Goal: Task Accomplishment & Management: Use online tool/utility

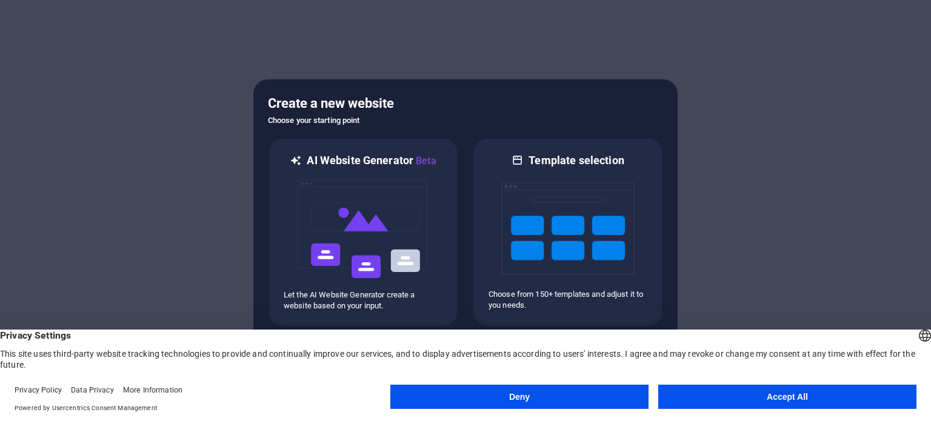
click at [764, 397] on button "Accept All" at bounding box center [787, 397] width 258 height 24
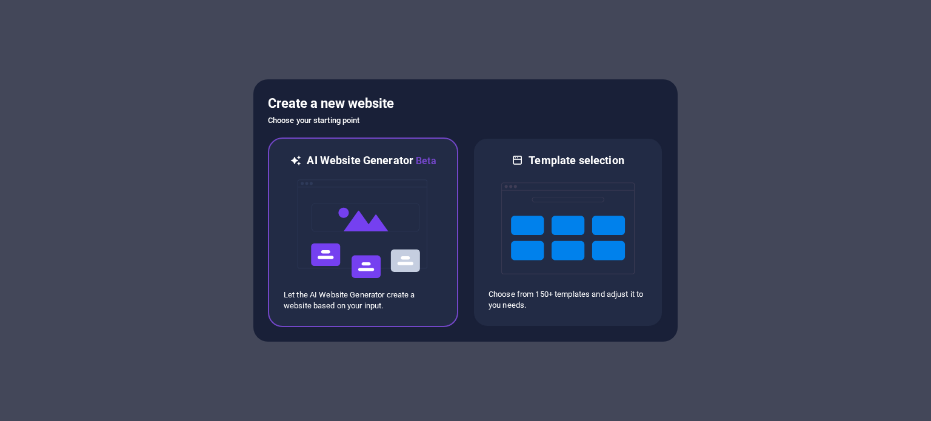
click at [343, 229] on img at bounding box center [362, 228] width 133 height 121
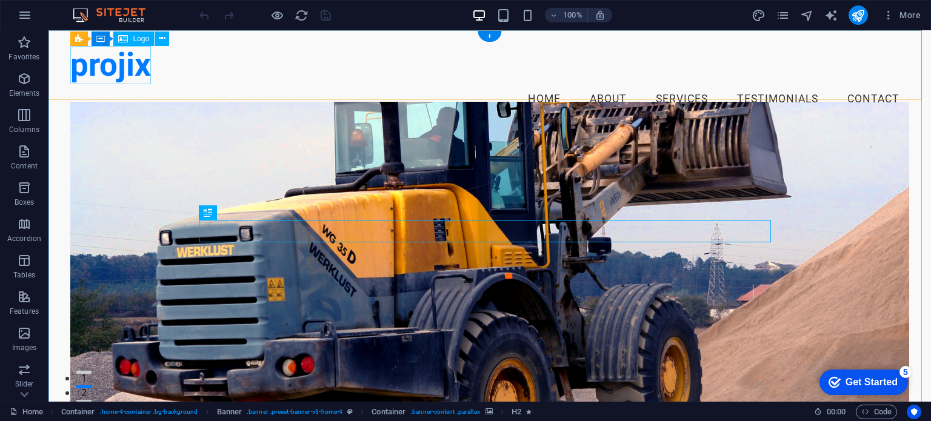
click at [116, 72] on div "projix" at bounding box center [489, 65] width 838 height 38
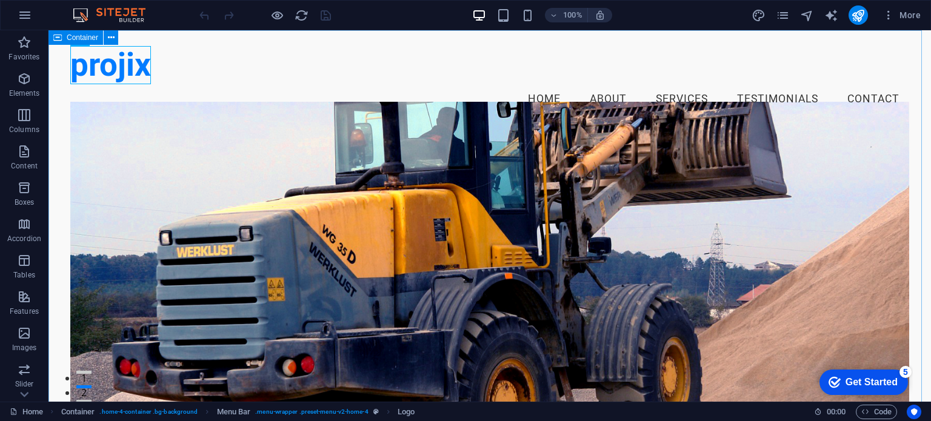
click at [76, 38] on span "Container" at bounding box center [83, 37] width 32 height 7
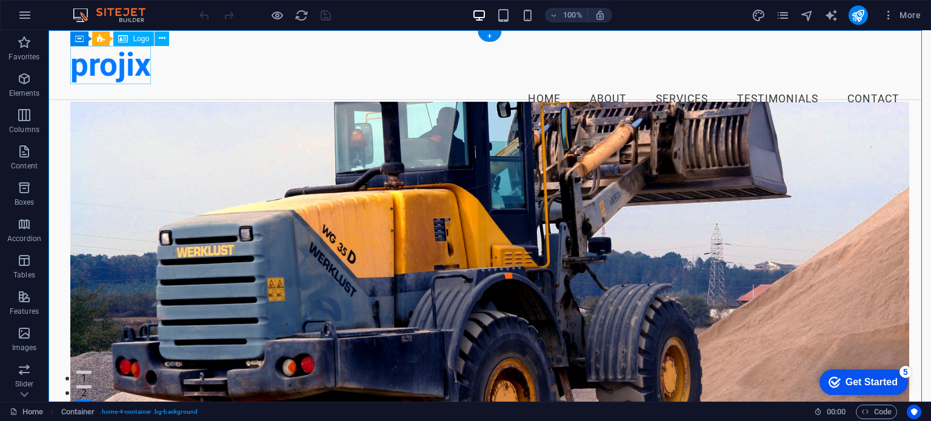
click at [118, 64] on div "projix" at bounding box center [489, 65] width 838 height 38
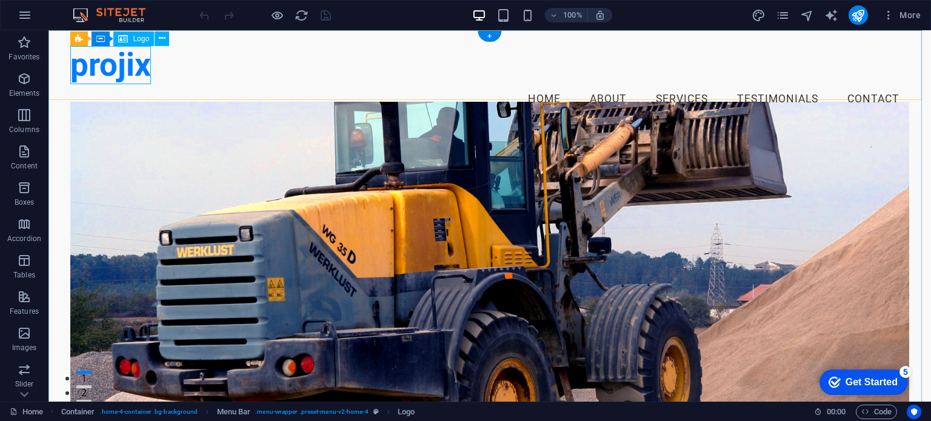
click at [124, 72] on div "projix" at bounding box center [489, 65] width 838 height 38
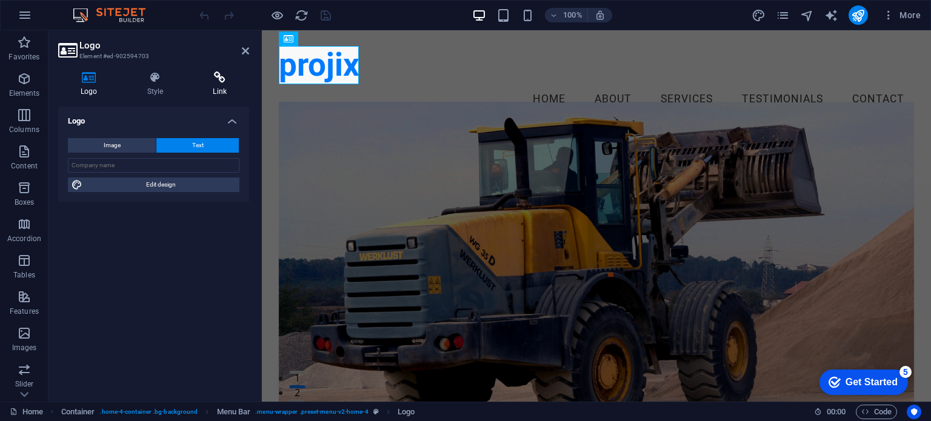
click at [218, 81] on icon at bounding box center [219, 78] width 59 height 12
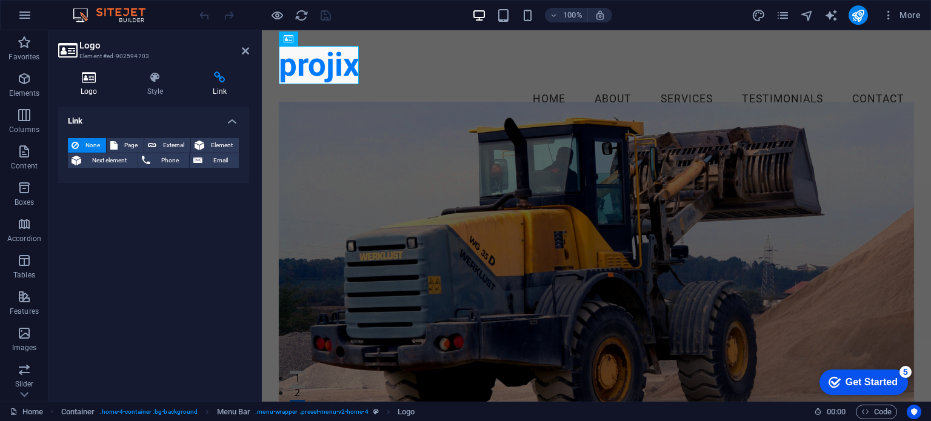
click at [98, 86] on h4 "Logo" at bounding box center [91, 84] width 67 height 25
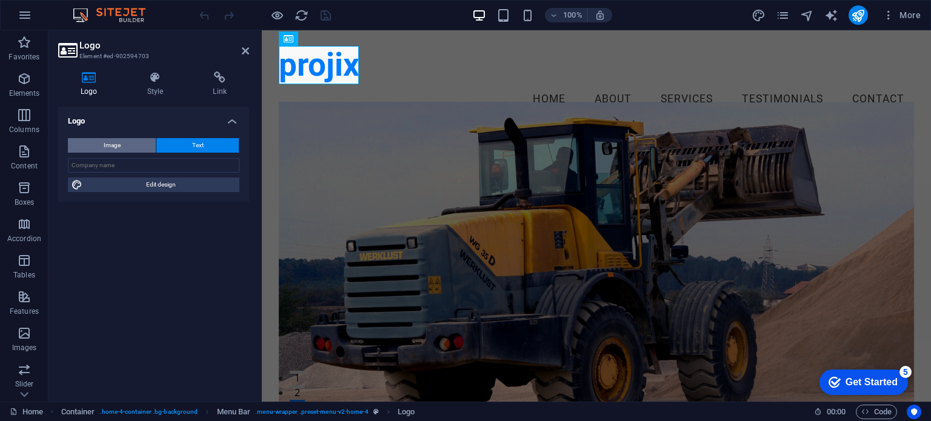
click at [110, 141] on span "Image" at bounding box center [112, 145] width 17 height 15
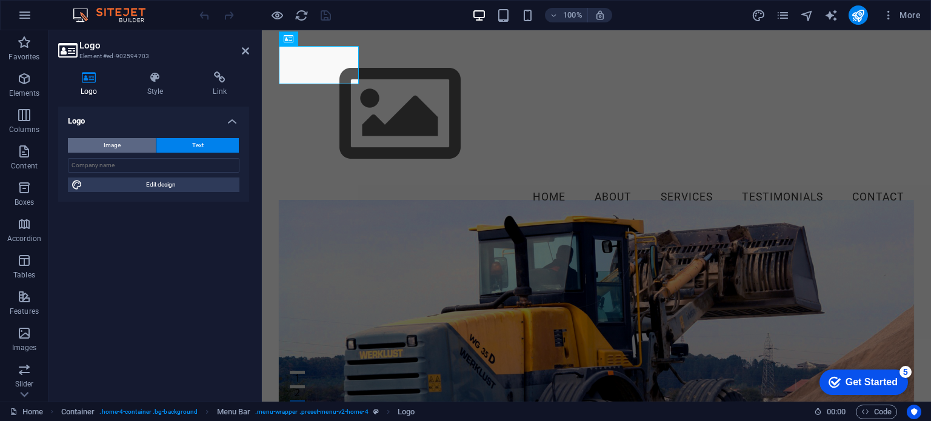
select select "DISABLED_OPTION_VALUE"
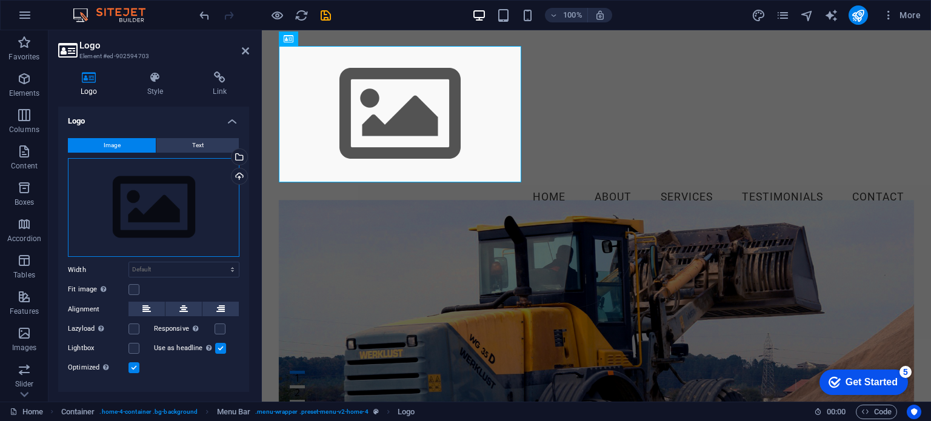
click at [141, 205] on div "Drag files here, click to choose files or select files from Files or our free s…" at bounding box center [153, 207] width 171 height 99
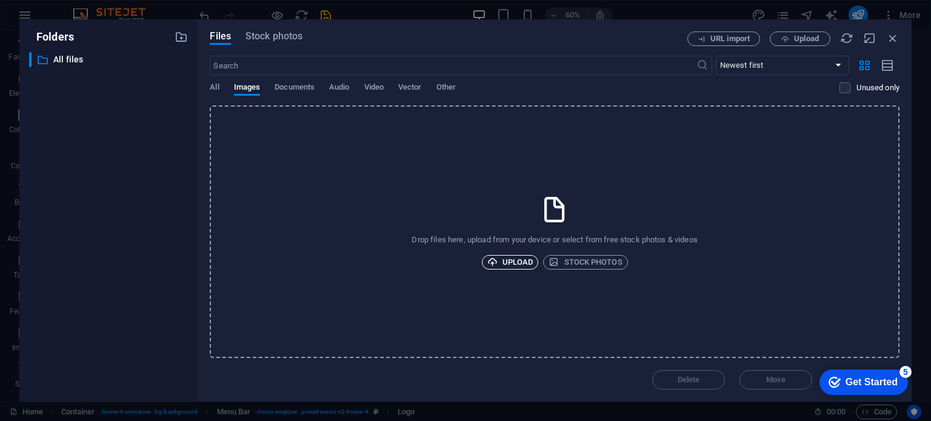
click at [515, 264] on span "Upload" at bounding box center [510, 262] width 46 height 15
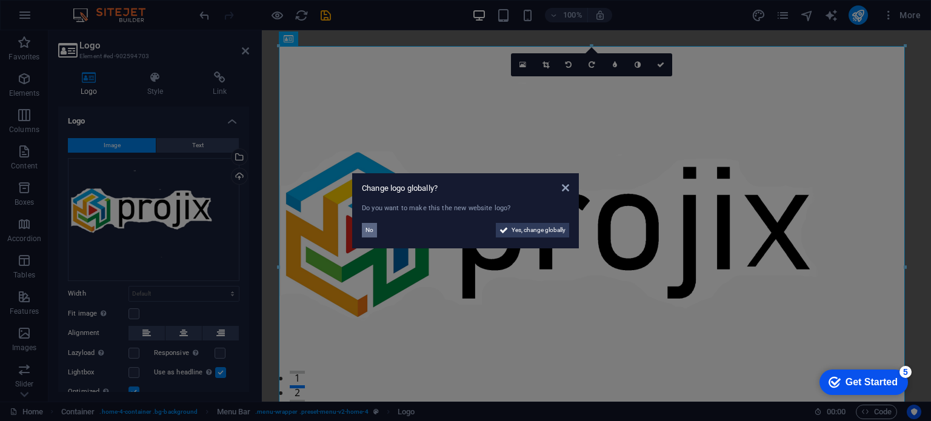
click at [373, 227] on span "No" at bounding box center [369, 230] width 8 height 15
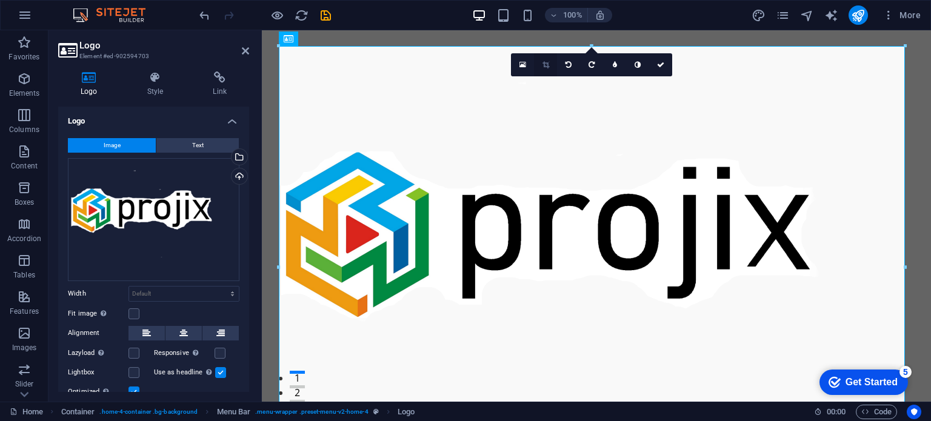
click at [548, 66] on icon at bounding box center [545, 64] width 7 height 7
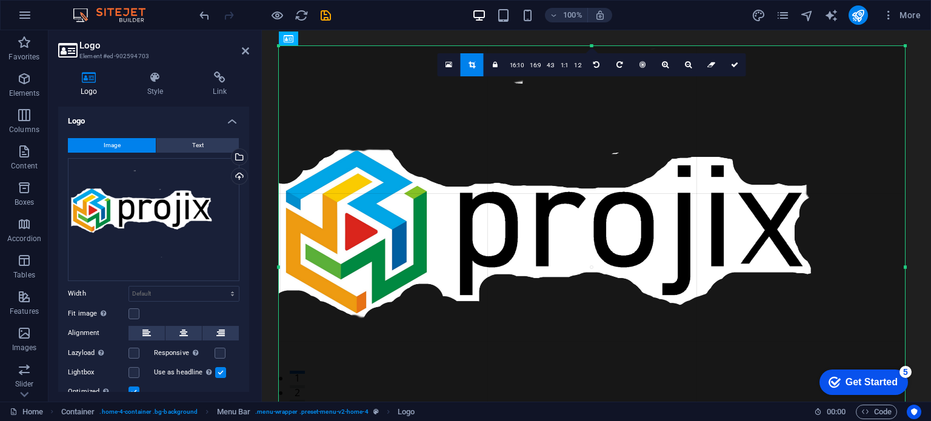
click at [95, 90] on h4 "Logo" at bounding box center [91, 84] width 67 height 25
click at [113, 144] on span "Image" at bounding box center [112, 145] width 17 height 15
click at [127, 213] on div "Drag files here, click to choose files or select files from Files or our free s…" at bounding box center [153, 219] width 171 height 123
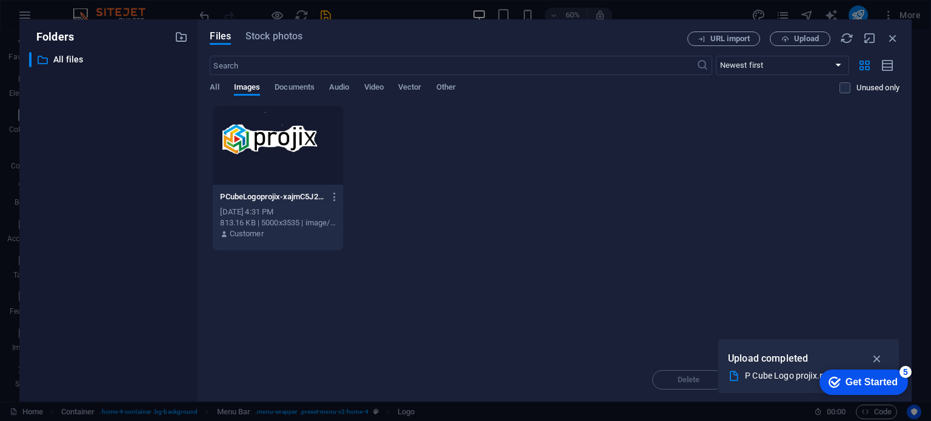
click at [127, 213] on div "​ All files All files" at bounding box center [108, 222] width 159 height 340
click at [793, 38] on span "Upload" at bounding box center [800, 39] width 50 height 8
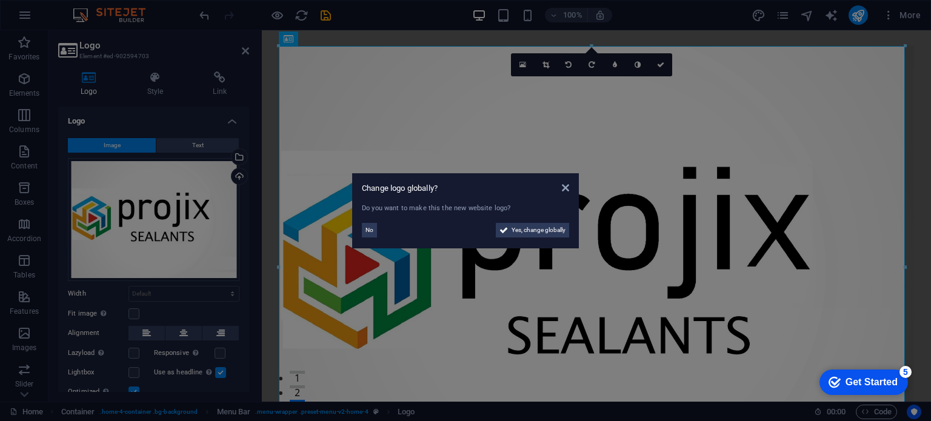
click at [544, 64] on aside "Change logo globally? Do you want to make this the new website logo? No Yes, ch…" at bounding box center [465, 210] width 931 height 421
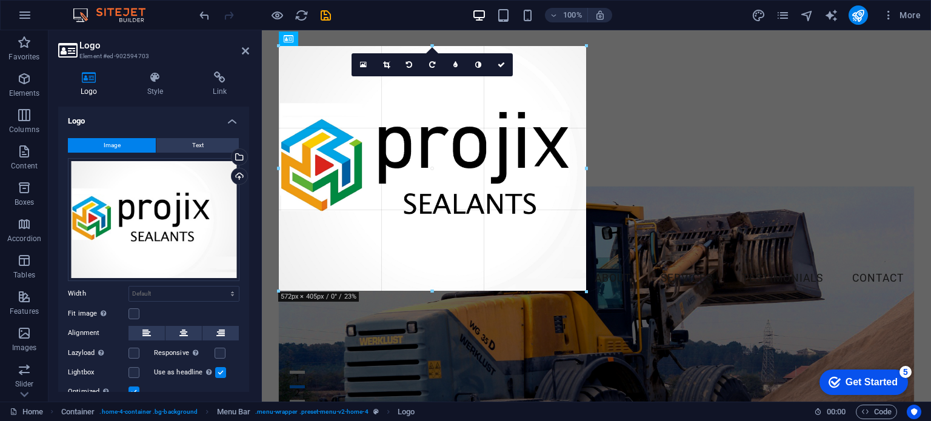
drag, startPoint x: 592, startPoint y: 45, endPoint x: 363, endPoint y: 241, distance: 300.9
type input "507"
select select "px"
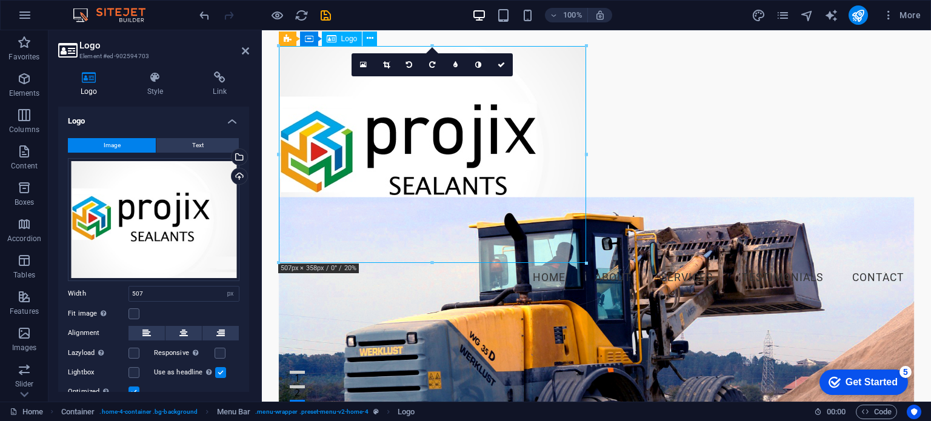
drag, startPoint x: 574, startPoint y: 52, endPoint x: 569, endPoint y: 63, distance: 11.9
click at [569, 63] on div at bounding box center [597, 154] width 636 height 217
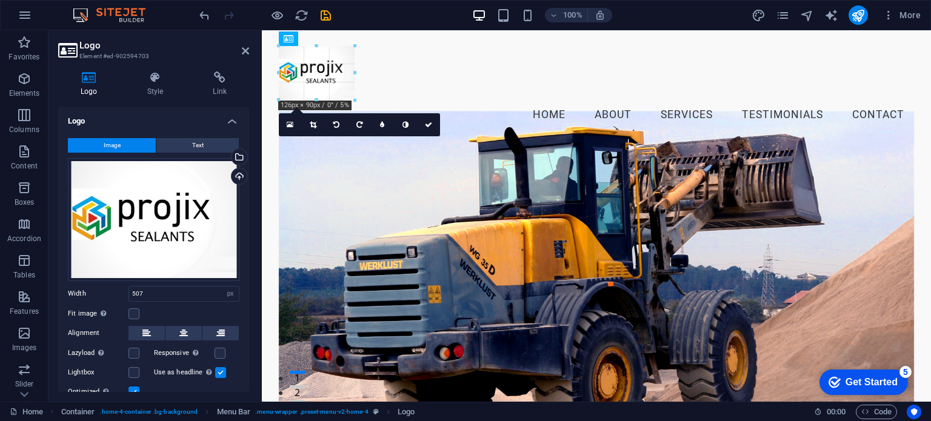
drag, startPoint x: 431, startPoint y: 45, endPoint x: 477, endPoint y: 204, distance: 165.3
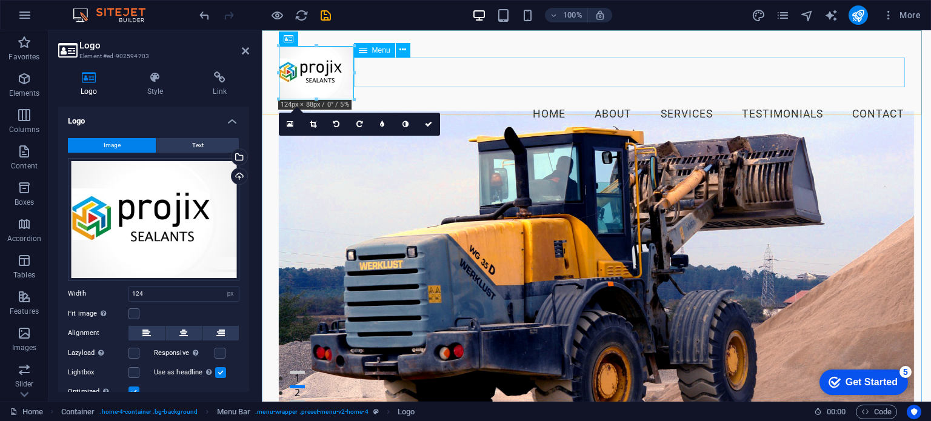
drag, startPoint x: 616, startPoint y: 101, endPoint x: 378, endPoint y: 75, distance: 238.9
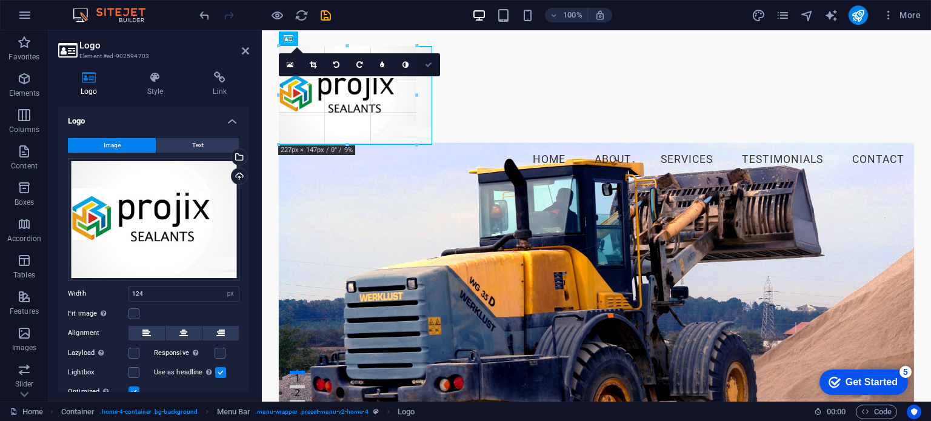
type input "253"
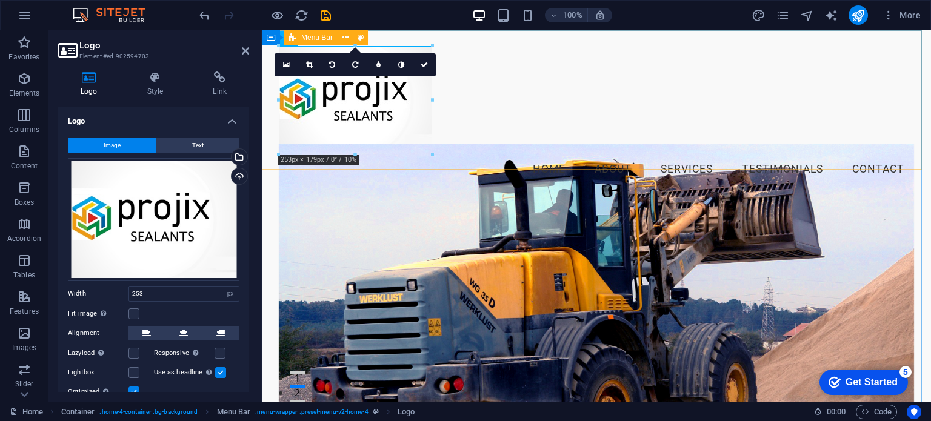
click at [492, 128] on div "Menu Home About Services Testimonials Contact" at bounding box center [596, 115] width 669 height 170
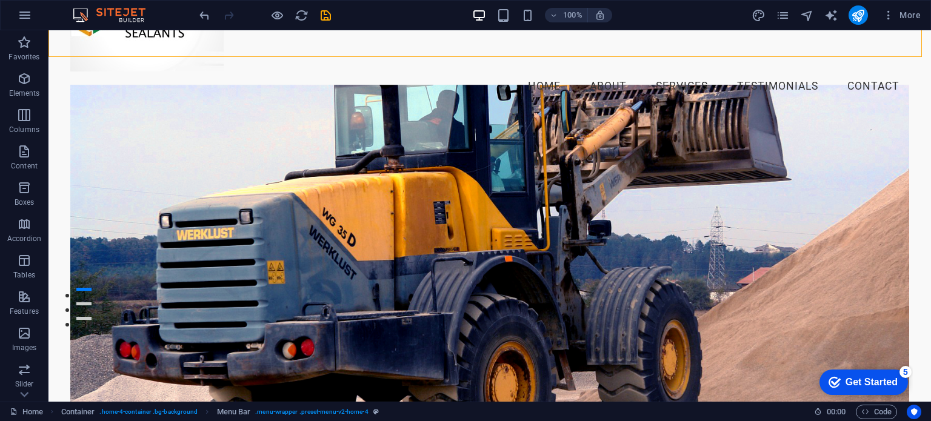
scroll to position [121, 0]
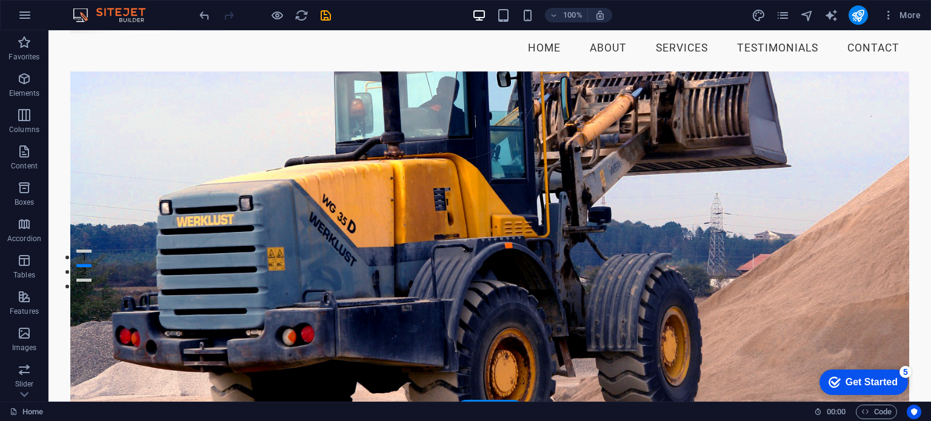
click at [188, 101] on figure at bounding box center [489, 241] width 838 height 339
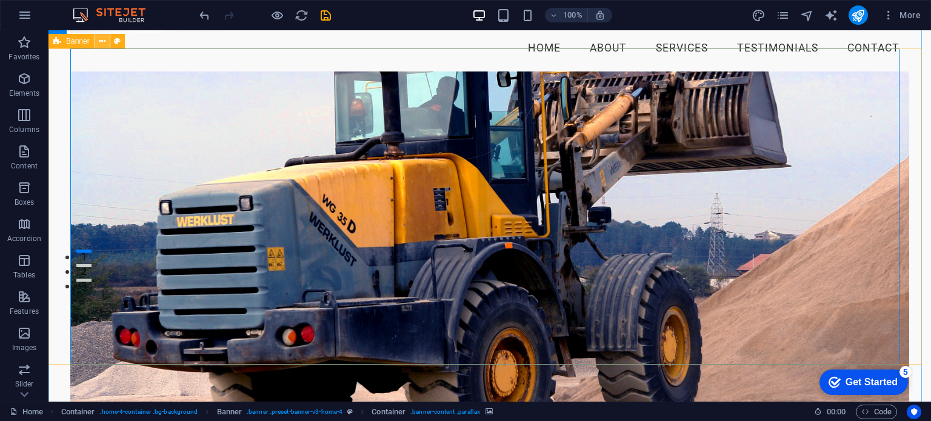
click at [102, 42] on icon at bounding box center [102, 41] width 7 height 13
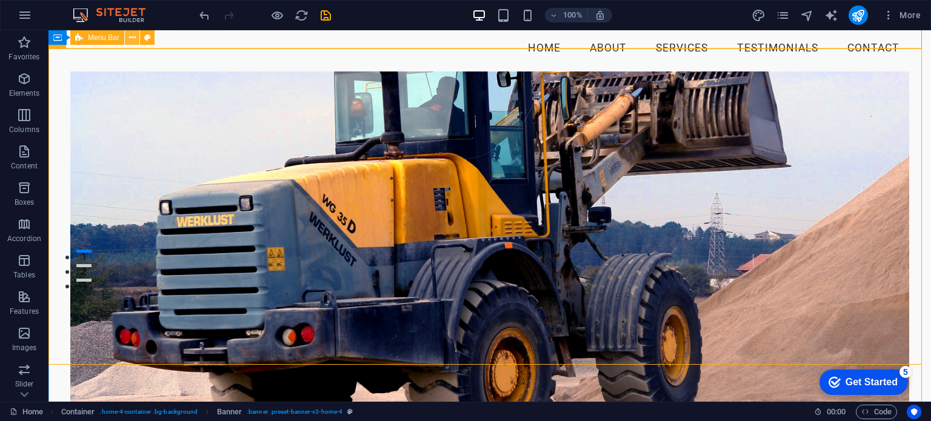
click at [131, 40] on icon at bounding box center [132, 38] width 7 height 13
click at [105, 41] on button at bounding box center [102, 41] width 15 height 15
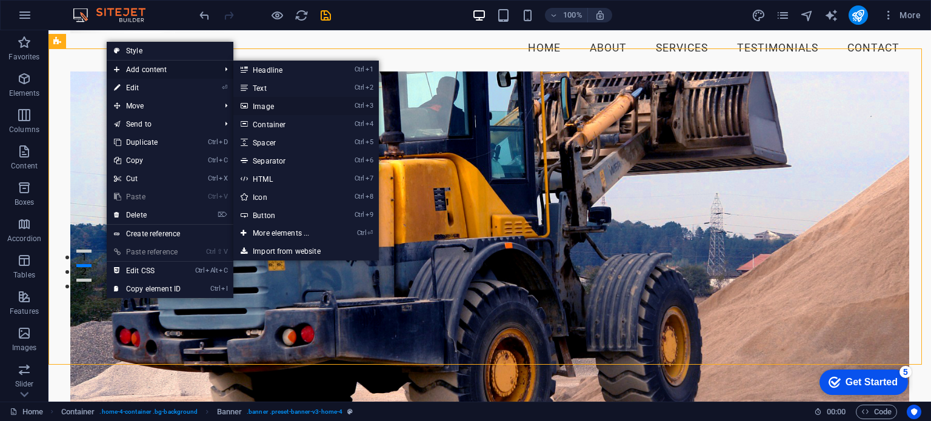
click at [261, 105] on link "Ctrl 3 Image" at bounding box center [283, 106] width 100 height 18
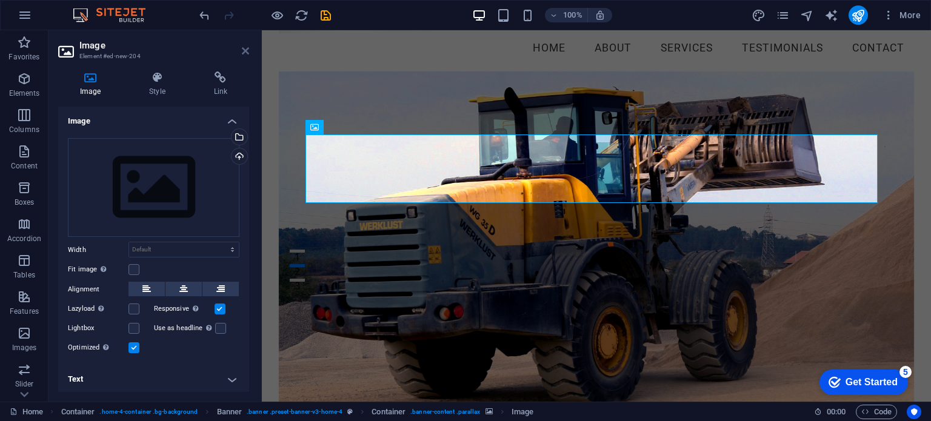
click at [242, 52] on icon at bounding box center [245, 51] width 7 height 10
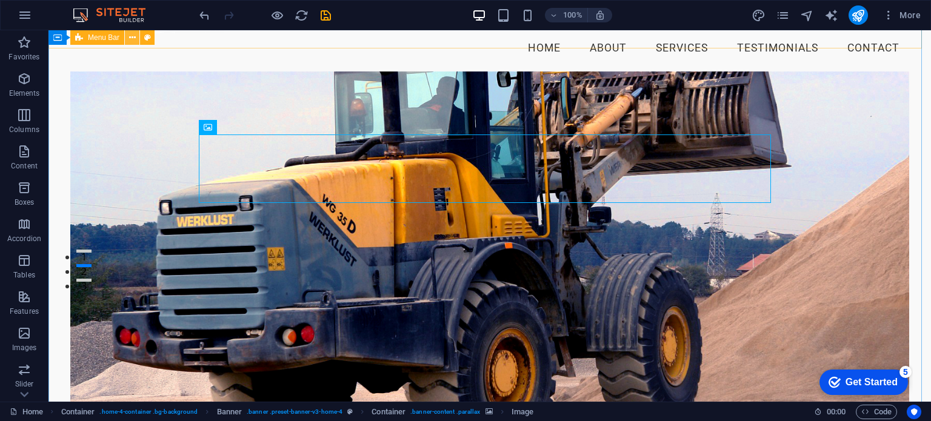
click at [129, 38] on icon at bounding box center [132, 38] width 7 height 13
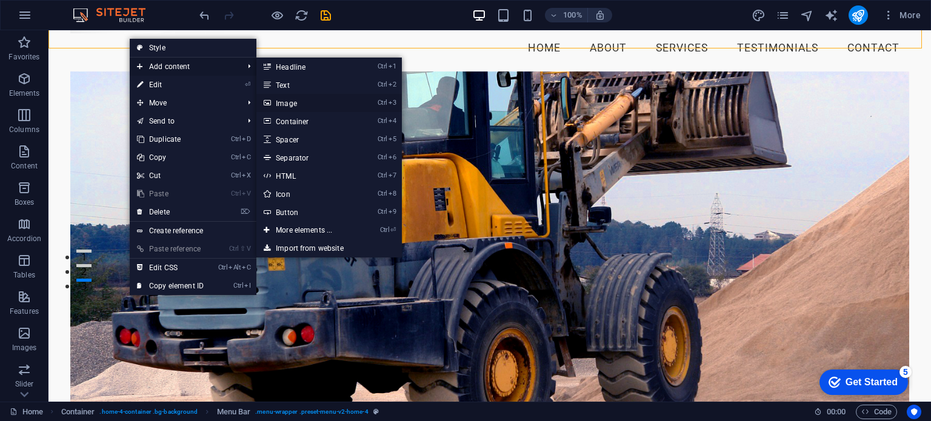
click at [288, 102] on link "Ctrl 3 Image" at bounding box center [306, 103] width 100 height 18
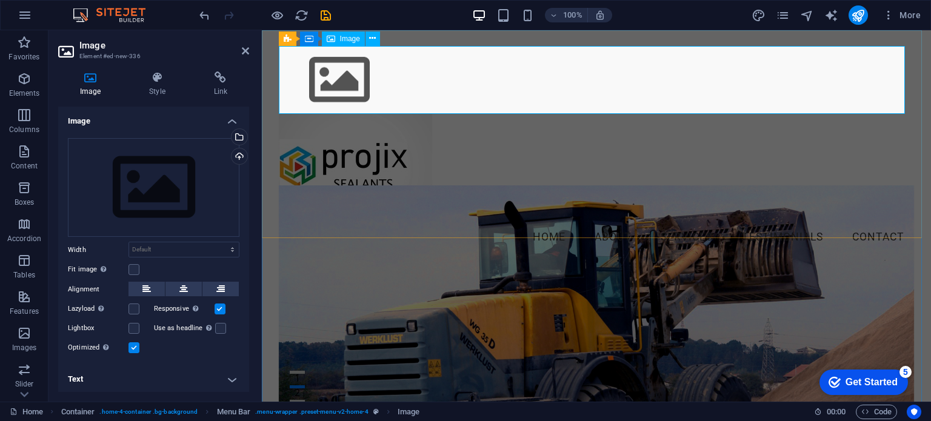
scroll to position [61, 0]
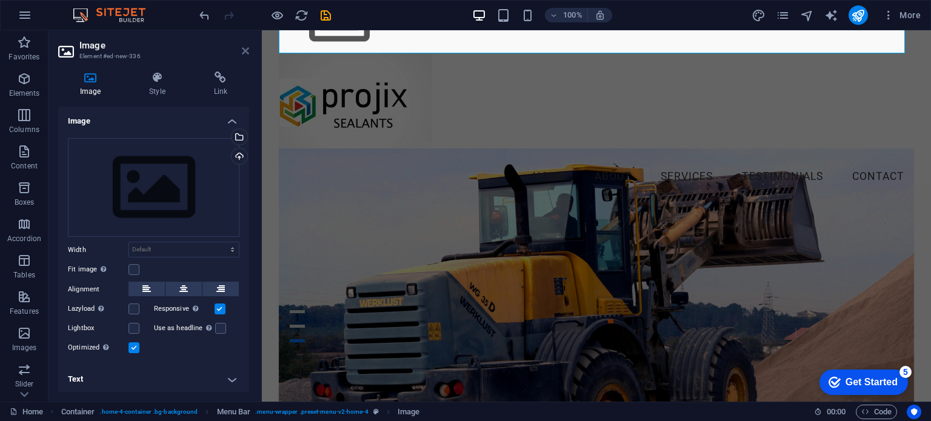
click at [245, 49] on icon at bounding box center [245, 51] width 7 height 10
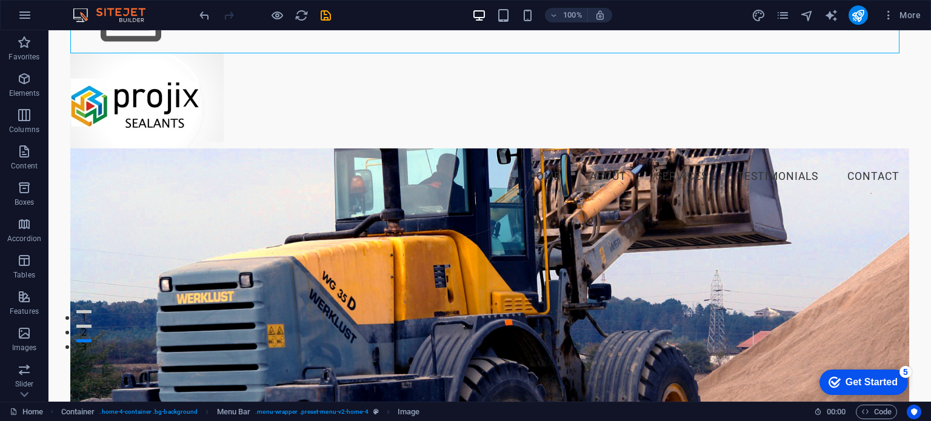
click at [117, 210] on figure at bounding box center [489, 317] width 838 height 339
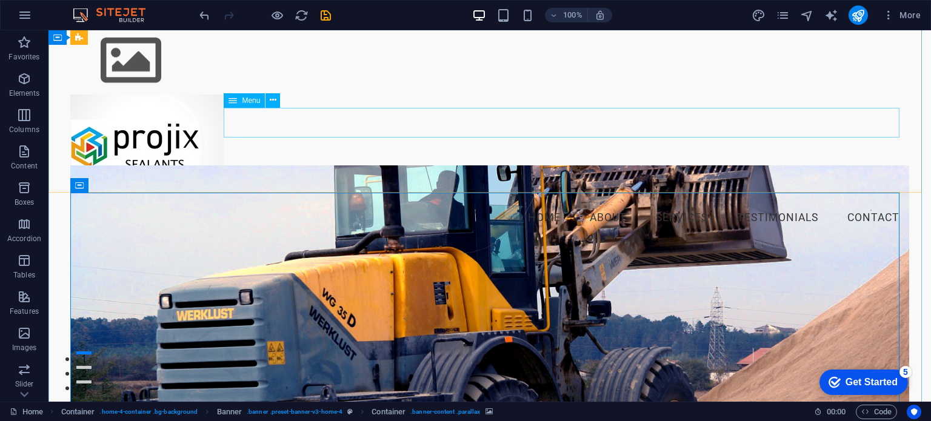
scroll to position [0, 0]
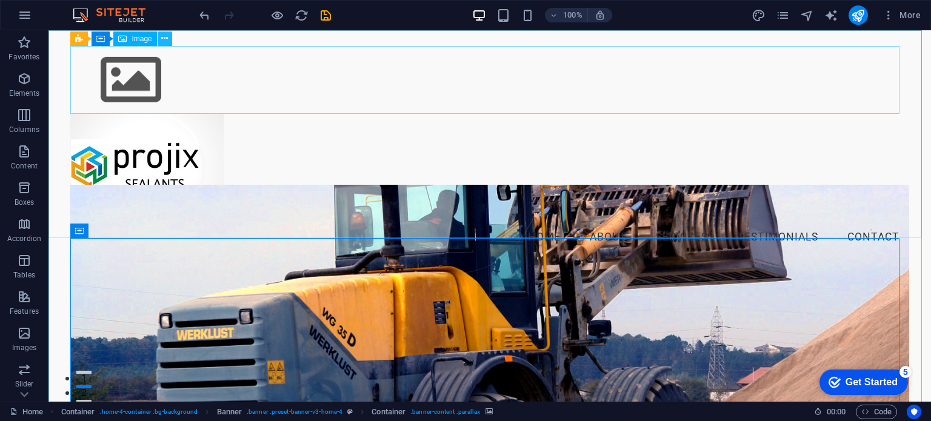
click at [165, 38] on icon at bounding box center [164, 38] width 7 height 13
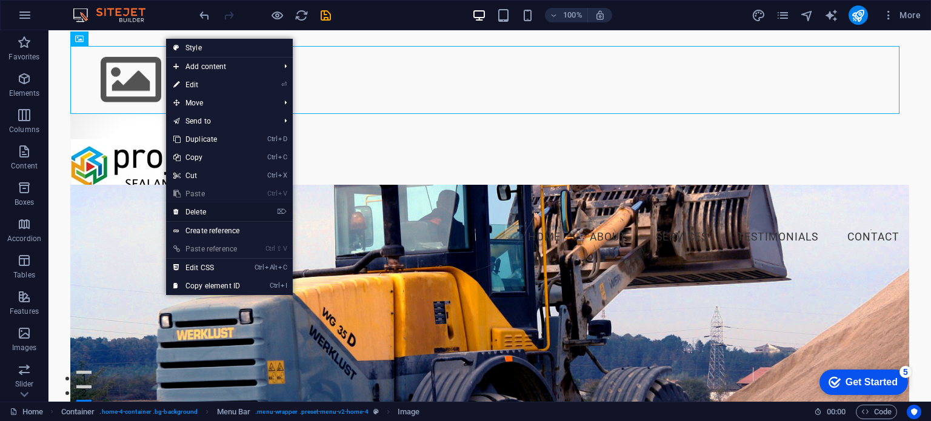
click at [199, 213] on link "⌦ Delete" at bounding box center [206, 212] width 81 height 18
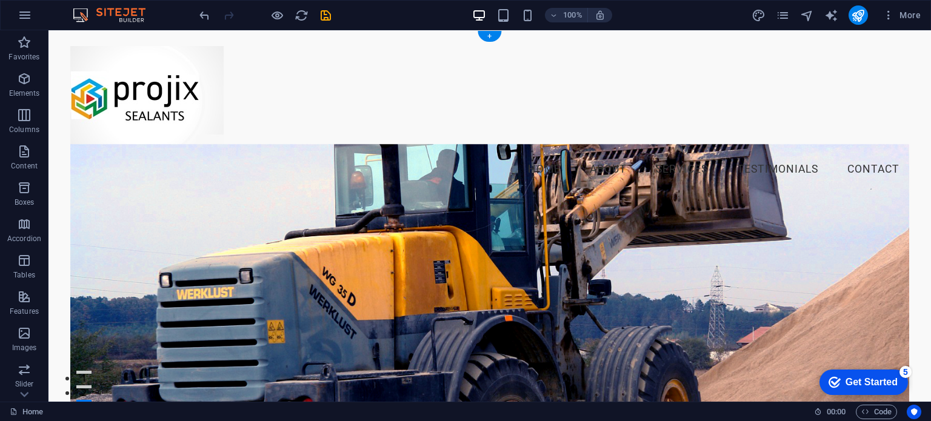
click at [135, 208] on figure at bounding box center [489, 313] width 838 height 339
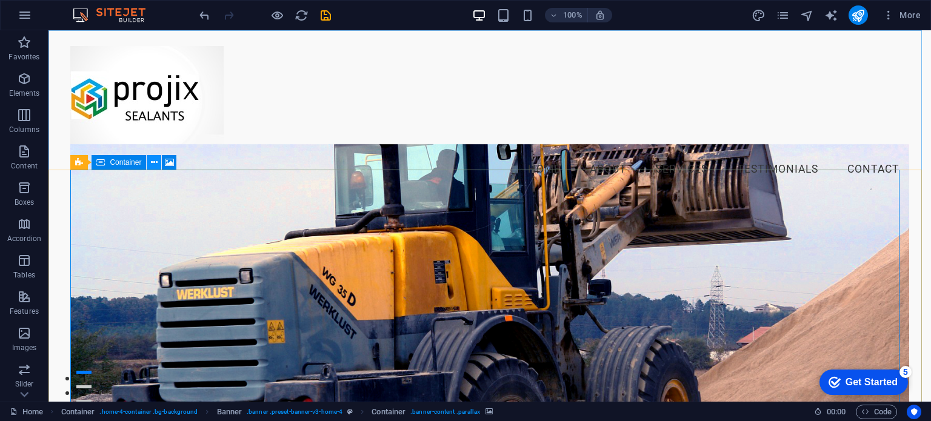
click at [154, 164] on icon at bounding box center [154, 162] width 7 height 13
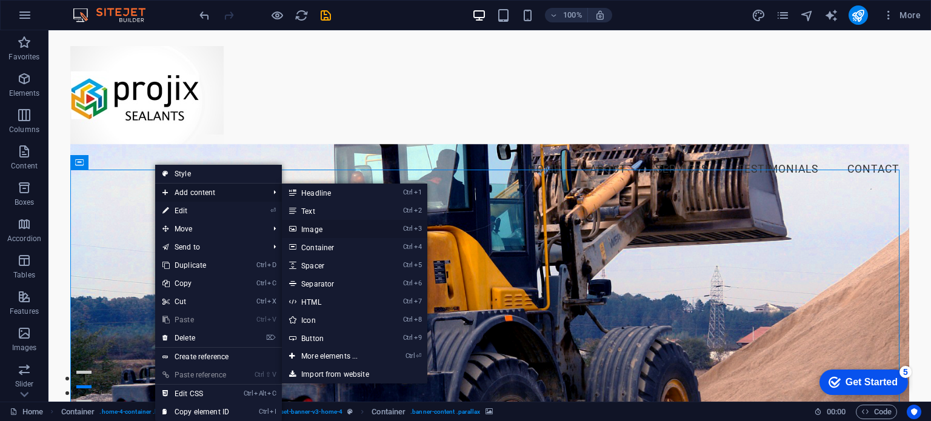
click at [314, 230] on link "Ctrl 3 Image" at bounding box center [332, 229] width 100 height 18
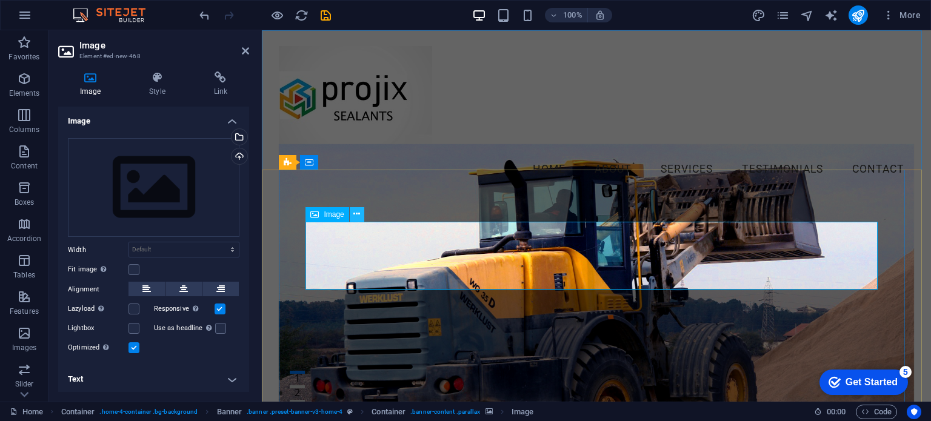
click at [357, 215] on icon at bounding box center [356, 214] width 7 height 13
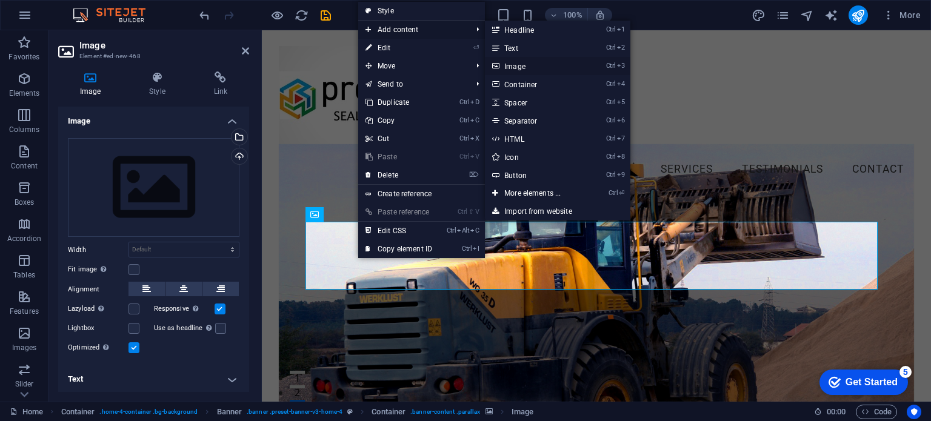
click at [514, 65] on link "Ctrl 3 Image" at bounding box center [535, 66] width 100 height 18
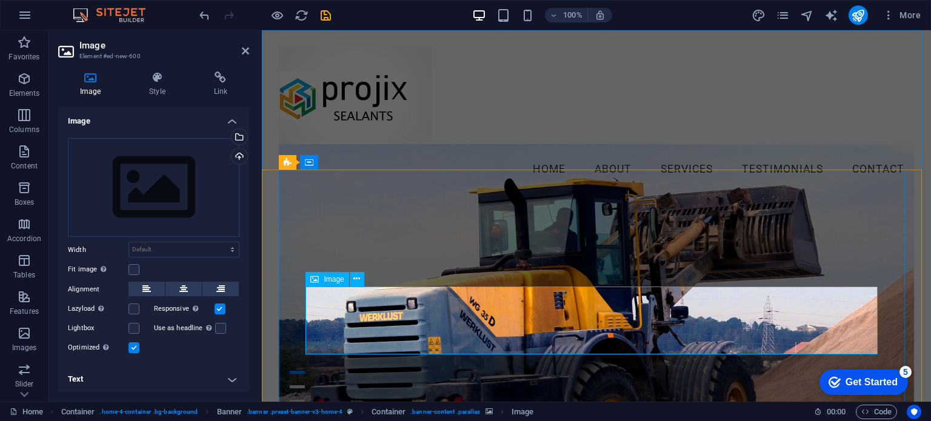
click at [356, 208] on icon at bounding box center [356, 211] width 7 height 13
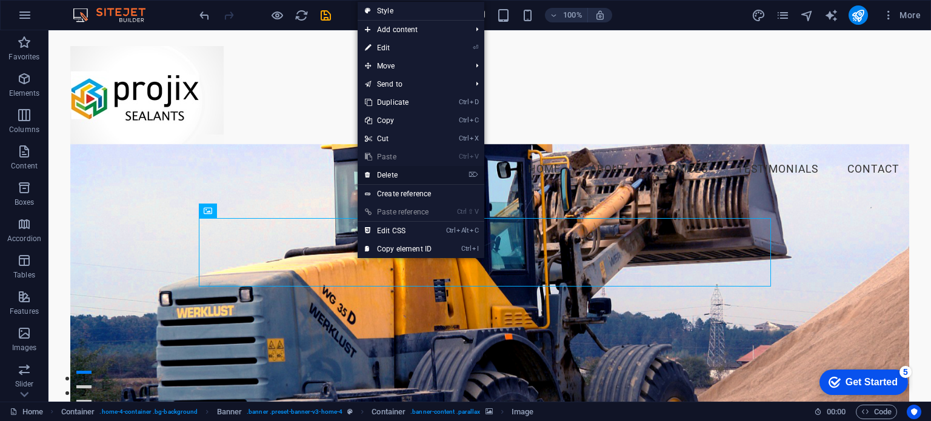
click at [390, 171] on link "⌦ Delete" at bounding box center [398, 175] width 81 height 18
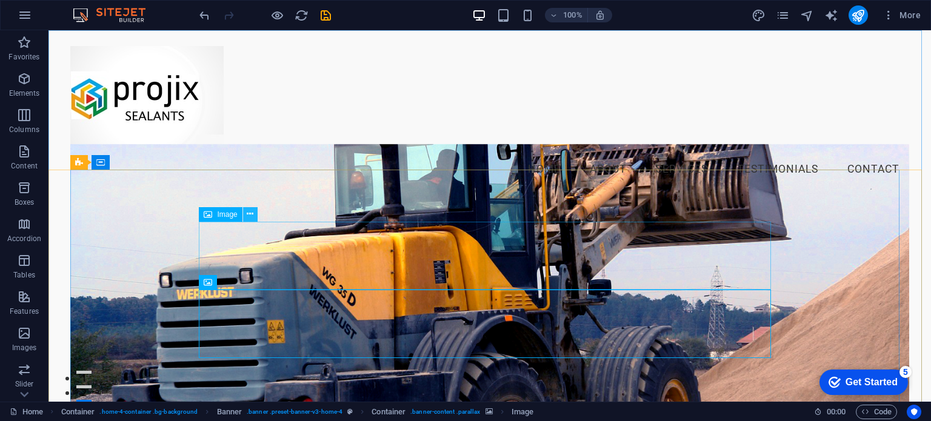
click at [251, 210] on icon at bounding box center [250, 214] width 7 height 13
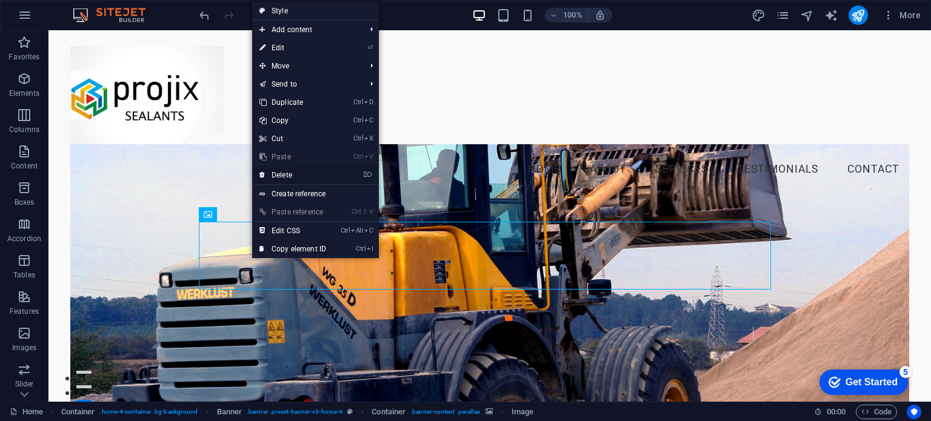
click at [287, 173] on link "⌦ Delete" at bounding box center [292, 175] width 81 height 18
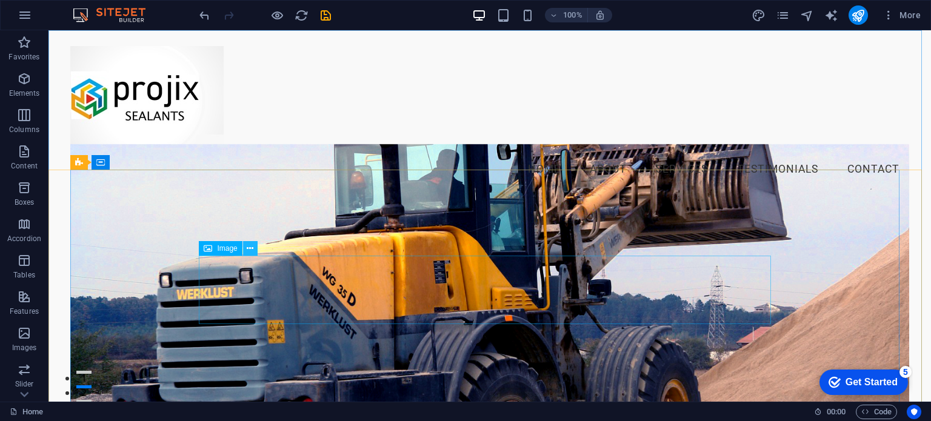
click at [250, 249] on icon at bounding box center [250, 248] width 7 height 13
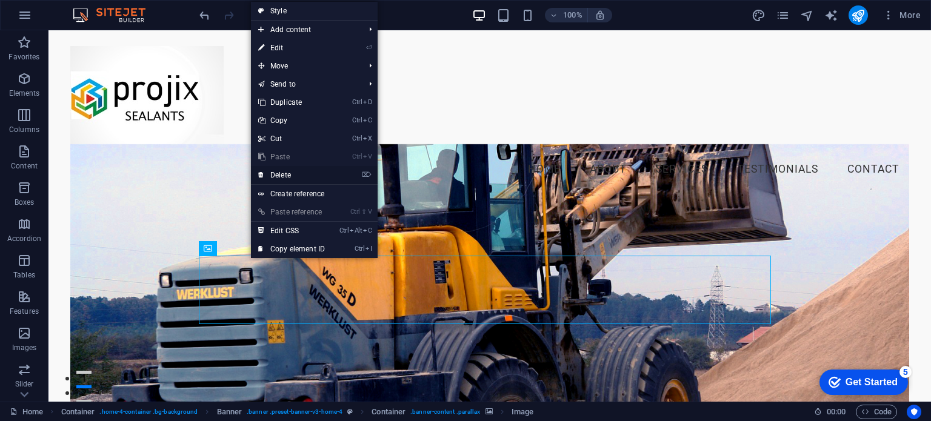
click at [277, 175] on link "⌦ Delete" at bounding box center [291, 175] width 81 height 18
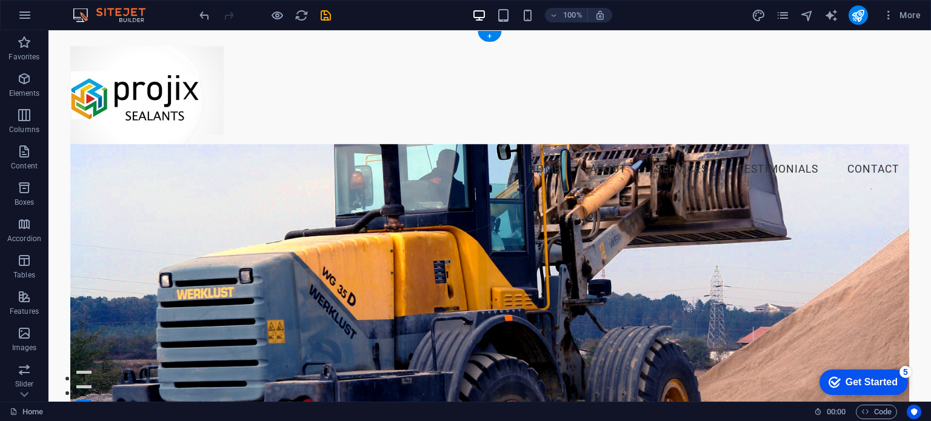
click at [121, 205] on figure at bounding box center [489, 313] width 838 height 339
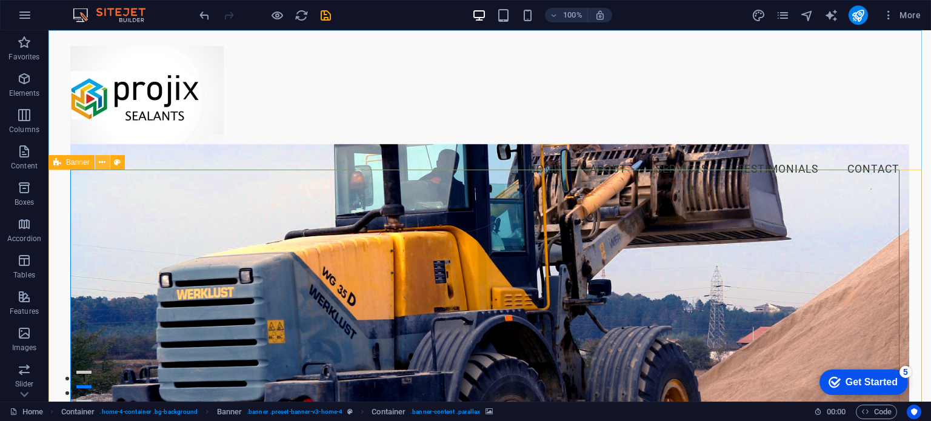
click at [106, 164] on button at bounding box center [102, 162] width 15 height 15
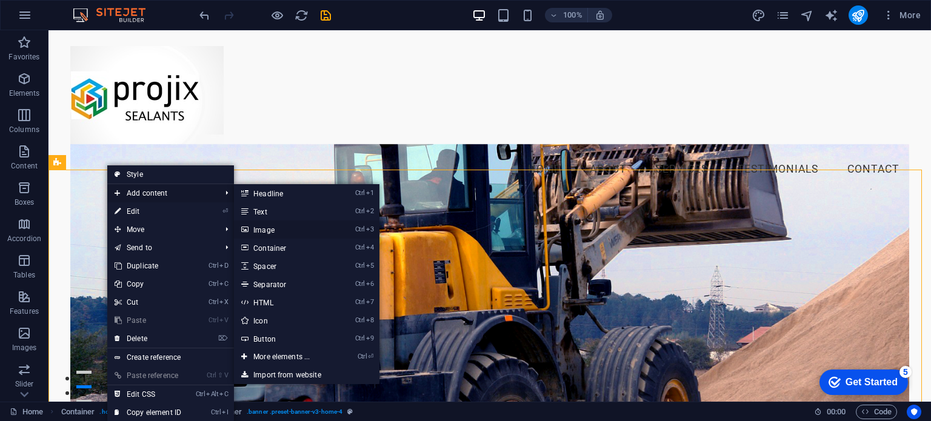
click at [268, 227] on link "Ctrl 3 Image" at bounding box center [284, 230] width 100 height 18
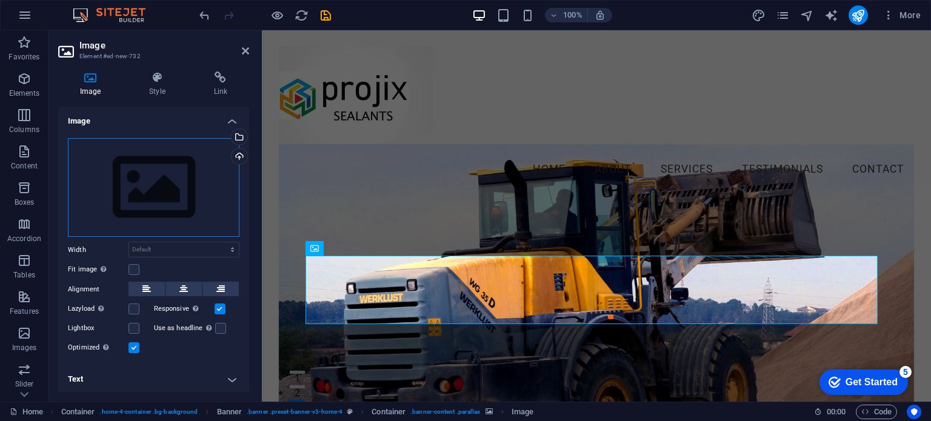
click at [152, 188] on div "Drag files here, click to choose files or select files from Files or our free s…" at bounding box center [153, 187] width 171 height 99
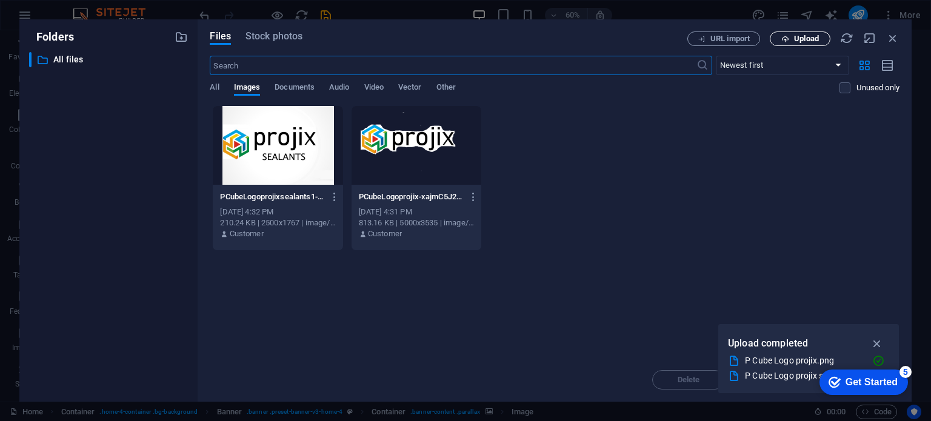
click at [794, 38] on span "Upload" at bounding box center [806, 38] width 25 height 7
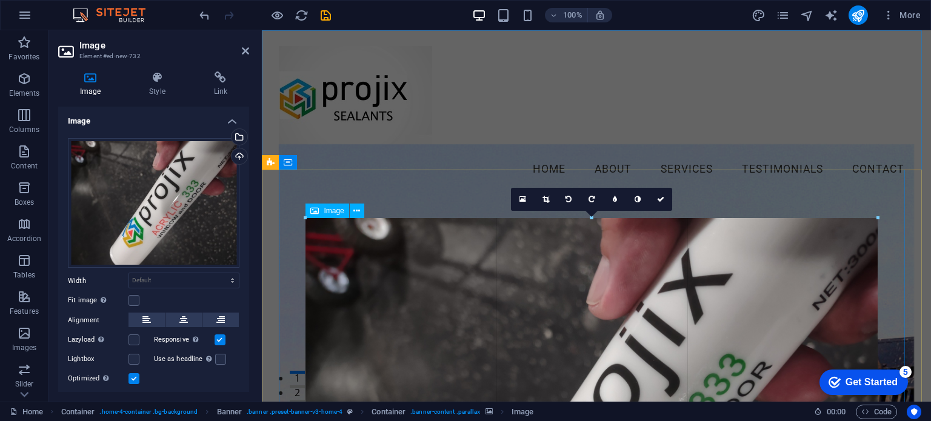
drag, startPoint x: 304, startPoint y: 219, endPoint x: 306, endPoint y: 212, distance: 7.1
click at [306, 212] on div "Drag here to replace the existing content. Press “Ctrl” if you want to create a…" at bounding box center [596, 215] width 669 height 371
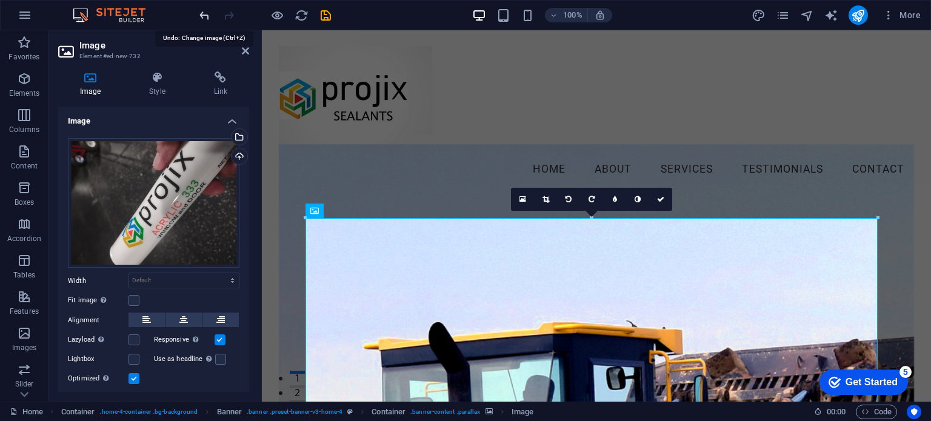
click at [204, 19] on icon "undo" at bounding box center [205, 15] width 14 height 14
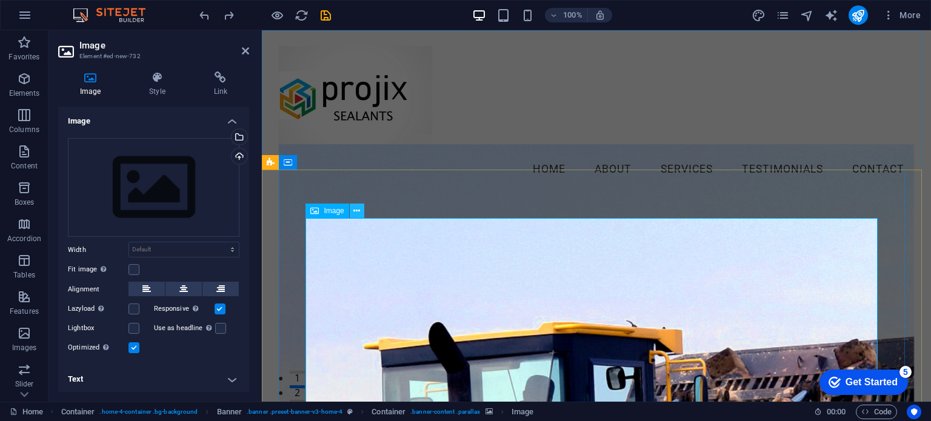
click at [359, 207] on icon at bounding box center [356, 211] width 7 height 13
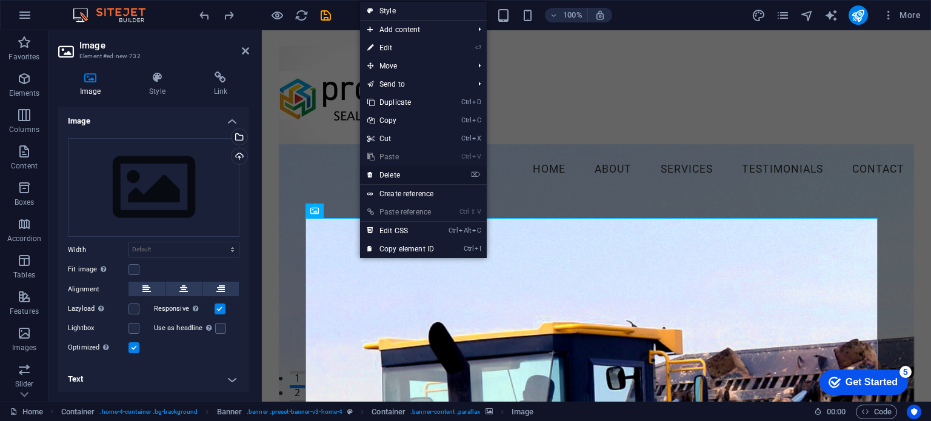
click at [393, 171] on link "⌦ Delete" at bounding box center [400, 175] width 81 height 18
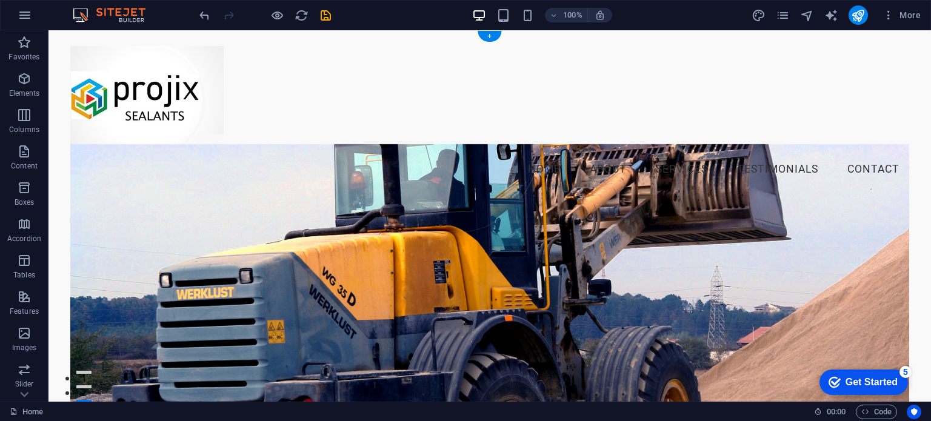
click at [86, 181] on figure at bounding box center [489, 313] width 838 height 339
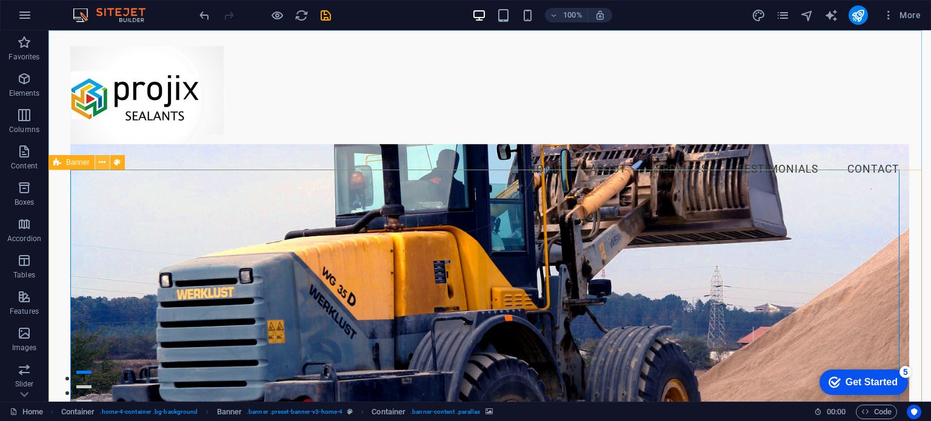
click at [104, 164] on icon at bounding box center [102, 162] width 7 height 13
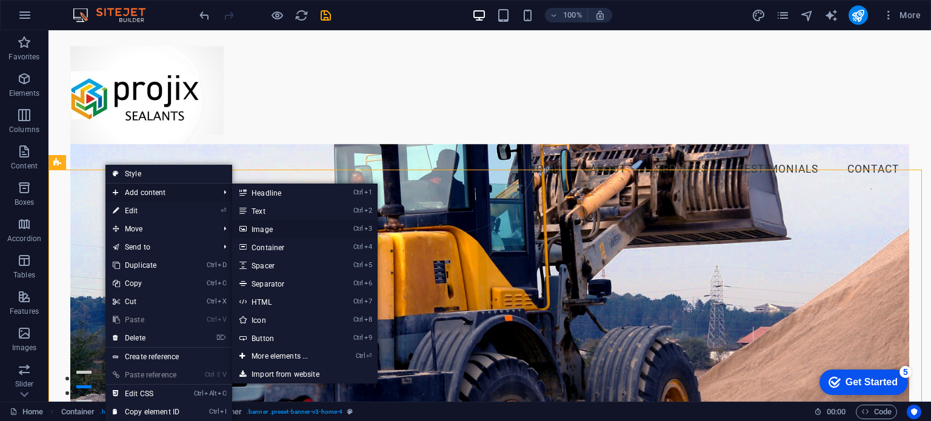
click at [262, 230] on link "Ctrl 3 Image" at bounding box center [282, 229] width 100 height 18
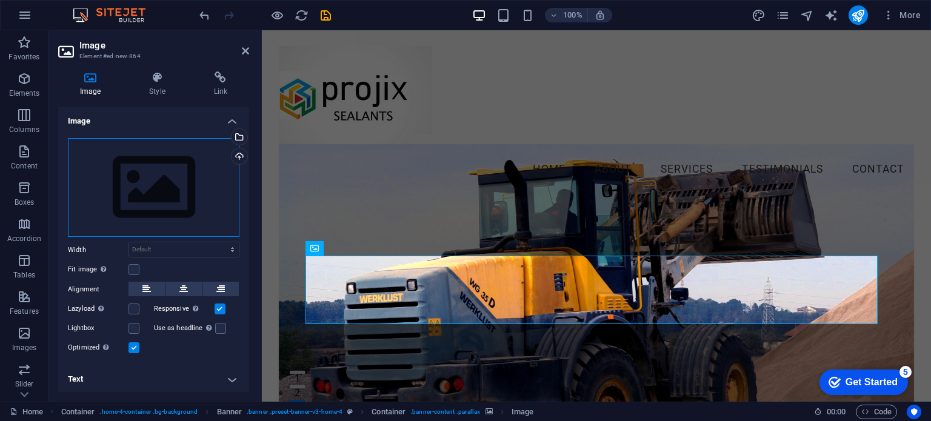
click at [151, 187] on div "Drag files here, click to choose files or select files from Files or our free s…" at bounding box center [153, 187] width 171 height 99
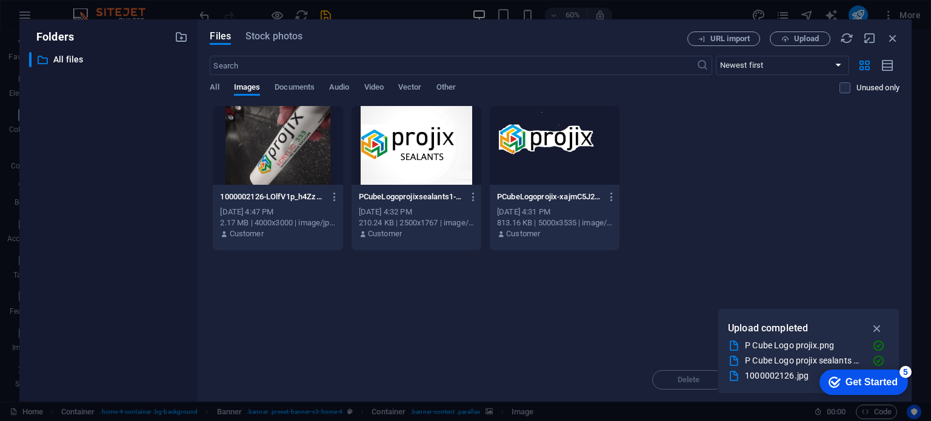
click at [267, 159] on div at bounding box center [278, 145] width 130 height 79
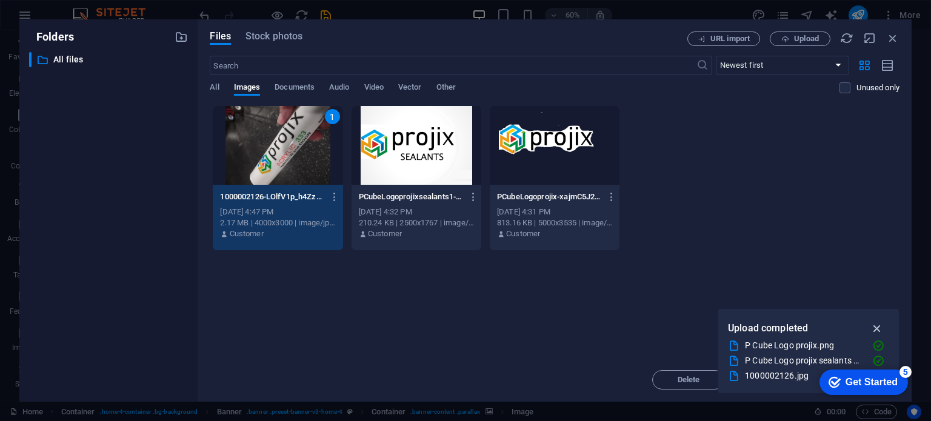
click at [876, 327] on icon "button" at bounding box center [877, 328] width 14 height 13
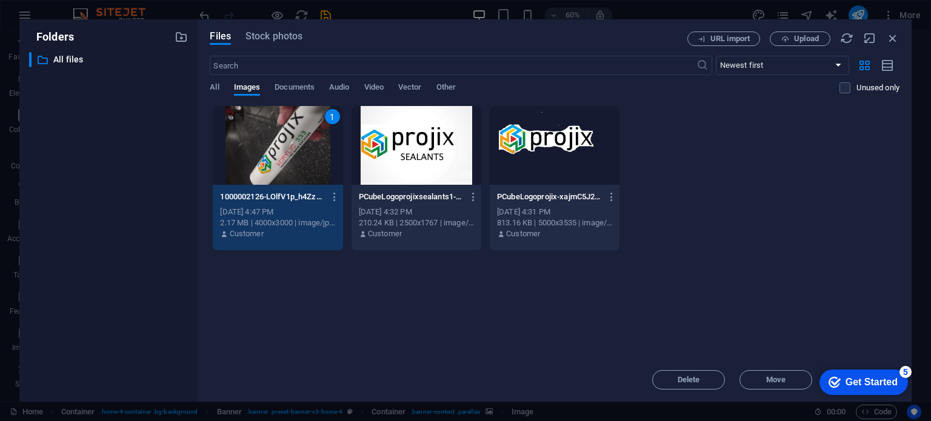
click at [290, 144] on div "1" at bounding box center [278, 145] width 130 height 79
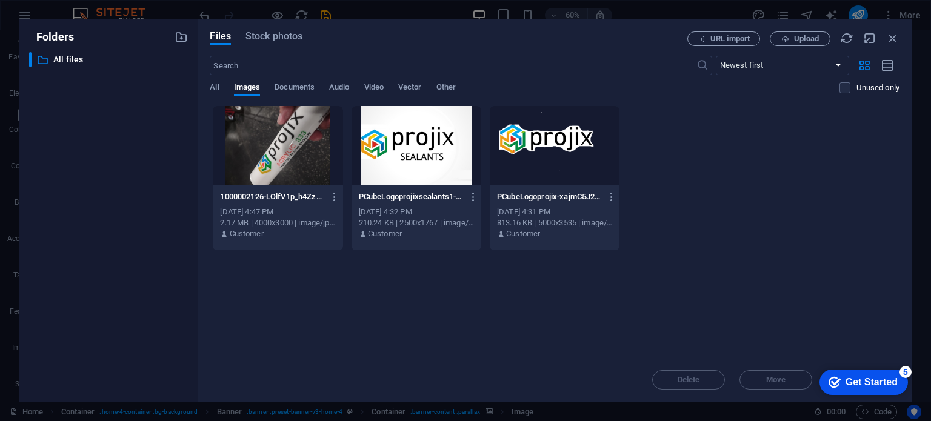
click at [290, 144] on div at bounding box center [278, 145] width 130 height 79
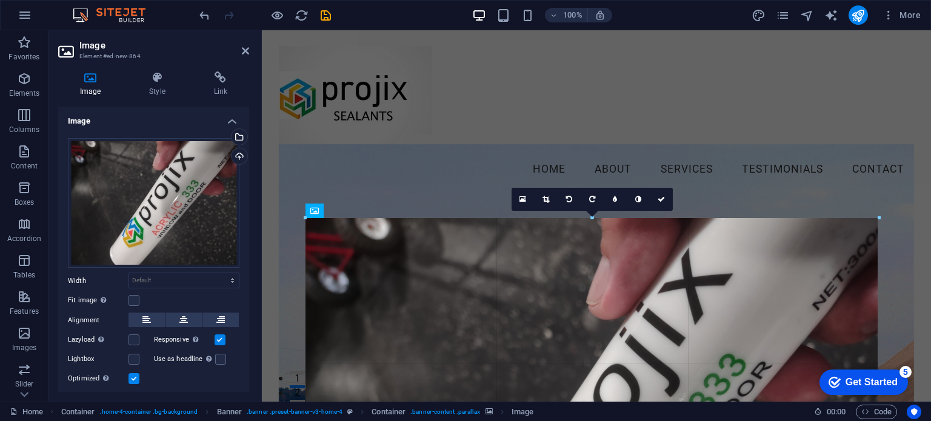
drag, startPoint x: 305, startPoint y: 217, endPoint x: 42, endPoint y: 181, distance: 265.5
click at [304, 211] on div "Drag here to replace the existing content. Press “Ctrl” if you want to create a…" at bounding box center [596, 215] width 669 height 371
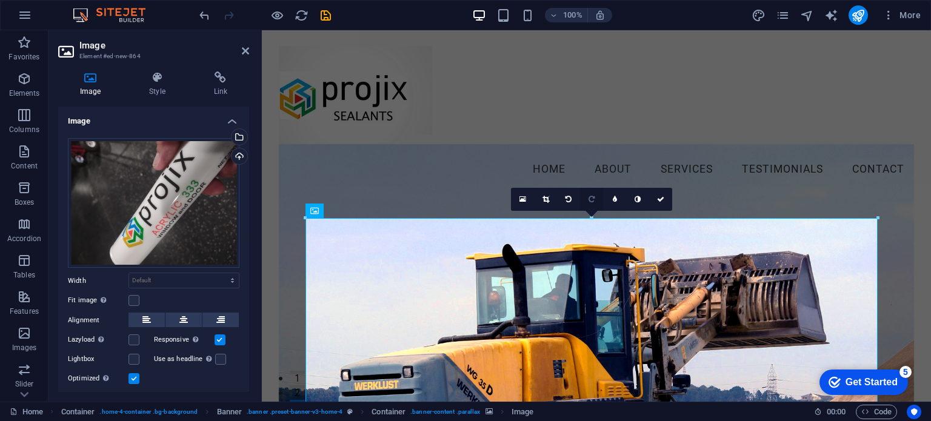
drag, startPoint x: 591, startPoint y: 218, endPoint x: 591, endPoint y: 210, distance: 7.3
click at [591, 210] on div "16:10 16:9 4:3 1:1 1:2 0" at bounding box center [591, 199] width 161 height 23
click at [361, 209] on button at bounding box center [357, 211] width 15 height 15
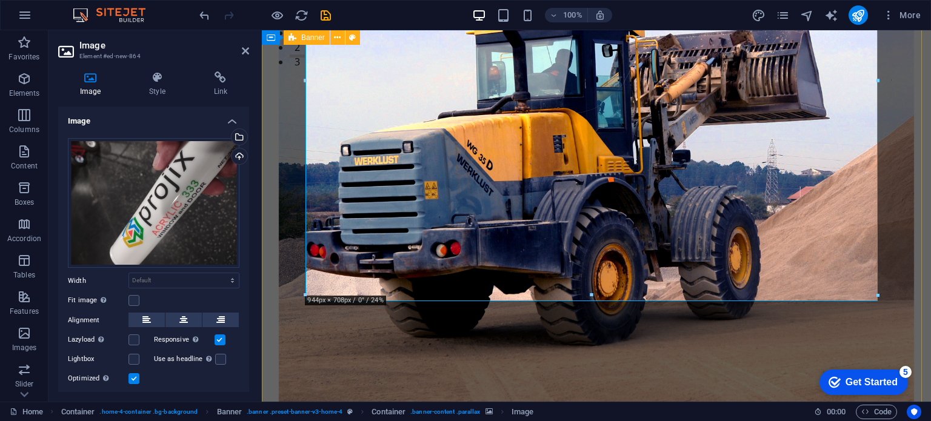
scroll to position [364, 0]
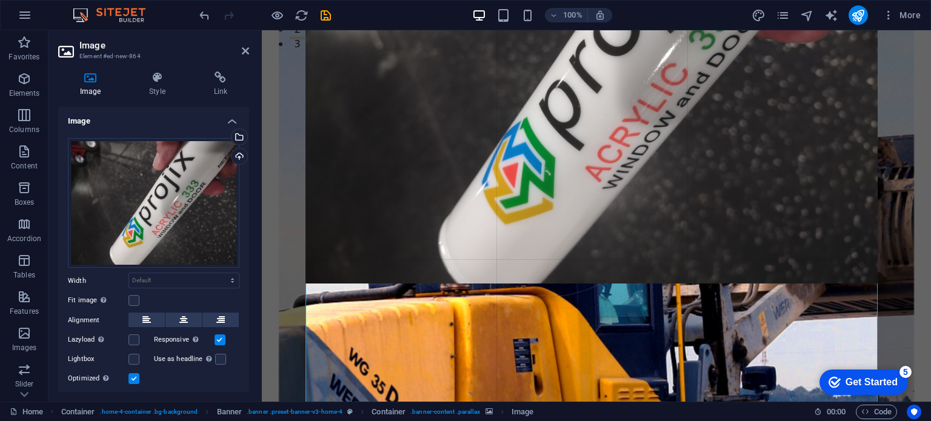
drag, startPoint x: 880, startPoint y: 285, endPoint x: 879, endPoint y: 176, distance: 109.7
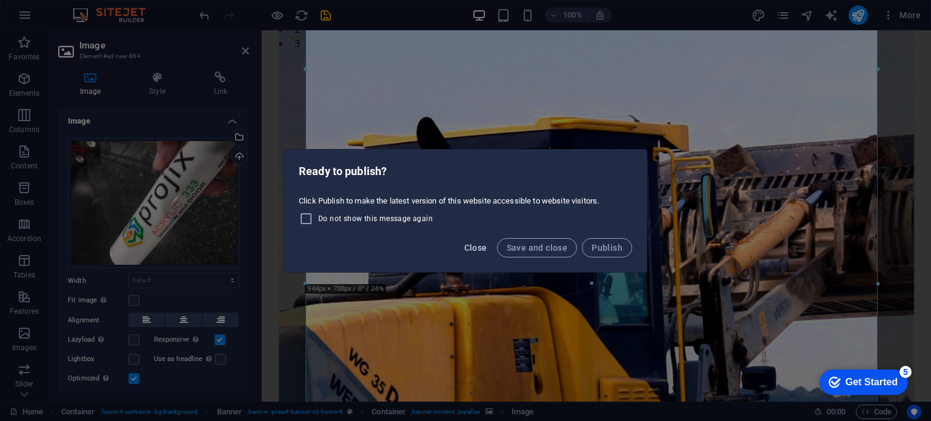
click at [482, 247] on span "Close" at bounding box center [475, 248] width 23 height 10
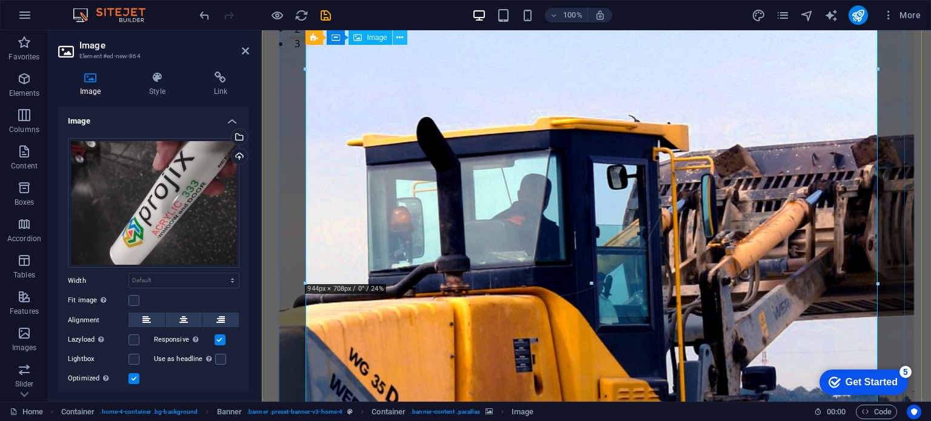
click at [401, 39] on icon at bounding box center [399, 38] width 7 height 13
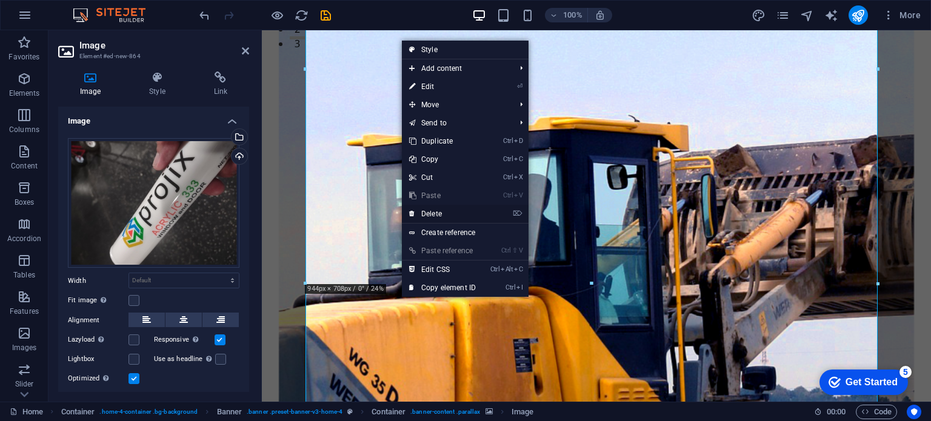
click at [438, 211] on link "⌦ Delete" at bounding box center [442, 214] width 81 height 18
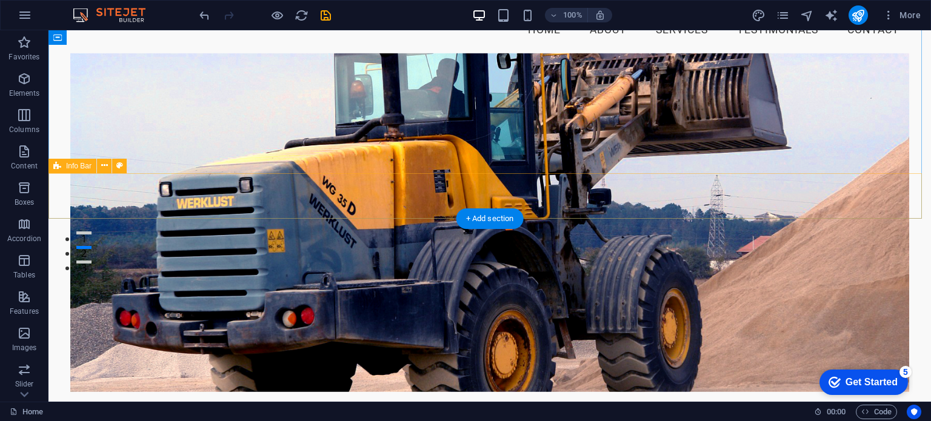
scroll to position [121, 0]
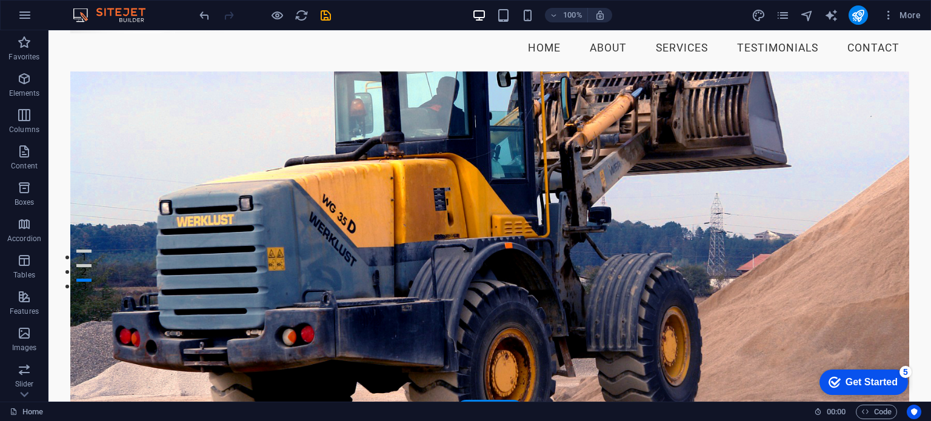
click at [98, 72] on figure at bounding box center [489, 241] width 838 height 339
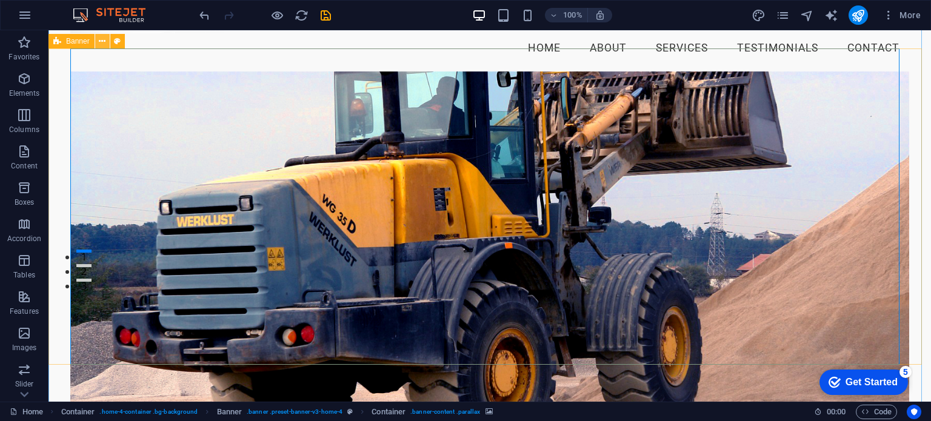
click at [105, 42] on icon at bounding box center [102, 41] width 7 height 13
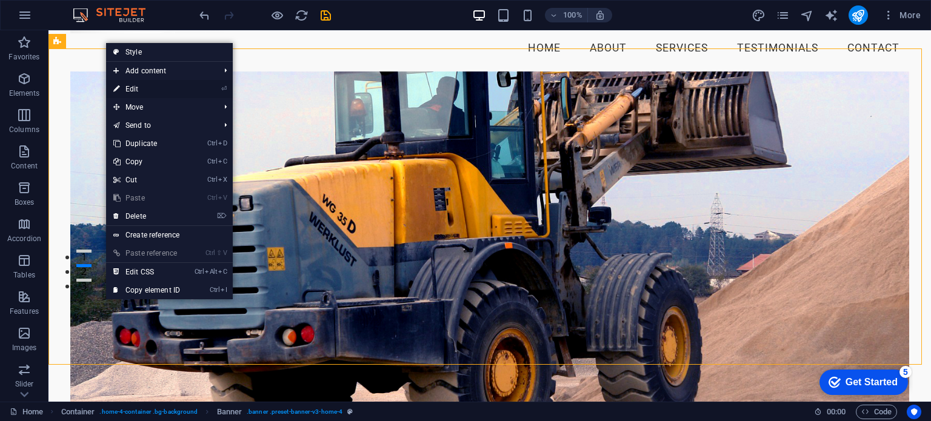
click at [129, 85] on link "⏎ Edit" at bounding box center [146, 89] width 81 height 18
select select "vh"
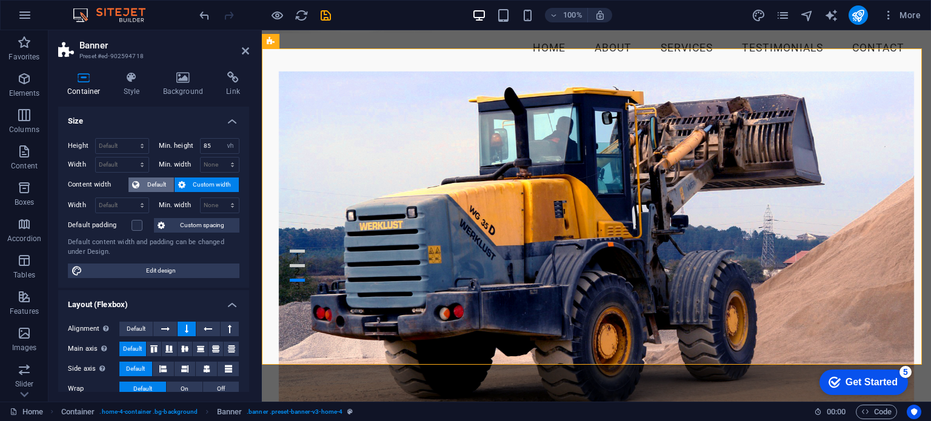
click at [153, 184] on span "Default" at bounding box center [156, 185] width 27 height 15
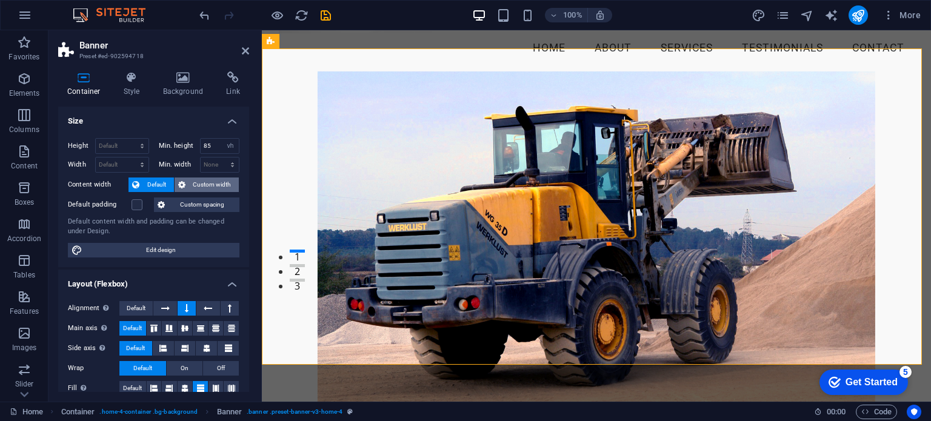
click at [206, 184] on span "Custom width" at bounding box center [212, 185] width 47 height 15
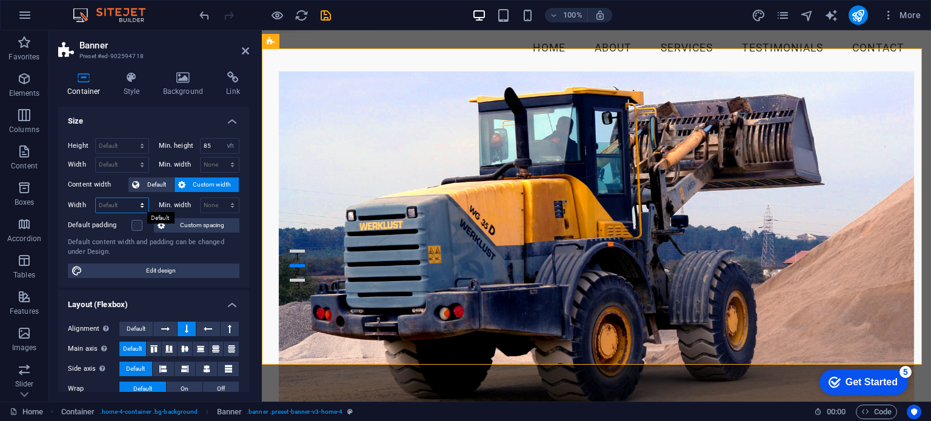
click at [139, 204] on select "Default px rem % em vh vw" at bounding box center [122, 205] width 53 height 15
click at [213, 284] on div "Height Default px rem % vh vw Min. height 85 None px rem % vh vw Width Default …" at bounding box center [153, 207] width 191 height 159
click at [139, 225] on label at bounding box center [136, 225] width 11 height 11
click at [0, 0] on input "Default padding" at bounding box center [0, 0] width 0 height 0
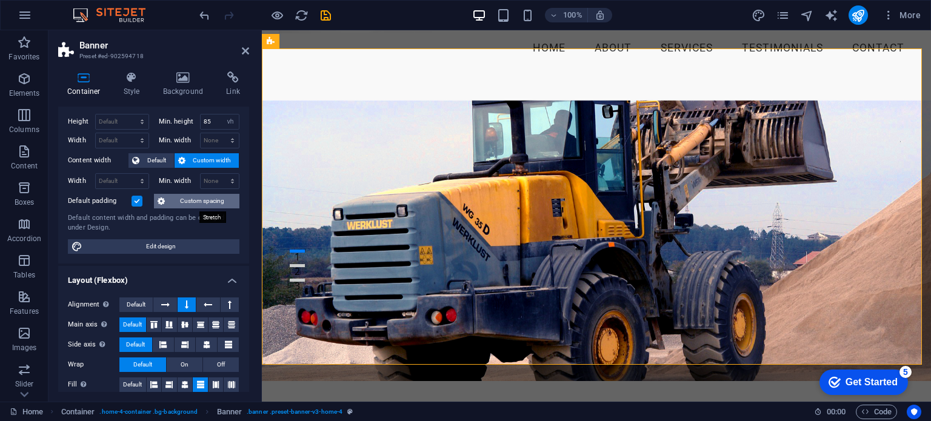
scroll to position [22, 0]
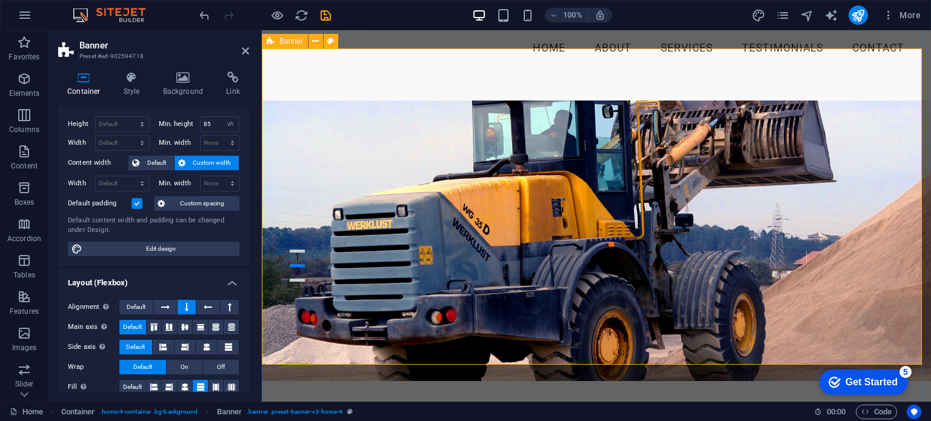
click at [326, 79] on div "Welcome to Projix Your Trusted Source for Acrylic Latex Caulking Shop Now" at bounding box center [596, 354] width 669 height 551
click at [332, 131] on figure at bounding box center [596, 241] width 669 height 281
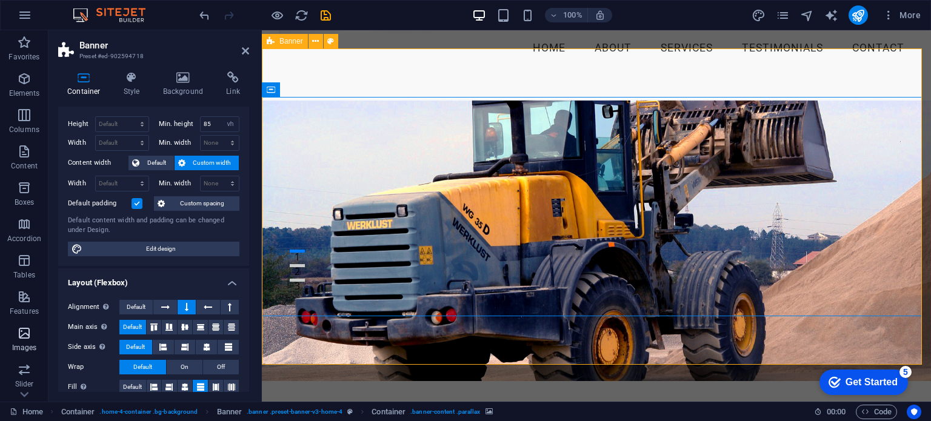
click at [23, 339] on icon "button" at bounding box center [24, 333] width 15 height 15
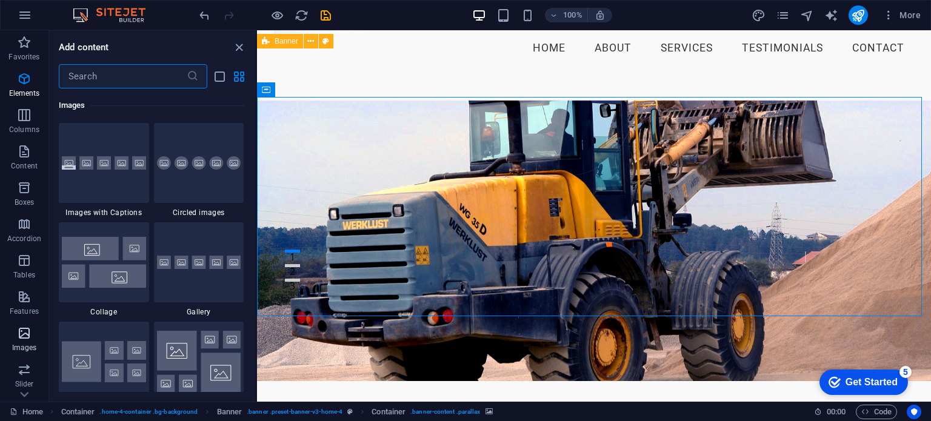
scroll to position [6144, 0]
click at [235, 43] on icon "close panel" at bounding box center [239, 48] width 14 height 14
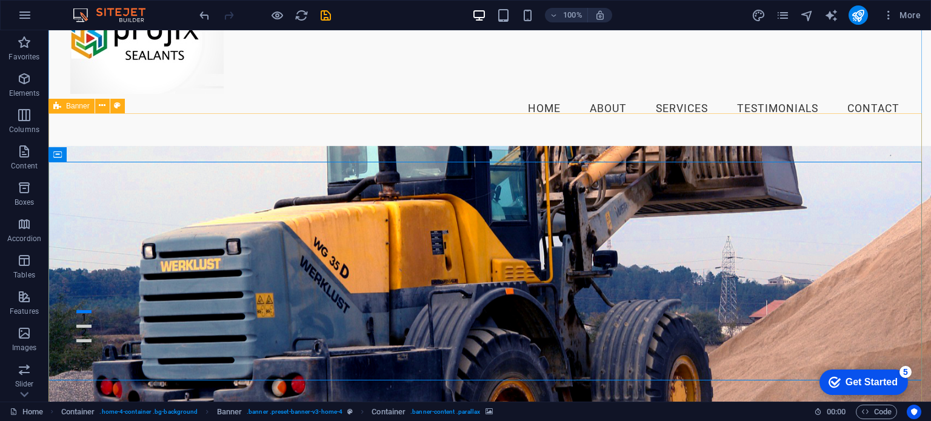
scroll to position [121, 0]
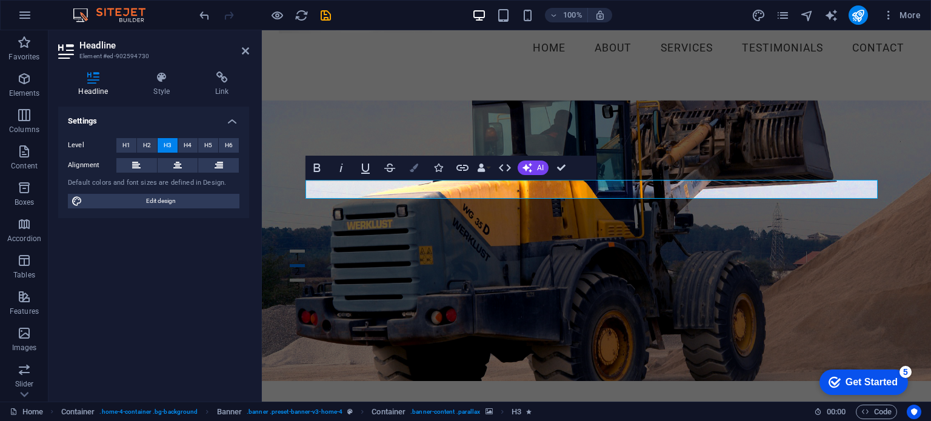
click at [414, 172] on button "Colors" at bounding box center [413, 168] width 23 height 24
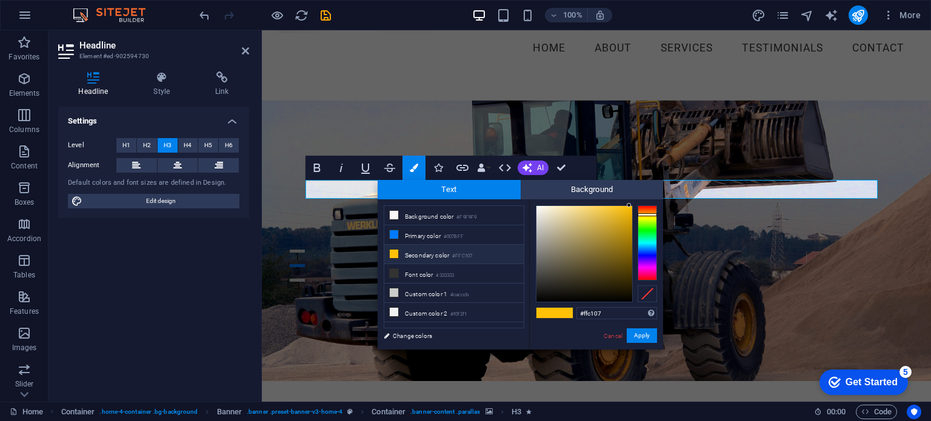
click at [553, 314] on span at bounding box center [545, 313] width 18 height 10
type input "#f7f2e4"
click at [543, 208] on div at bounding box center [584, 254] width 96 height 96
click at [566, 316] on span at bounding box center [563, 313] width 18 height 10
click at [634, 335] on button "Apply" at bounding box center [642, 335] width 30 height 15
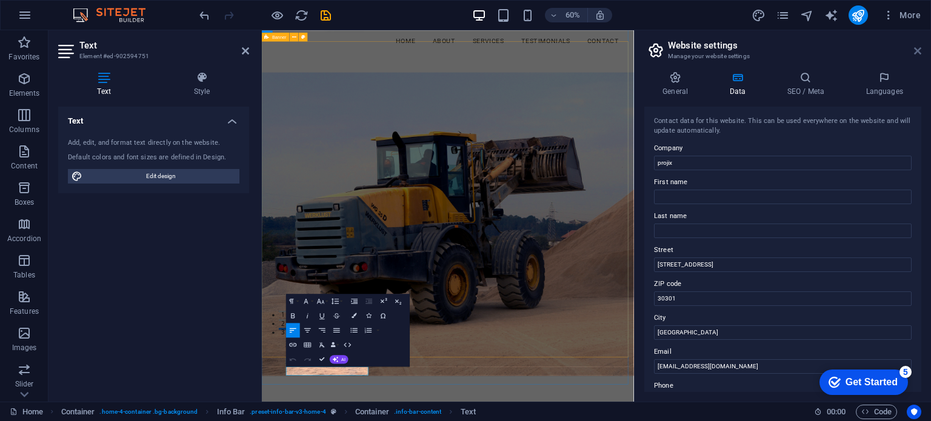
click at [919, 46] on icon at bounding box center [917, 51] width 7 height 10
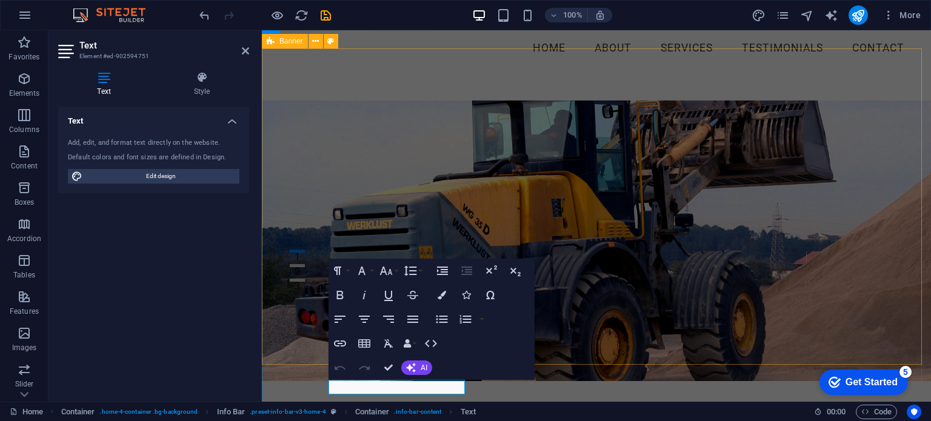
click at [581, 338] on div "Your Trusted Source for Caulking, Sealants and Tools Shop Now" at bounding box center [596, 343] width 669 height 528
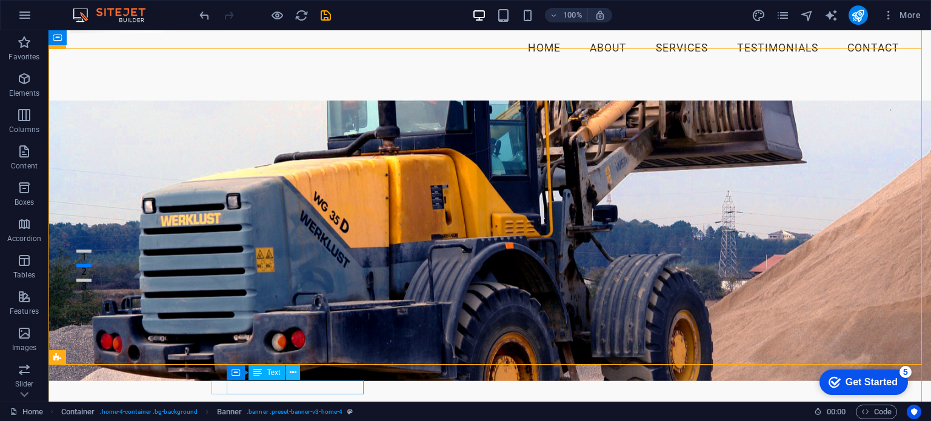
click at [290, 371] on icon at bounding box center [293, 373] width 7 height 13
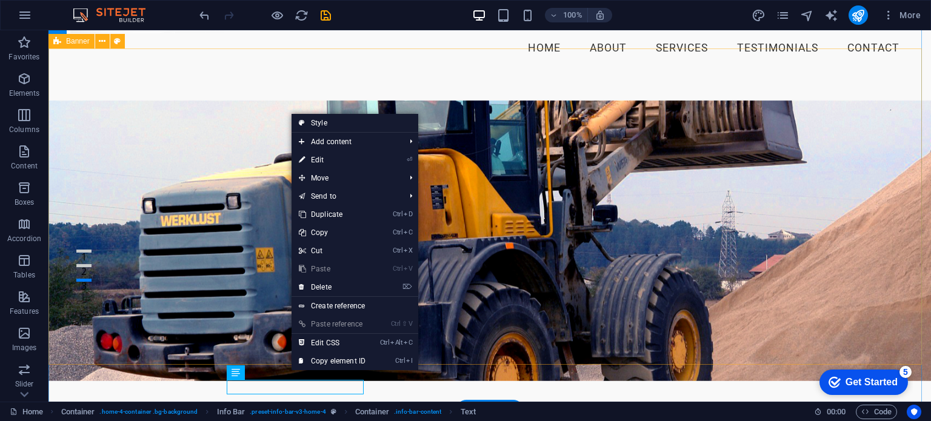
click at [223, 351] on div "Your Trusted Source for Caulking, Sealants and Tools Shop Now" at bounding box center [489, 343] width 882 height 528
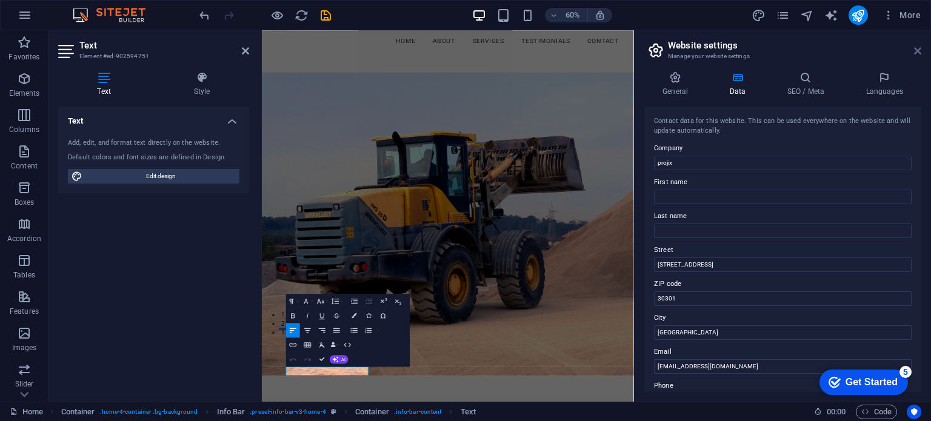
click at [915, 48] on icon at bounding box center [917, 51] width 7 height 10
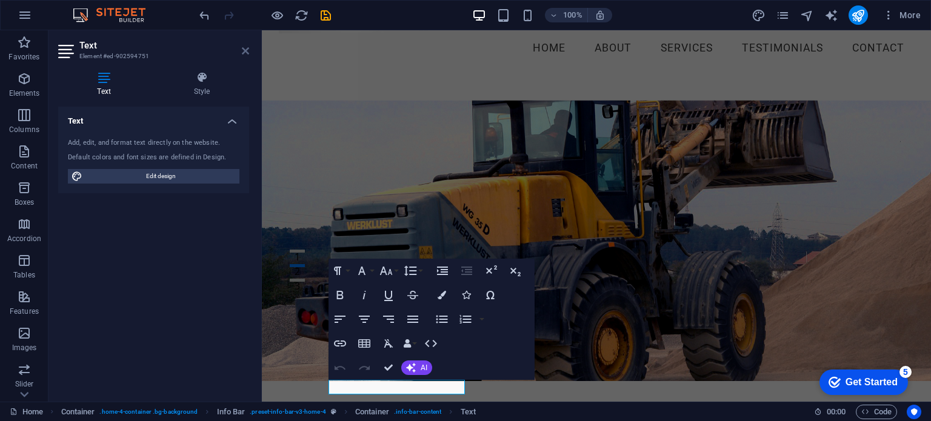
click at [247, 50] on icon at bounding box center [245, 51] width 7 height 10
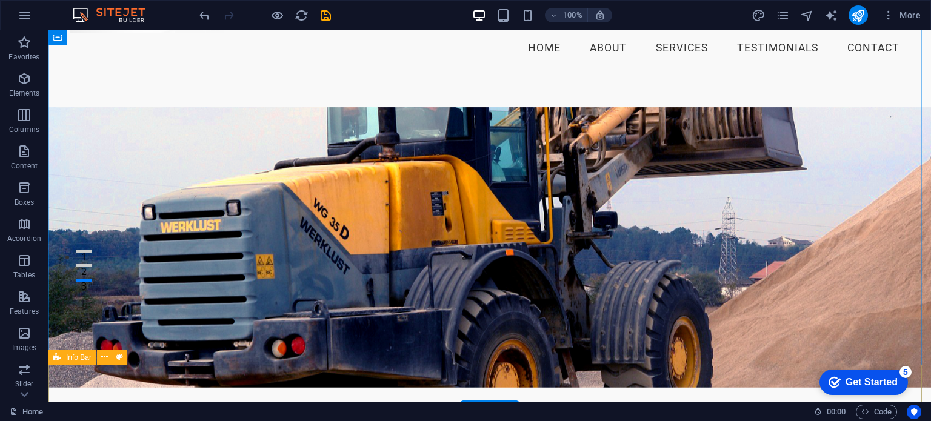
scroll to position [182, 0]
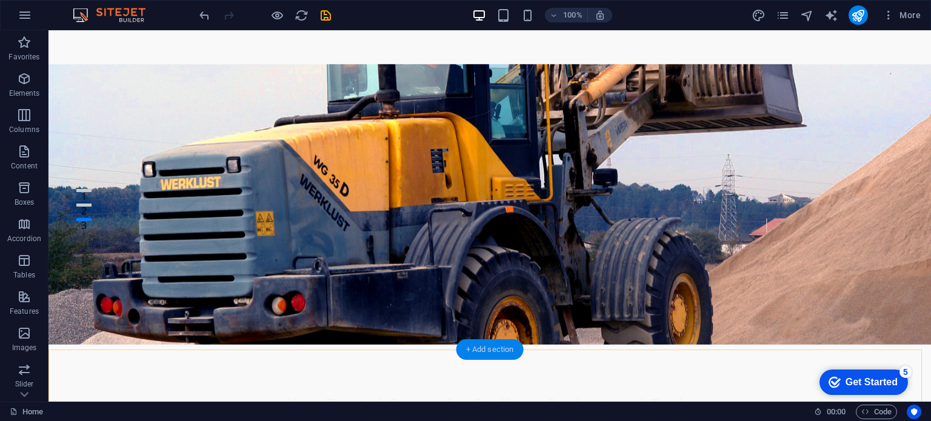
click at [494, 354] on div "+ Add section" at bounding box center [489, 349] width 67 height 21
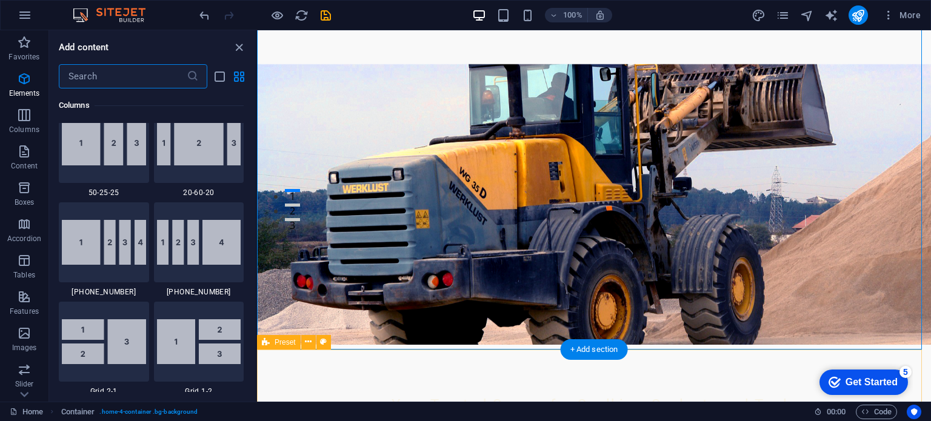
scroll to position [2120, 0]
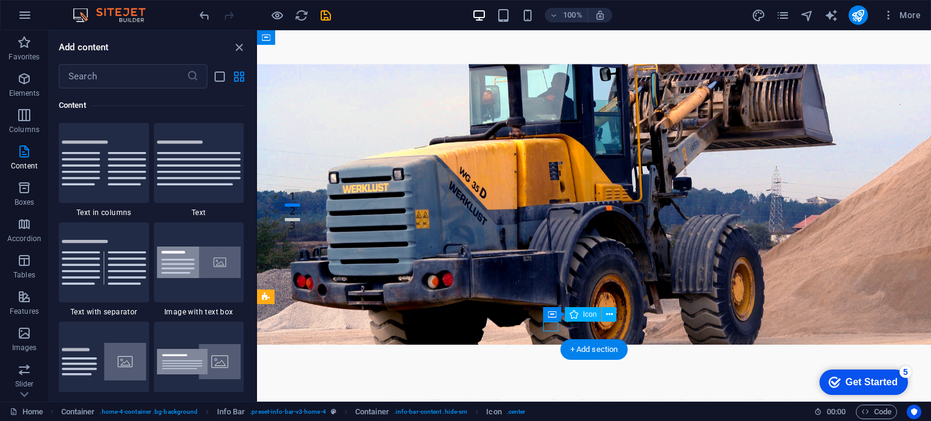
click at [606, 316] on icon at bounding box center [605, 314] width 7 height 13
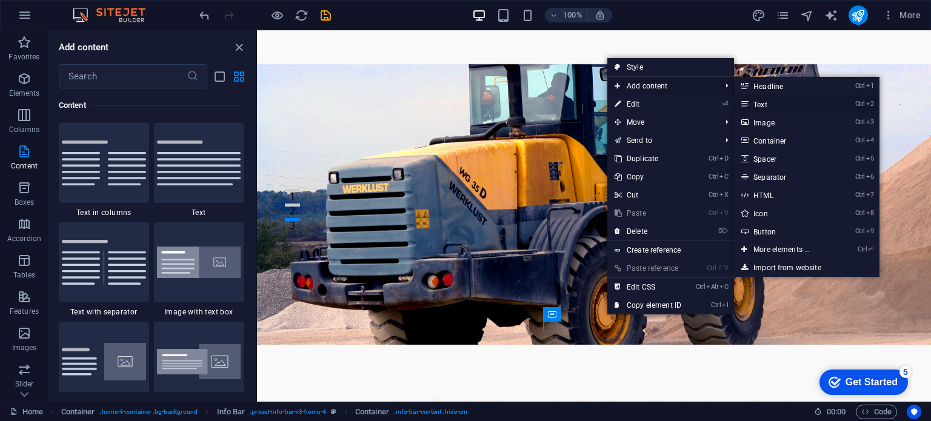
click at [765, 102] on link "Ctrl 2 Text" at bounding box center [784, 104] width 100 height 18
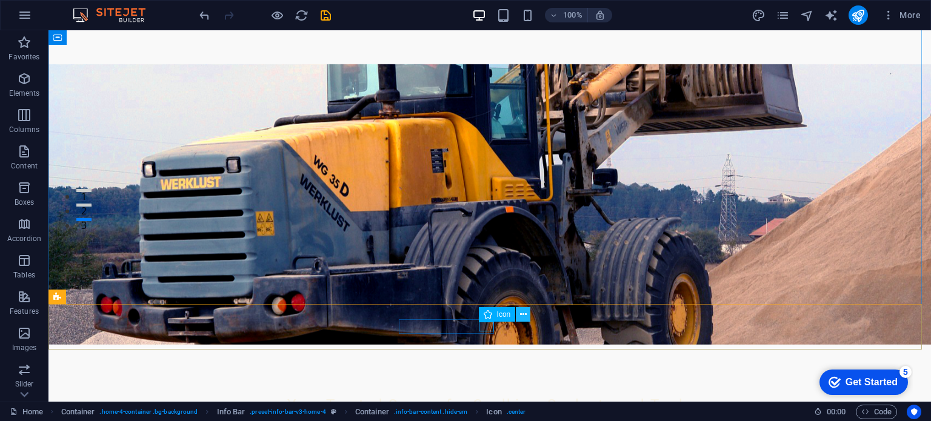
click at [524, 315] on icon at bounding box center [523, 314] width 7 height 13
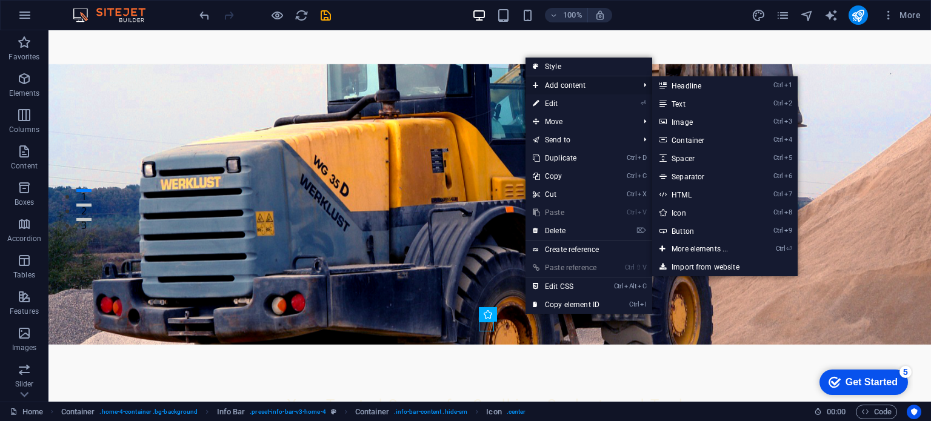
click at [560, 87] on span "Add content" at bounding box center [579, 85] width 108 height 18
click at [691, 103] on link "Ctrl 2 Text" at bounding box center [702, 104] width 100 height 18
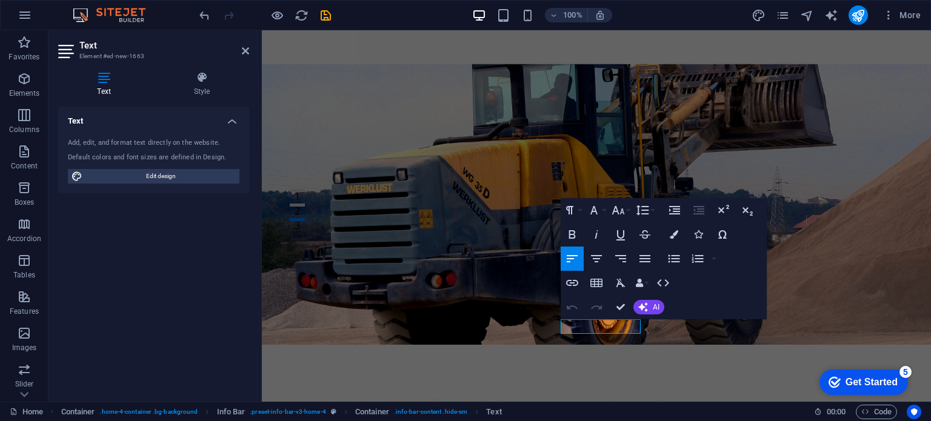
click at [574, 256] on icon "button" at bounding box center [572, 258] width 11 height 7
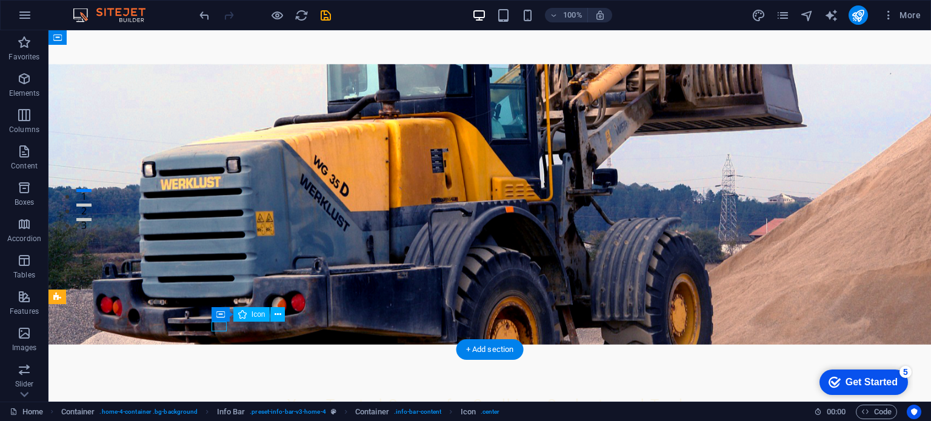
select select "xMinYMid"
select select "px"
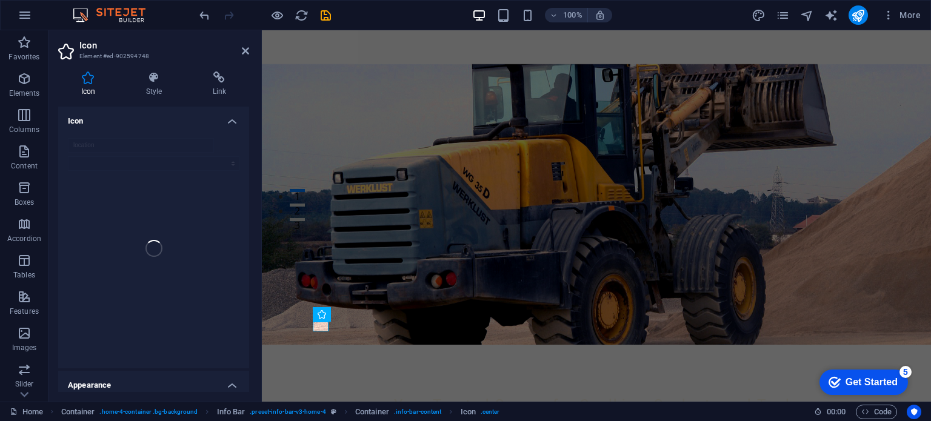
click at [246, 43] on h2 "Icon" at bounding box center [164, 45] width 170 height 11
click at [246, 50] on icon at bounding box center [245, 51] width 7 height 10
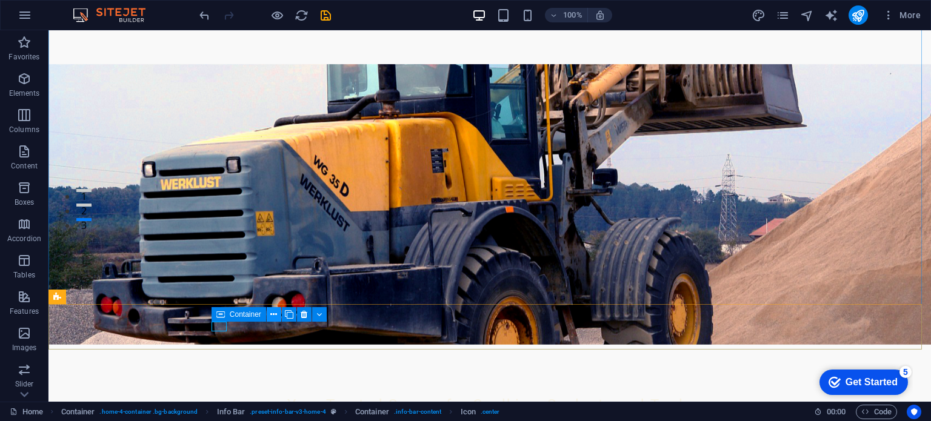
click at [274, 316] on icon at bounding box center [273, 314] width 7 height 13
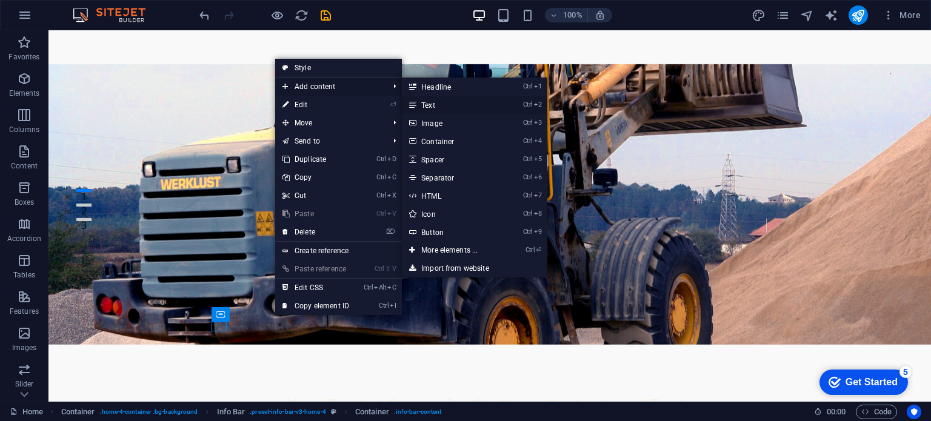
click at [425, 102] on link "Ctrl 2 Text" at bounding box center [452, 105] width 100 height 18
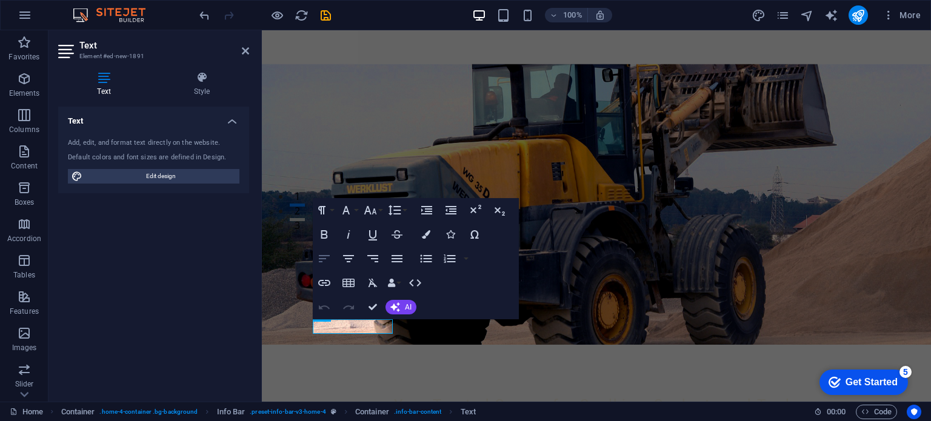
click at [322, 257] on icon "button" at bounding box center [324, 258] width 15 height 15
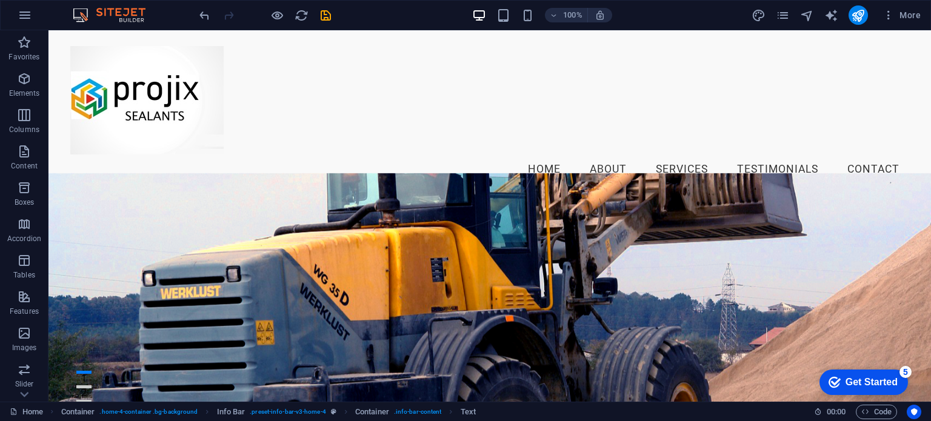
scroll to position [0, 0]
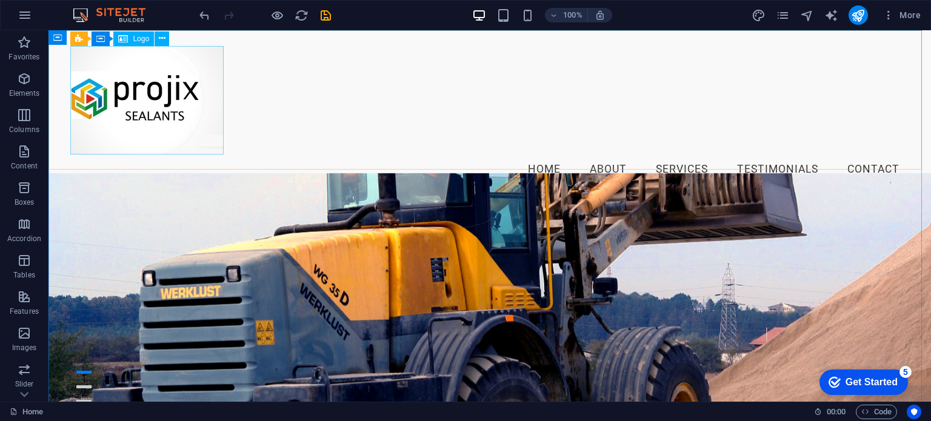
click at [144, 38] on span "Logo" at bounding box center [141, 38] width 16 height 7
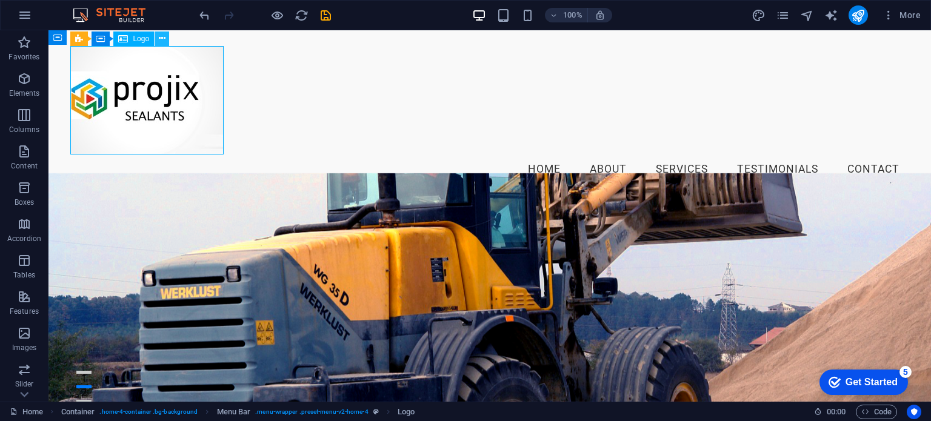
click at [164, 41] on icon at bounding box center [162, 38] width 7 height 13
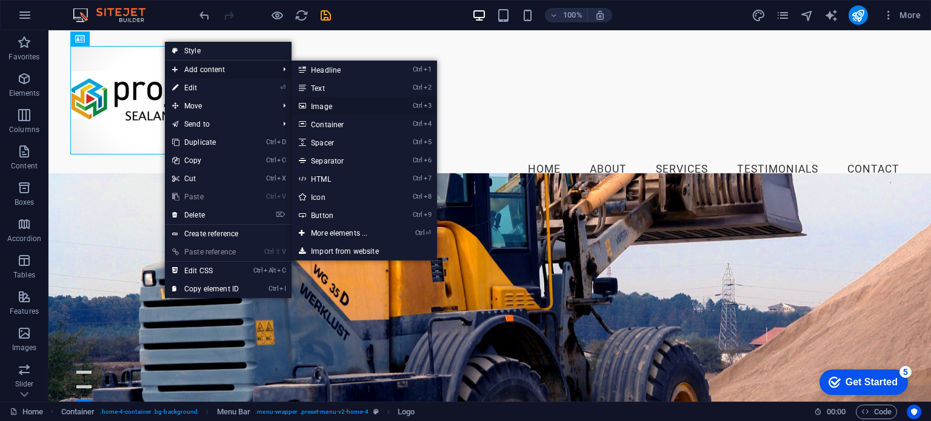
click at [322, 107] on link "Ctrl 3 Image" at bounding box center [341, 106] width 100 height 18
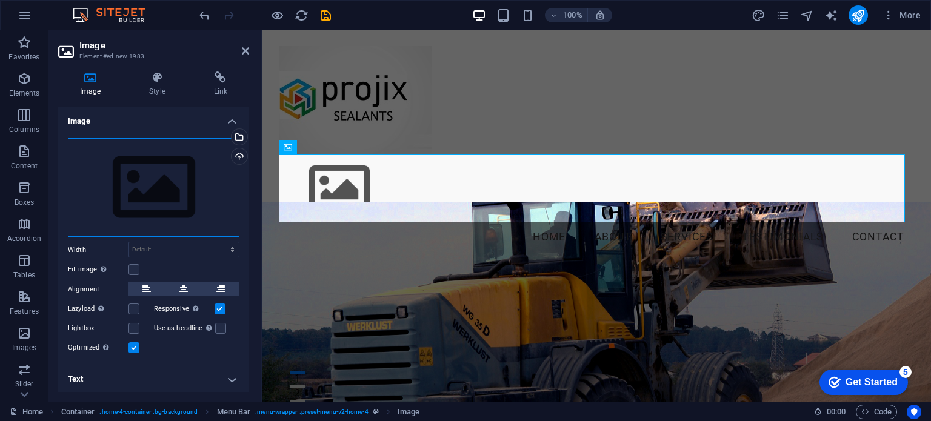
click at [141, 192] on div "Drag files here, click to choose files or select files from Files or our free s…" at bounding box center [153, 187] width 171 height 99
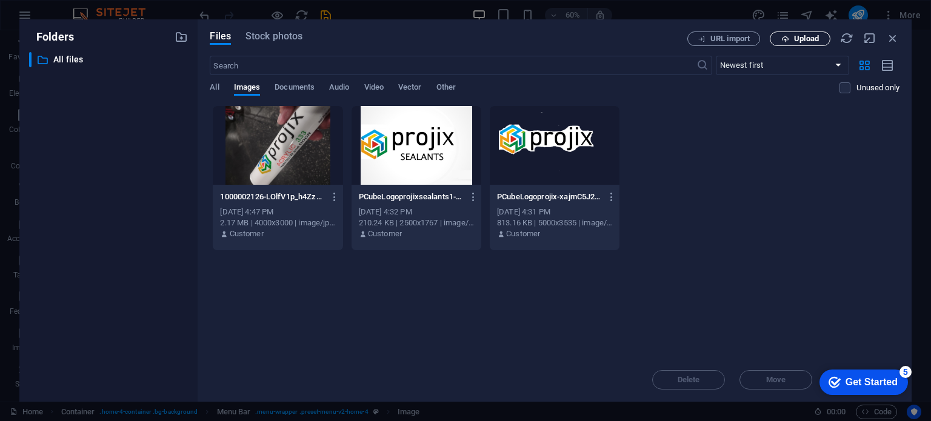
click at [800, 39] on span "Upload" at bounding box center [806, 38] width 25 height 7
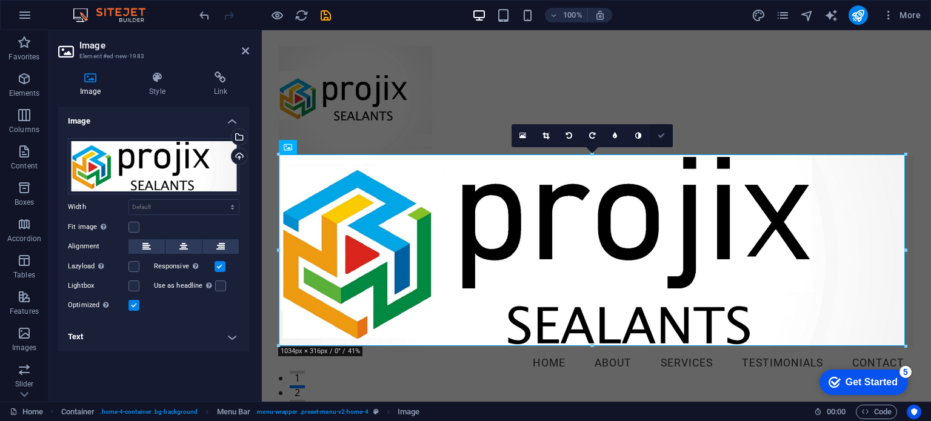
click at [660, 133] on icon at bounding box center [660, 135] width 7 height 7
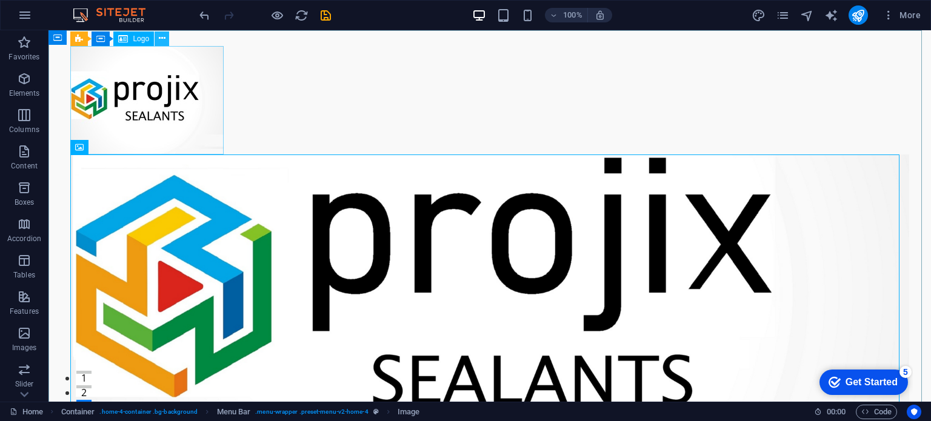
click at [157, 38] on button at bounding box center [162, 39] width 15 height 15
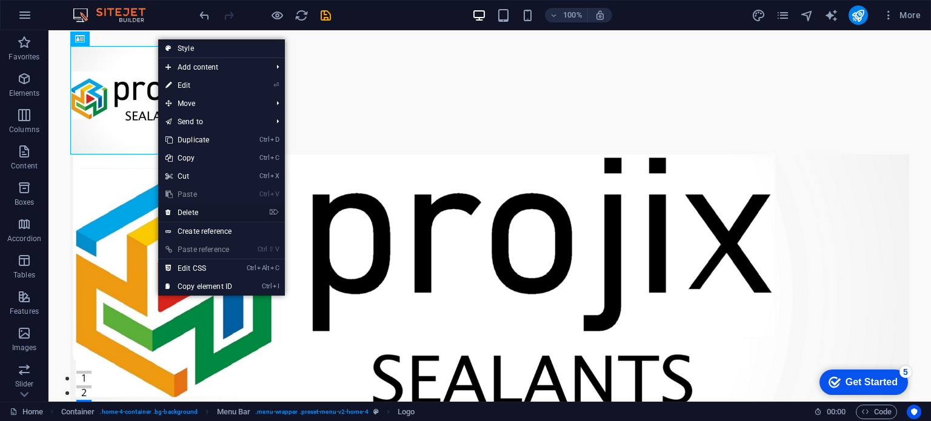
click at [184, 207] on link "⌦ Delete" at bounding box center [198, 213] width 81 height 18
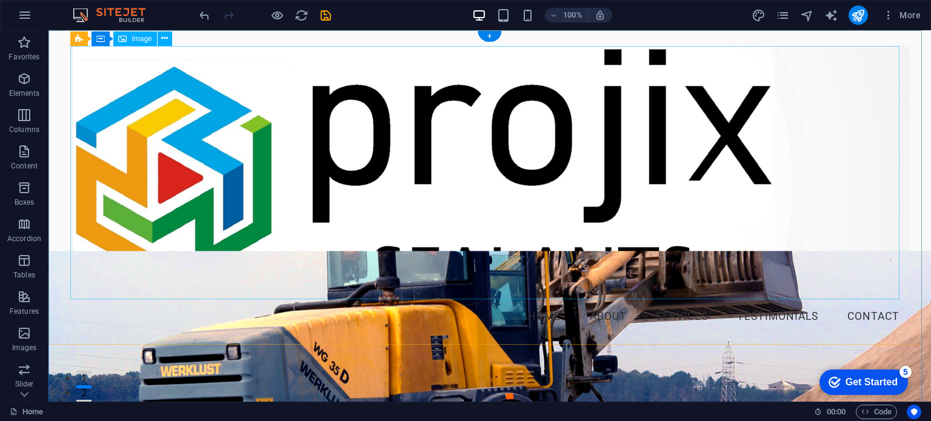
click at [172, 164] on figure at bounding box center [489, 174] width 838 height 256
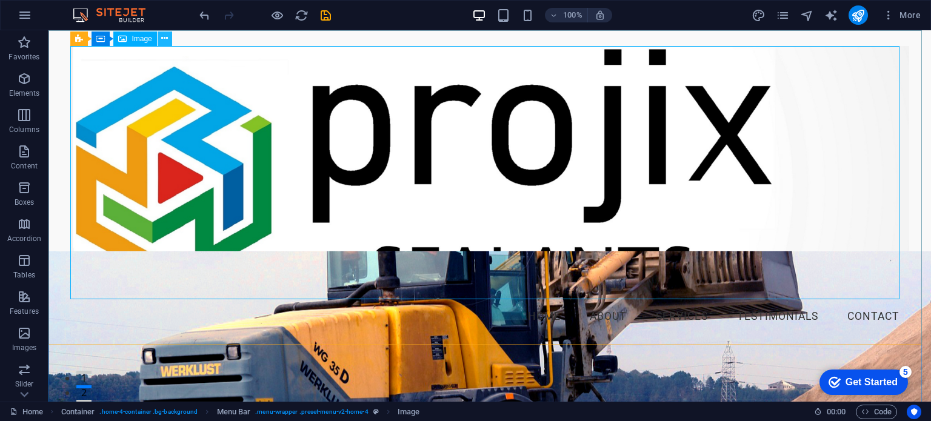
click at [167, 41] on icon at bounding box center [164, 38] width 7 height 13
drag, startPoint x: 71, startPoint y: 49, endPoint x: 80, endPoint y: 55, distance: 10.9
click at [80, 55] on figure at bounding box center [489, 174] width 838 height 256
click at [332, 239] on figure at bounding box center [489, 174] width 838 height 256
click at [852, 266] on figure at bounding box center [489, 174] width 838 height 256
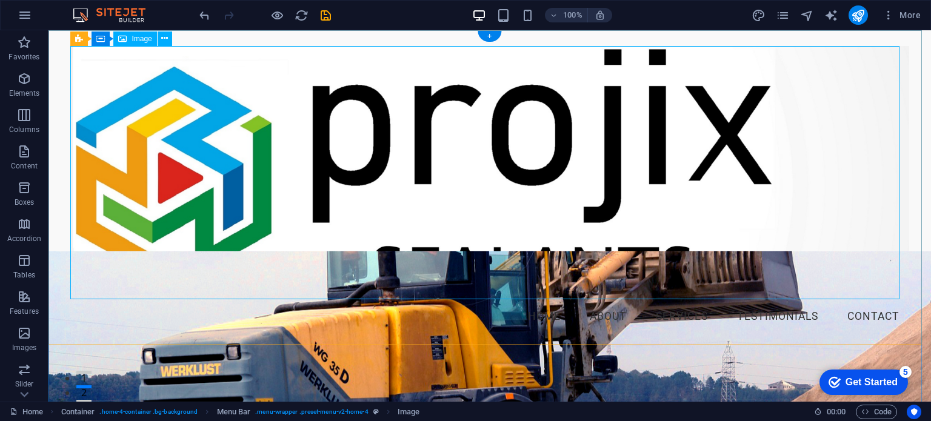
click at [852, 266] on figure at bounding box center [489, 174] width 838 height 256
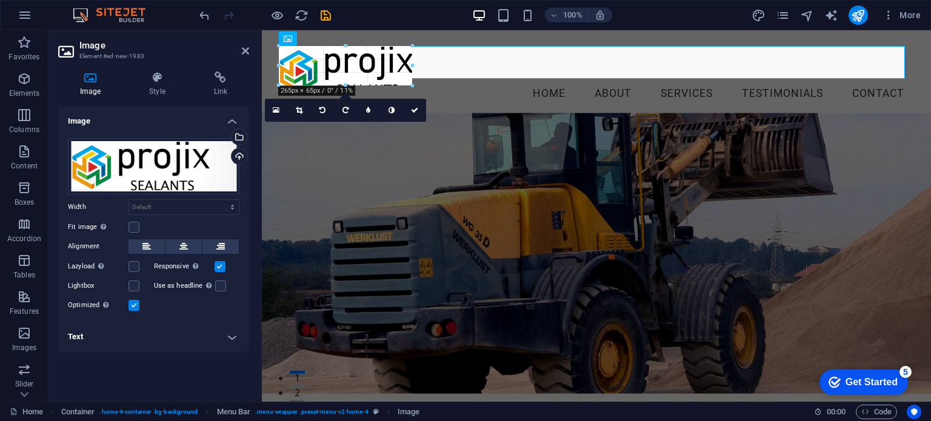
drag, startPoint x: 904, startPoint y: 237, endPoint x: 381, endPoint y: 78, distance: 546.5
type input "220"
select select "px"
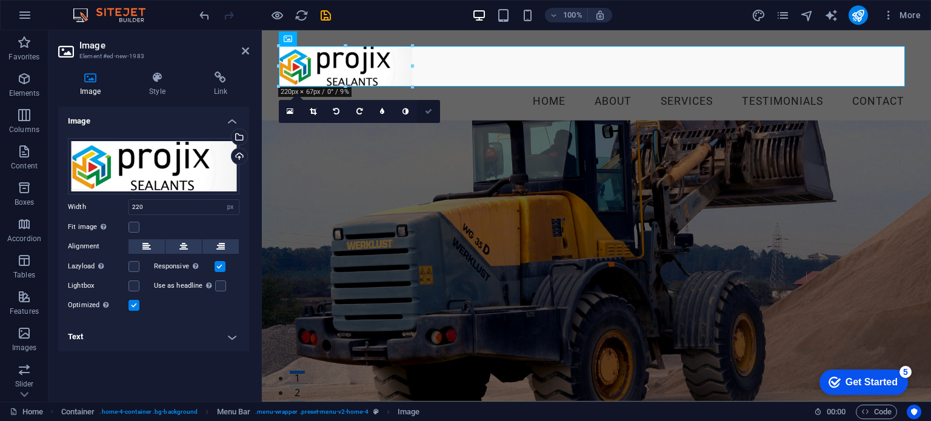
click at [425, 111] on icon at bounding box center [428, 111] width 7 height 7
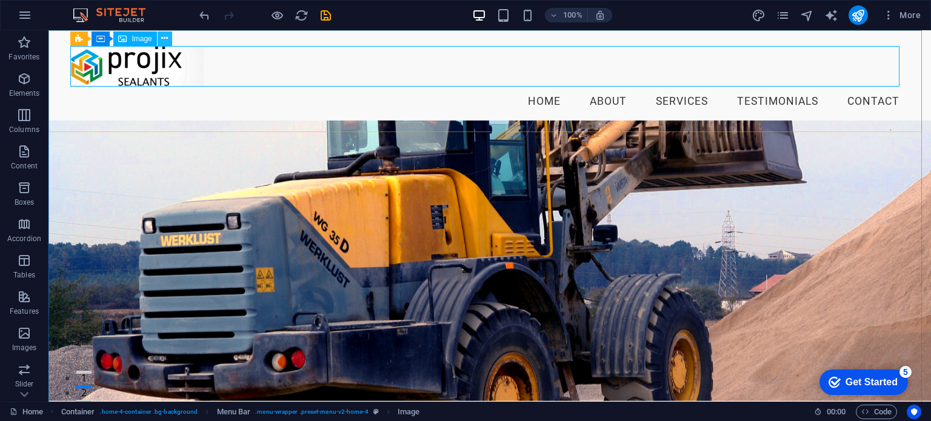
click at [164, 39] on icon at bounding box center [164, 38] width 7 height 13
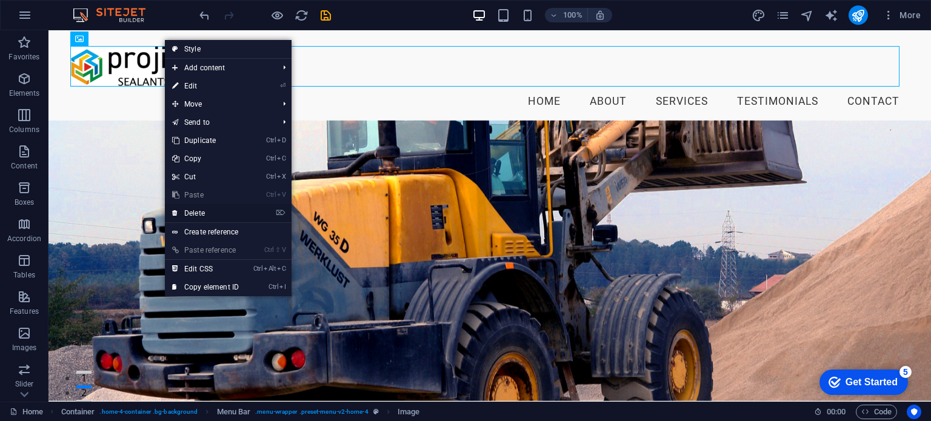
click at [196, 212] on link "⌦ Delete" at bounding box center [205, 213] width 81 height 18
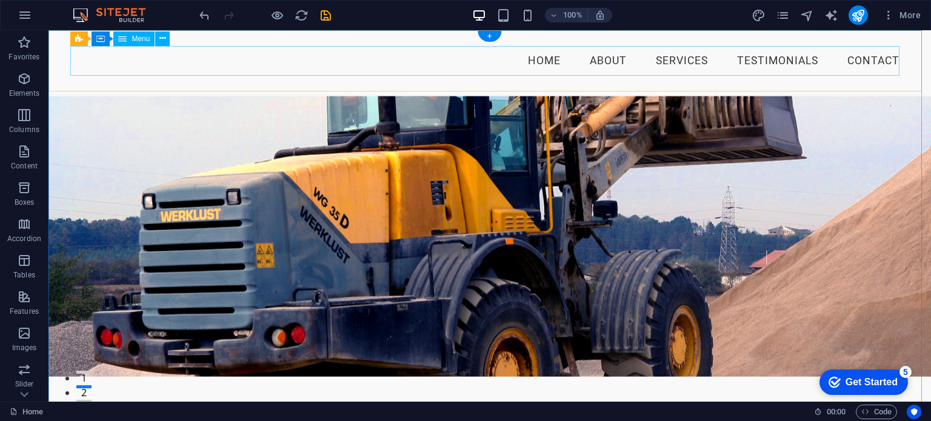
click at [107, 60] on nav "Home About Services Testimonials Contact" at bounding box center [489, 61] width 838 height 30
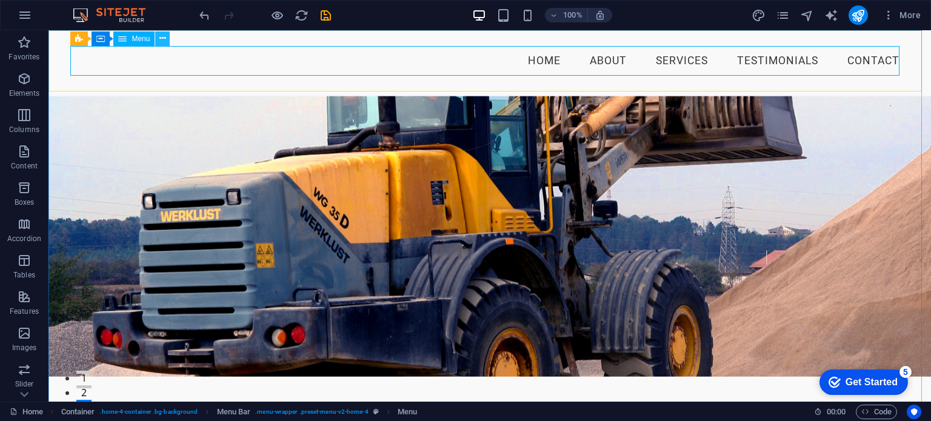
click at [164, 38] on icon at bounding box center [162, 38] width 7 height 13
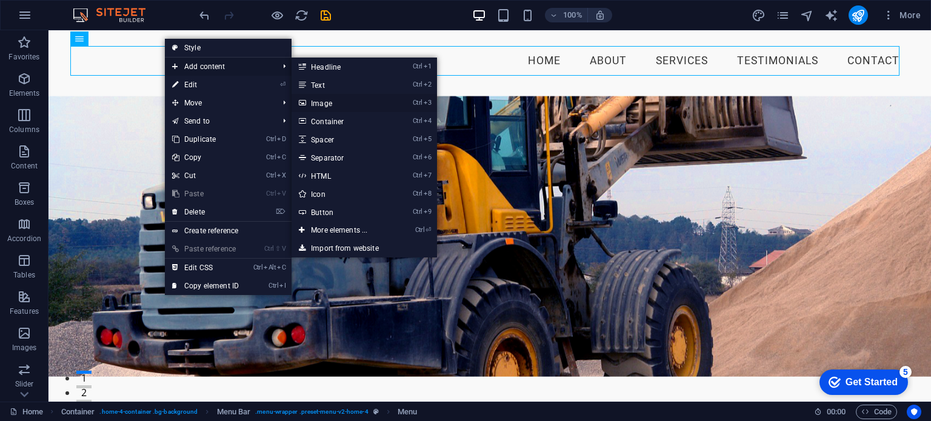
click at [327, 104] on link "Ctrl 3 Image" at bounding box center [341, 103] width 100 height 18
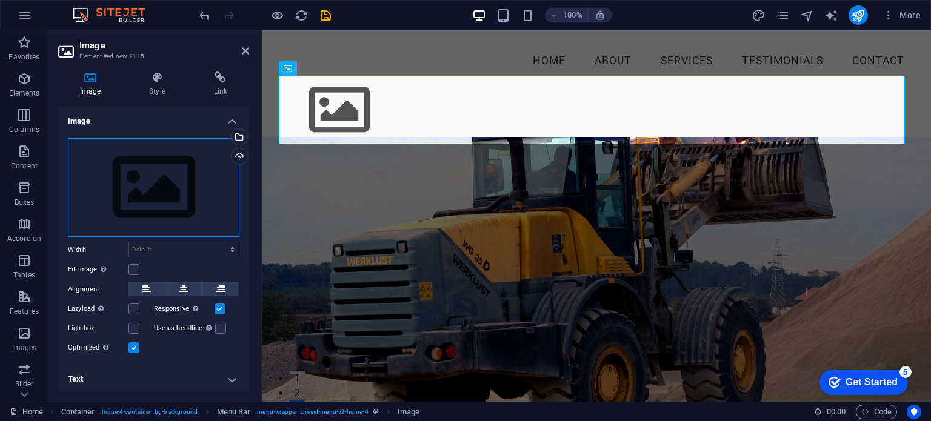
click at [152, 170] on div "Drag files here, click to choose files or select files from Files or our free s…" at bounding box center [153, 187] width 171 height 99
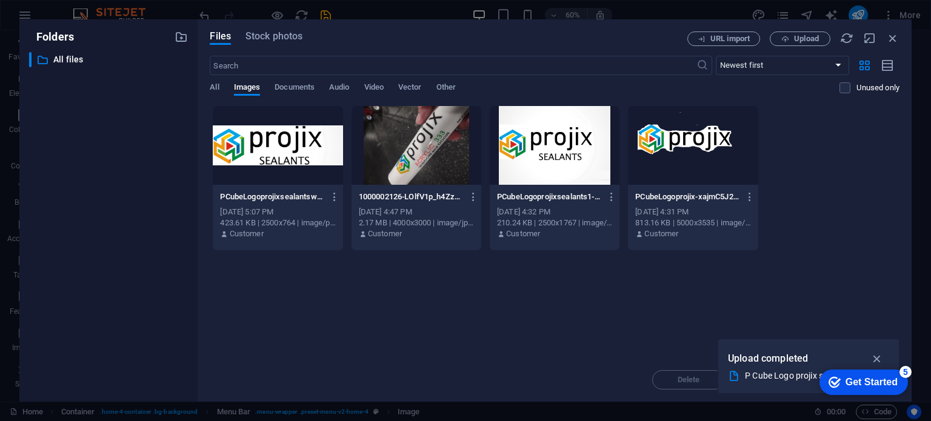
click at [255, 146] on div at bounding box center [278, 145] width 130 height 79
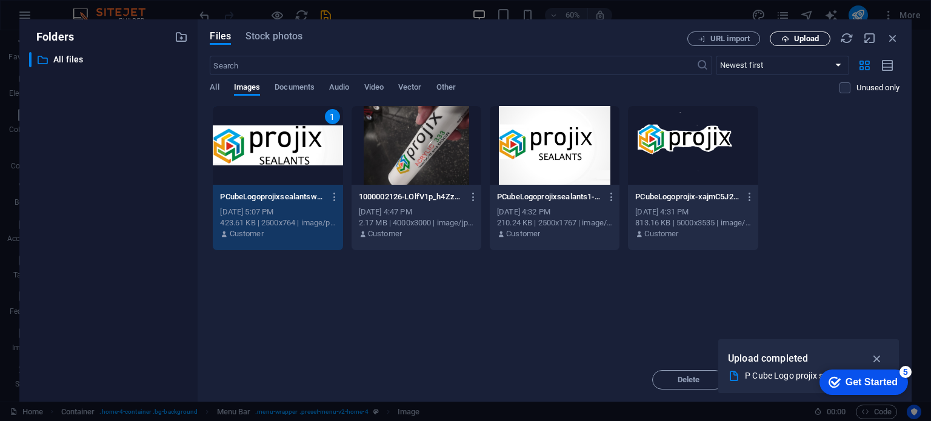
click at [794, 38] on span "Upload" at bounding box center [806, 38] width 25 height 7
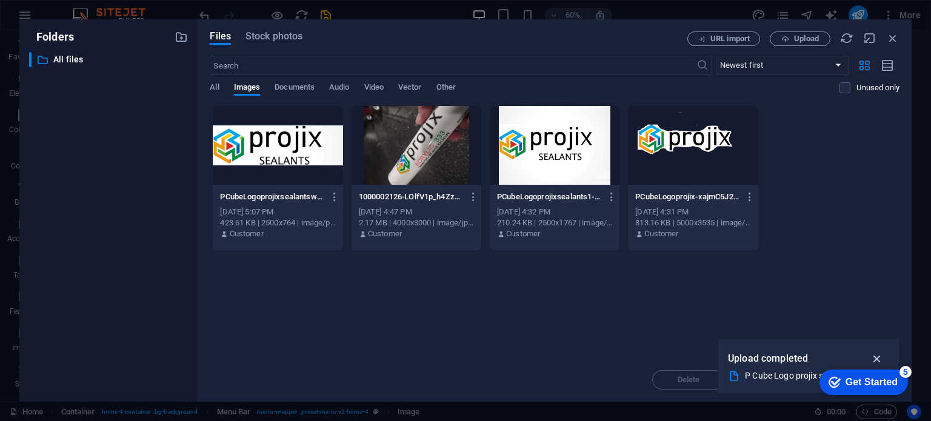
click at [881, 359] on icon "button" at bounding box center [877, 358] width 14 height 13
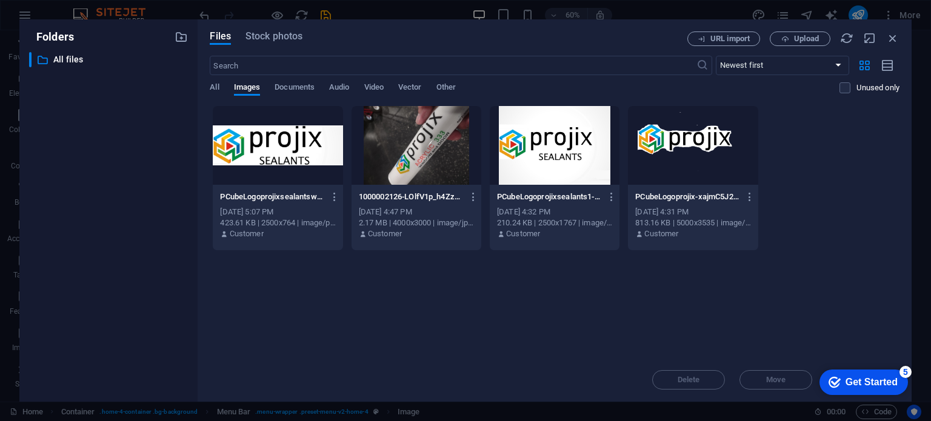
click at [288, 145] on div at bounding box center [278, 145] width 130 height 79
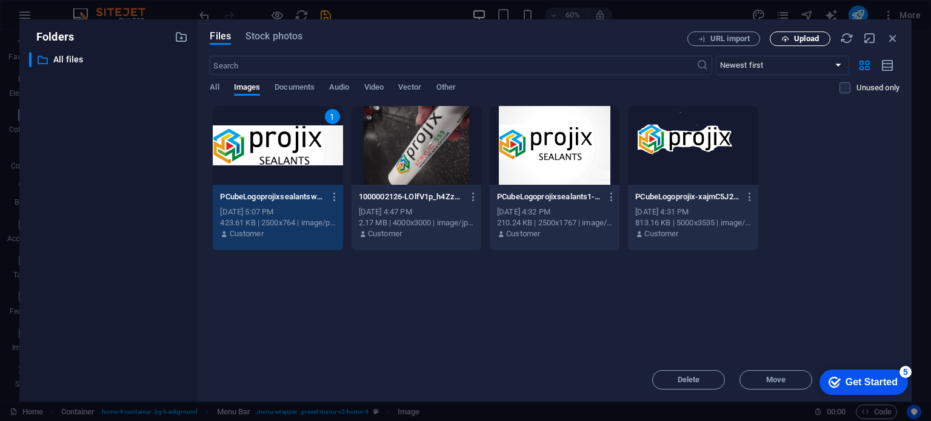
click at [791, 37] on span "Upload" at bounding box center [800, 39] width 50 height 8
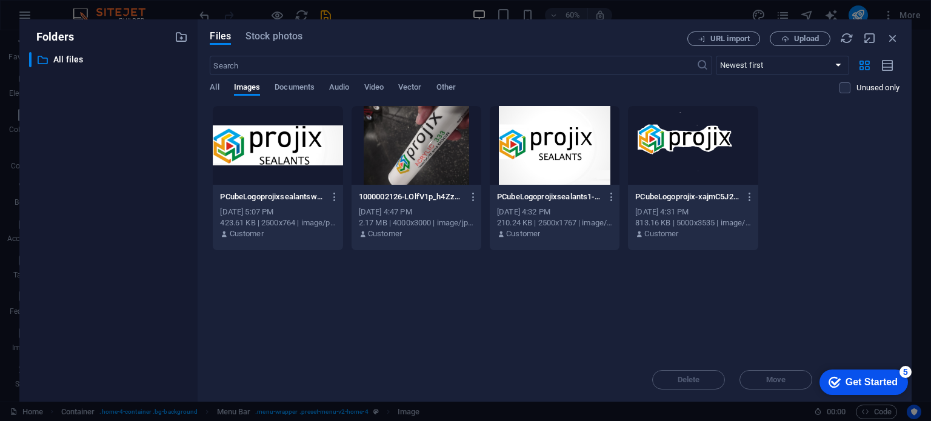
click at [288, 155] on div at bounding box center [278, 145] width 130 height 79
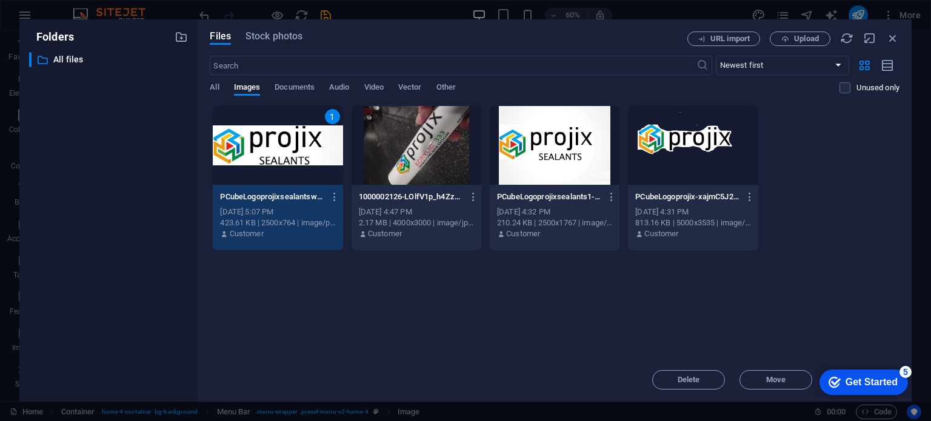
click at [293, 152] on div "1" at bounding box center [278, 145] width 130 height 79
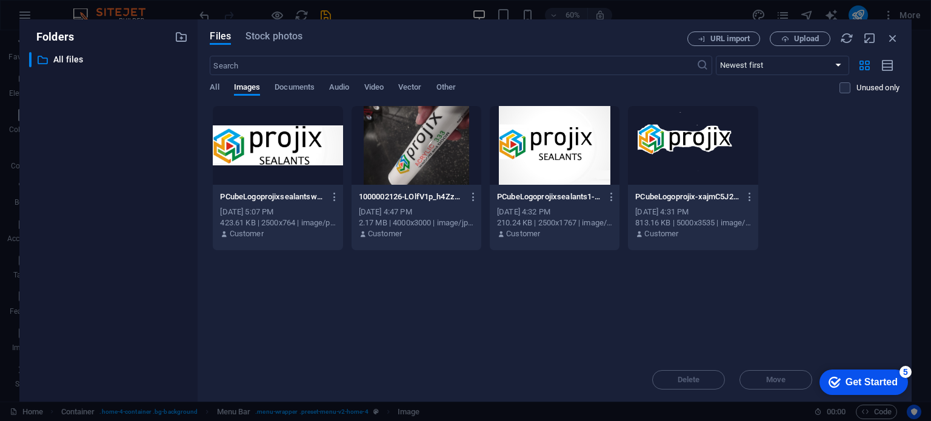
click at [293, 152] on div at bounding box center [278, 145] width 130 height 79
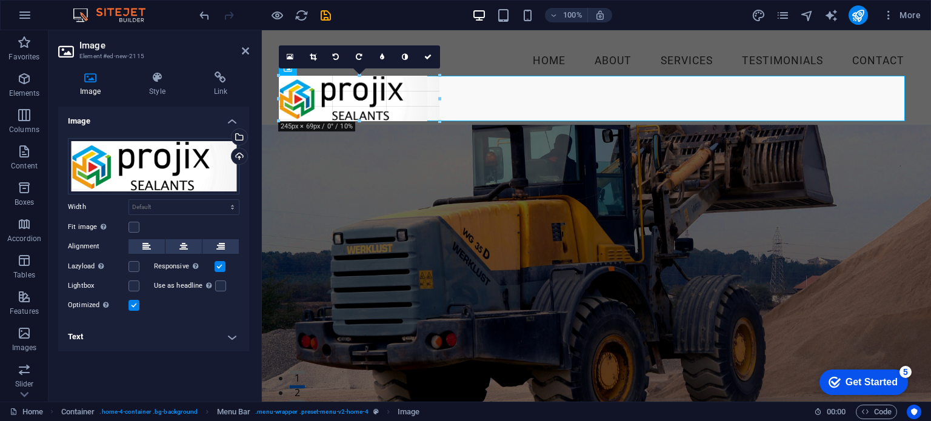
drag, startPoint x: 904, startPoint y: 268, endPoint x: 77, endPoint y: 88, distance: 846.5
type input "266"
select select "px"
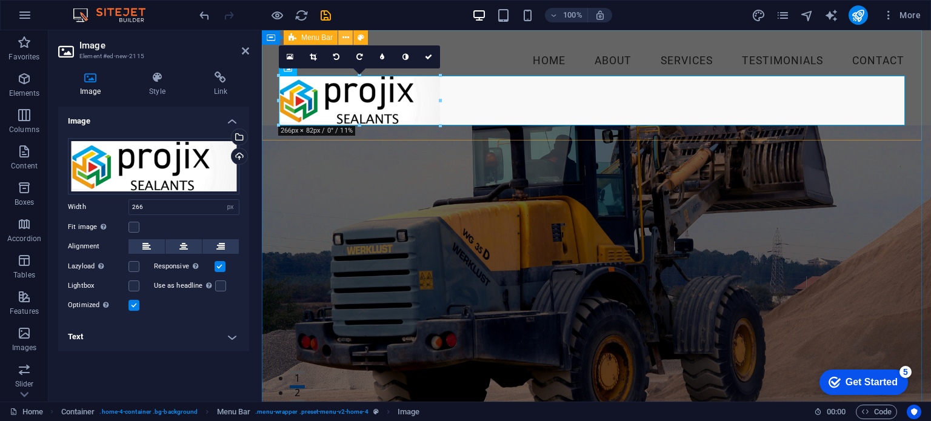
click at [344, 37] on icon at bounding box center [345, 38] width 7 height 13
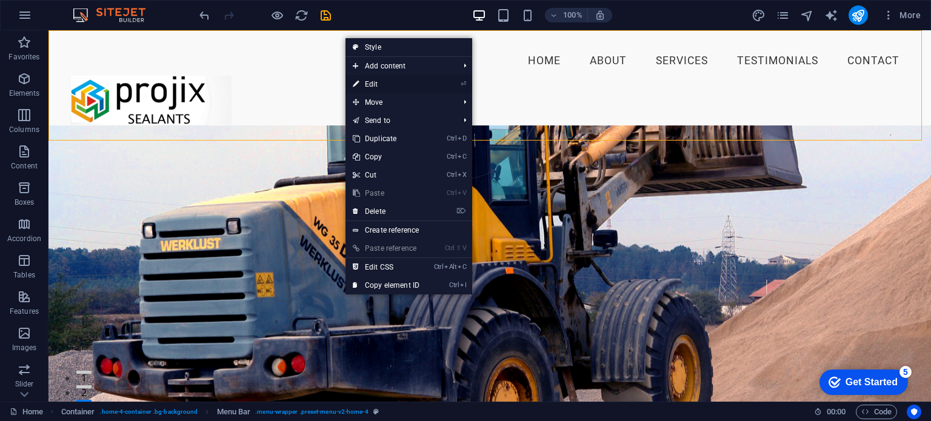
click at [373, 82] on link "⏎ Edit" at bounding box center [385, 84] width 81 height 18
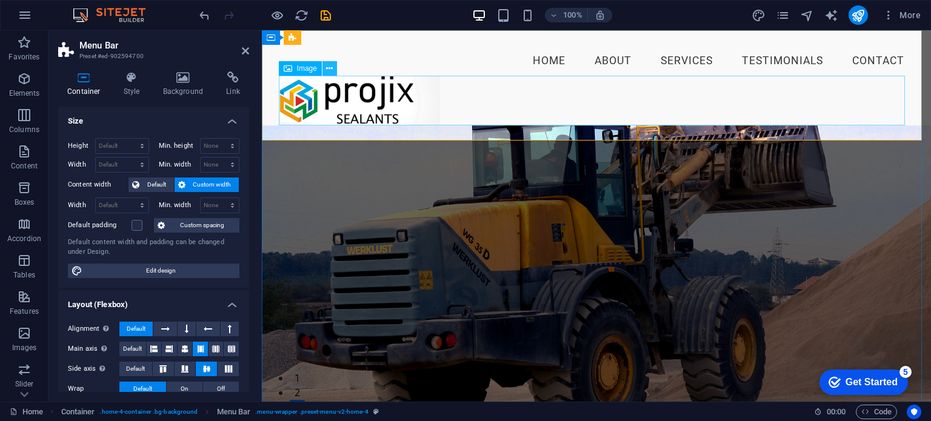
click at [327, 67] on icon at bounding box center [329, 68] width 7 height 13
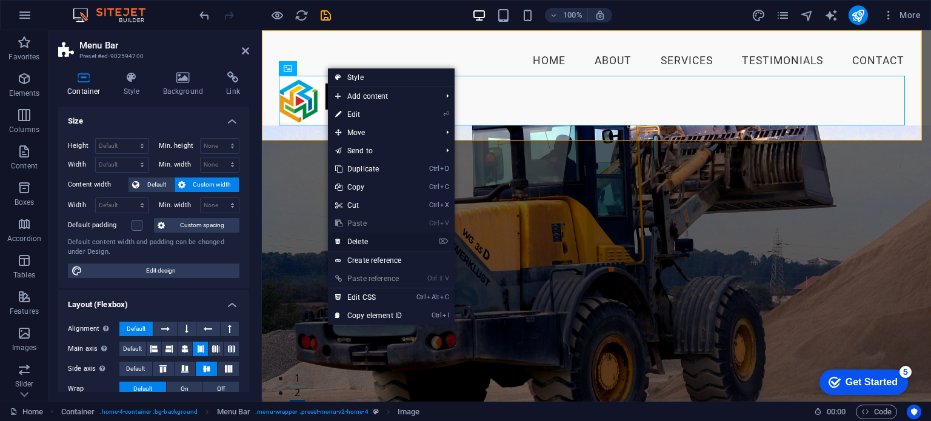
click at [352, 241] on link "⌦ Delete" at bounding box center [368, 242] width 81 height 18
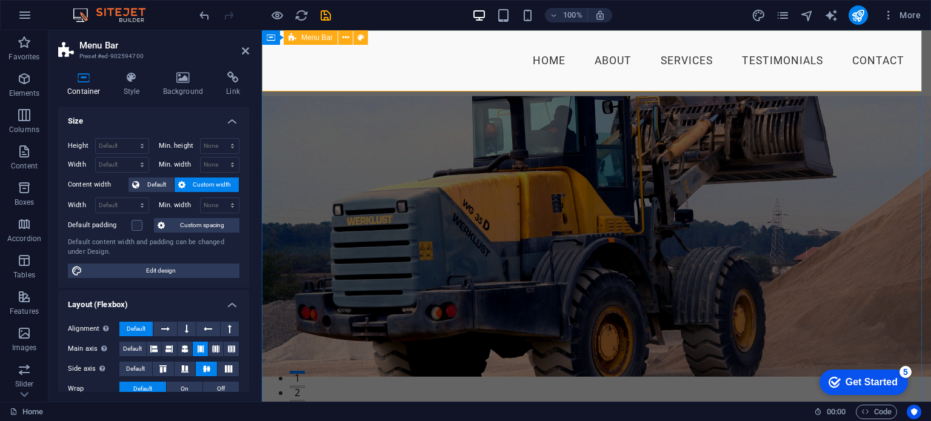
click at [418, 38] on div "Menu Home About Services Testimonials Contact" at bounding box center [596, 60] width 669 height 61
click at [373, 39] on div "Container Menu Bar" at bounding box center [319, 37] width 114 height 15
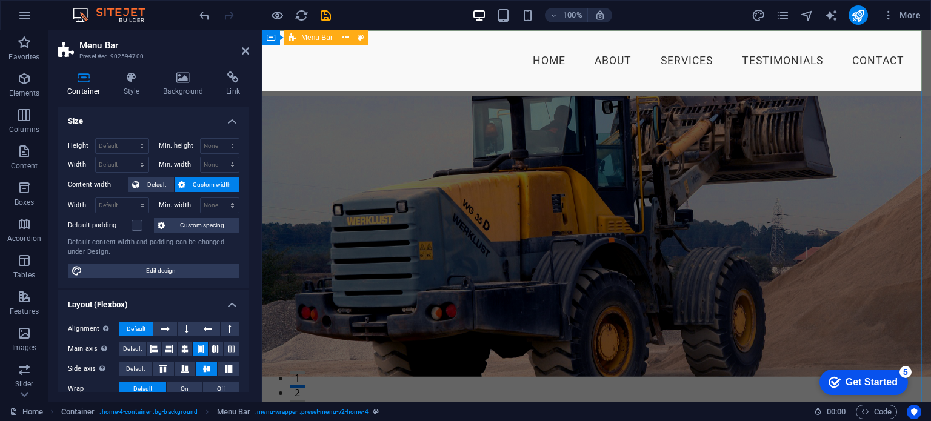
click at [302, 85] on div "Menu Home About Services Testimonials Contact" at bounding box center [596, 60] width 669 height 61
click at [305, 76] on div "Menu Home About Services Testimonials Contact" at bounding box center [596, 60] width 669 height 61
click at [22, 191] on icon "button" at bounding box center [24, 188] width 15 height 15
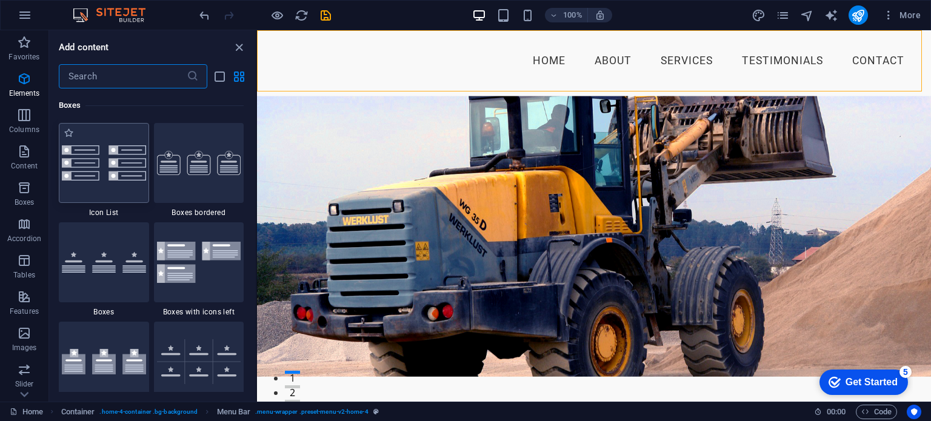
scroll to position [3342, 0]
click at [22, 84] on icon "button" at bounding box center [24, 79] width 15 height 15
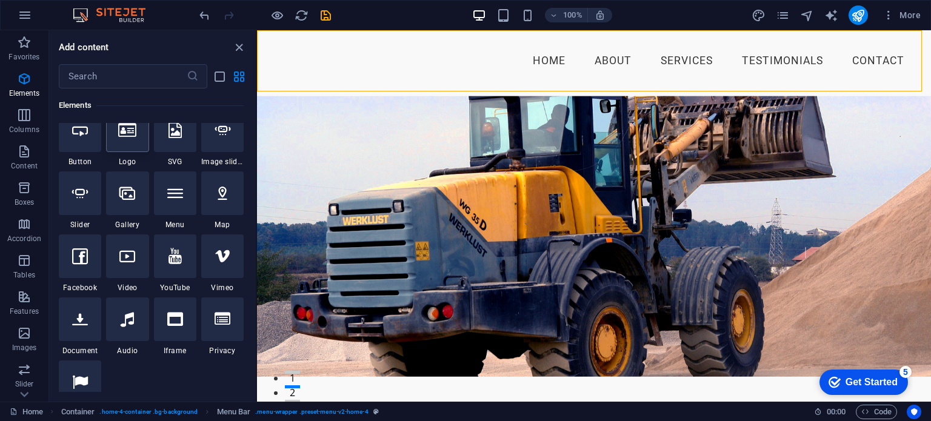
scroll to position [250, 0]
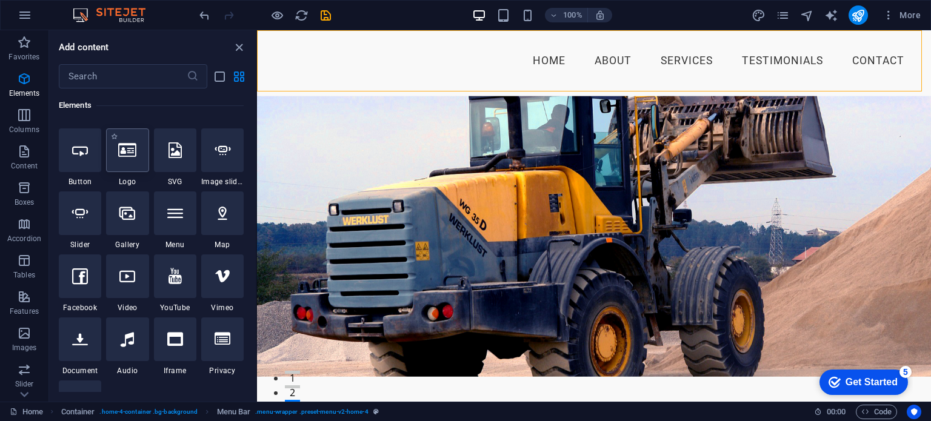
click at [128, 151] on icon at bounding box center [127, 150] width 18 height 16
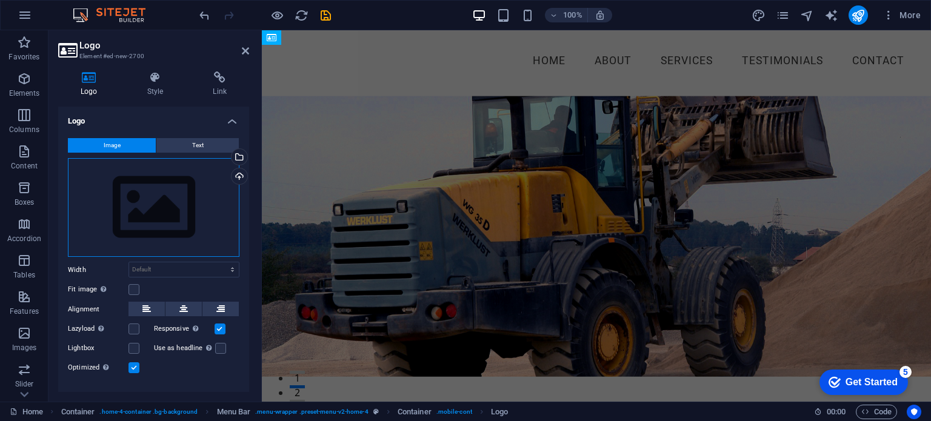
click at [138, 197] on div "Drag files here, click to choose files or select files from Files or our free s…" at bounding box center [153, 207] width 171 height 99
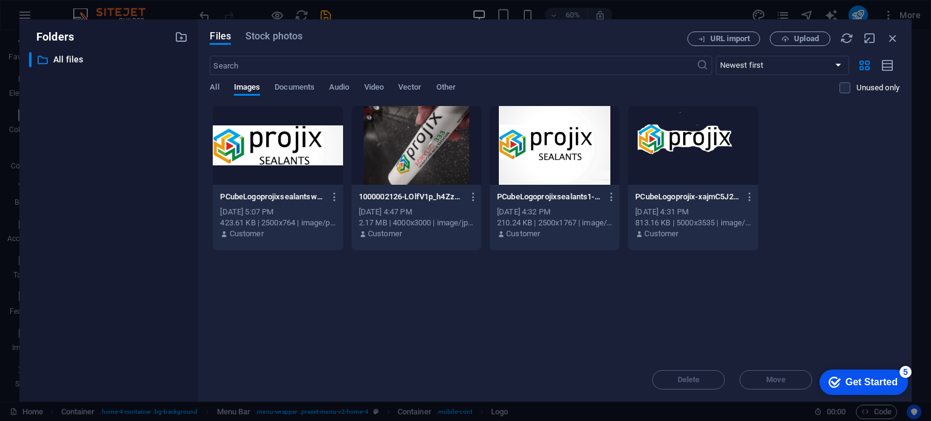
click at [264, 147] on div at bounding box center [278, 145] width 130 height 79
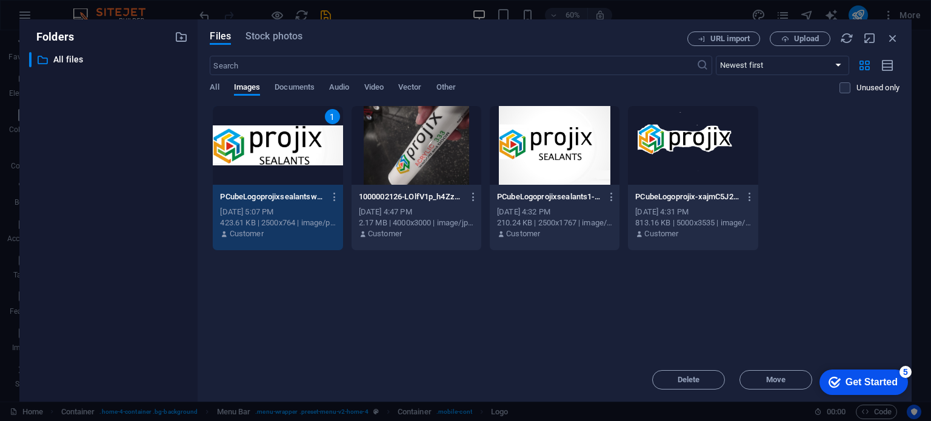
click at [269, 144] on div "1" at bounding box center [278, 145] width 130 height 79
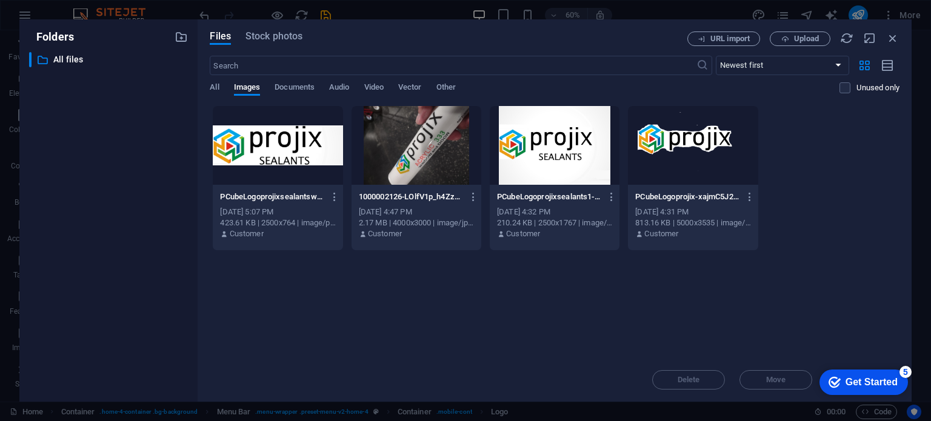
click at [269, 144] on div at bounding box center [278, 145] width 130 height 79
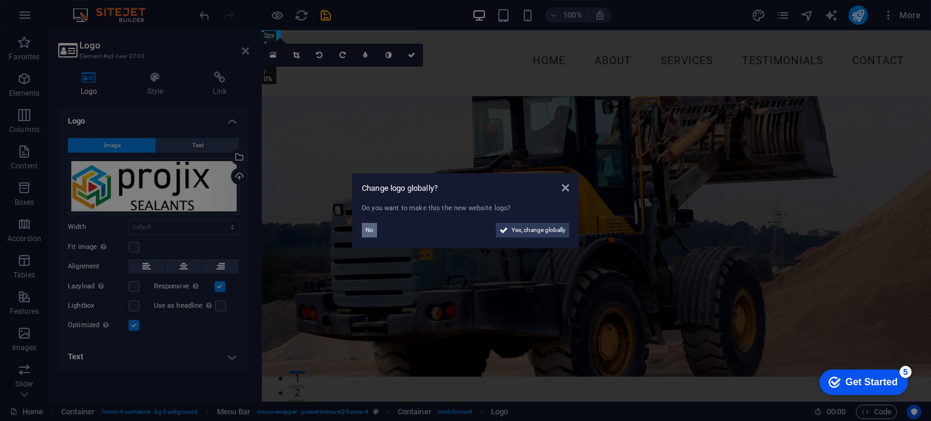
click at [368, 230] on span "No" at bounding box center [369, 230] width 8 height 15
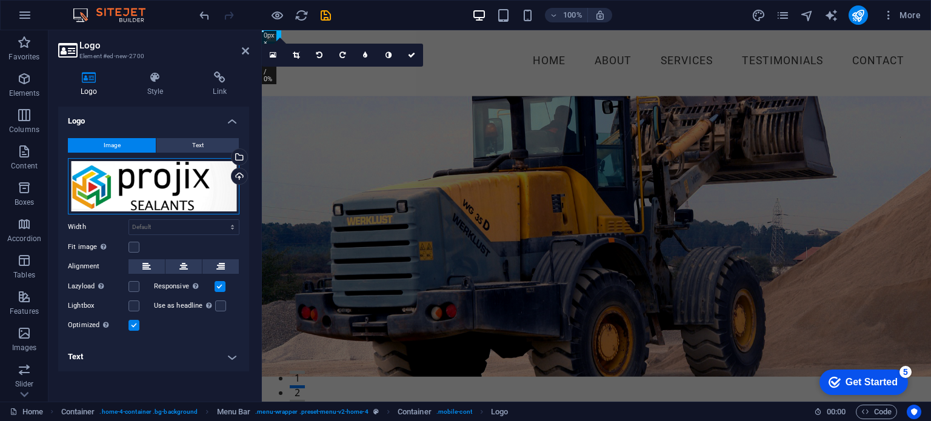
click at [139, 178] on div "Drag files here, click to choose files or select files from Files or our free s…" at bounding box center [153, 186] width 171 height 56
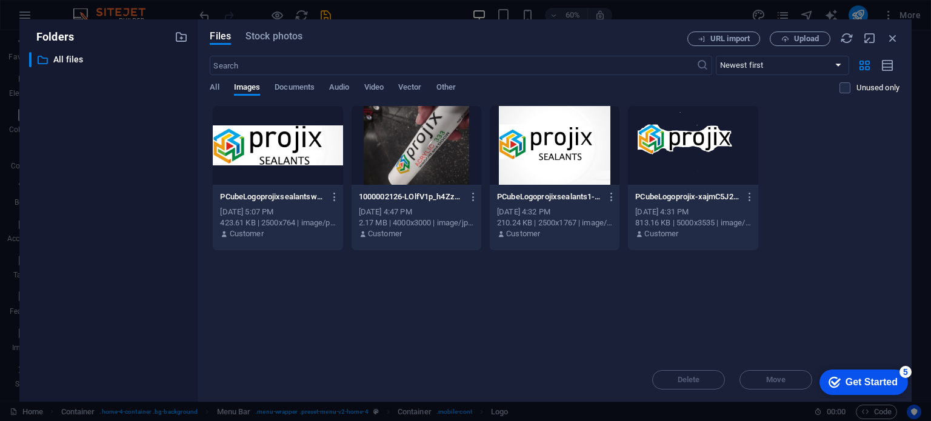
click at [139, 178] on div "​ All files All files" at bounding box center [108, 222] width 159 height 340
click at [250, 143] on div at bounding box center [278, 145] width 130 height 79
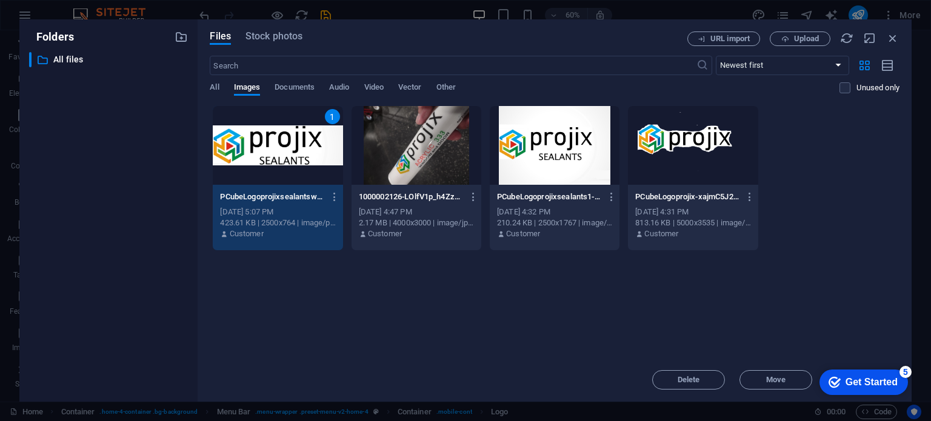
click at [250, 143] on div "1" at bounding box center [278, 145] width 130 height 79
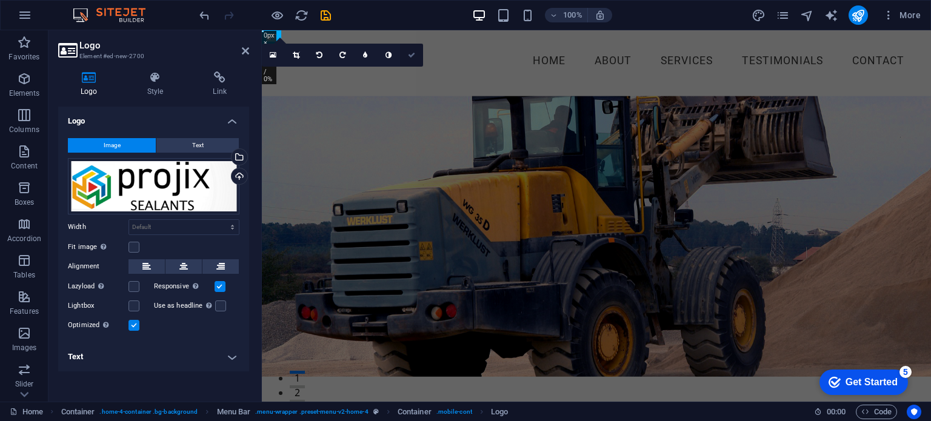
click at [409, 55] on icon at bounding box center [411, 55] width 7 height 7
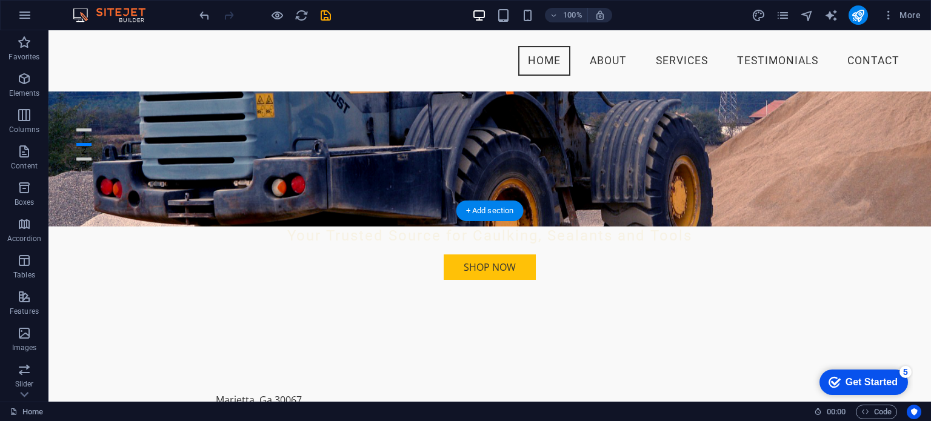
scroll to position [0, 0]
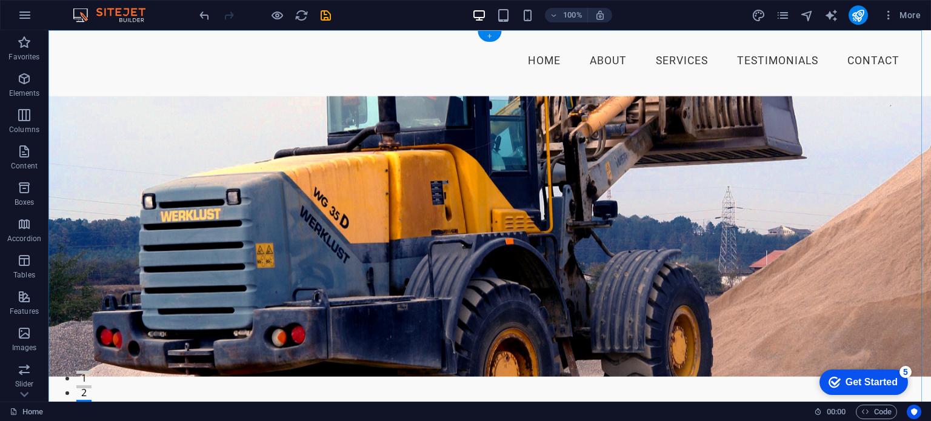
click at [484, 33] on div "+" at bounding box center [489, 36] width 24 height 11
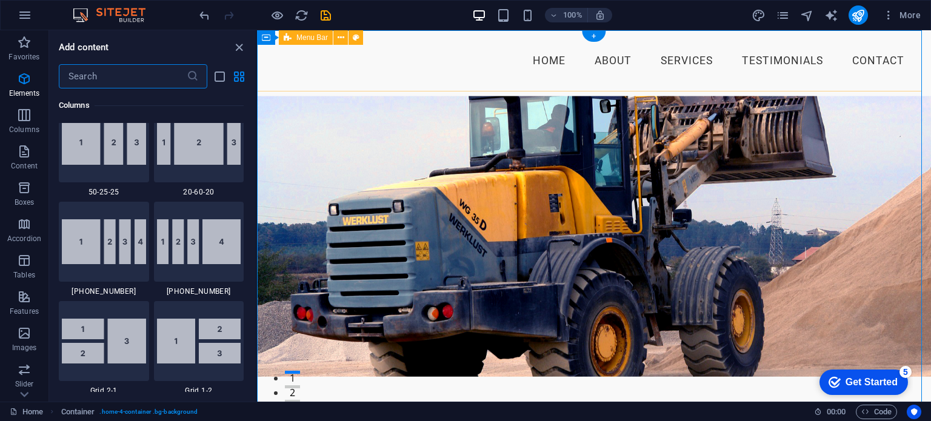
scroll to position [2120, 0]
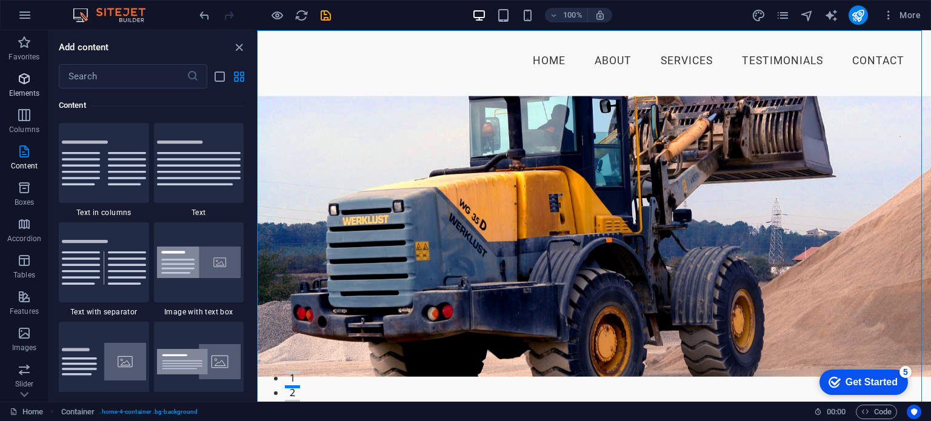
click at [25, 81] on icon "button" at bounding box center [24, 79] width 15 height 15
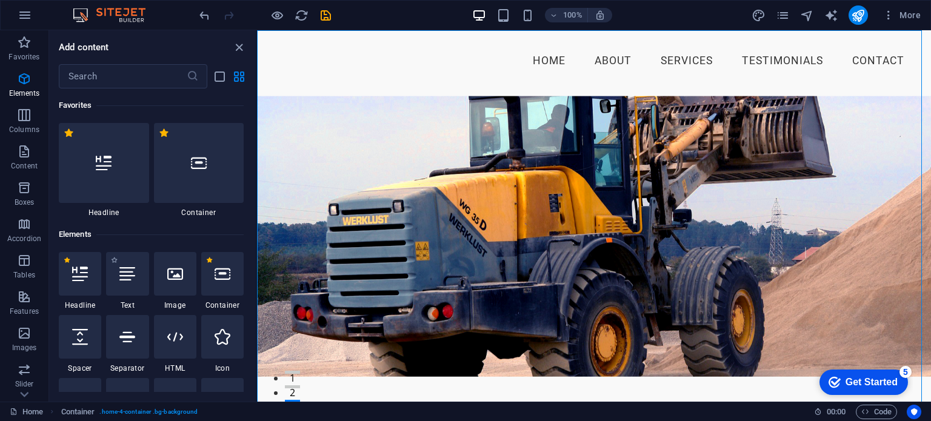
scroll to position [0, 0]
click at [199, 177] on div at bounding box center [199, 163] width 90 height 80
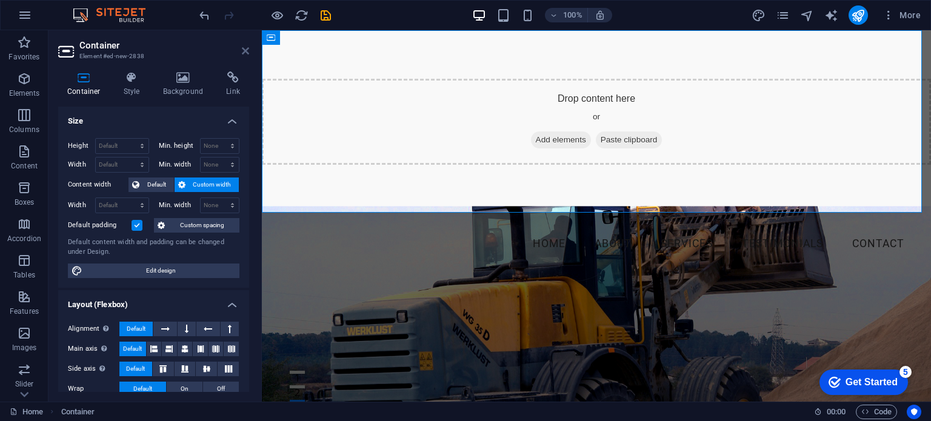
click at [246, 47] on icon at bounding box center [245, 51] width 7 height 10
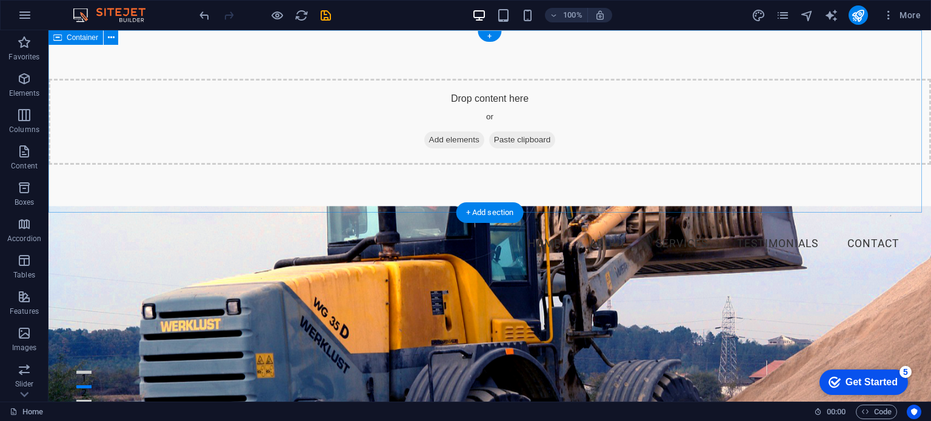
click at [102, 109] on div "Drop content here or Add elements Paste clipboard" at bounding box center [489, 122] width 882 height 86
click at [111, 35] on icon at bounding box center [111, 38] width 7 height 13
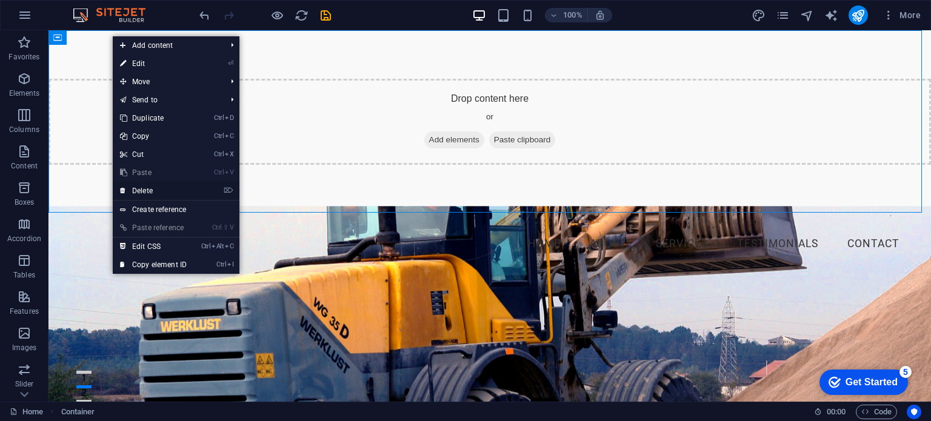
click at [145, 188] on link "⌦ Delete" at bounding box center [153, 191] width 81 height 18
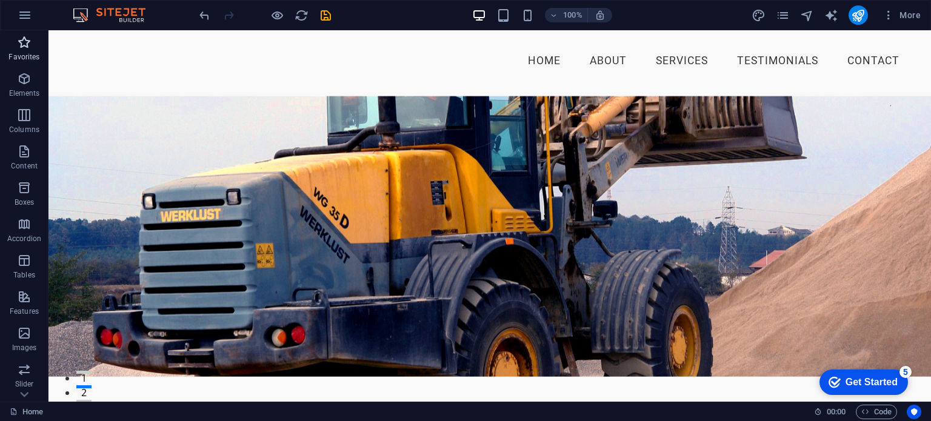
click at [26, 44] on icon "button" at bounding box center [24, 42] width 15 height 15
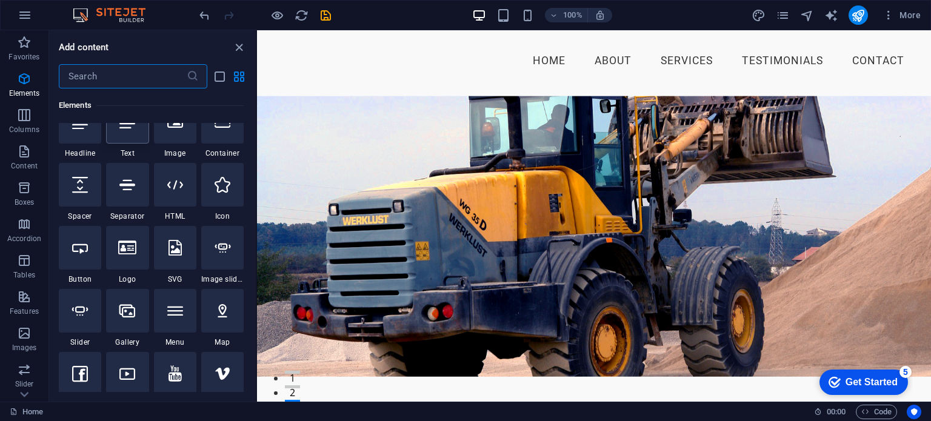
scroll to position [182, 0]
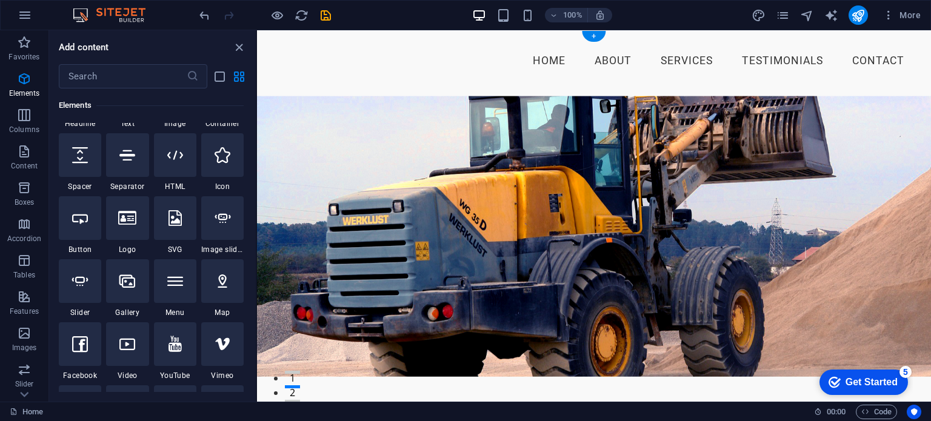
click at [269, 43] on div "Menu Home About Services Testimonials Contact" at bounding box center [594, 60] width 674 height 61
click at [276, 38] on div "Menu Home About Services Testimonials Contact" at bounding box center [594, 60] width 674 height 61
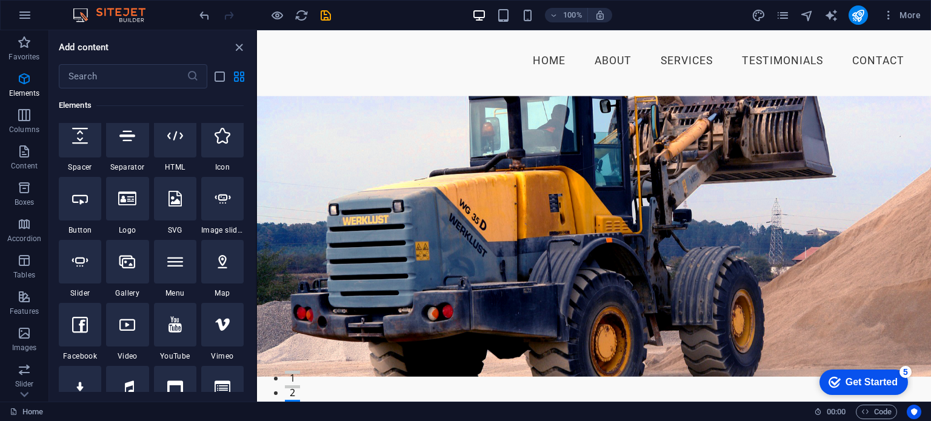
scroll to position [242, 0]
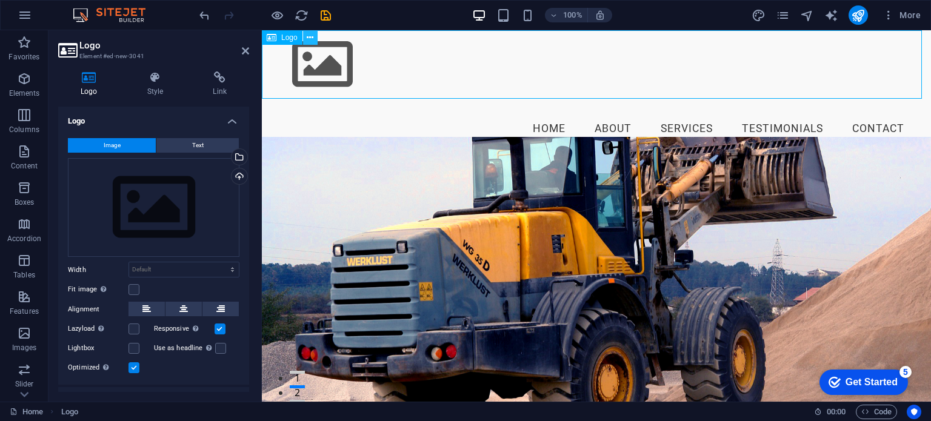
click at [308, 35] on icon at bounding box center [310, 38] width 7 height 13
click at [313, 36] on icon at bounding box center [310, 38] width 7 height 13
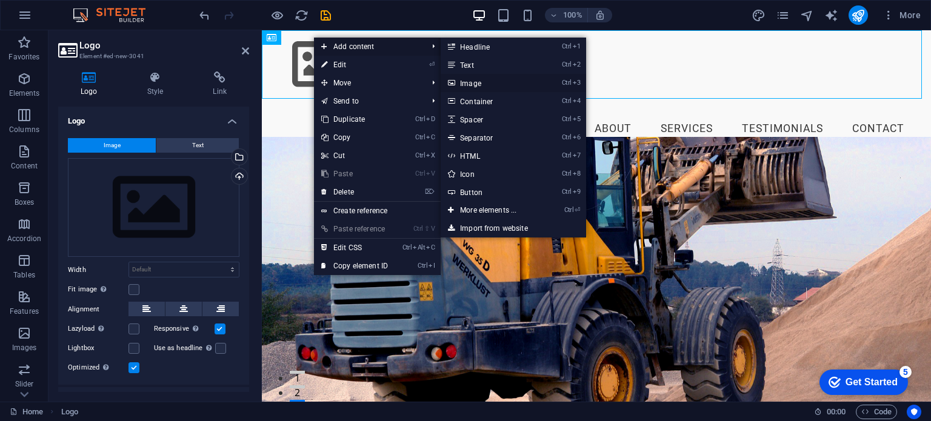
click at [470, 84] on link "Ctrl 3 Image" at bounding box center [491, 83] width 100 height 18
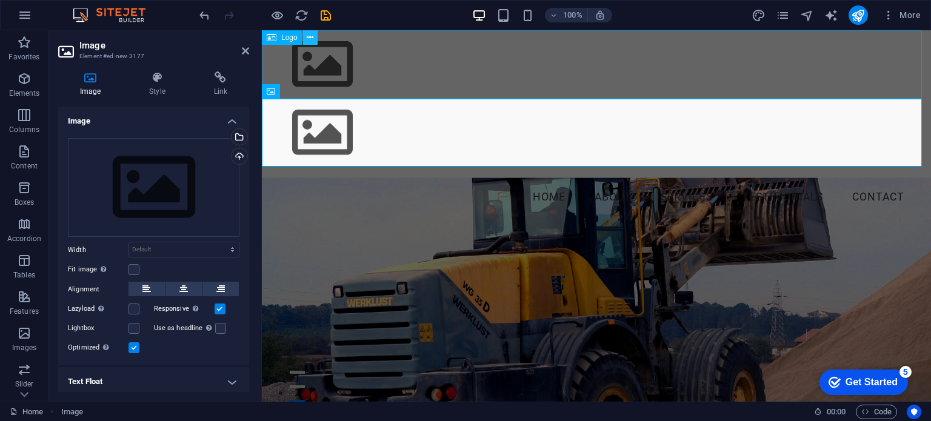
click at [310, 39] on icon at bounding box center [310, 38] width 7 height 13
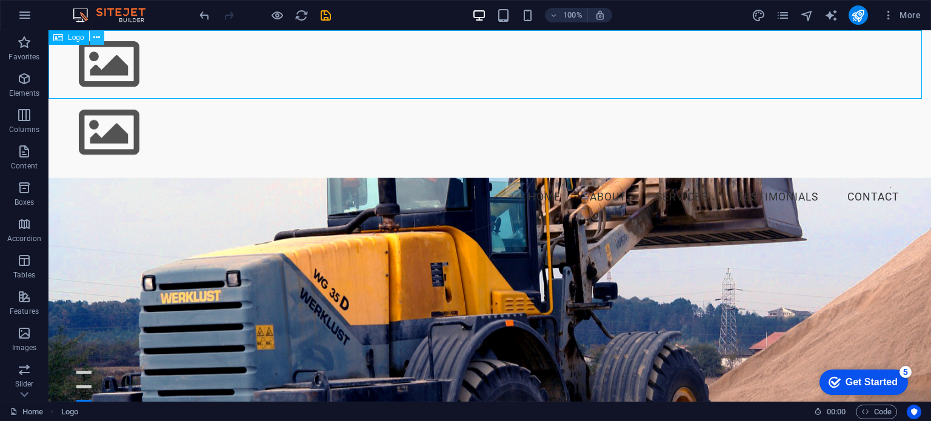
click at [97, 33] on icon at bounding box center [96, 38] width 7 height 13
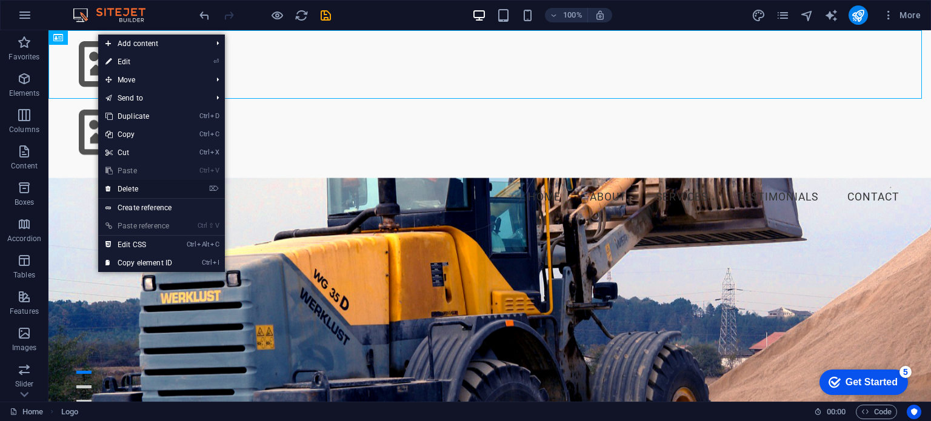
click at [137, 185] on link "⌦ Delete" at bounding box center [138, 189] width 81 height 18
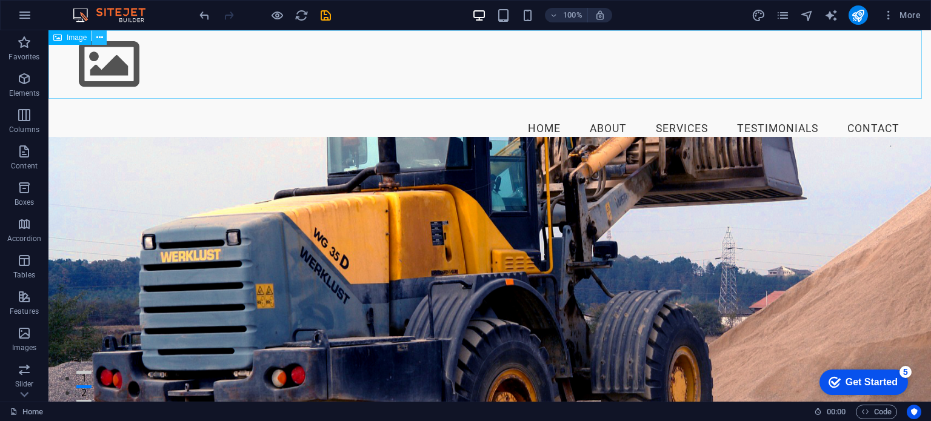
click at [99, 38] on icon at bounding box center [99, 38] width 7 height 13
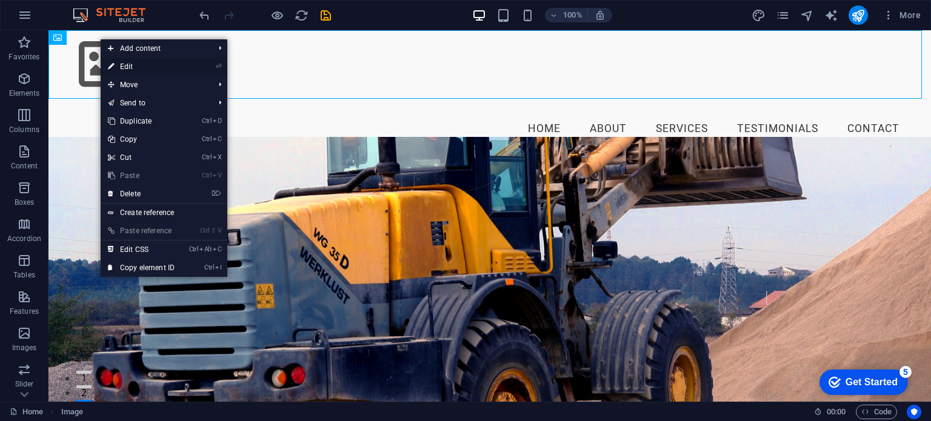
click at [125, 68] on link "⏎ Edit" at bounding box center [141, 67] width 81 height 18
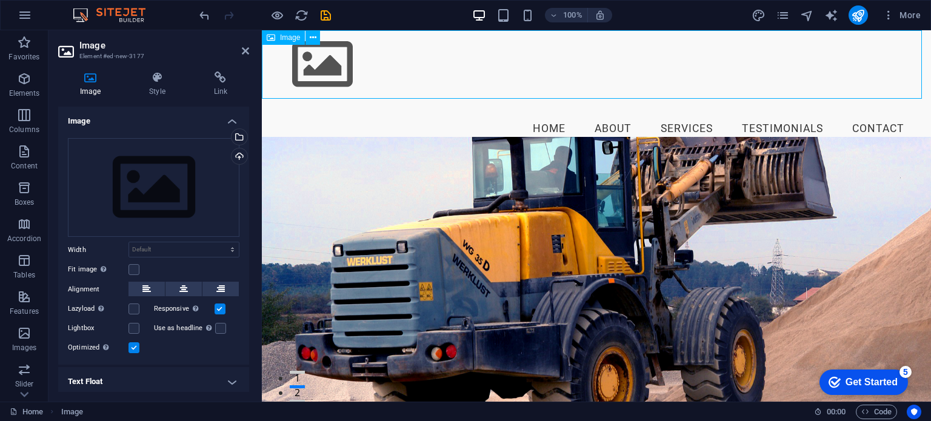
drag, startPoint x: 921, startPoint y: 67, endPoint x: 349, endPoint y: 64, distance: 572.0
click at [349, 64] on figure at bounding box center [596, 64] width 669 height 68
click at [313, 40] on icon at bounding box center [313, 38] width 7 height 13
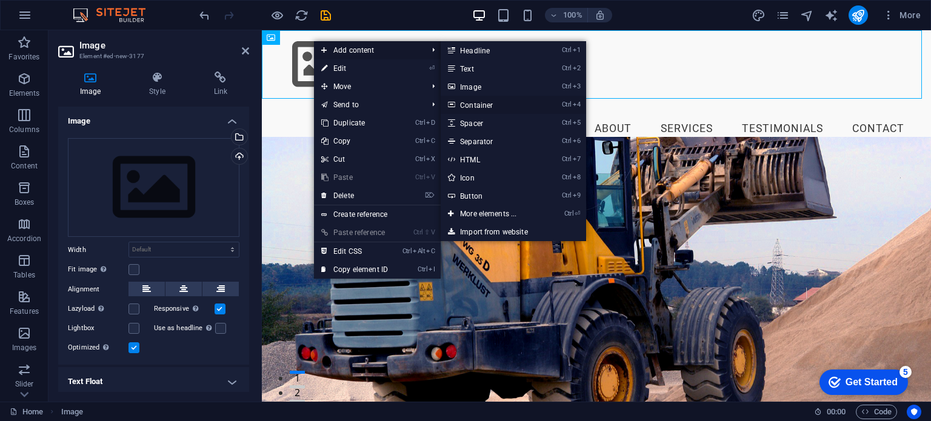
click at [482, 106] on link "Ctrl 4 Container" at bounding box center [491, 105] width 100 height 18
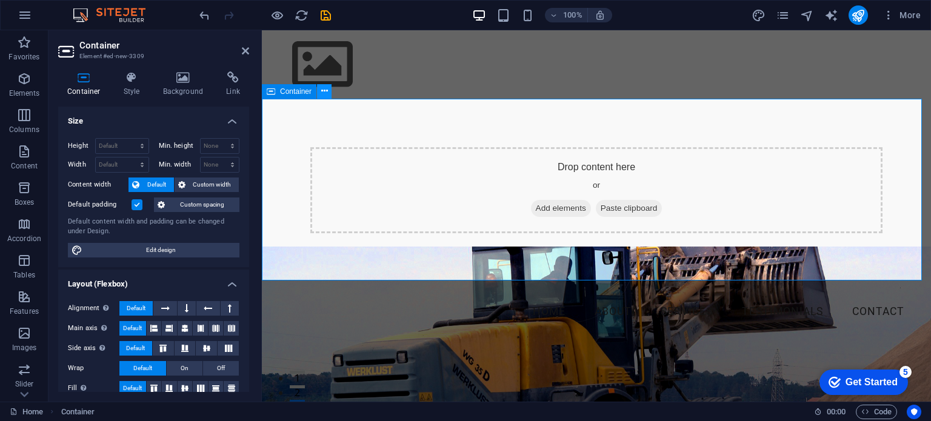
click at [327, 93] on button at bounding box center [324, 91] width 15 height 15
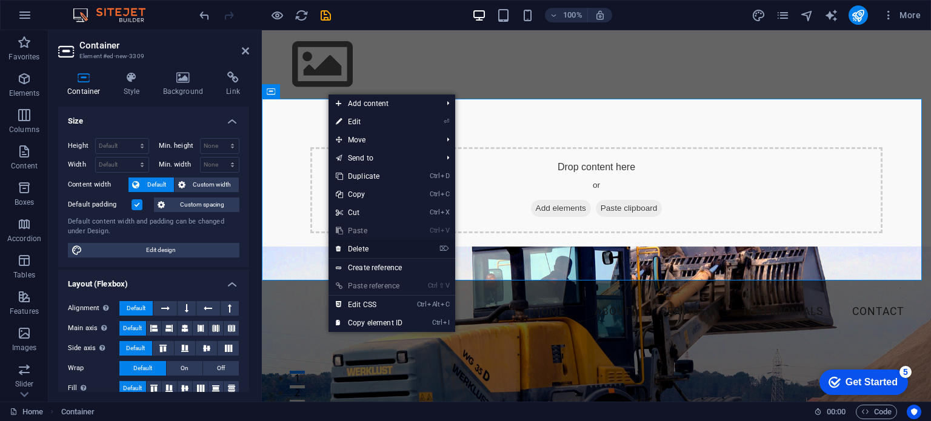
click at [356, 250] on link "⌦ Delete" at bounding box center [368, 249] width 81 height 18
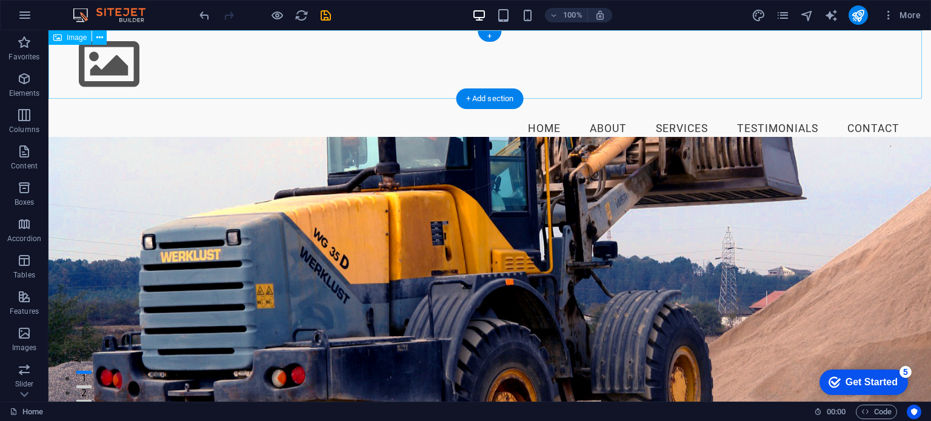
click at [126, 68] on figure at bounding box center [489, 64] width 882 height 68
click at [97, 33] on icon at bounding box center [99, 38] width 7 height 13
click at [98, 36] on icon at bounding box center [99, 38] width 7 height 13
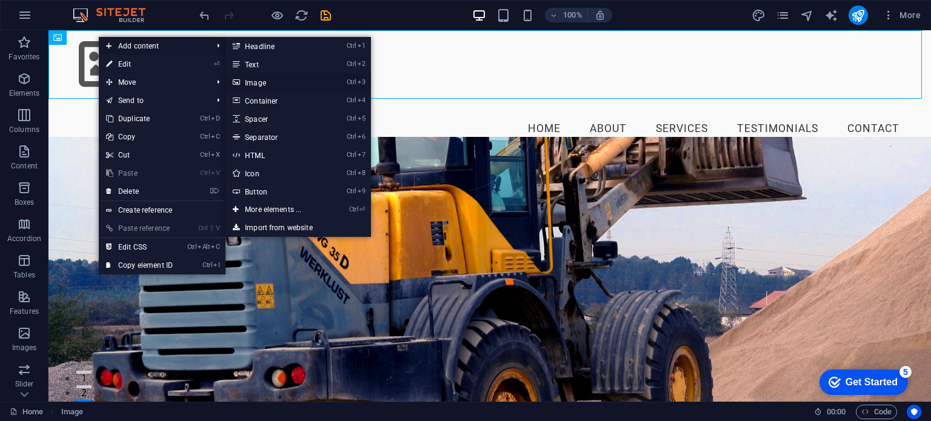
click at [259, 84] on link "Ctrl 3 Image" at bounding box center [275, 82] width 100 height 18
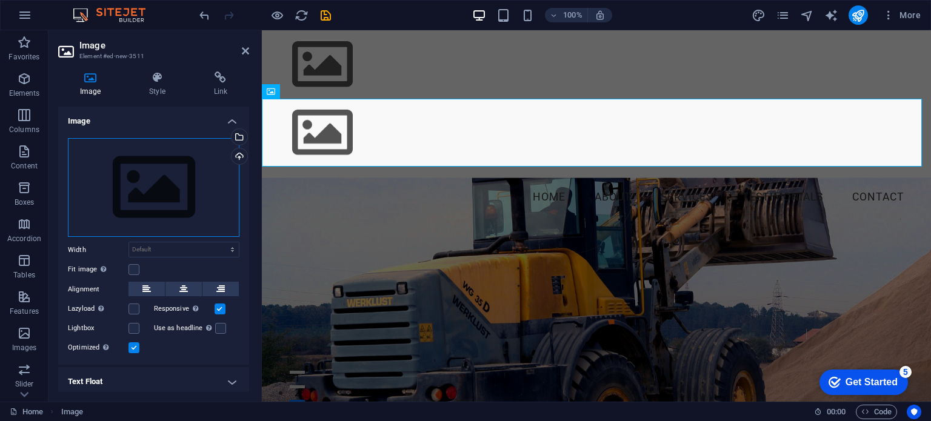
click at [145, 166] on div "Drag files here, click to choose files or select files from Files or our free s…" at bounding box center [153, 187] width 171 height 99
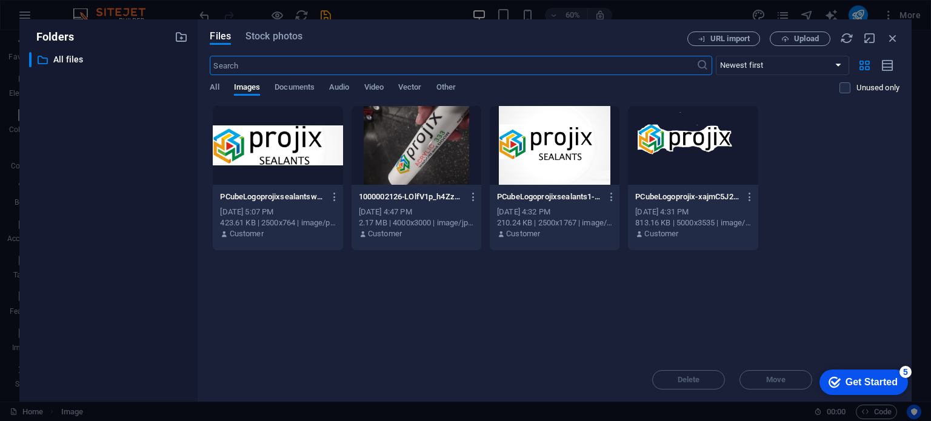
click at [276, 145] on div at bounding box center [278, 145] width 130 height 79
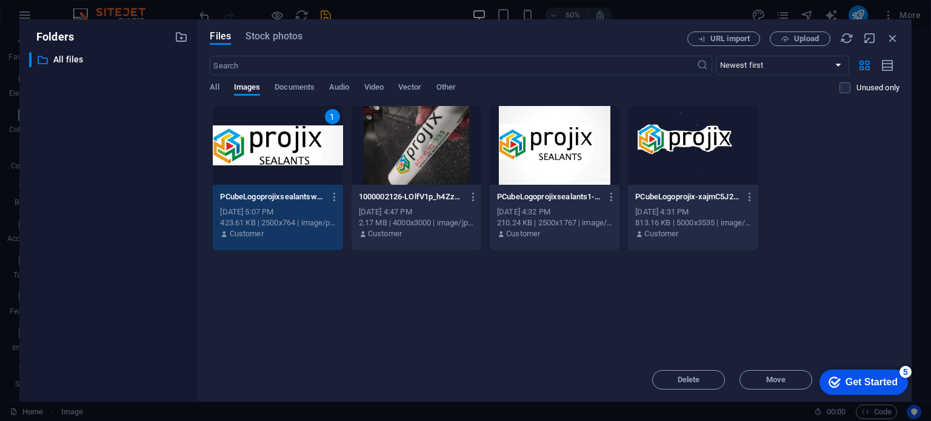
click at [276, 145] on div "1" at bounding box center [278, 145] width 130 height 79
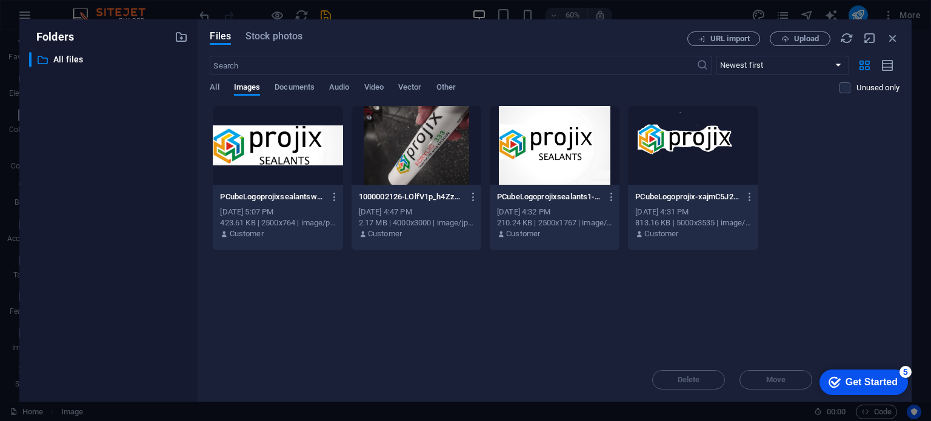
click at [276, 145] on div at bounding box center [278, 145] width 130 height 79
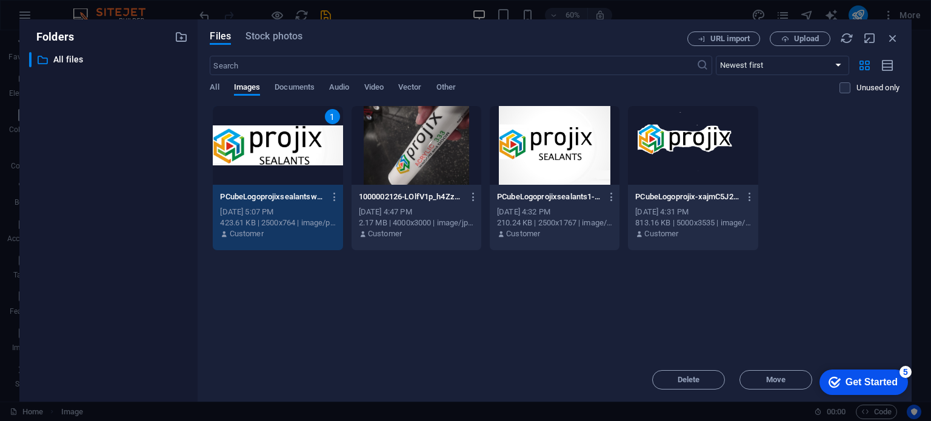
click at [276, 145] on div "1" at bounding box center [278, 145] width 130 height 79
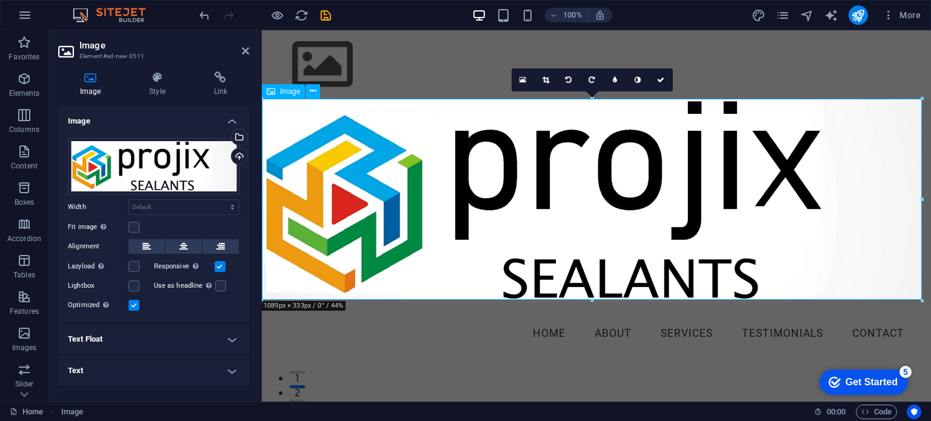
drag, startPoint x: 1183, startPoint y: 330, endPoint x: 835, endPoint y: 272, distance: 352.7
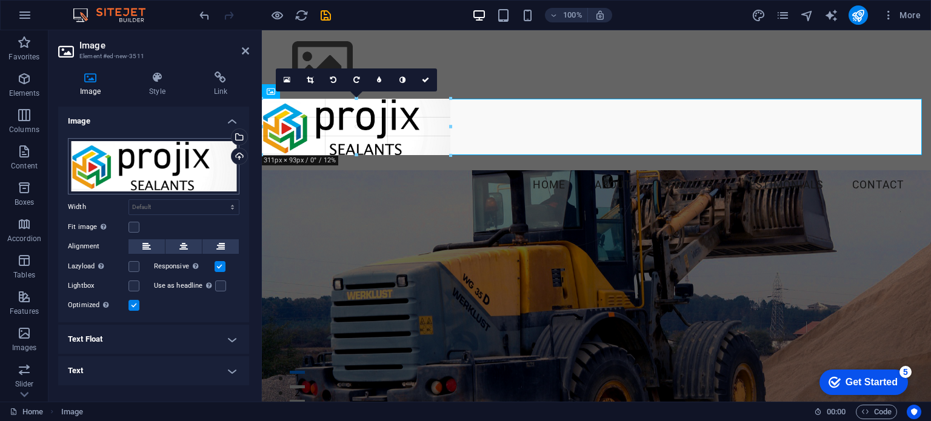
drag, startPoint x: 921, startPoint y: 298, endPoint x: 215, endPoint y: 155, distance: 721.0
type input "318"
select select "px"
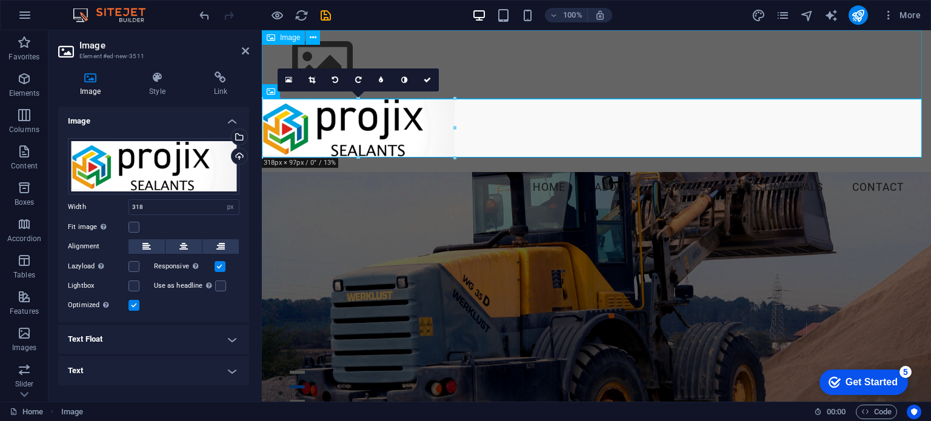
click at [538, 64] on figure at bounding box center [596, 64] width 669 height 68
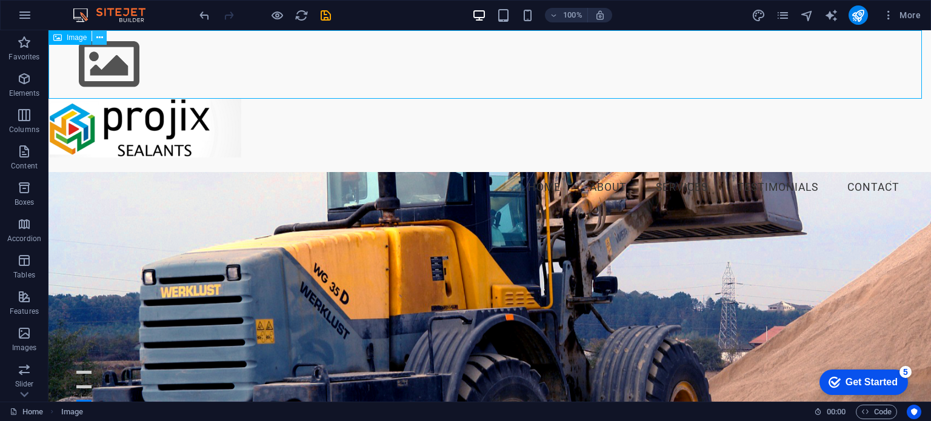
click at [97, 36] on icon at bounding box center [99, 38] width 7 height 13
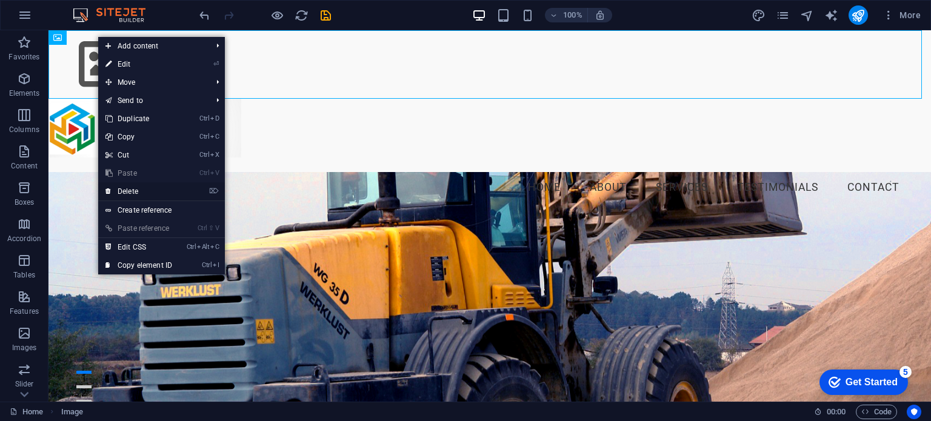
click at [129, 188] on link "⌦ Delete" at bounding box center [138, 191] width 81 height 18
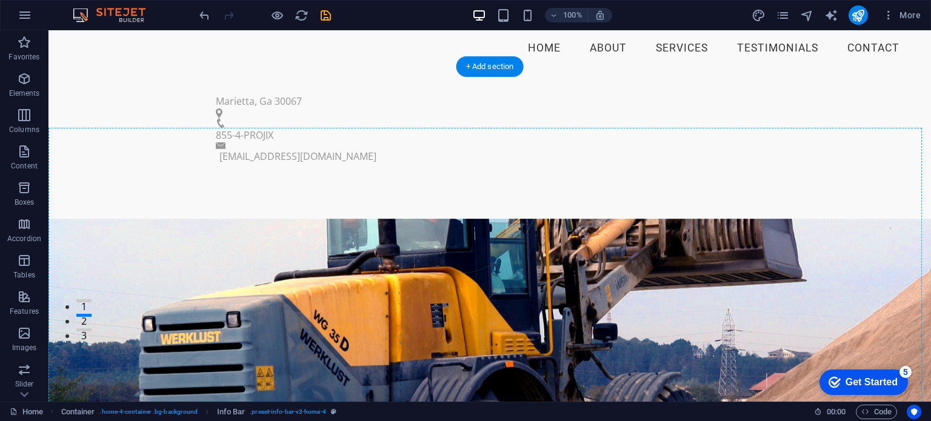
scroll to position [0, 0]
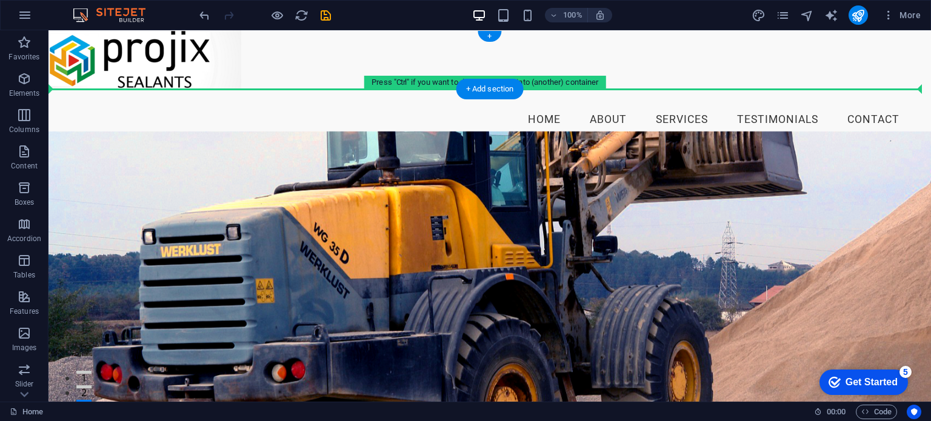
drag, startPoint x: 563, startPoint y: 239, endPoint x: 703, endPoint y: 60, distance: 227.5
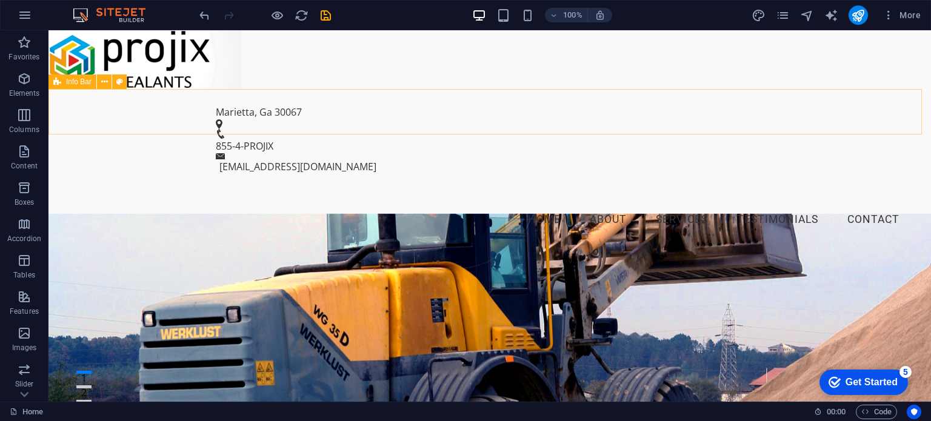
click at [82, 85] on span "Info Bar" at bounding box center [78, 81] width 25 height 7
click at [104, 82] on icon at bounding box center [104, 82] width 7 height 13
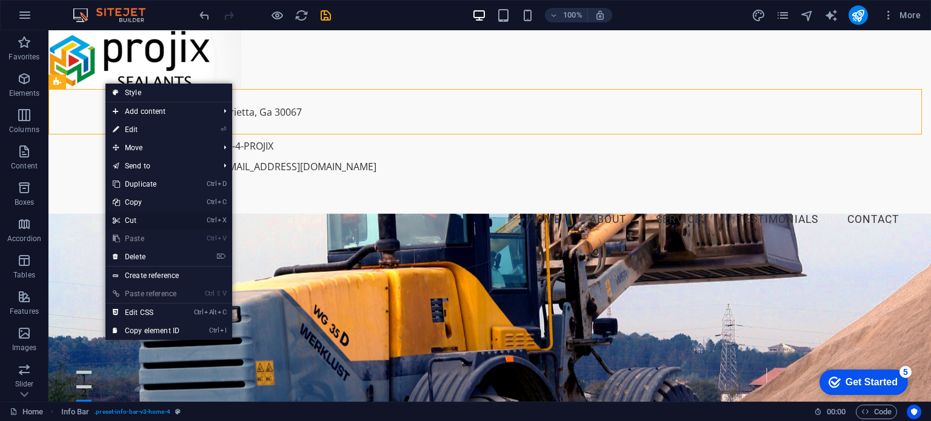
click at [131, 218] on link "Ctrl X Cut" at bounding box center [145, 220] width 81 height 18
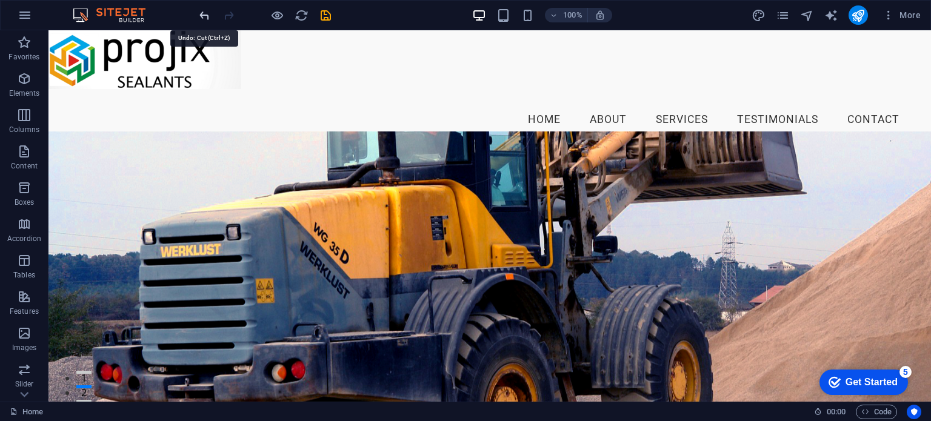
click at [207, 13] on icon "undo" at bounding box center [205, 15] width 14 height 14
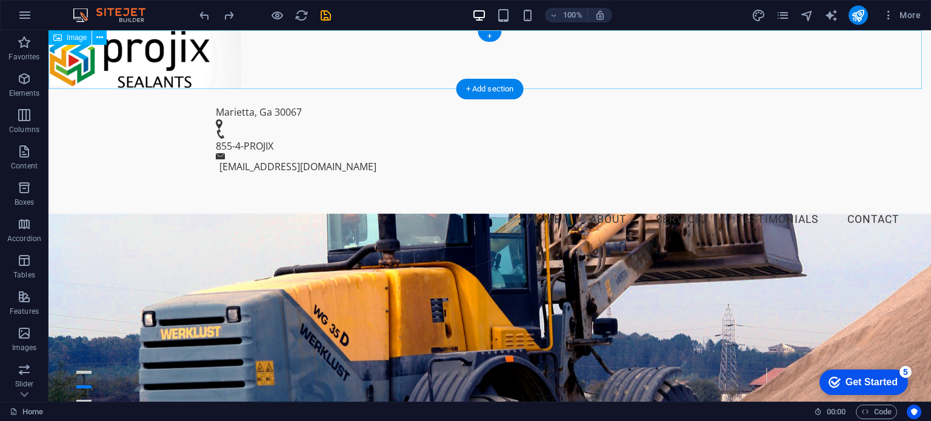
click at [133, 62] on figure at bounding box center [489, 59] width 882 height 59
click at [102, 38] on icon at bounding box center [99, 38] width 7 height 13
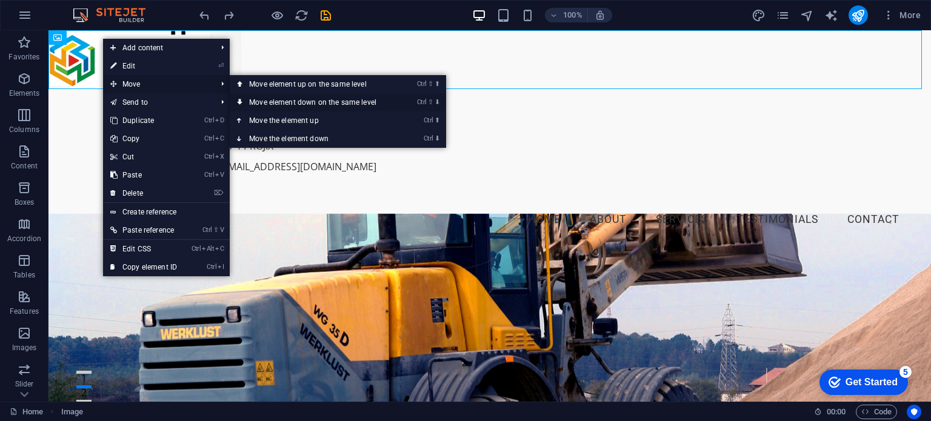
click at [270, 102] on link "Ctrl ⇧ ⬇ Move element down on the same level" at bounding box center [315, 102] width 171 height 18
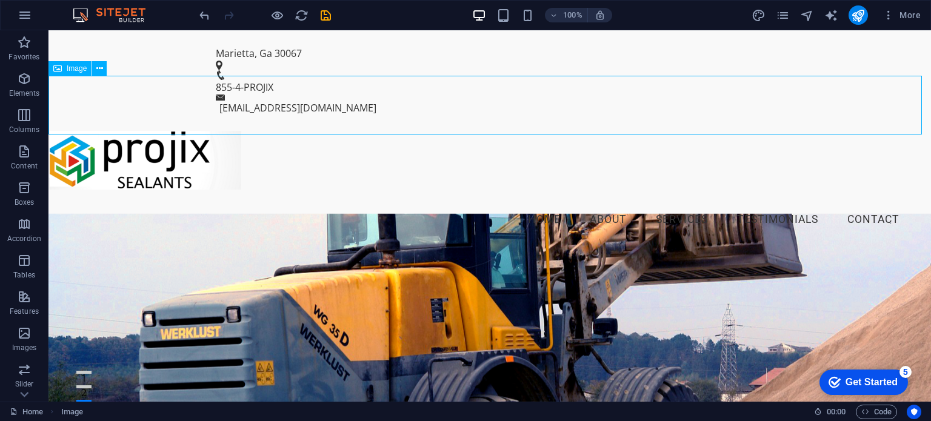
click at [78, 70] on span "Image" at bounding box center [77, 68] width 20 height 7
click at [102, 69] on icon at bounding box center [99, 68] width 7 height 13
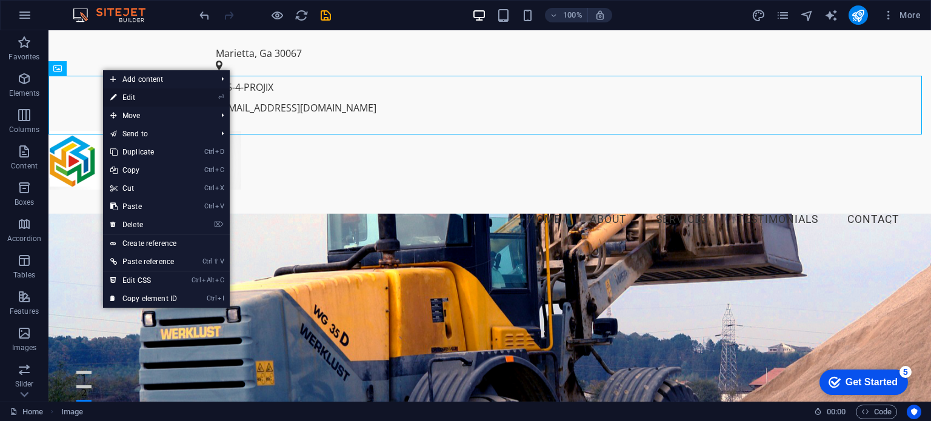
click at [129, 98] on link "⏎ Edit" at bounding box center [143, 97] width 81 height 18
select select "px"
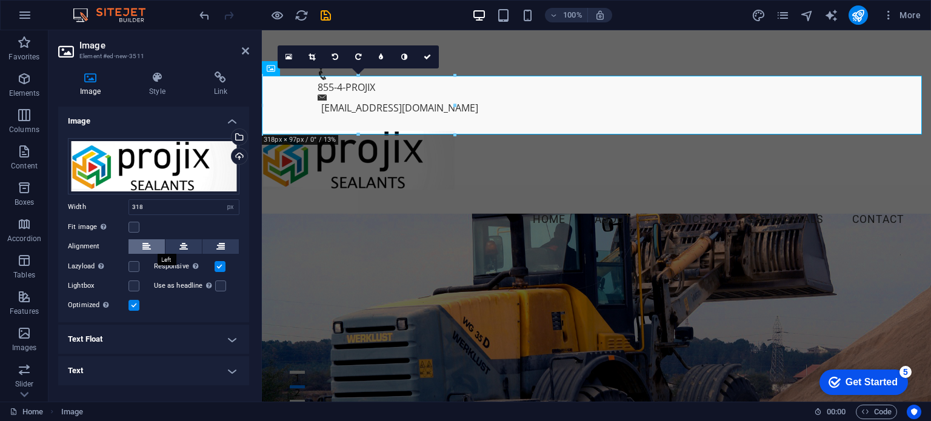
click at [144, 250] on icon at bounding box center [146, 246] width 8 height 15
click at [245, 47] on icon at bounding box center [245, 51] width 7 height 10
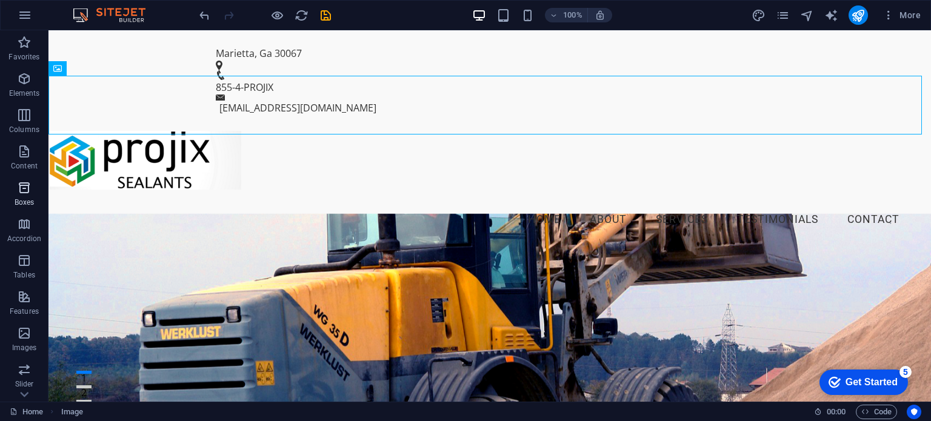
click at [26, 188] on icon "button" at bounding box center [24, 188] width 15 height 15
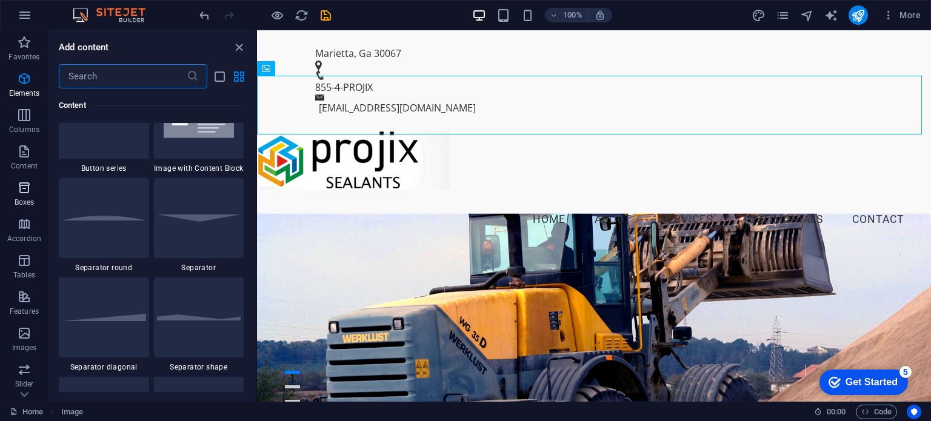
scroll to position [3342, 0]
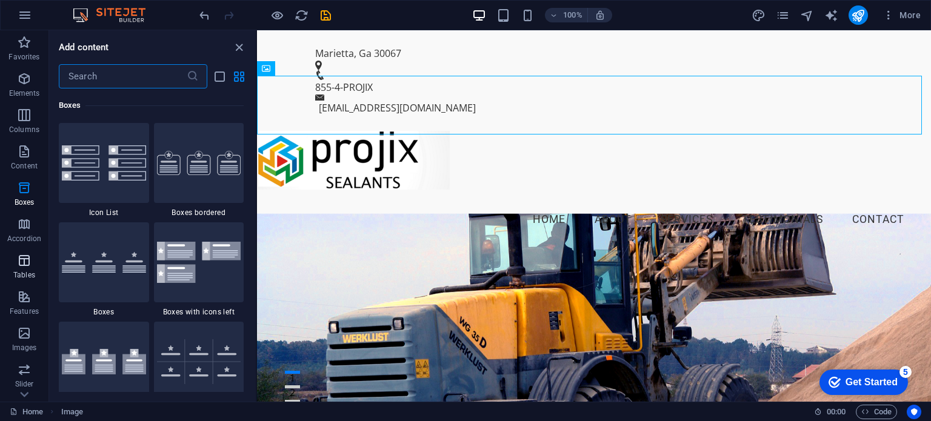
click at [19, 266] on icon "button" at bounding box center [24, 260] width 15 height 15
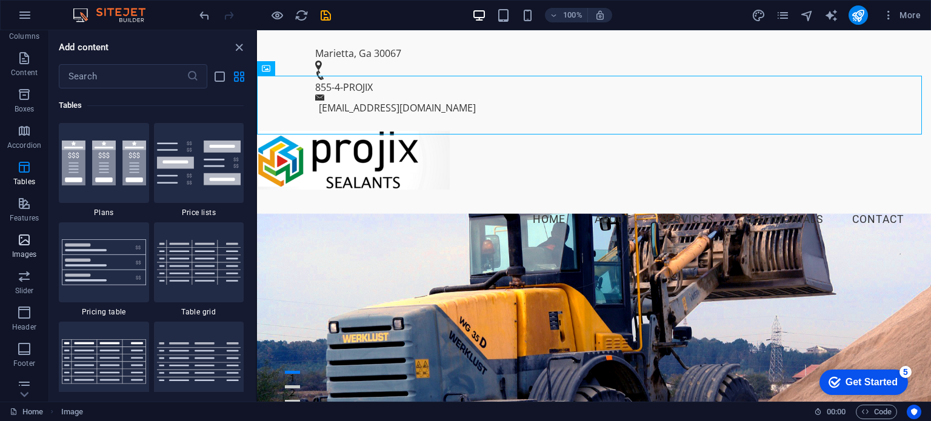
scroll to position [121, 0]
click at [22, 289] on icon "button" at bounding box center [24, 285] width 15 height 15
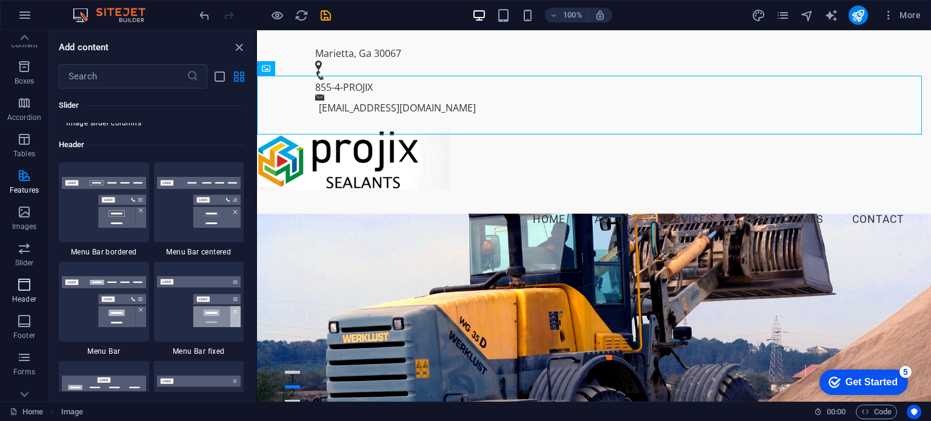
scroll to position [7297, 0]
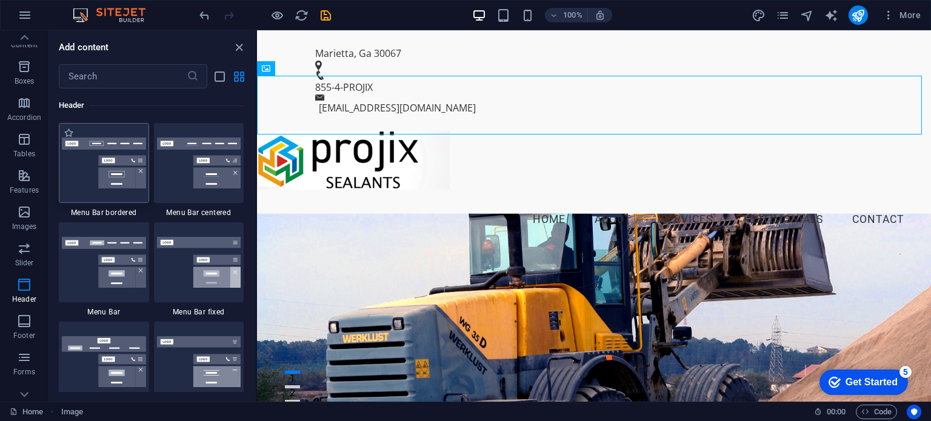
click at [87, 159] on img at bounding box center [104, 163] width 84 height 51
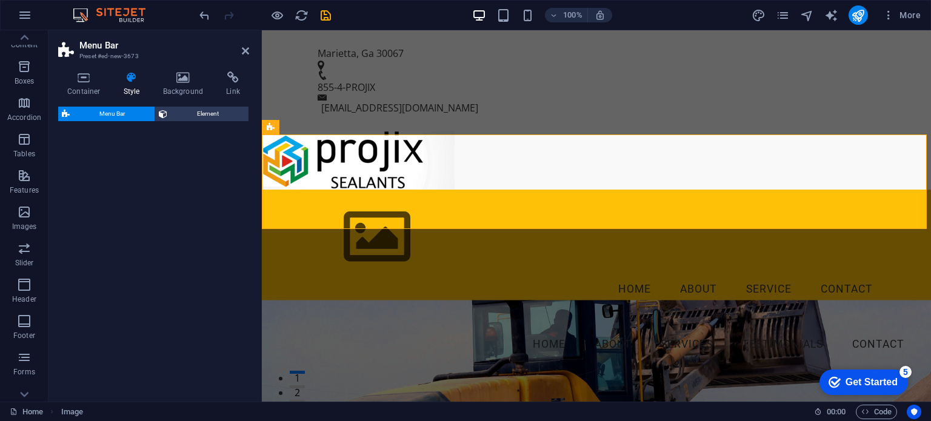
select select "rem"
select select "preset-menu-v2-border"
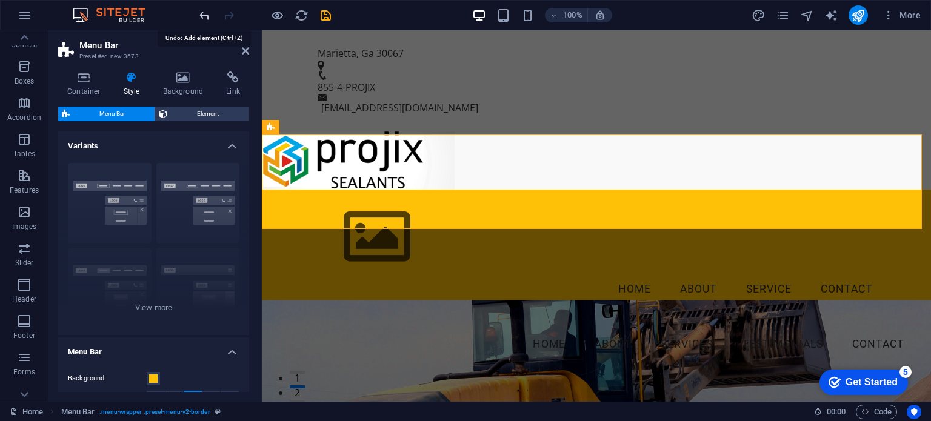
click at [204, 13] on icon "undo" at bounding box center [205, 15] width 14 height 14
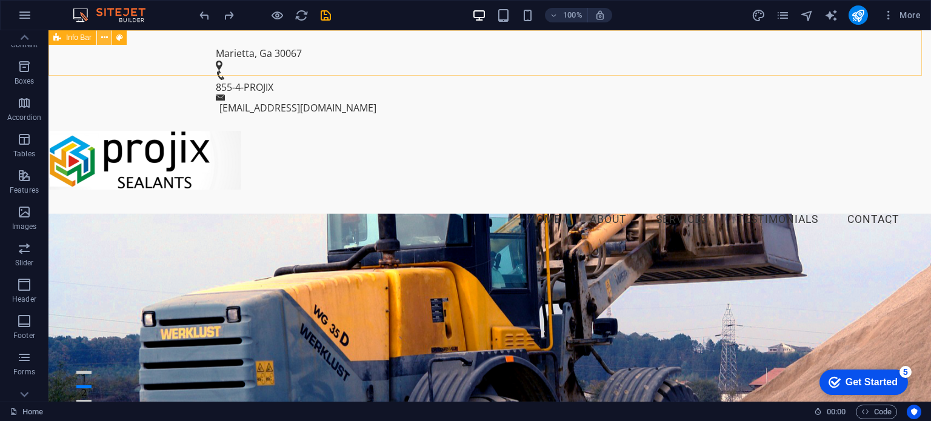
click at [102, 39] on icon at bounding box center [104, 38] width 7 height 13
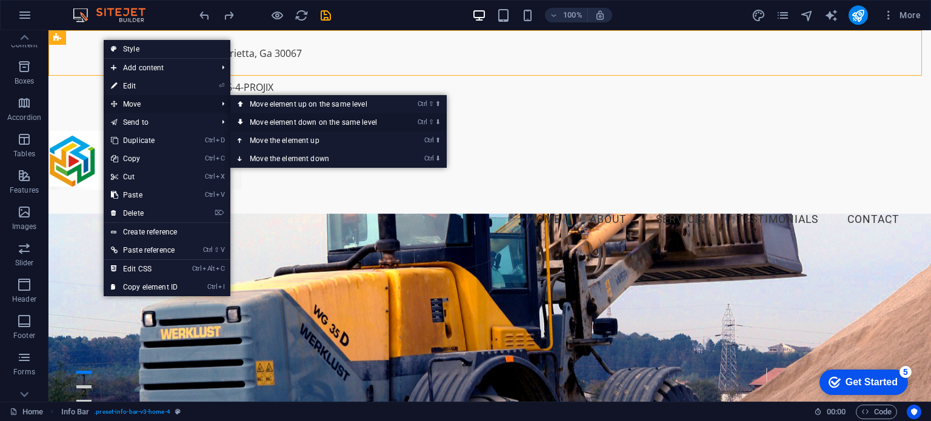
click at [275, 122] on link "Ctrl ⇧ ⬇ Move element down on the same level" at bounding box center [315, 122] width 171 height 18
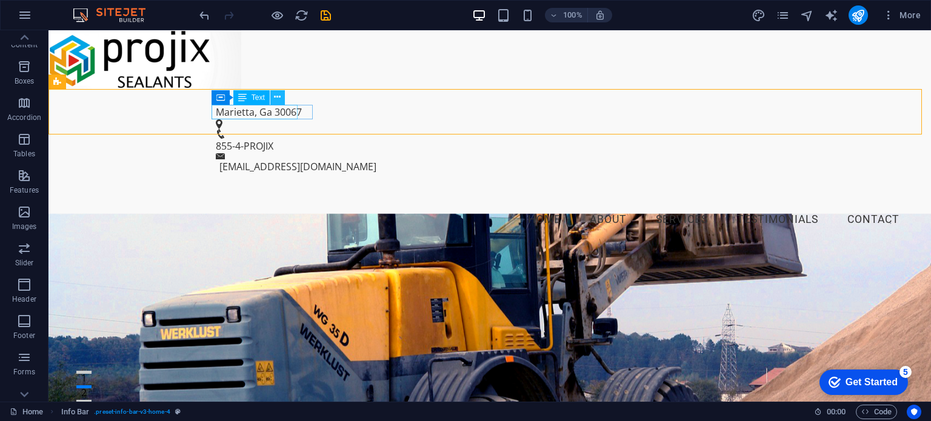
click at [277, 96] on icon at bounding box center [277, 97] width 7 height 13
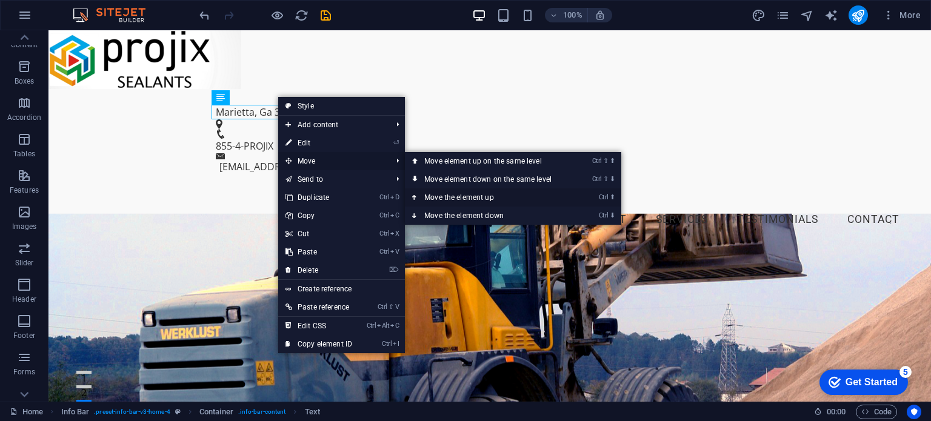
click at [456, 198] on link "Ctrl ⬆ Move the element up" at bounding box center [490, 197] width 171 height 18
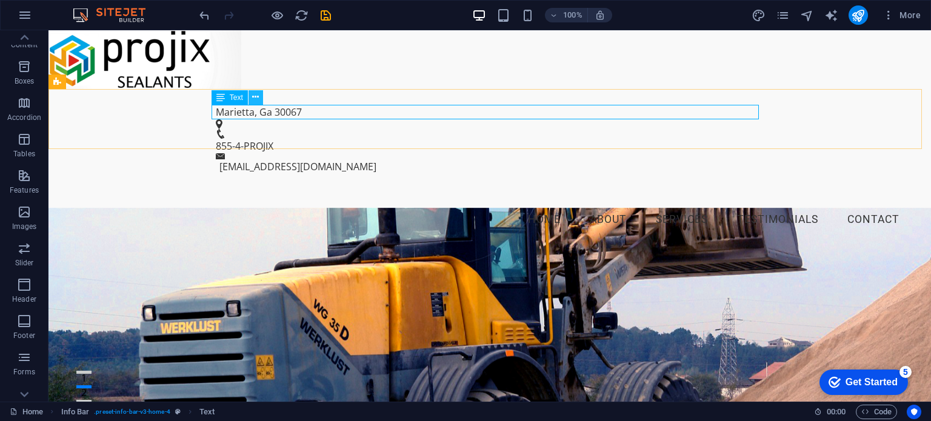
click at [255, 99] on icon at bounding box center [255, 97] width 7 height 13
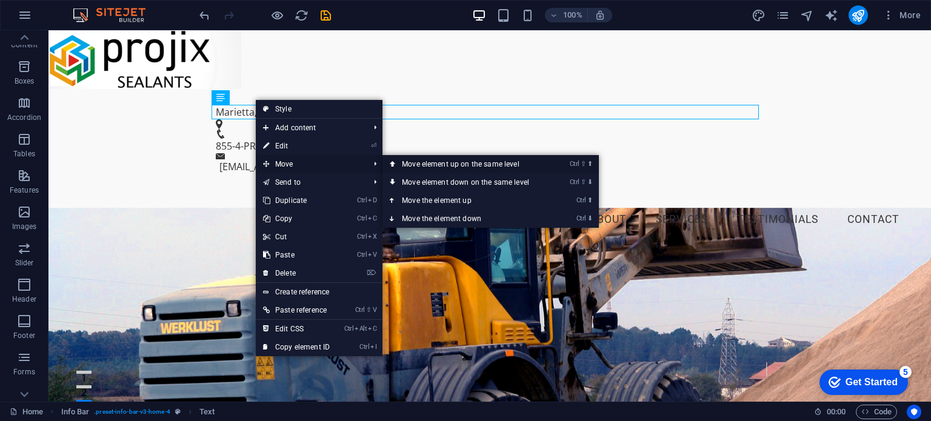
click at [446, 161] on link "Ctrl ⇧ ⬆ Move element up on the same level" at bounding box center [467, 164] width 171 height 18
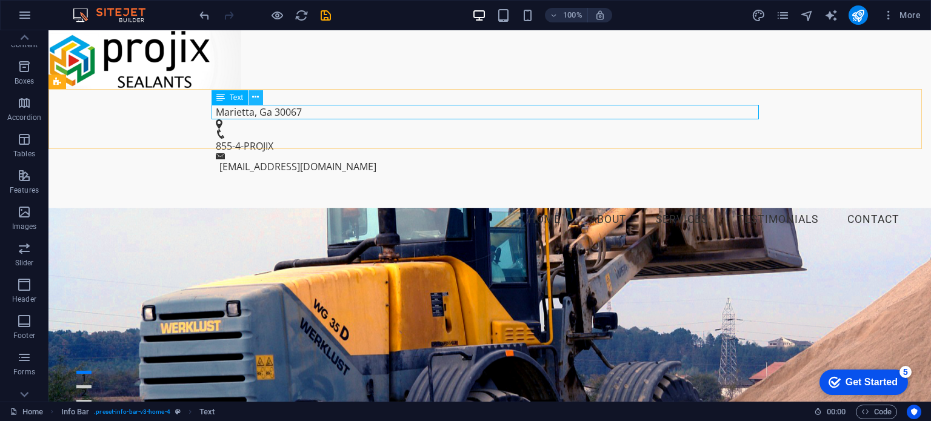
click at [255, 96] on icon at bounding box center [255, 97] width 7 height 13
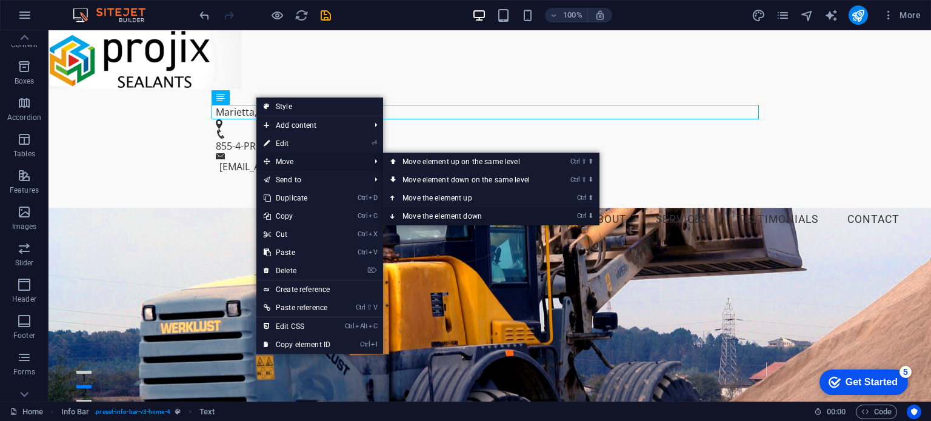
click at [416, 215] on link "Ctrl ⬇ Move the element down" at bounding box center [468, 216] width 171 height 18
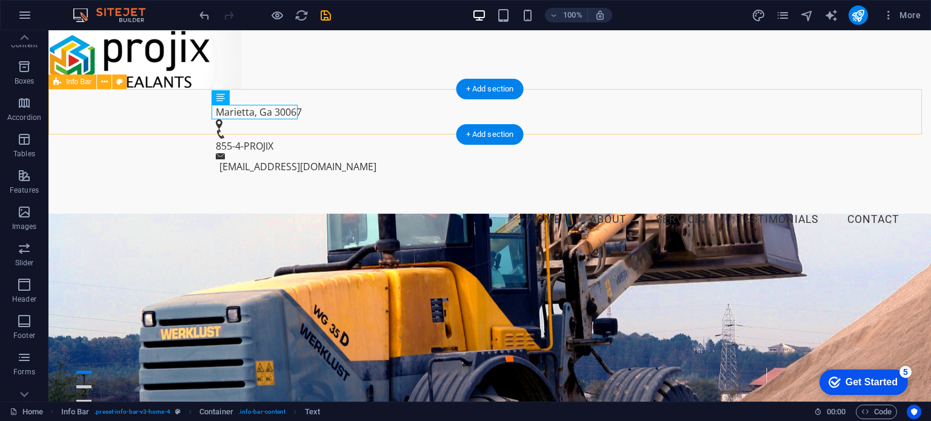
click at [342, 113] on div "Marietta, Ga 30067 855-4-PROJIX info@projix.com" at bounding box center [489, 139] width 882 height 101
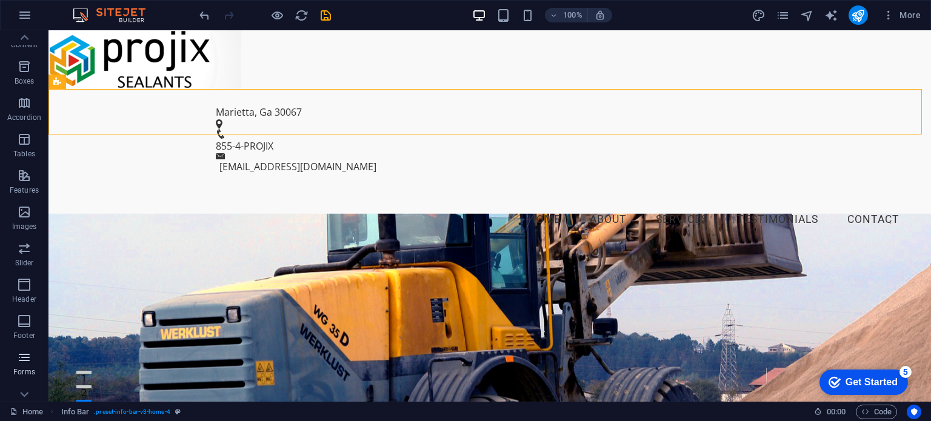
scroll to position [173, 0]
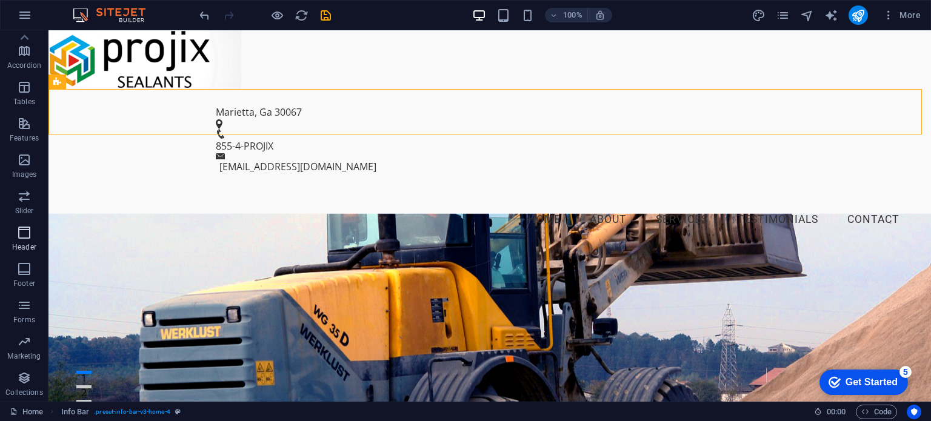
click at [28, 238] on icon "button" at bounding box center [24, 232] width 15 height 15
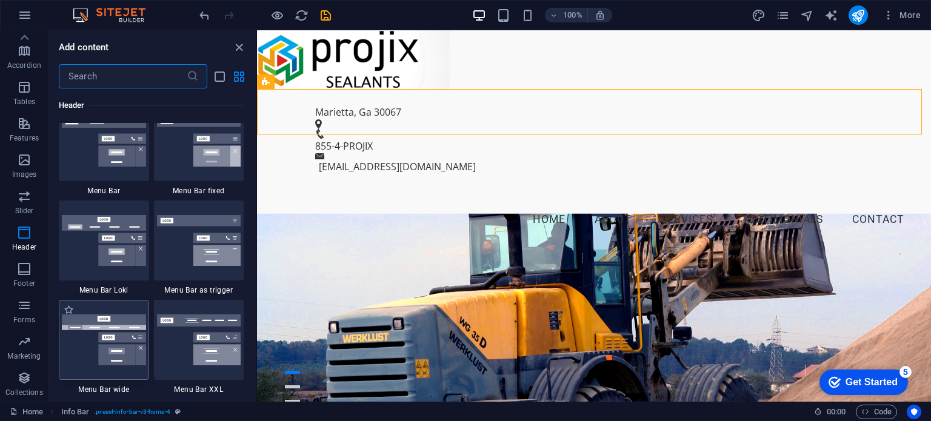
scroll to position [7358, 0]
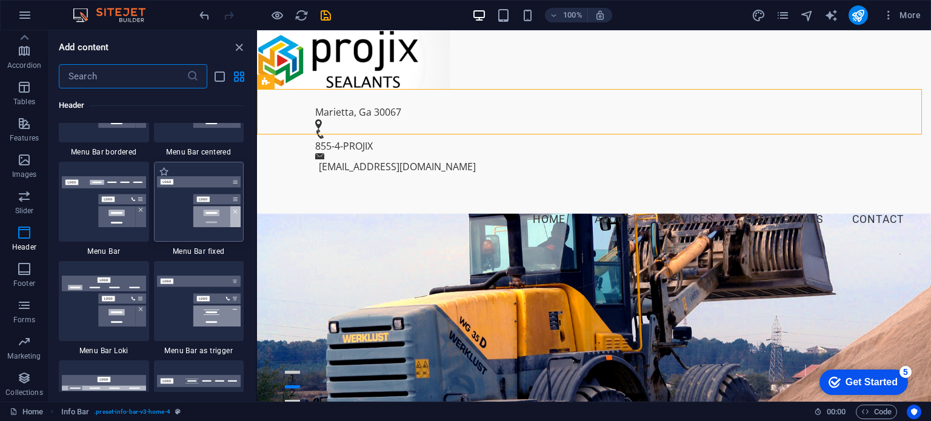
click at [187, 225] on img at bounding box center [199, 201] width 84 height 51
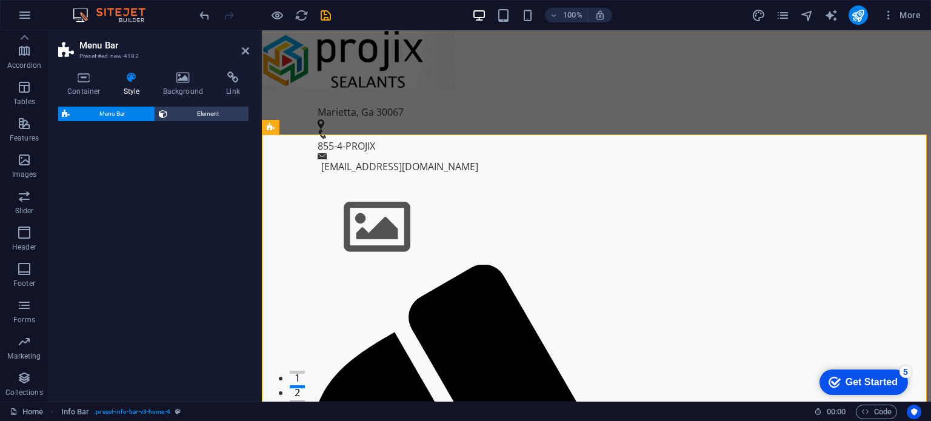
select select "rem"
select select "preset-menu-v2-fixed"
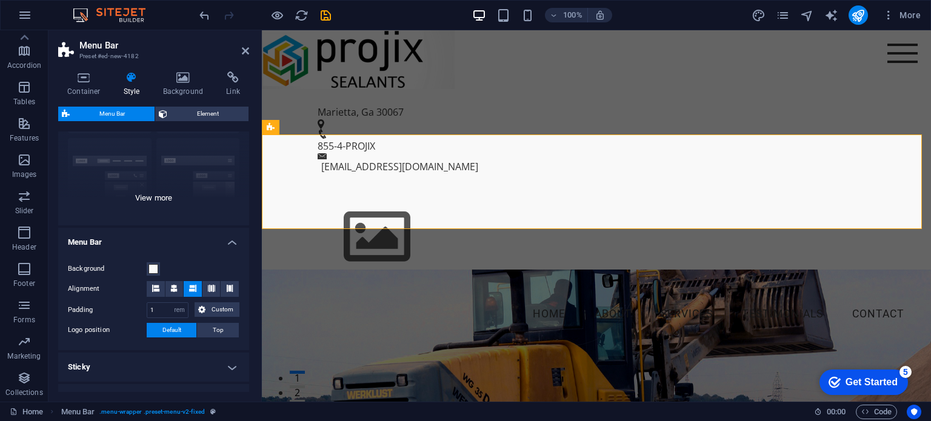
scroll to position [121, 0]
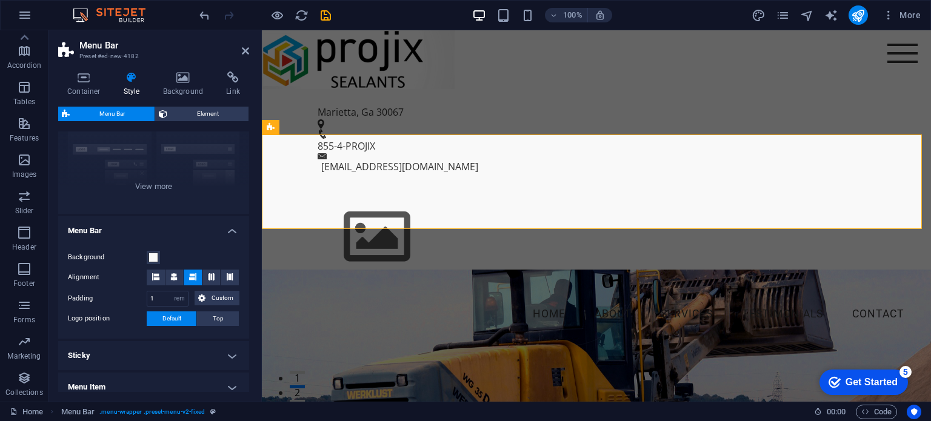
click at [239, 52] on header "Menu Bar Preset #ed-new-4182" at bounding box center [153, 46] width 191 height 32
click at [245, 50] on icon at bounding box center [245, 51] width 7 height 10
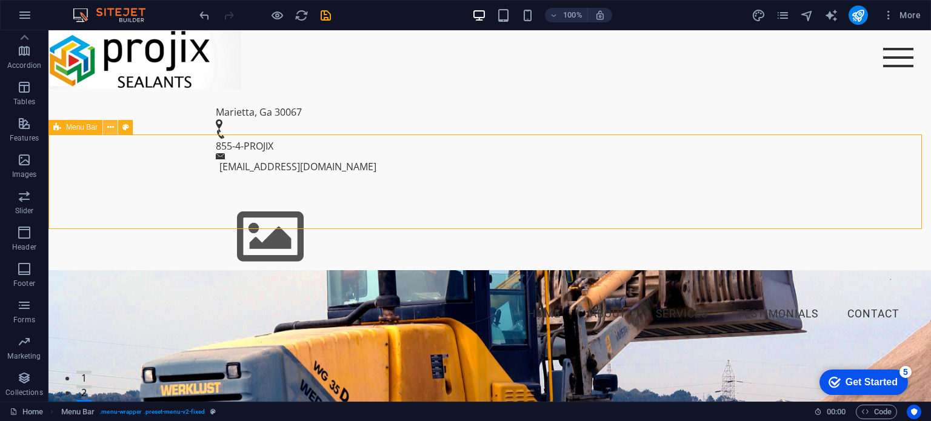
click at [113, 127] on icon at bounding box center [110, 127] width 7 height 13
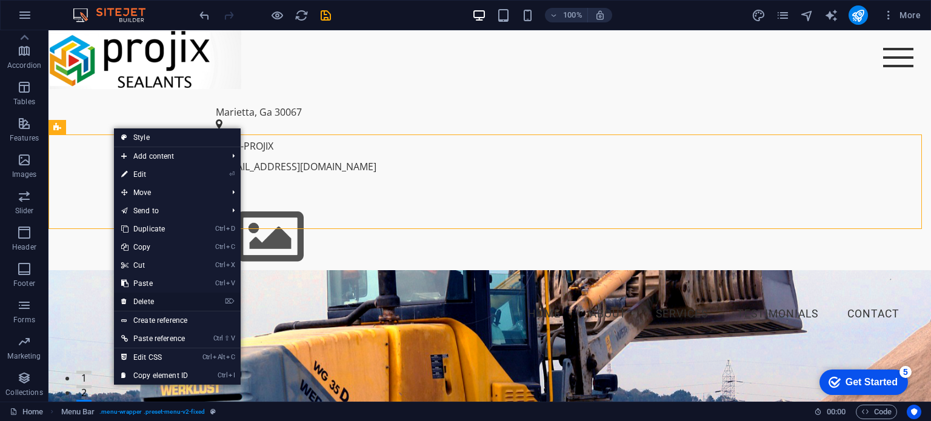
click at [139, 300] on link "⌦ Delete" at bounding box center [154, 302] width 81 height 18
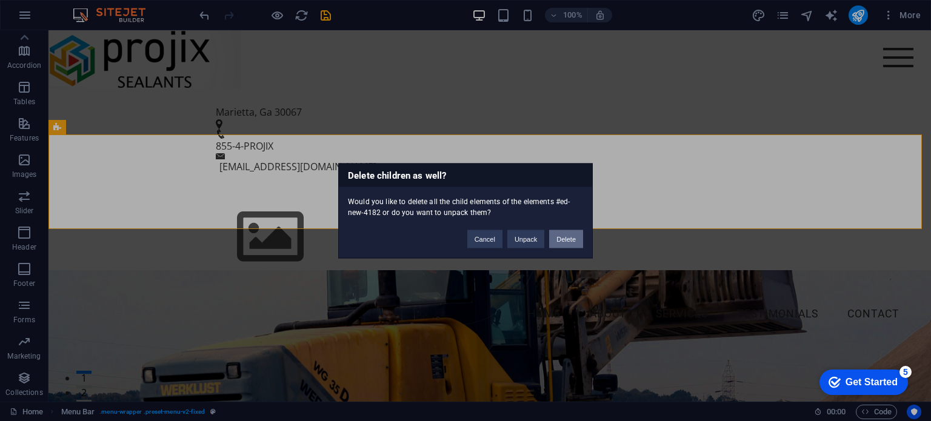
click at [570, 240] on button "Delete" at bounding box center [566, 239] width 34 height 18
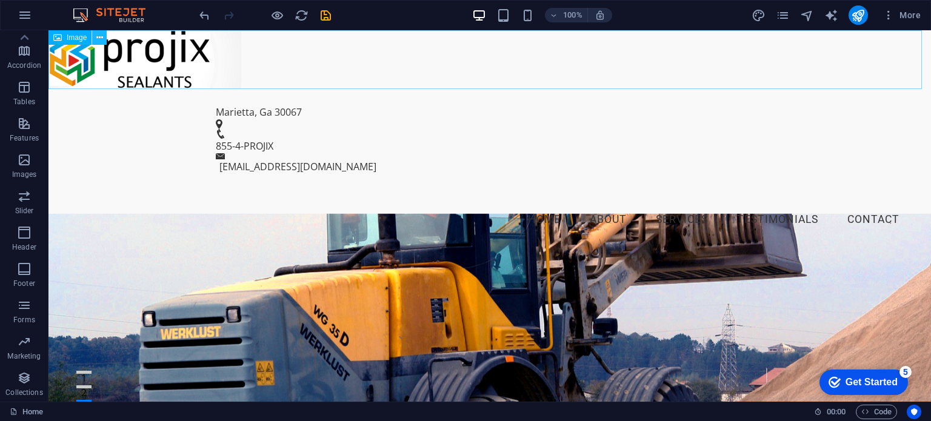
click at [99, 38] on icon at bounding box center [99, 38] width 7 height 13
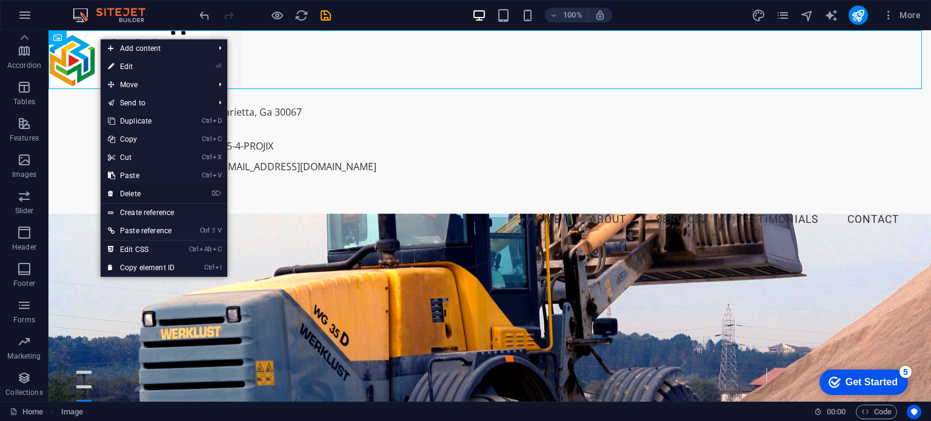
click at [132, 194] on link "⌦ Delete" at bounding box center [141, 194] width 81 height 18
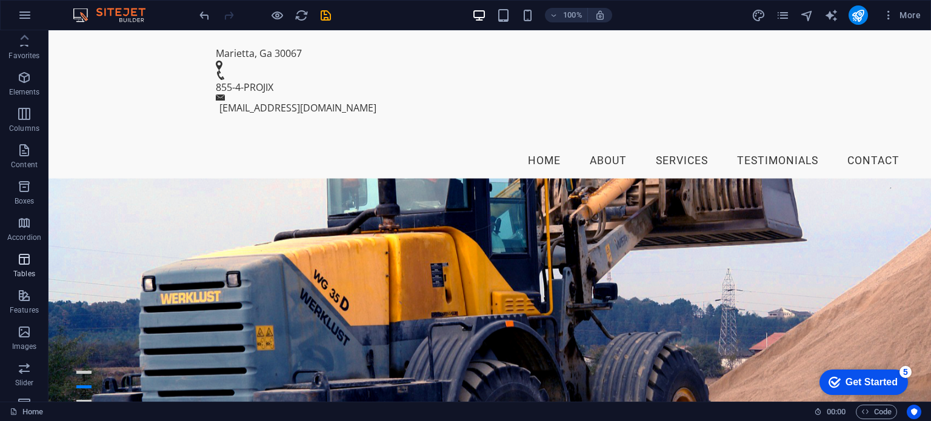
scroll to position [0, 0]
click at [18, 82] on icon "button" at bounding box center [24, 79] width 15 height 15
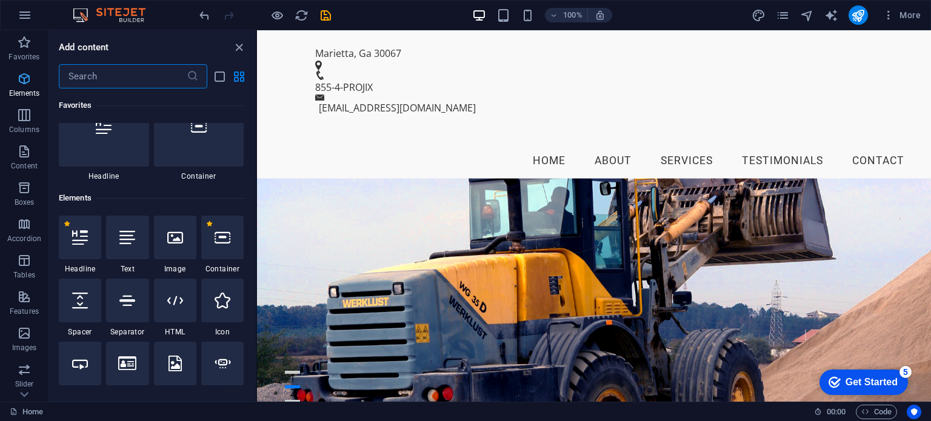
scroll to position [128, 0]
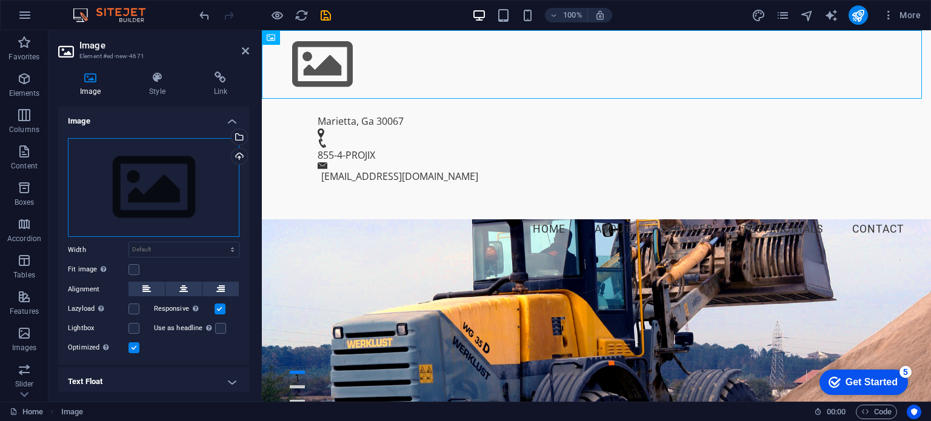
click at [150, 191] on div "Drag files here, click to choose files or select files from Files or our free s…" at bounding box center [153, 187] width 171 height 99
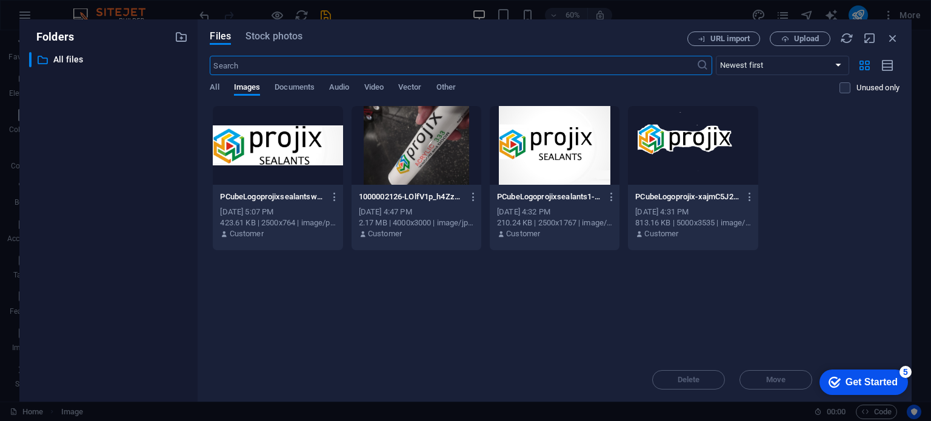
click at [252, 147] on div at bounding box center [278, 145] width 130 height 79
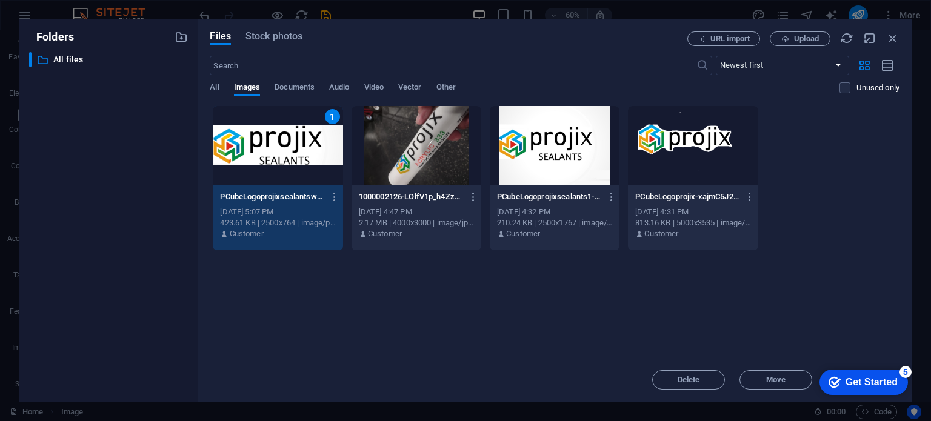
click at [258, 156] on div "1" at bounding box center [278, 145] width 130 height 79
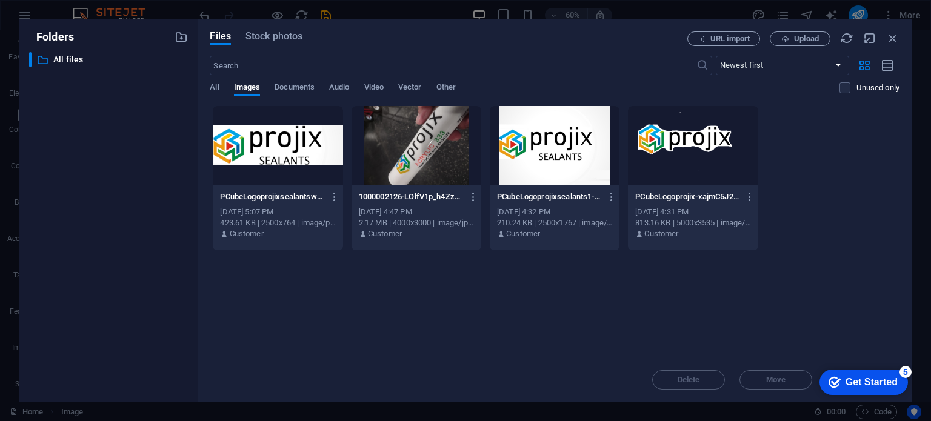
click at [258, 156] on div at bounding box center [278, 145] width 130 height 79
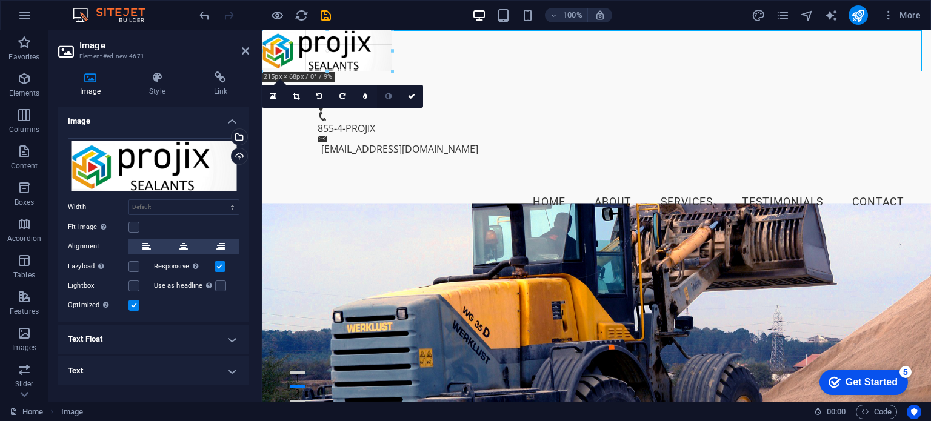
drag, startPoint x: 922, startPoint y: 131, endPoint x: 391, endPoint y: 88, distance: 532.6
type input "215"
select select "px"
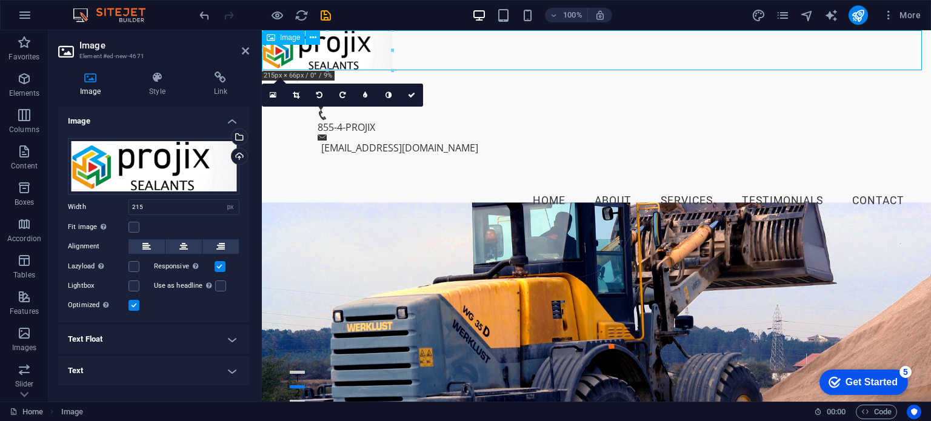
click at [455, 48] on figure at bounding box center [596, 50] width 669 height 40
click at [414, 94] on icon at bounding box center [411, 94] width 7 height 7
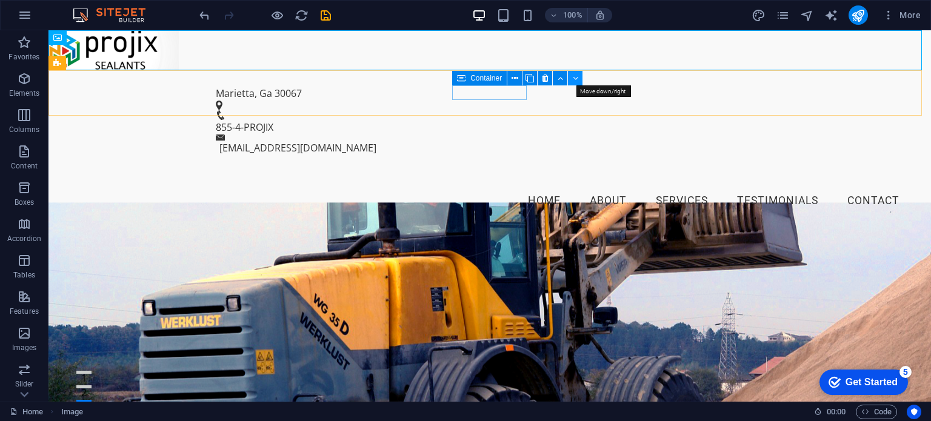
click at [573, 78] on icon at bounding box center [575, 78] width 5 height 13
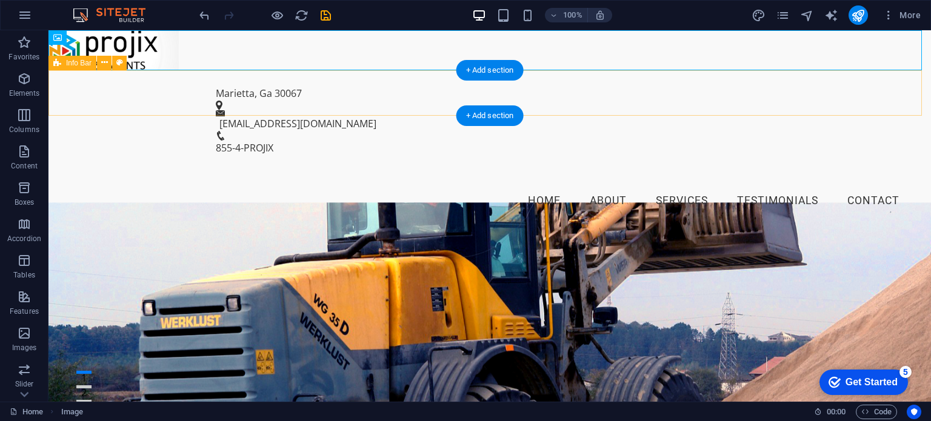
click at [331, 101] on div "Marietta, Ga 30067 info@projix.com 855-4-PROJIX" at bounding box center [489, 120] width 882 height 101
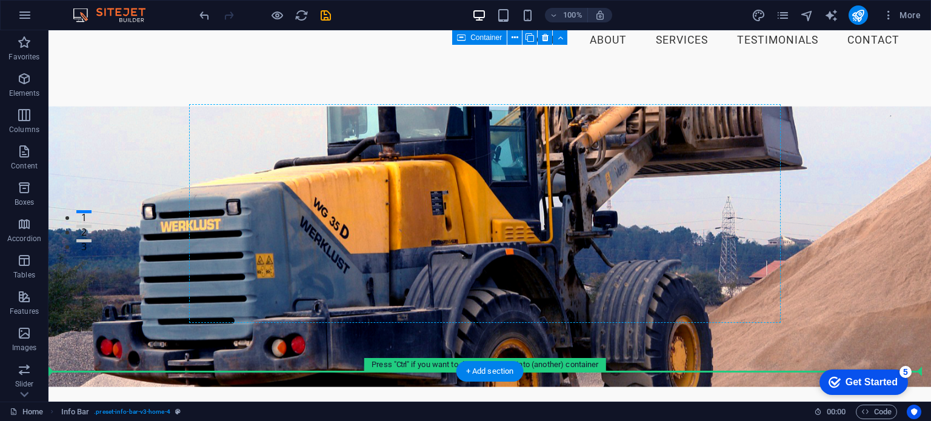
scroll to position [182, 0]
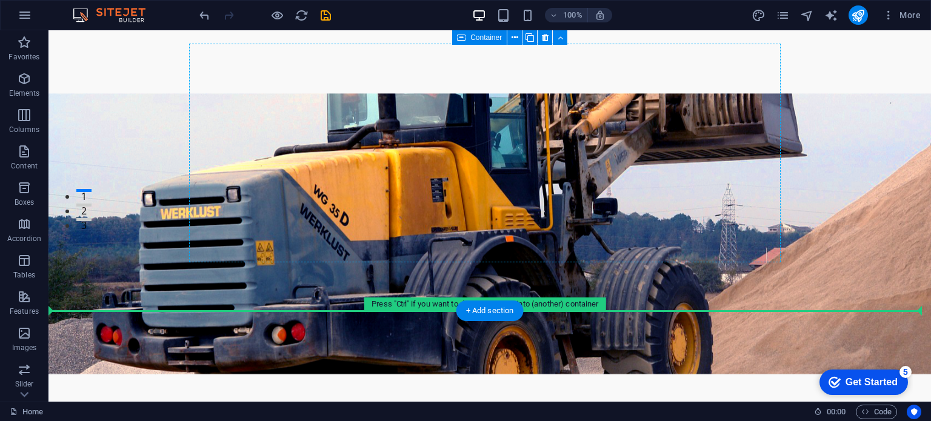
drag, startPoint x: 364, startPoint y: 90, endPoint x: 379, endPoint y: 340, distance: 250.8
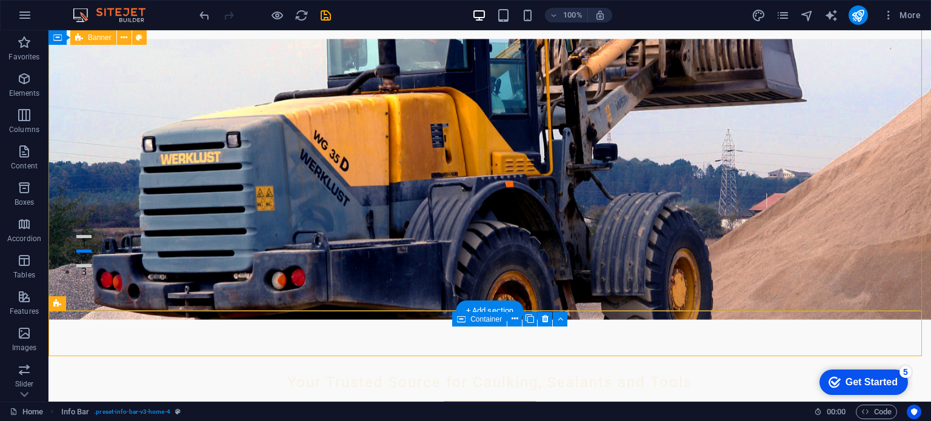
click at [614, 289] on div "Your Trusted Source for Caulking, Sealants and Tools Shop Now" at bounding box center [489, 260] width 882 height 528
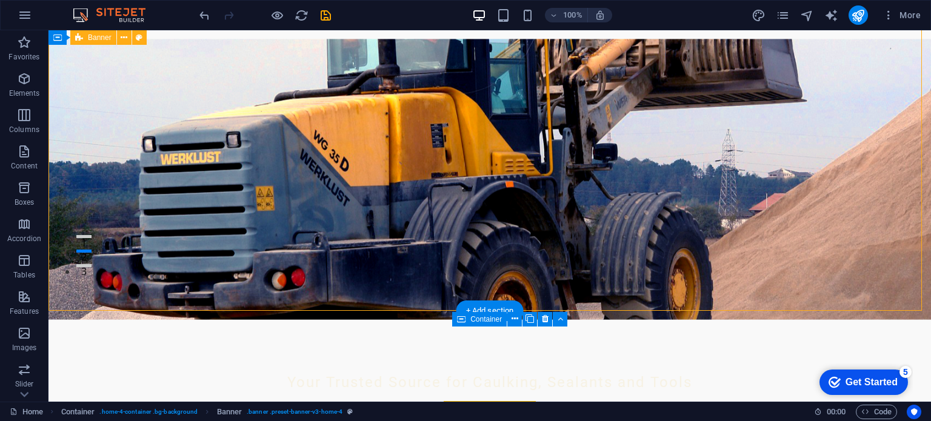
click at [340, 289] on div "Your Trusted Source for Caulking, Sealants and Tools Shop Now" at bounding box center [489, 260] width 882 height 528
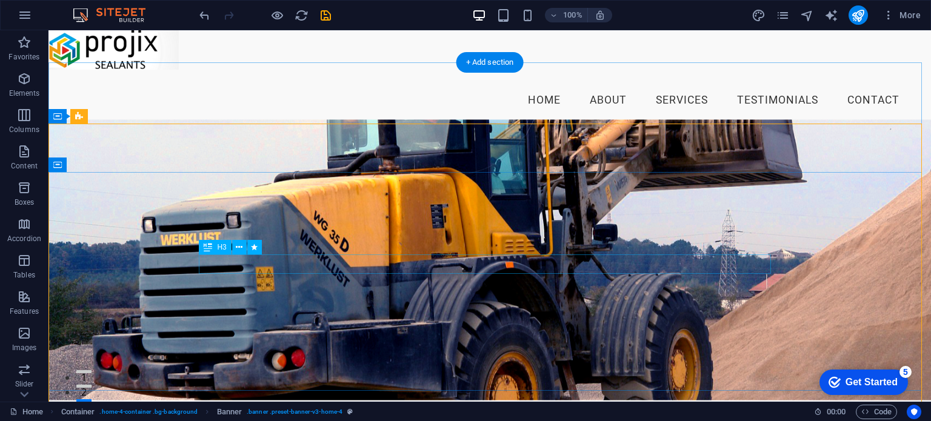
scroll to position [0, 0]
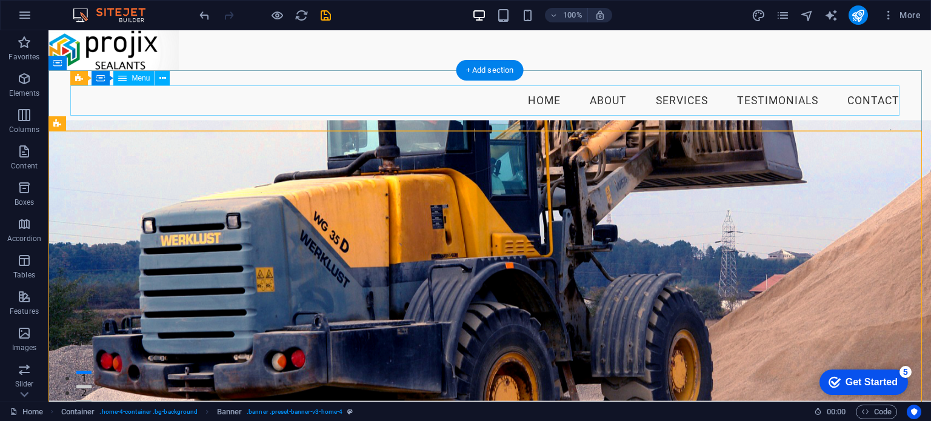
click at [299, 95] on nav "Home About Services Testimonials Contact" at bounding box center [489, 101] width 838 height 30
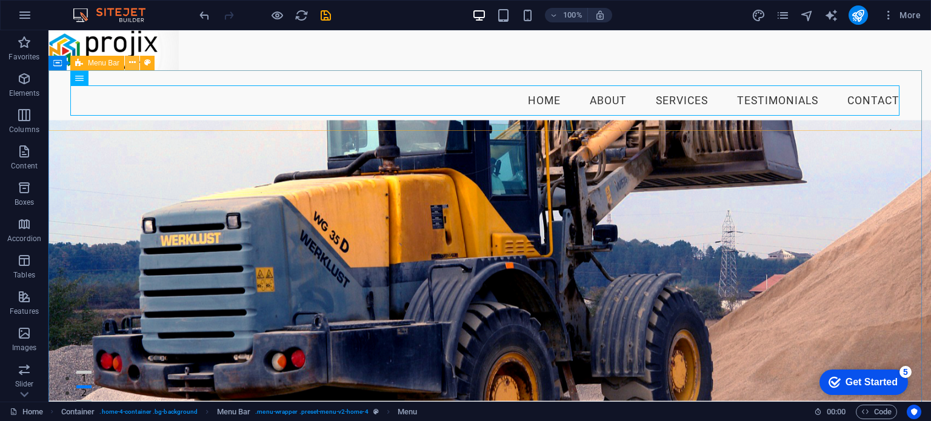
click at [132, 63] on icon at bounding box center [132, 62] width 7 height 13
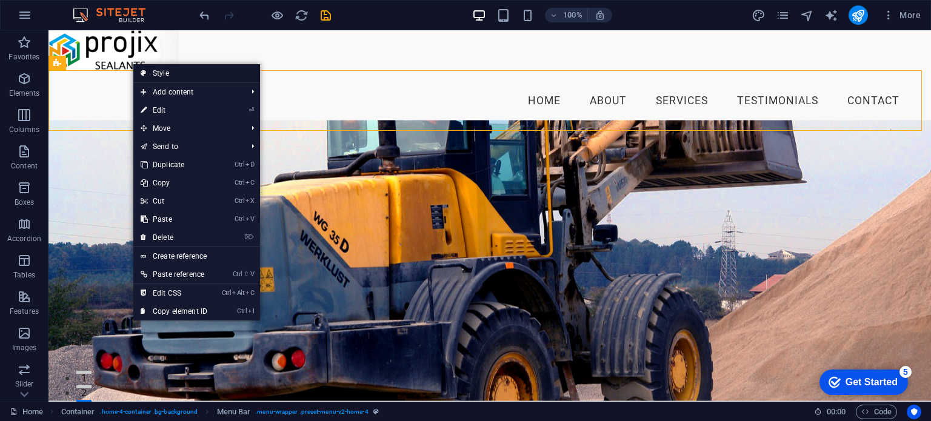
click at [166, 72] on link "Style" at bounding box center [196, 73] width 127 height 18
select select "vw"
select select "rem"
select select "vw"
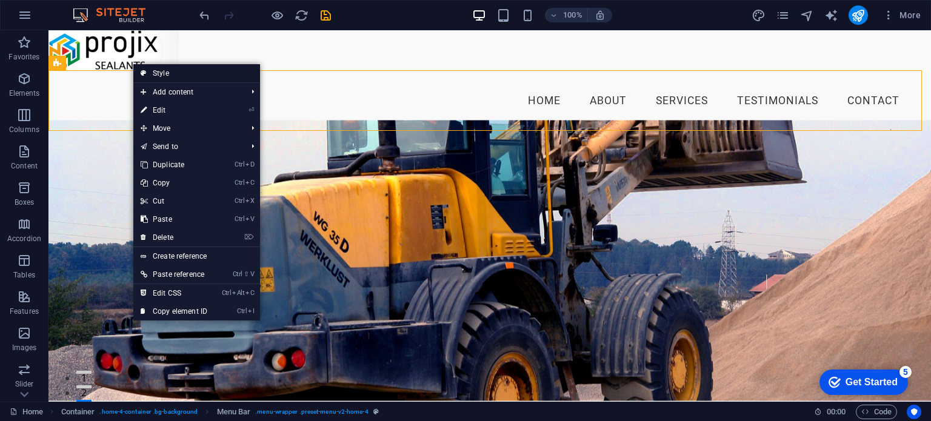
select select "preset-menu-v2-home-4"
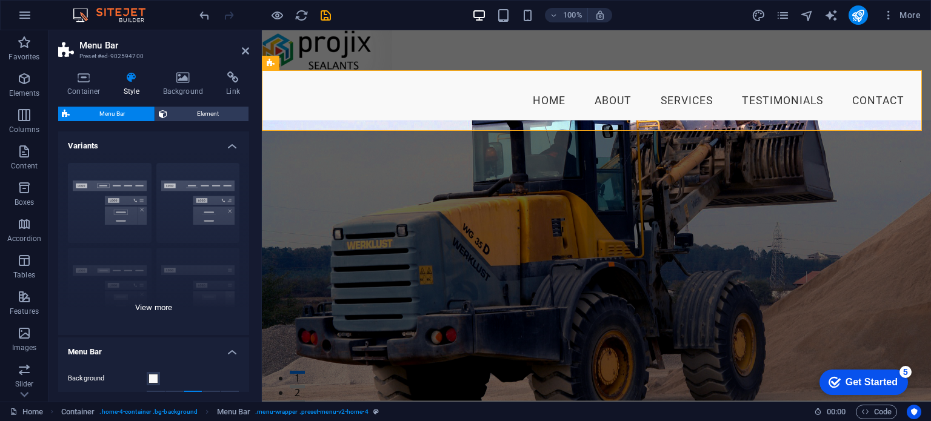
click at [87, 185] on div "Border Centered Default Fixed Loki Trigger Wide XXL" at bounding box center [153, 244] width 191 height 182
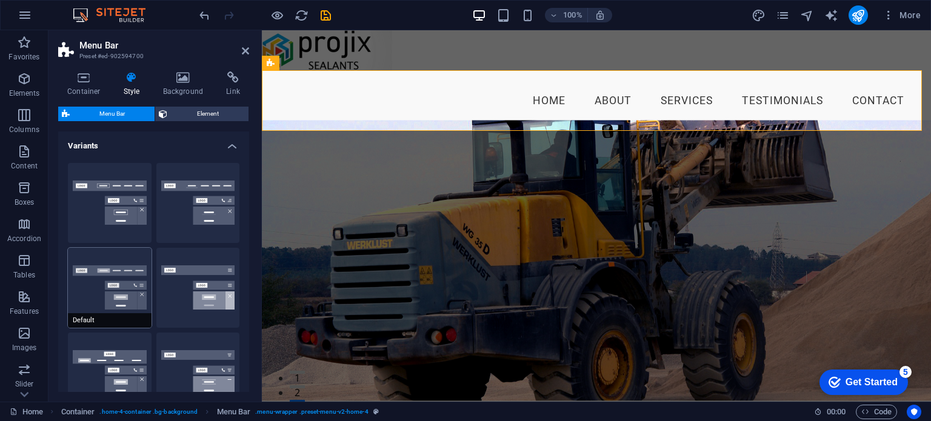
click at [78, 298] on button "Default" at bounding box center [110, 288] width 84 height 80
type input "1"
select select "rem"
type input "1"
select select "rem"
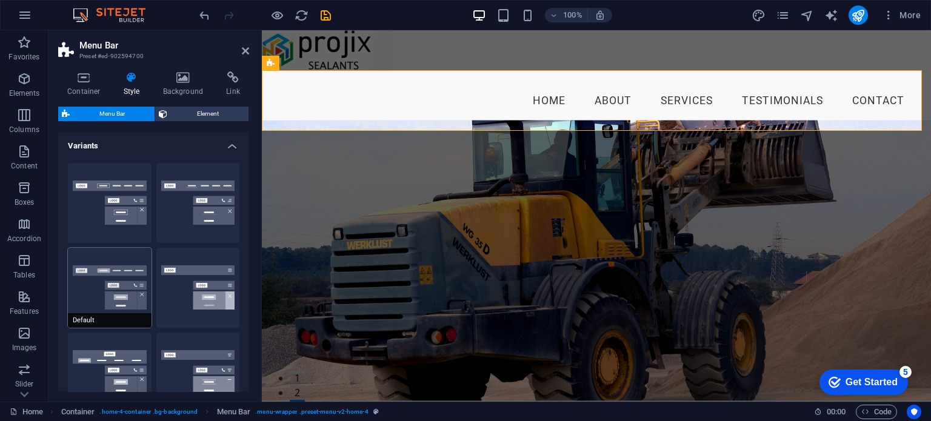
type input "1"
select select "rem"
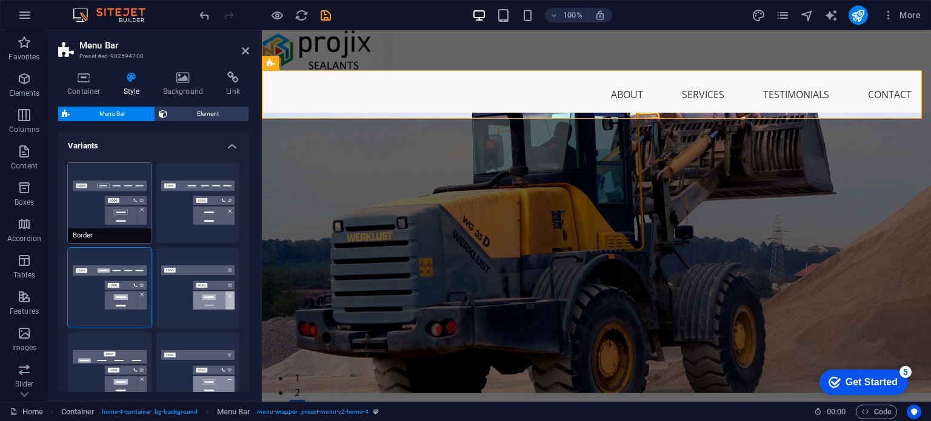
click at [87, 184] on button "Border" at bounding box center [110, 203] width 84 height 80
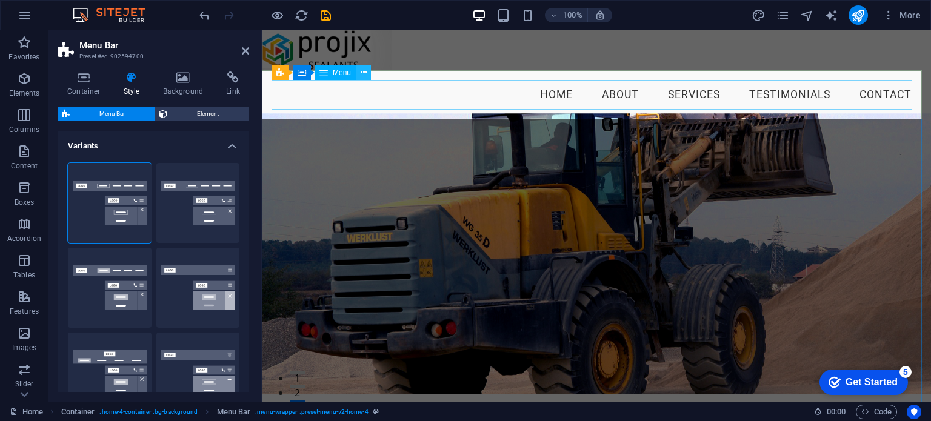
click at [364, 73] on icon at bounding box center [364, 72] width 7 height 13
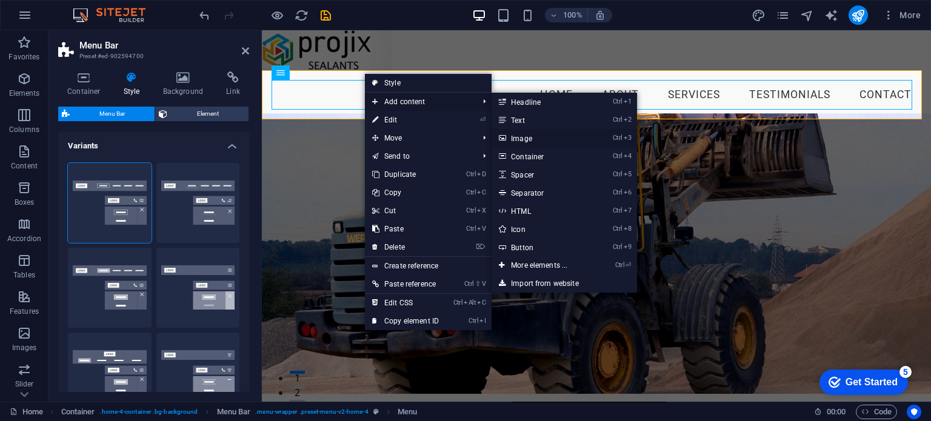
click at [525, 139] on link "Ctrl 3 Image" at bounding box center [541, 138] width 100 height 18
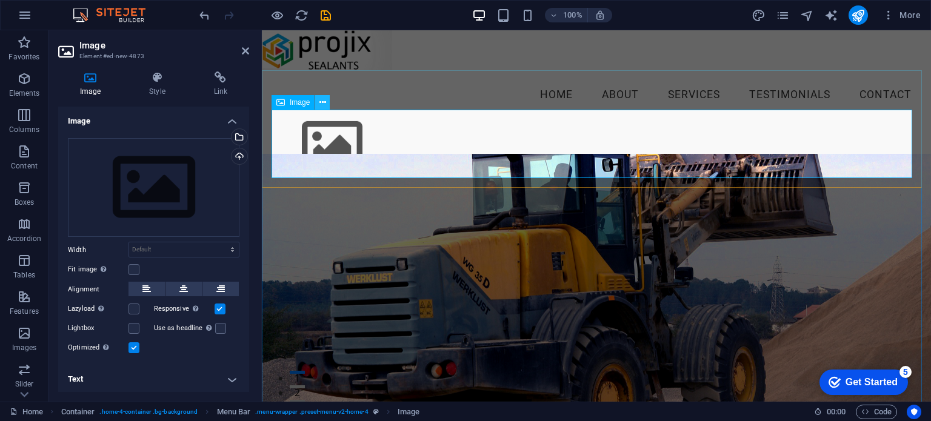
click at [319, 97] on icon at bounding box center [322, 102] width 7 height 13
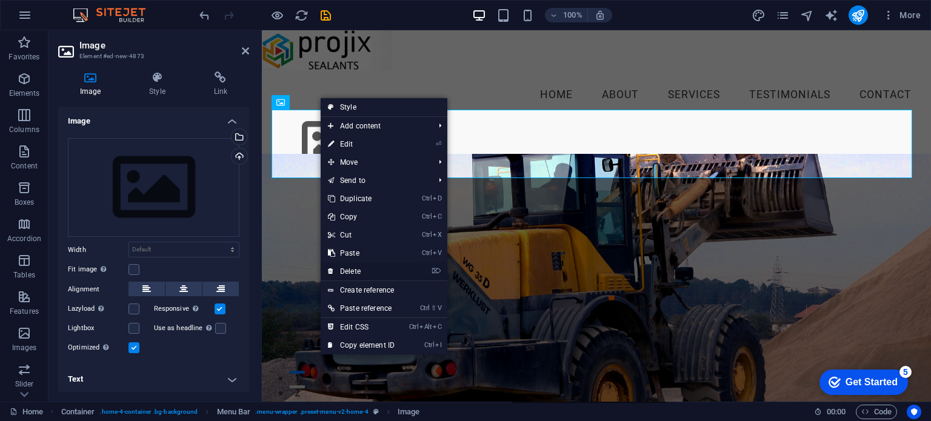
click at [342, 270] on link "⌦ Delete" at bounding box center [361, 271] width 81 height 18
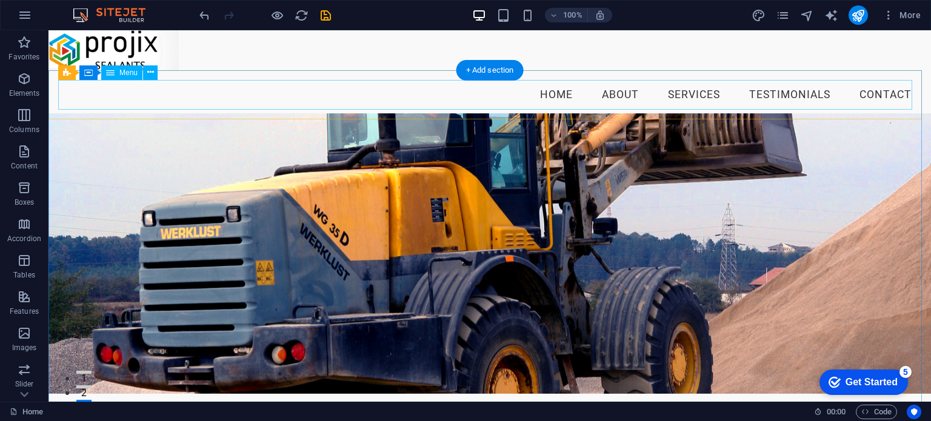
click at [571, 99] on nav "Home About Services Testimonials Contact" at bounding box center [489, 95] width 863 height 30
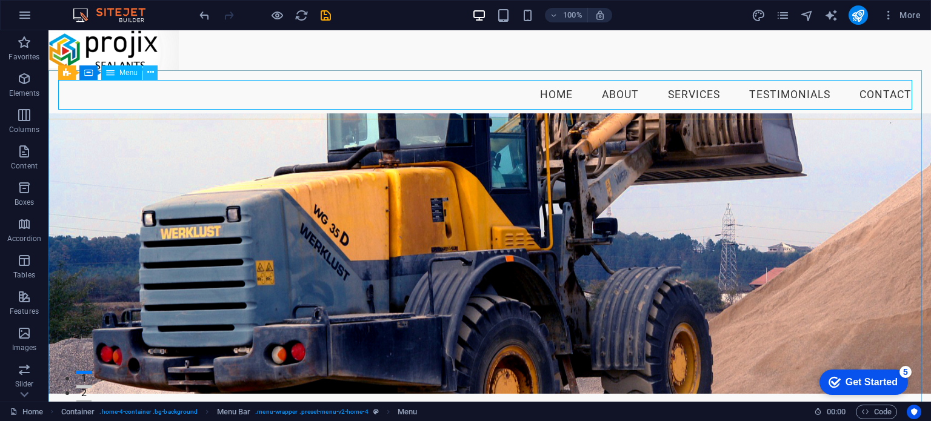
click at [145, 72] on button at bounding box center [150, 72] width 15 height 15
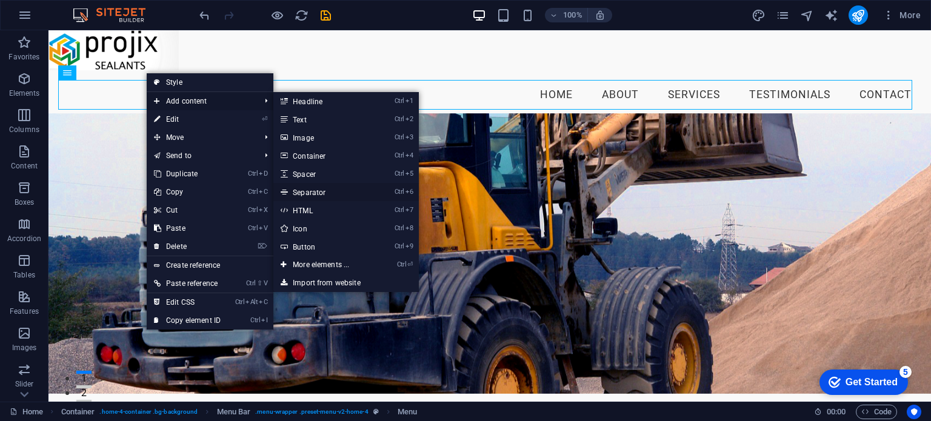
click at [315, 193] on link "Ctrl 6 Separator" at bounding box center [323, 192] width 100 height 18
select select "%"
select select "px"
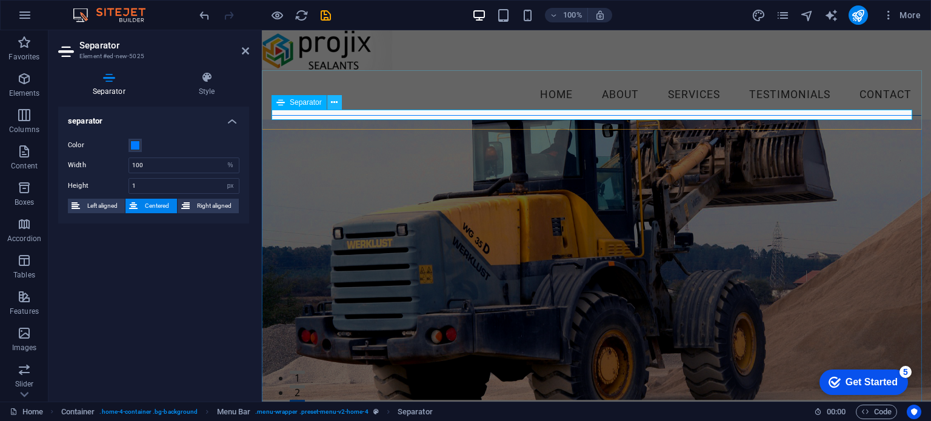
click at [334, 102] on icon at bounding box center [334, 102] width 7 height 13
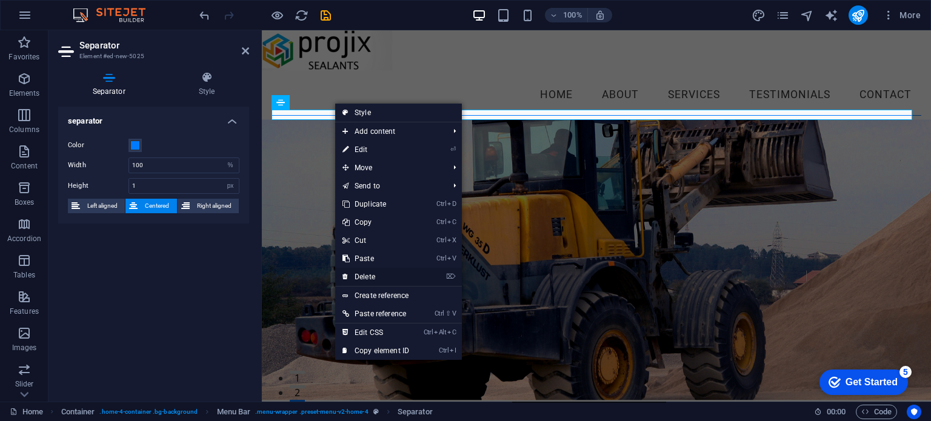
click at [369, 271] on link "⌦ Delete" at bounding box center [375, 277] width 81 height 18
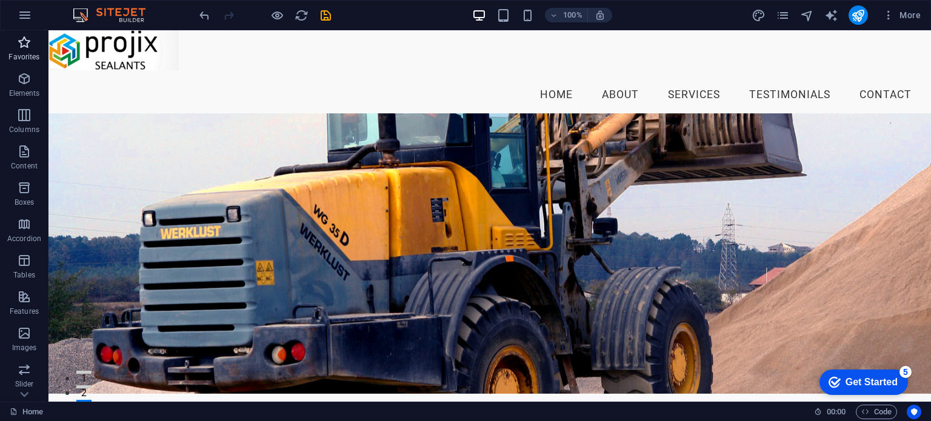
click at [18, 50] on span "Favorites" at bounding box center [24, 49] width 48 height 29
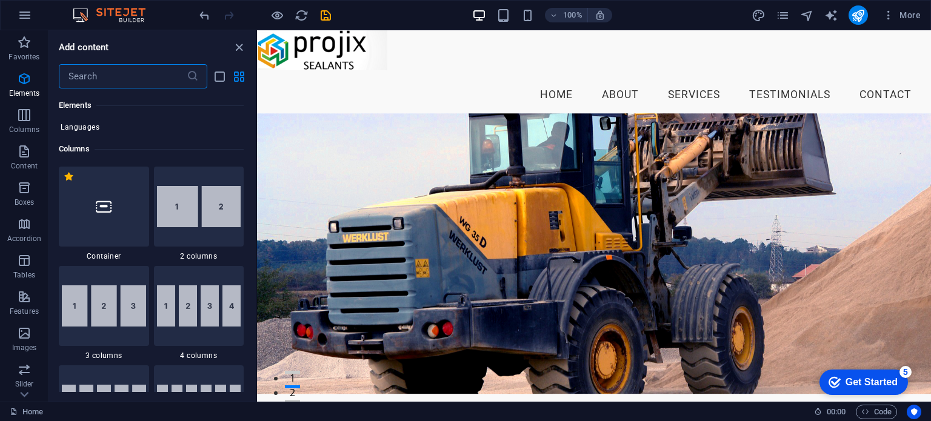
scroll to position [545, 0]
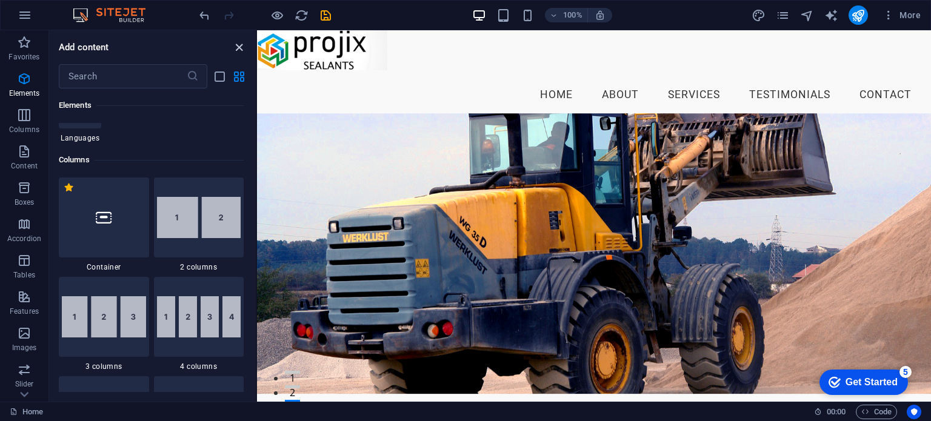
click at [235, 42] on icon "close panel" at bounding box center [239, 48] width 14 height 14
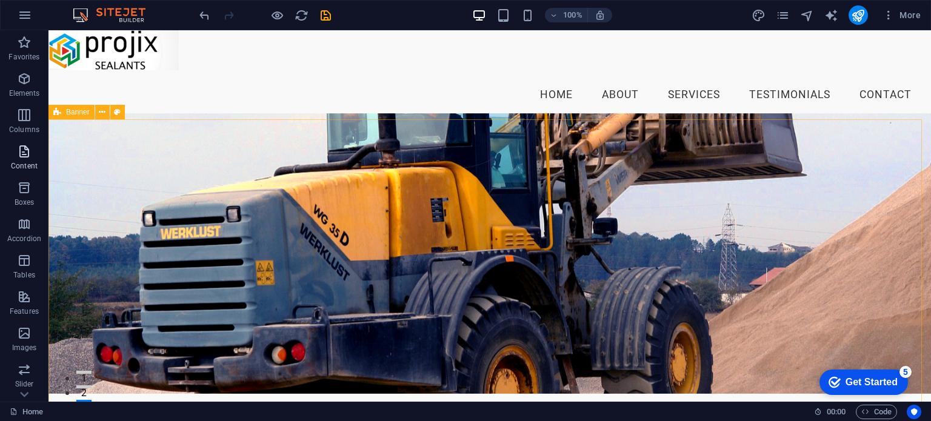
click at [24, 155] on icon "button" at bounding box center [24, 151] width 15 height 15
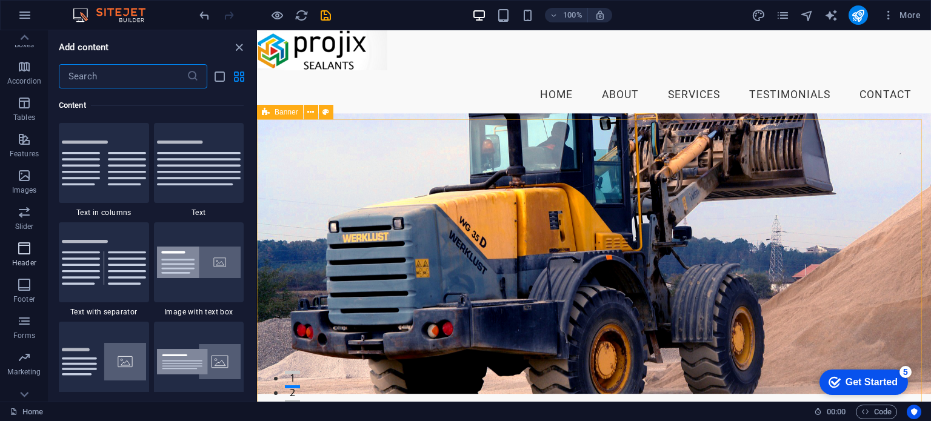
scroll to position [173, 0]
click at [236, 45] on icon "close panel" at bounding box center [239, 48] width 14 height 14
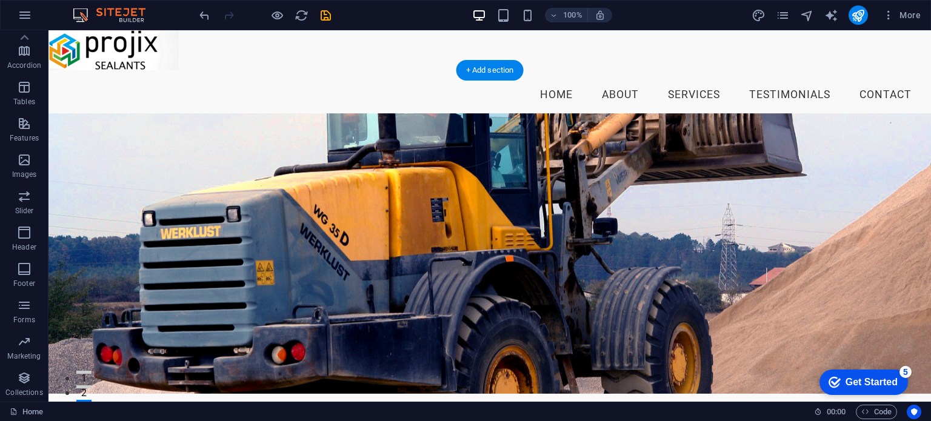
click at [110, 202] on figure at bounding box center [489, 253] width 882 height 281
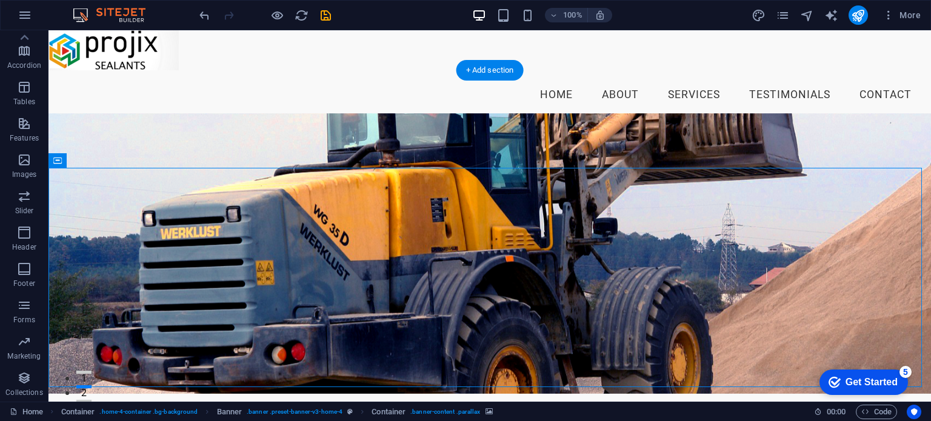
click at [85, 199] on figure at bounding box center [489, 253] width 882 height 281
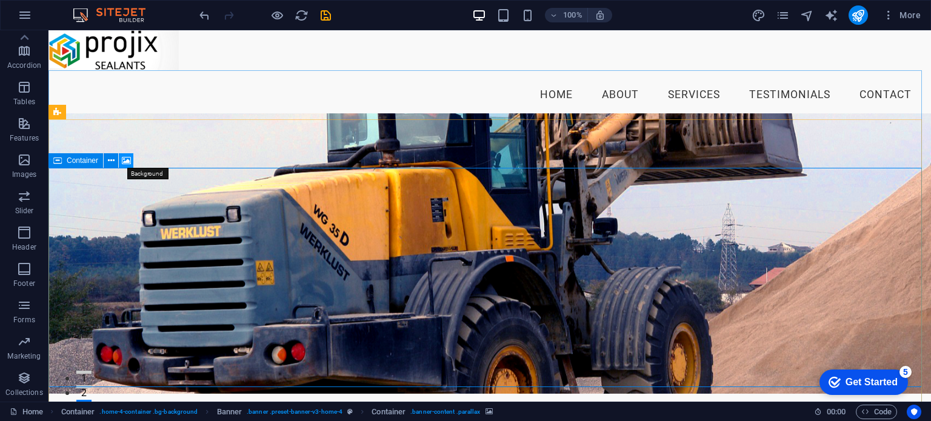
click at [127, 162] on icon at bounding box center [126, 161] width 9 height 13
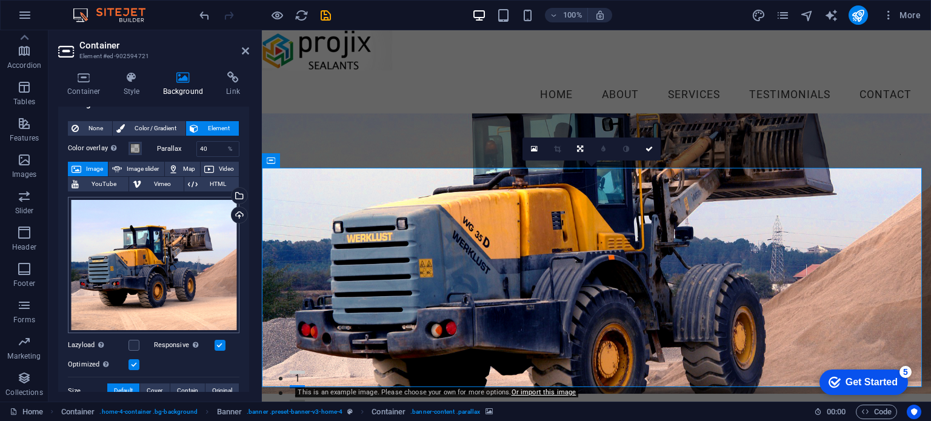
scroll to position [0, 0]
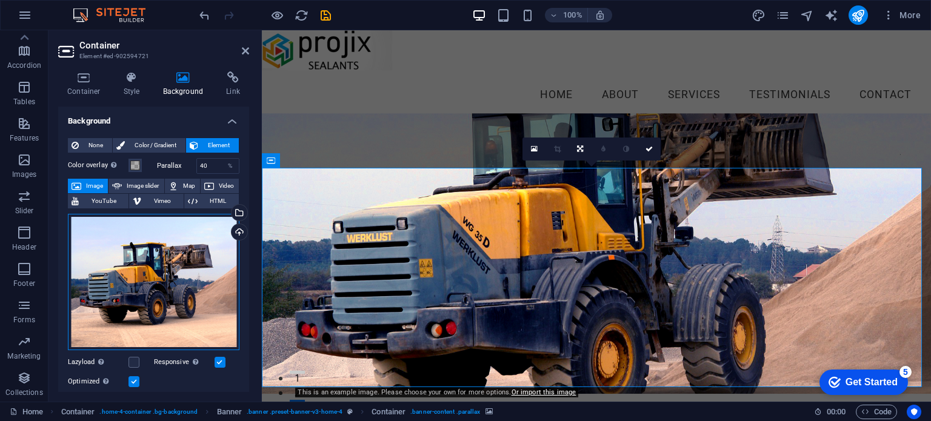
click at [159, 265] on div "Drag files here, click to choose files or select files from Files or our free s…" at bounding box center [153, 282] width 171 height 137
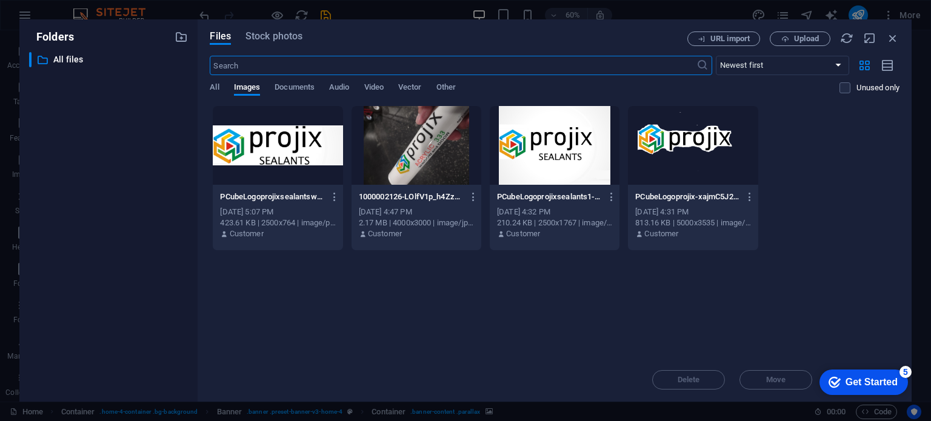
click at [413, 162] on div at bounding box center [416, 145] width 130 height 79
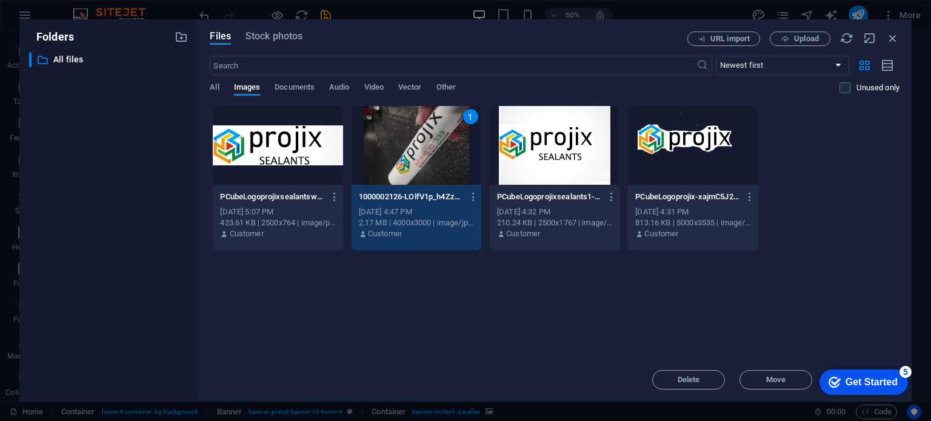
click at [435, 161] on div "1" at bounding box center [416, 145] width 130 height 79
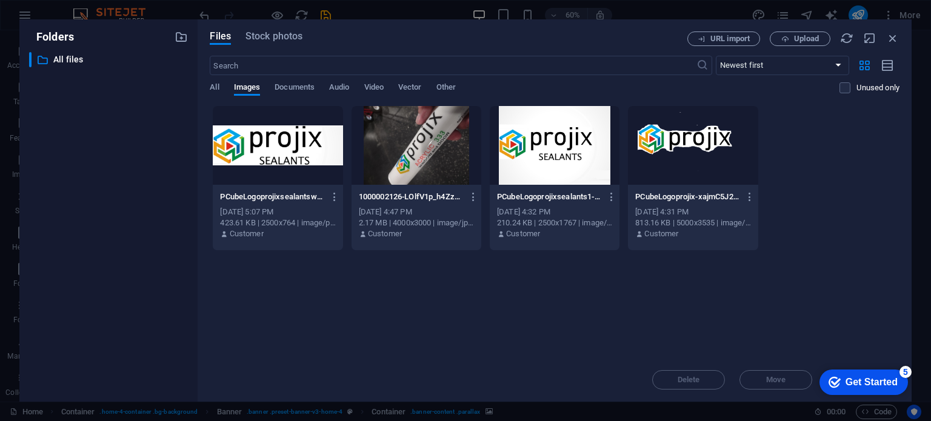
click at [435, 161] on div at bounding box center [416, 145] width 130 height 79
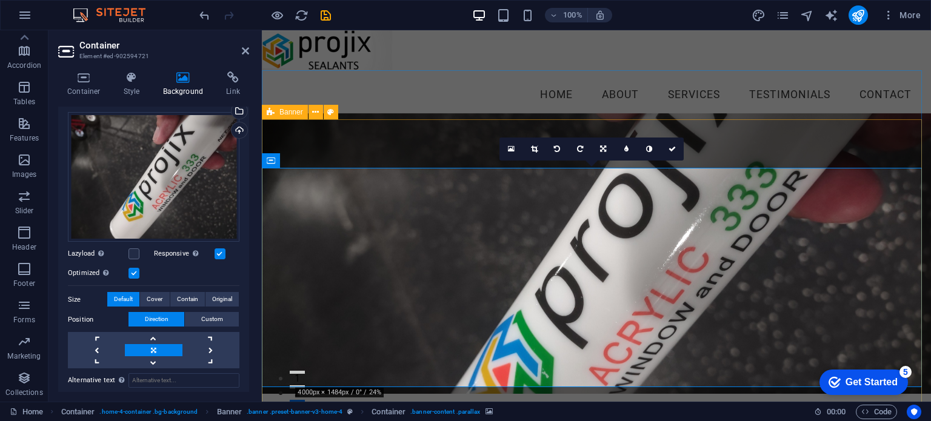
scroll to position [121, 0]
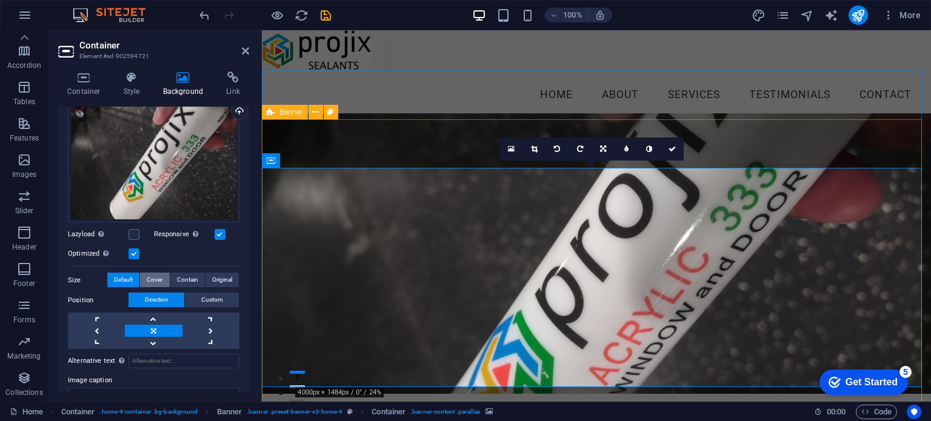
click at [153, 279] on span "Cover" at bounding box center [155, 280] width 16 height 15
click at [221, 278] on span "Original" at bounding box center [222, 280] width 20 height 15
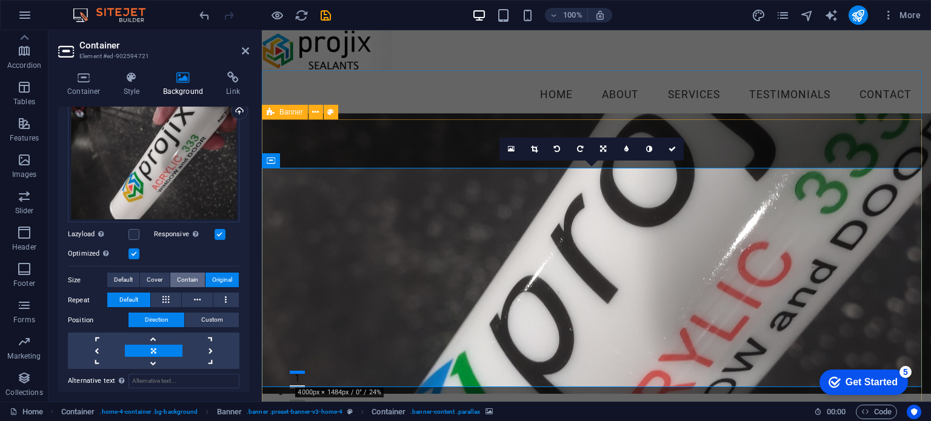
click at [190, 278] on span "Contain" at bounding box center [187, 280] width 21 height 15
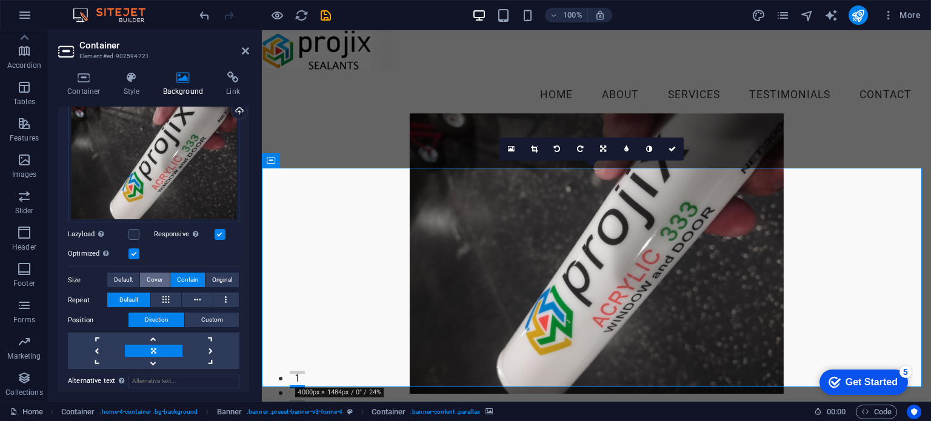
click at [159, 278] on span "Cover" at bounding box center [155, 280] width 16 height 15
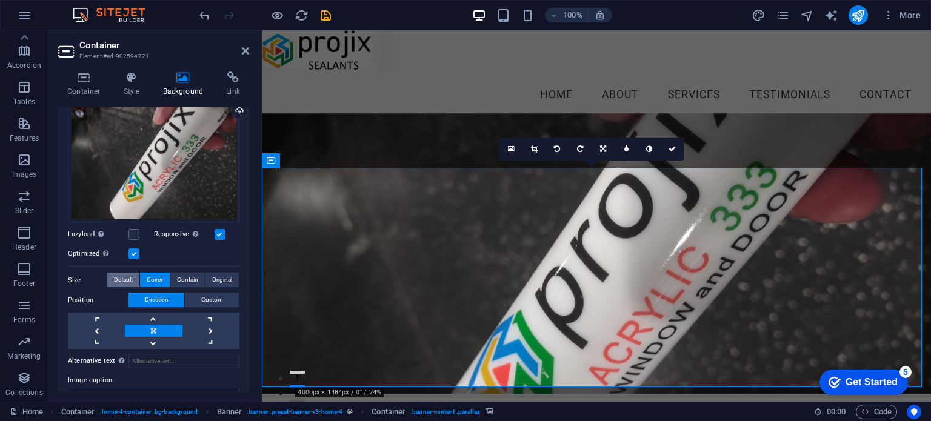
click at [116, 277] on span "Default" at bounding box center [123, 280] width 19 height 15
click at [181, 156] on div "Drag files here, click to choose files or select files from Files or our free s…" at bounding box center [153, 158] width 171 height 130
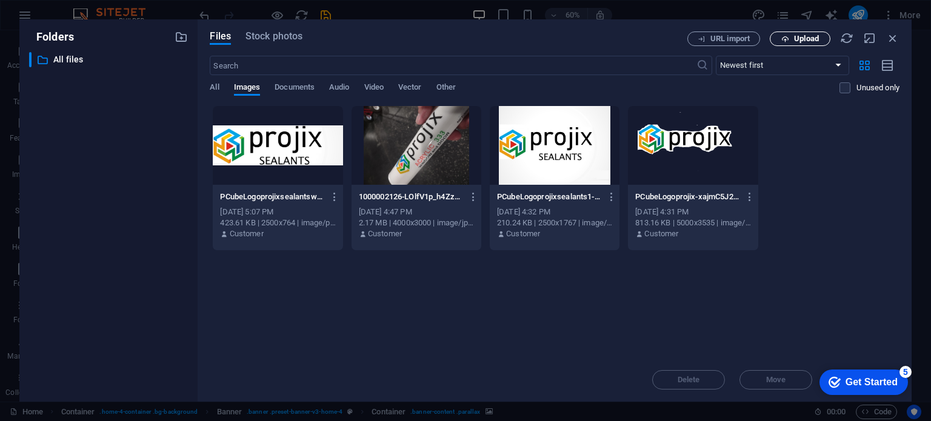
click at [801, 35] on span "Upload" at bounding box center [806, 38] width 25 height 7
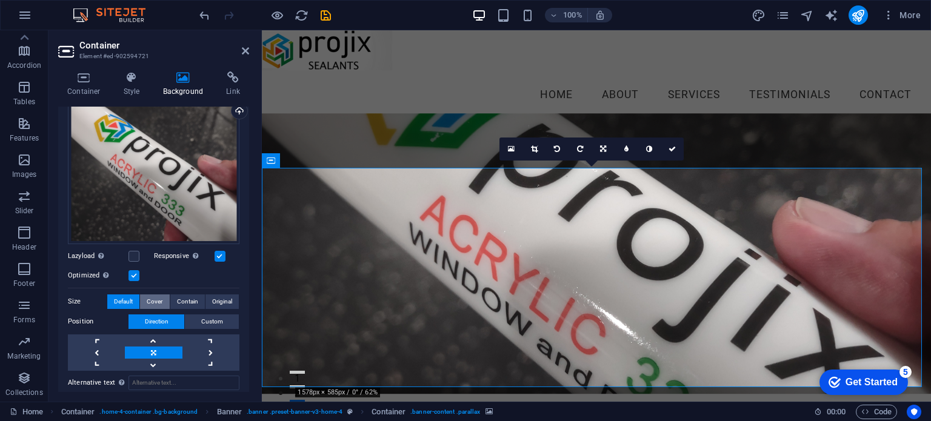
click at [155, 300] on span "Cover" at bounding box center [155, 301] width 16 height 15
click at [227, 299] on span "Original" at bounding box center [222, 301] width 20 height 15
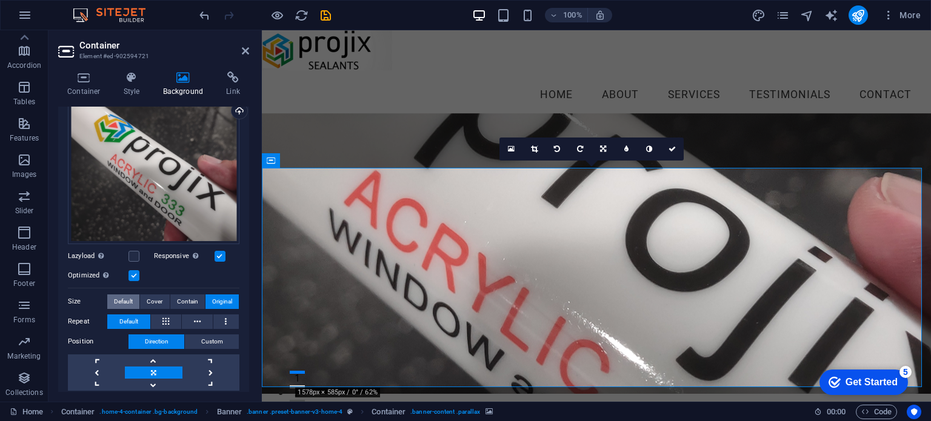
click at [125, 300] on span "Default" at bounding box center [123, 301] width 19 height 15
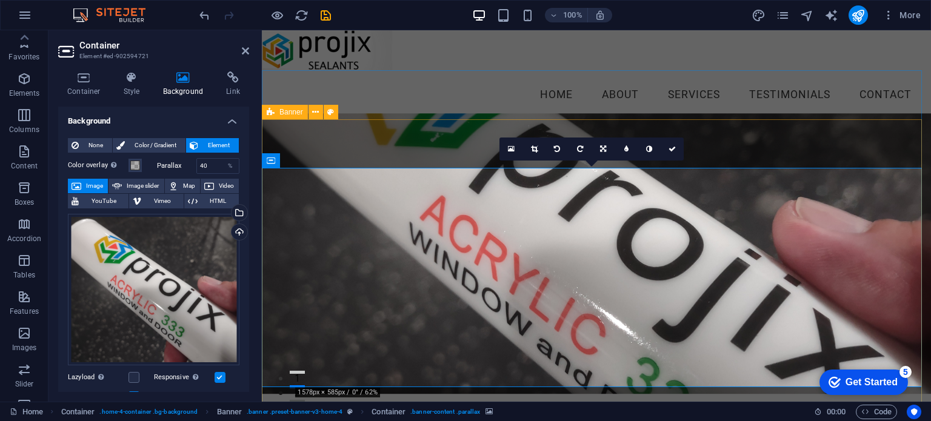
scroll to position [121, 0]
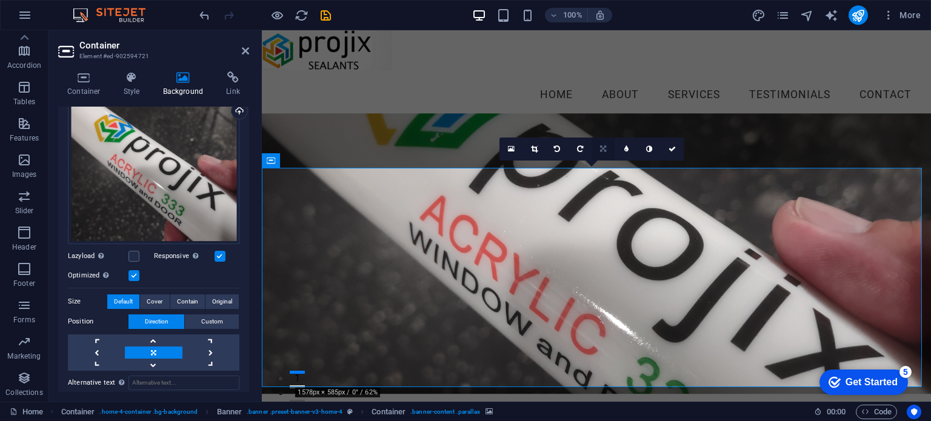
click at [603, 148] on icon at bounding box center [603, 148] width 6 height 7
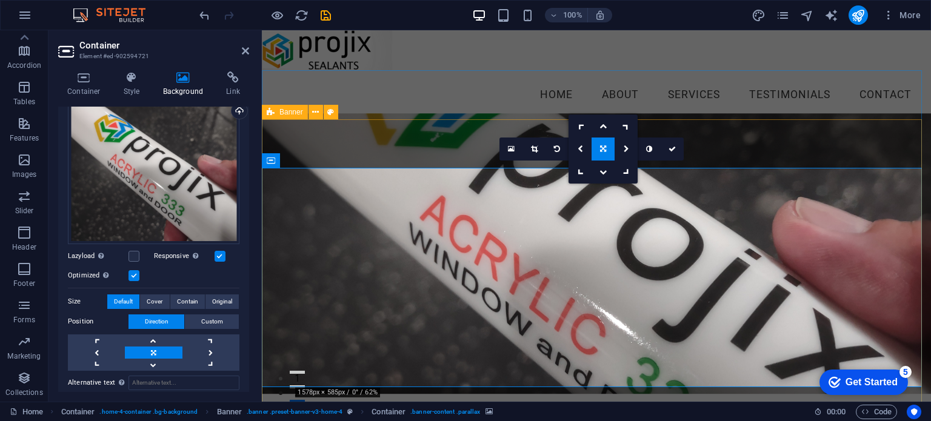
click at [442, 143] on div "Your Trusted Source for Caulking, Sealants and Tools Shop Now" at bounding box center [596, 384] width 669 height 528
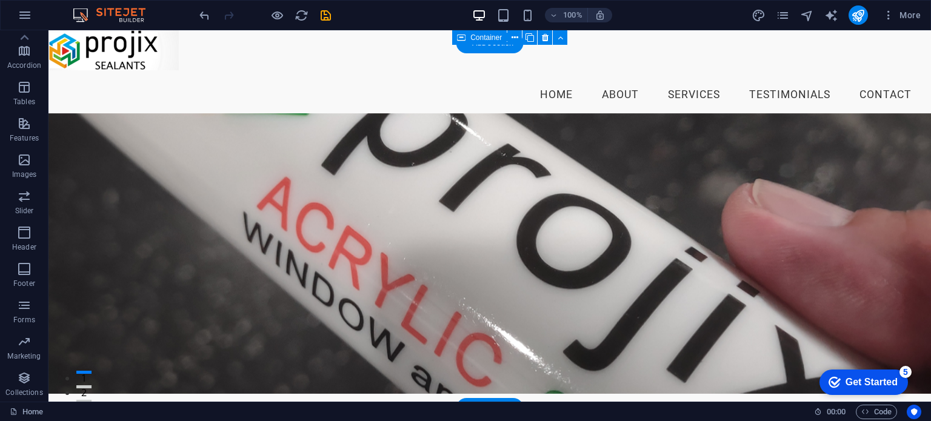
scroll to position [0, 0]
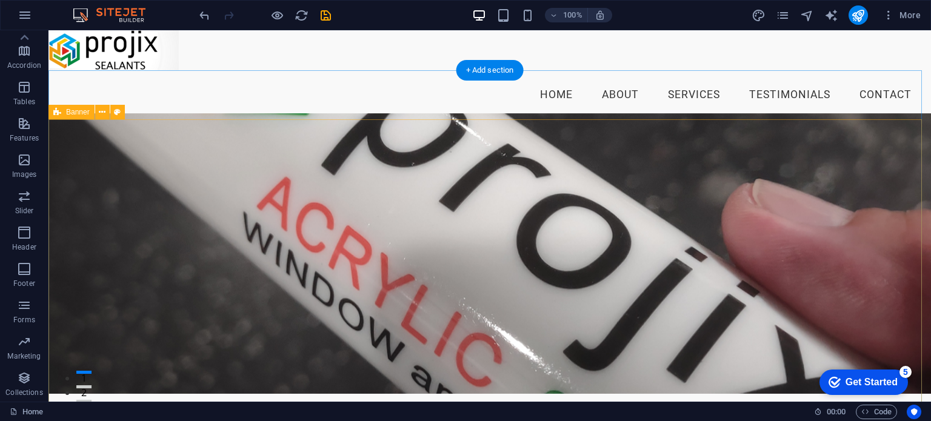
click at [221, 176] on figure at bounding box center [489, 253] width 882 height 281
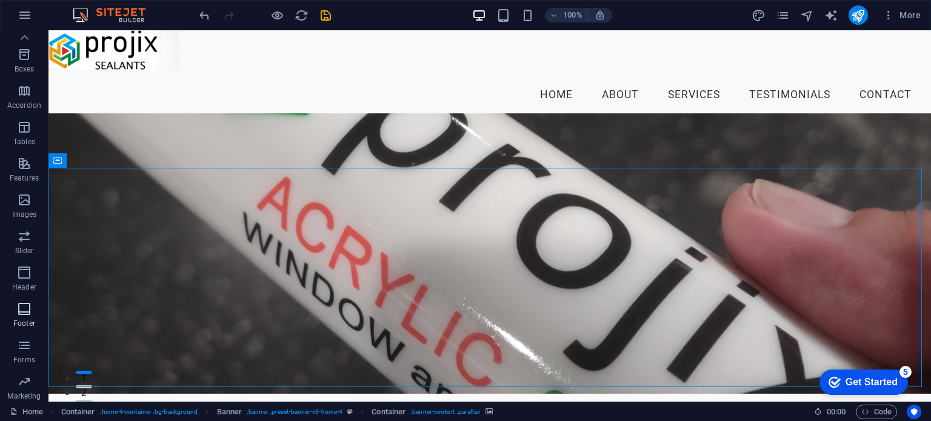
scroll to position [113, 0]
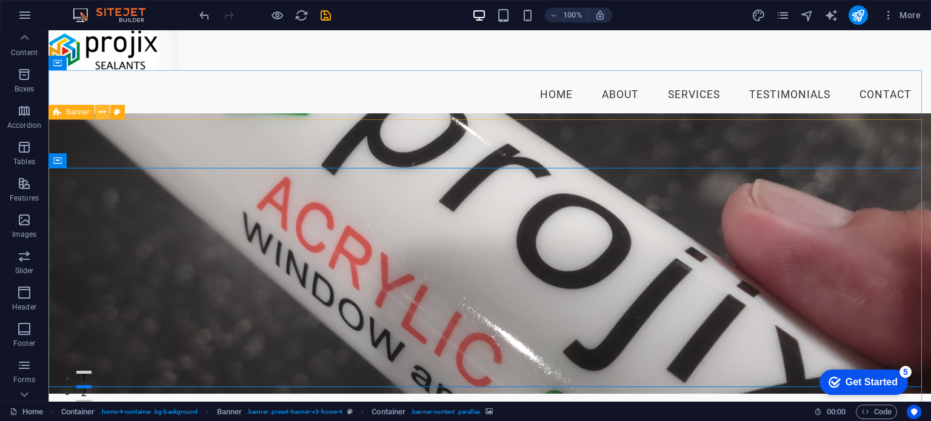
click at [102, 111] on icon at bounding box center [102, 112] width 7 height 13
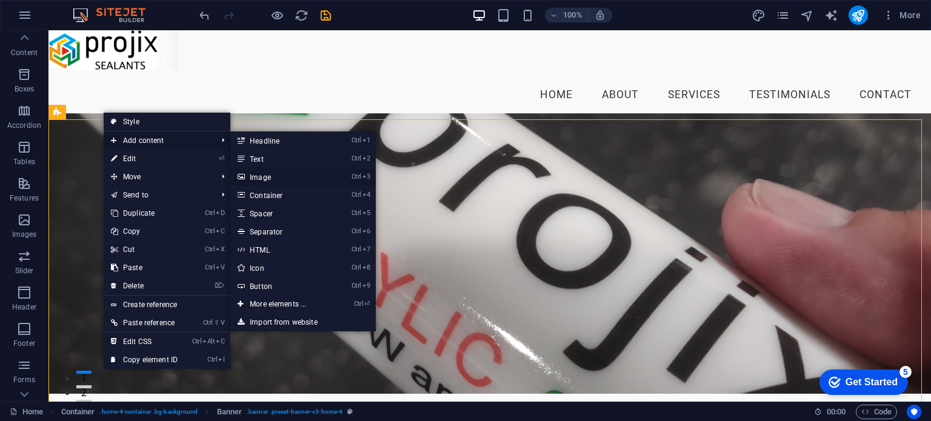
click at [266, 180] on link "Ctrl 3 Image" at bounding box center [280, 177] width 100 height 18
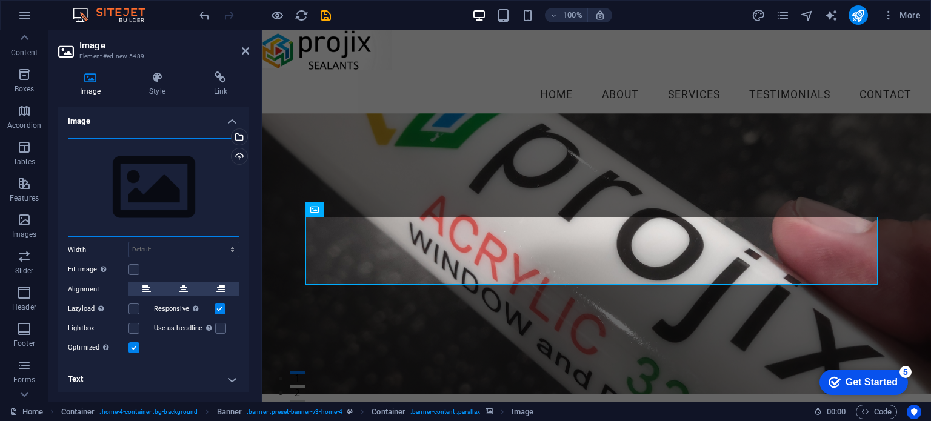
click at [162, 188] on div "Drag files here, click to choose files or select files from Files or our free s…" at bounding box center [153, 187] width 171 height 99
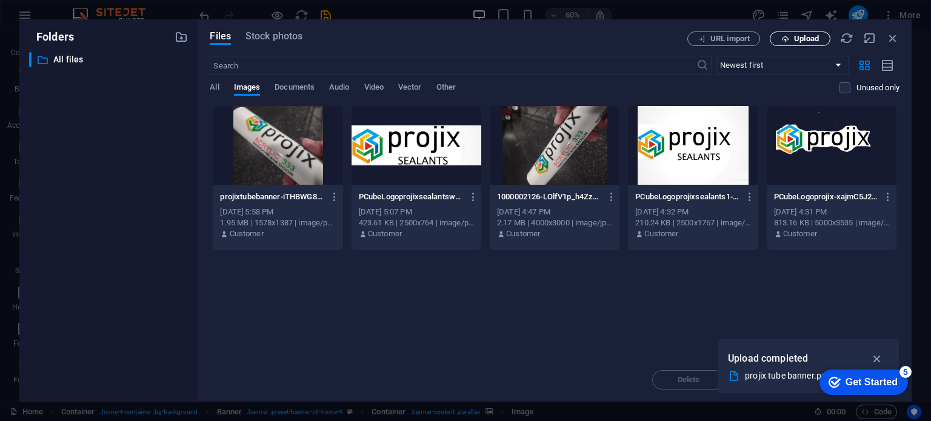
click at [803, 36] on span "Upload" at bounding box center [806, 38] width 25 height 7
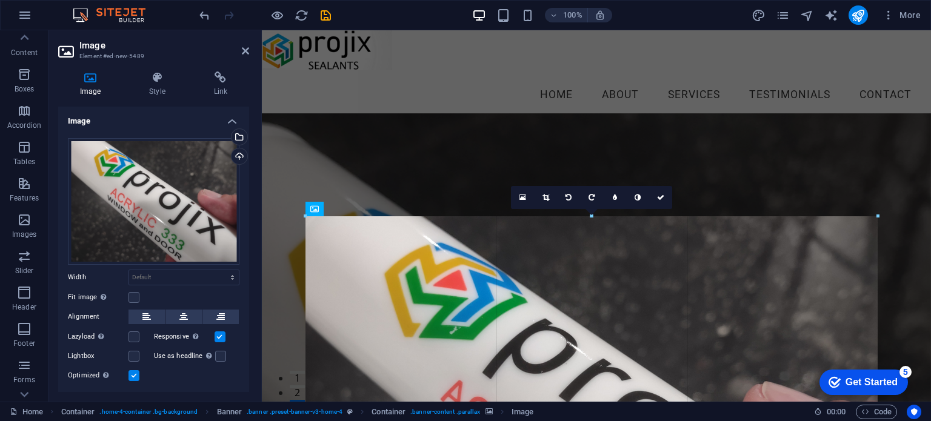
drag, startPoint x: 305, startPoint y: 218, endPoint x: 36, endPoint y: 173, distance: 272.7
click at [298, 204] on div "Drag here to replace the existing content. Press “Ctrl” if you want to create a…" at bounding box center [596, 215] width 669 height 371
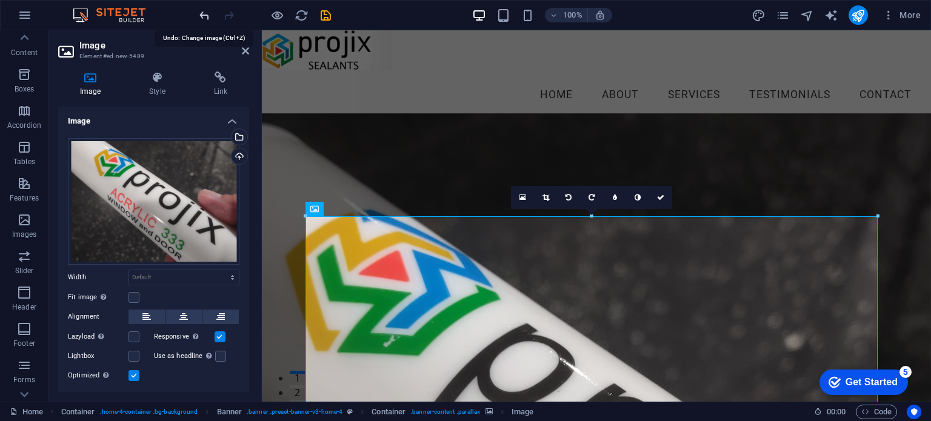
click at [204, 17] on icon "undo" at bounding box center [205, 15] width 14 height 14
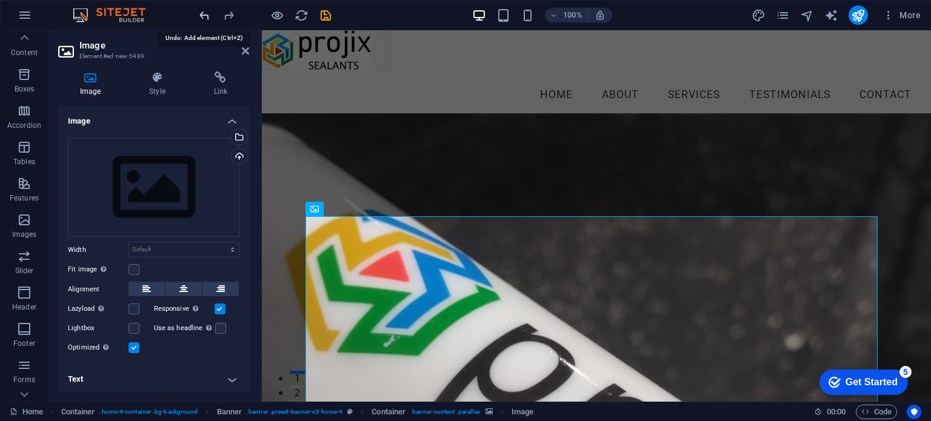
click at [204, 14] on icon "undo" at bounding box center [205, 15] width 14 height 14
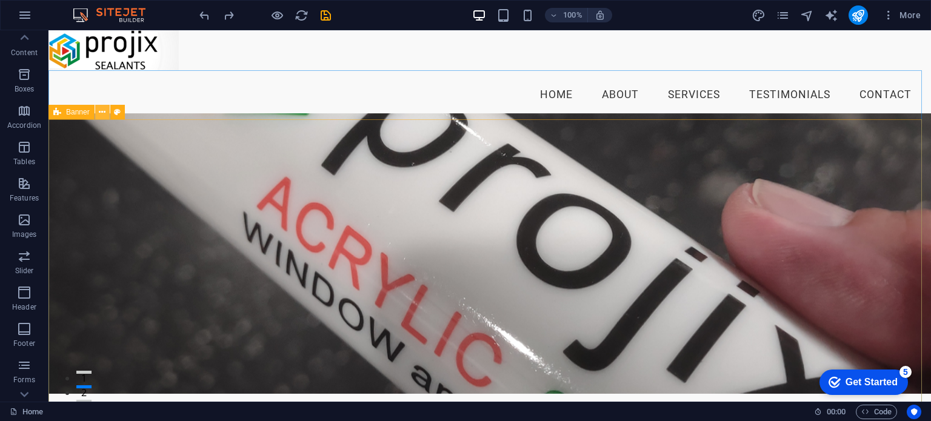
click at [101, 110] on icon at bounding box center [102, 112] width 7 height 13
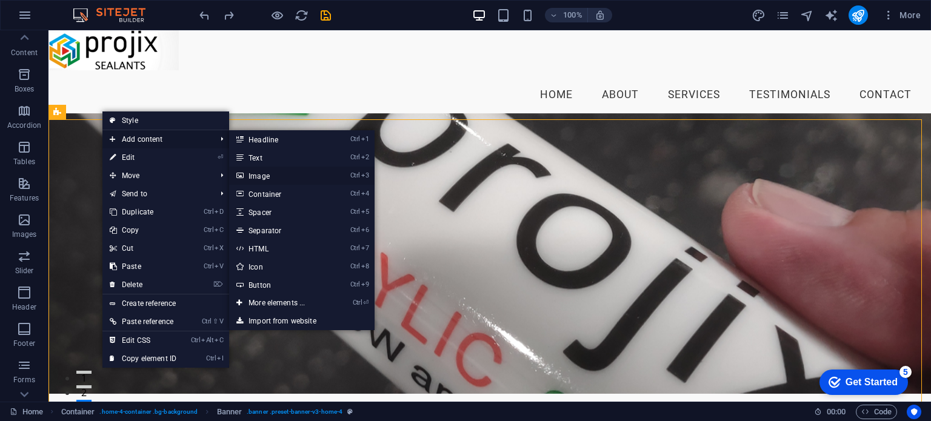
click at [258, 176] on link "Ctrl 3 Image" at bounding box center [279, 176] width 100 height 18
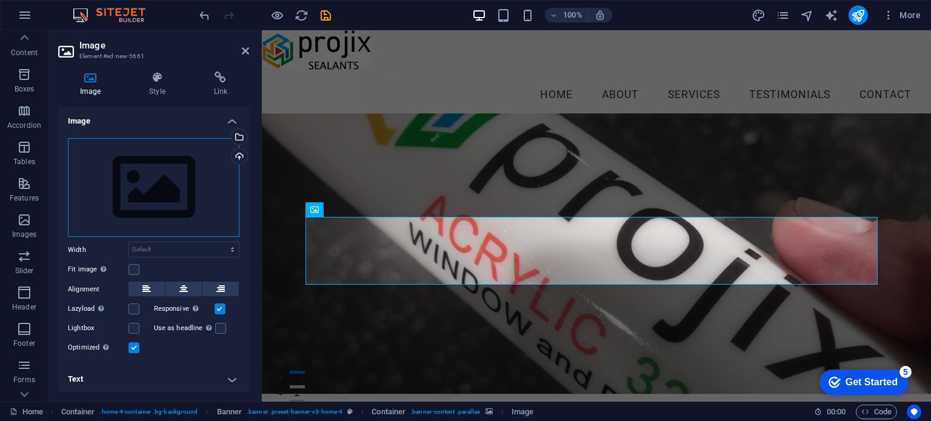
click at [168, 179] on div "Drag files here, click to choose files or select files from Files or our free s…" at bounding box center [153, 187] width 171 height 99
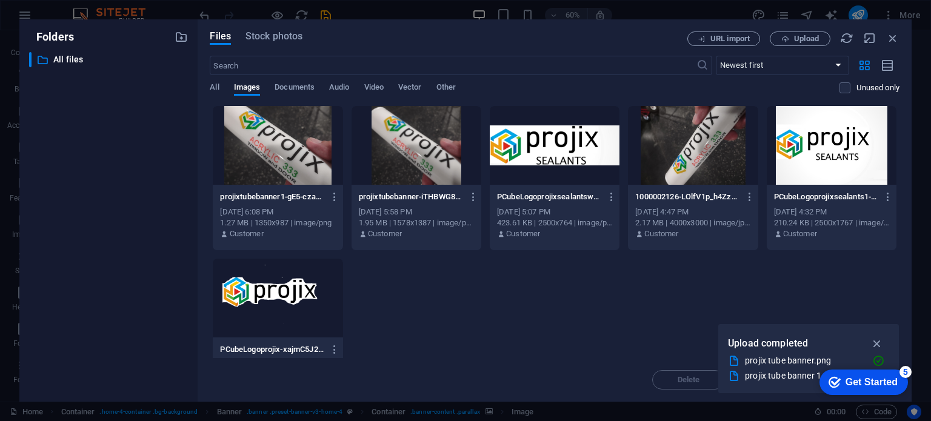
click at [252, 165] on div at bounding box center [278, 145] width 130 height 79
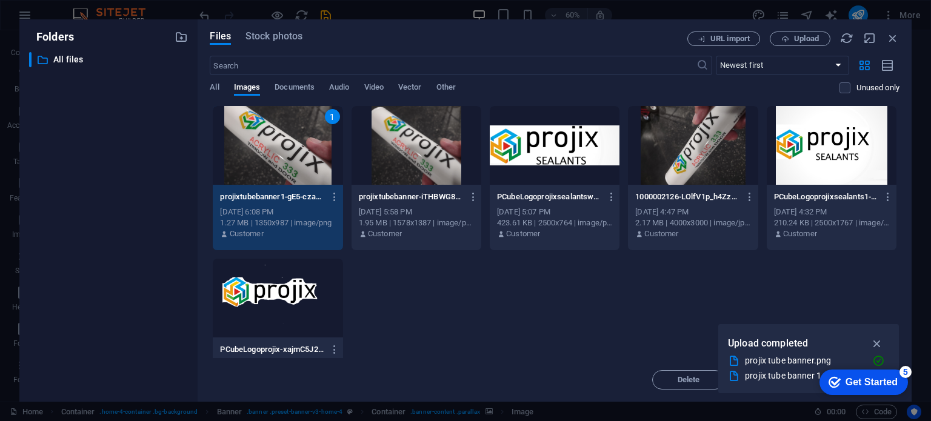
click at [278, 147] on div "1" at bounding box center [278, 145] width 130 height 79
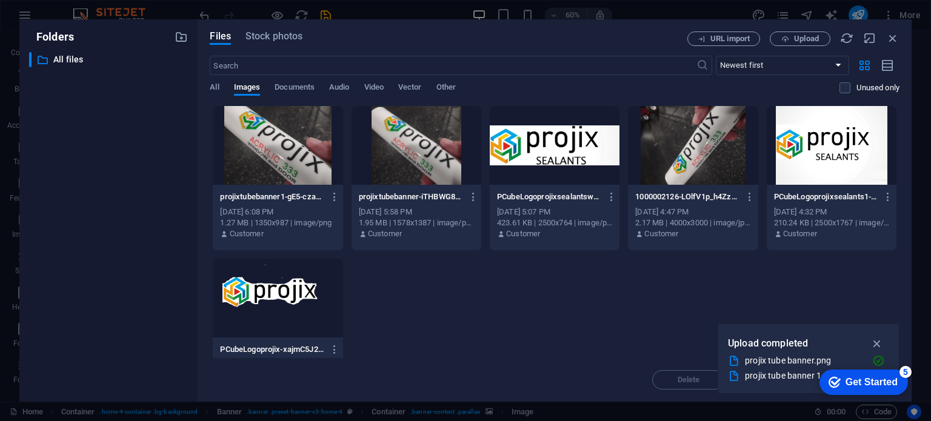
click at [278, 147] on div at bounding box center [278, 145] width 130 height 79
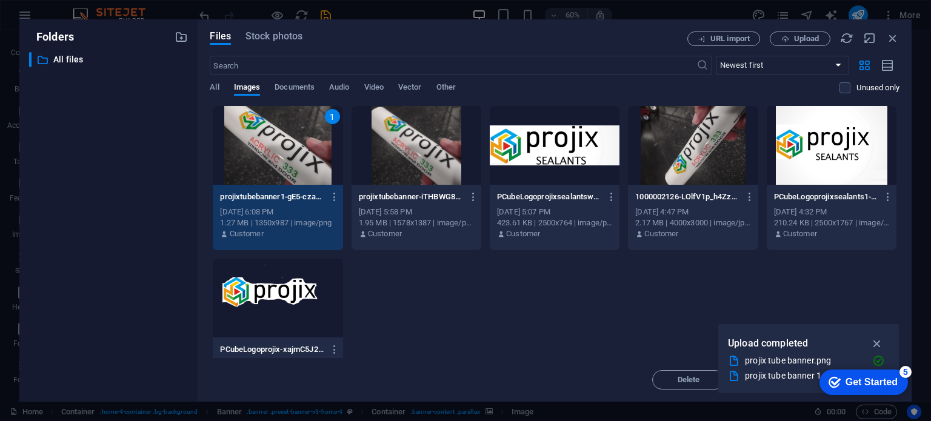
click at [268, 150] on div "1" at bounding box center [278, 145] width 130 height 79
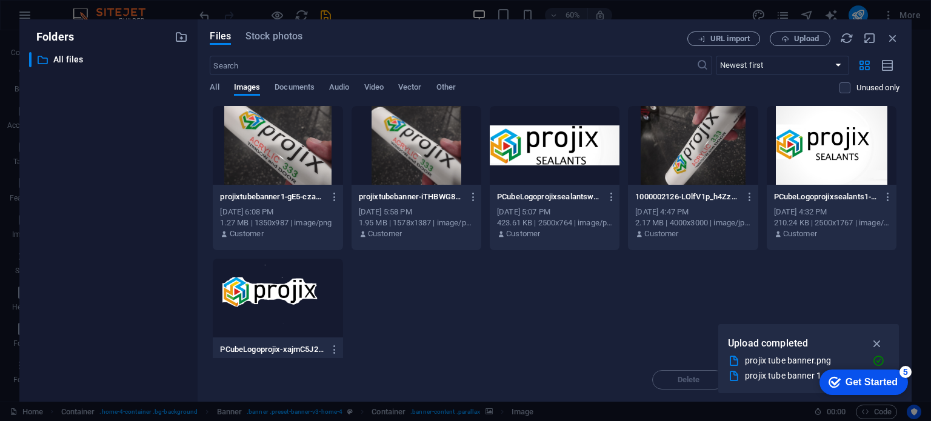
click at [268, 150] on div at bounding box center [278, 145] width 130 height 79
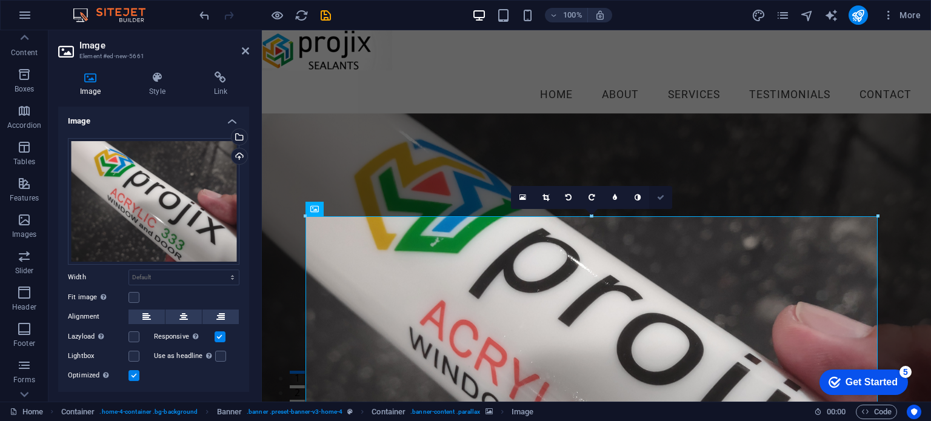
click at [659, 198] on icon at bounding box center [660, 197] width 7 height 7
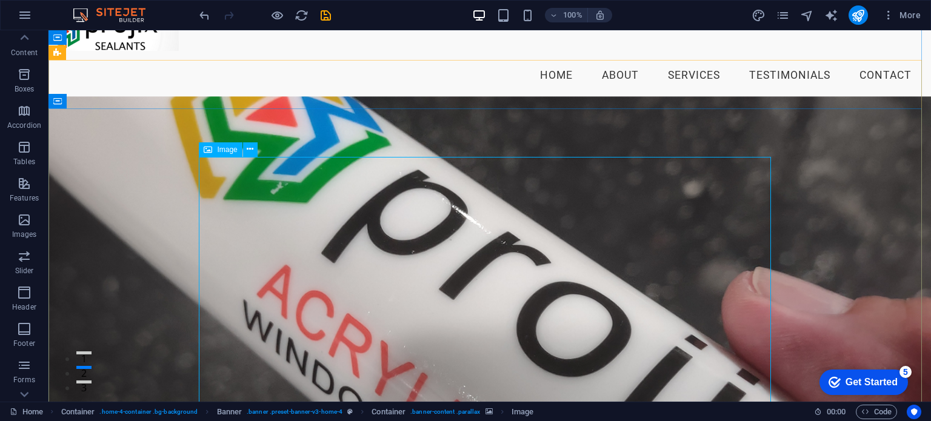
scroll to position [0, 0]
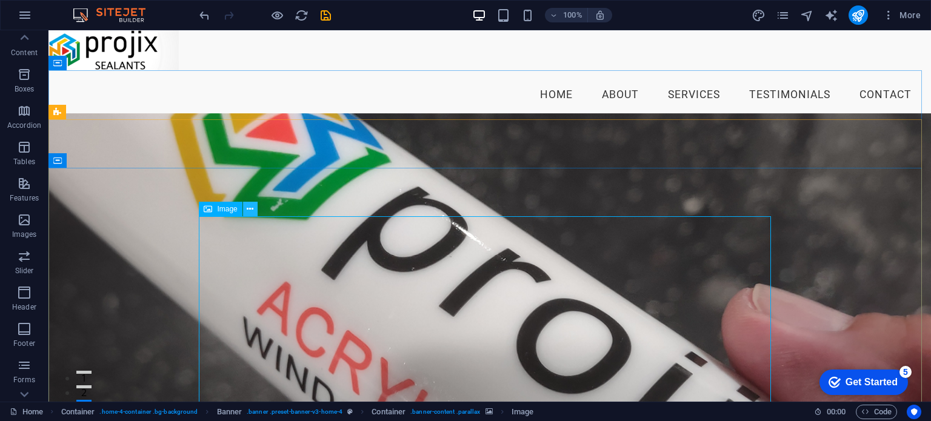
click at [253, 211] on button at bounding box center [250, 209] width 15 height 15
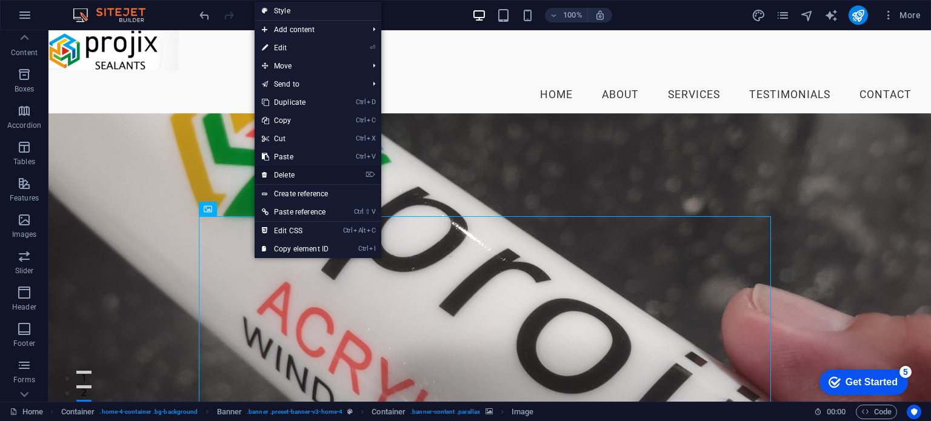
click at [291, 176] on link "⌦ Delete" at bounding box center [295, 175] width 81 height 18
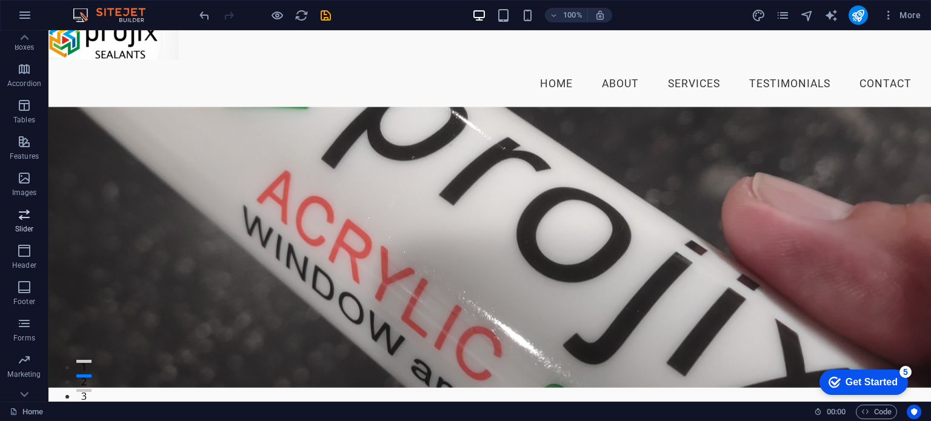
scroll to position [173, 0]
click at [24, 236] on icon "button" at bounding box center [24, 232] width 15 height 15
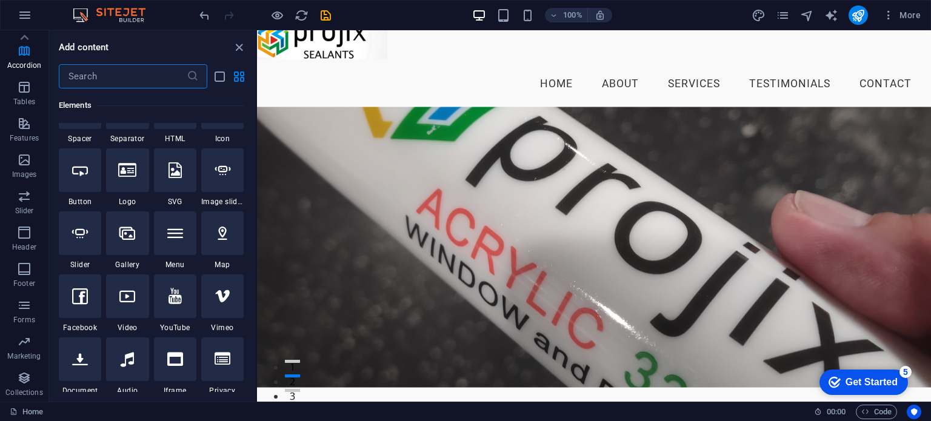
scroll to position [0, 0]
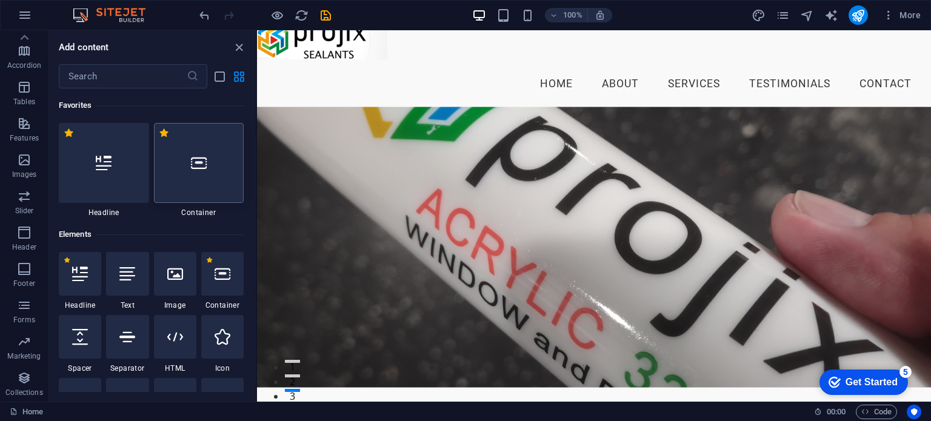
click at [202, 174] on div at bounding box center [199, 163] width 90 height 80
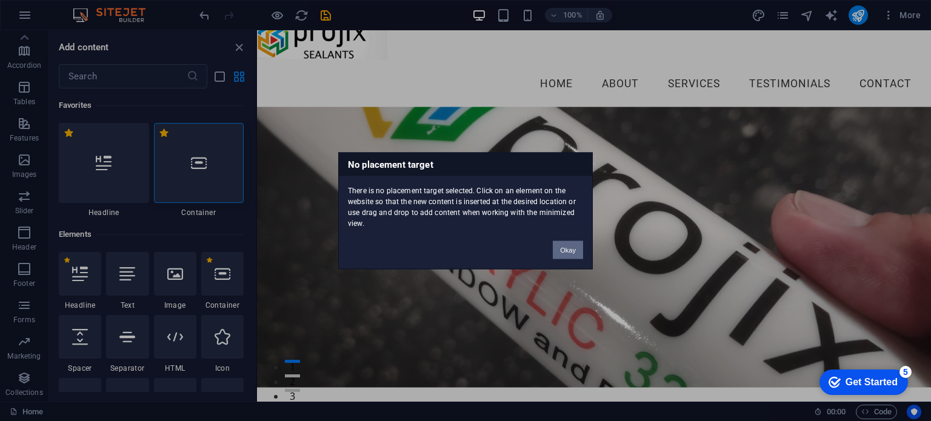
click at [574, 250] on button "Okay" at bounding box center [568, 250] width 30 height 18
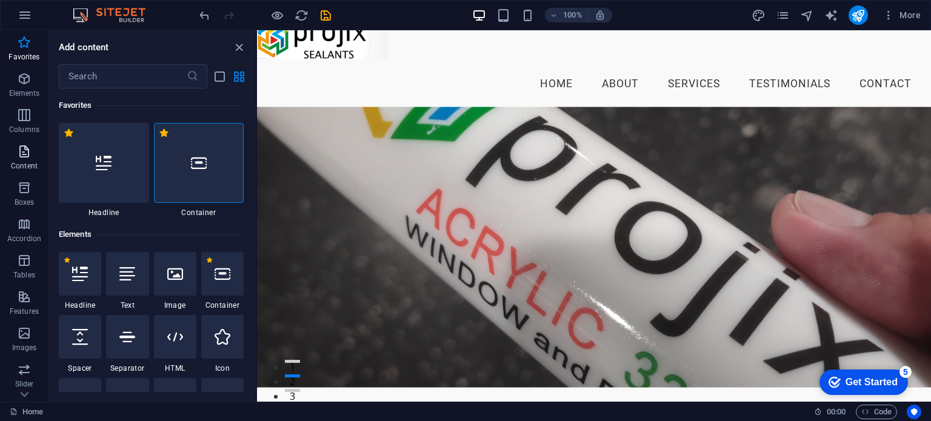
click at [17, 156] on icon "button" at bounding box center [24, 151] width 15 height 15
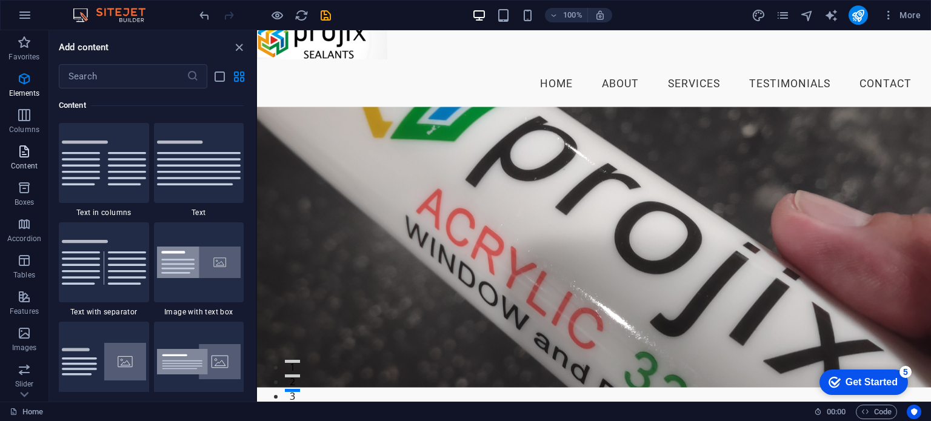
scroll to position [2120, 0]
click at [24, 50] on icon "button" at bounding box center [24, 42] width 15 height 15
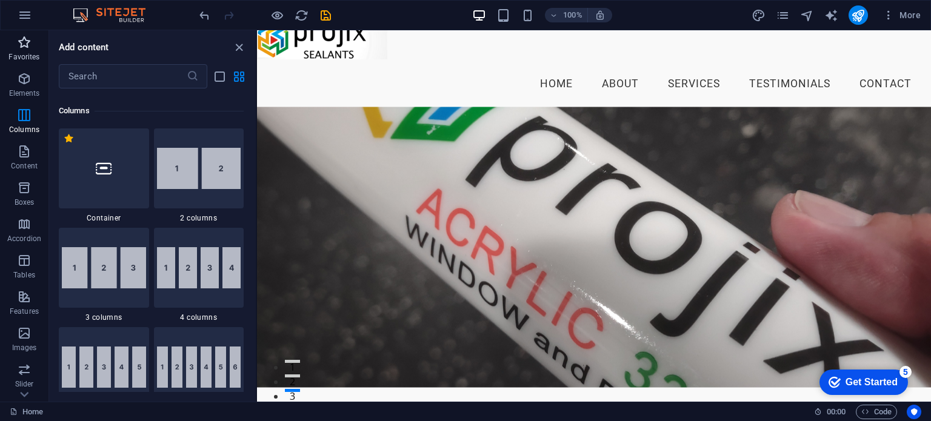
scroll to position [0, 0]
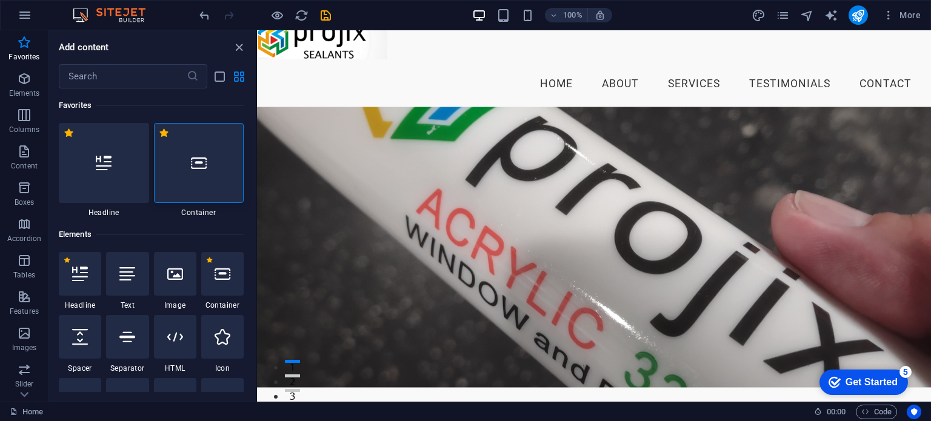
click at [199, 164] on icon at bounding box center [199, 163] width 16 height 16
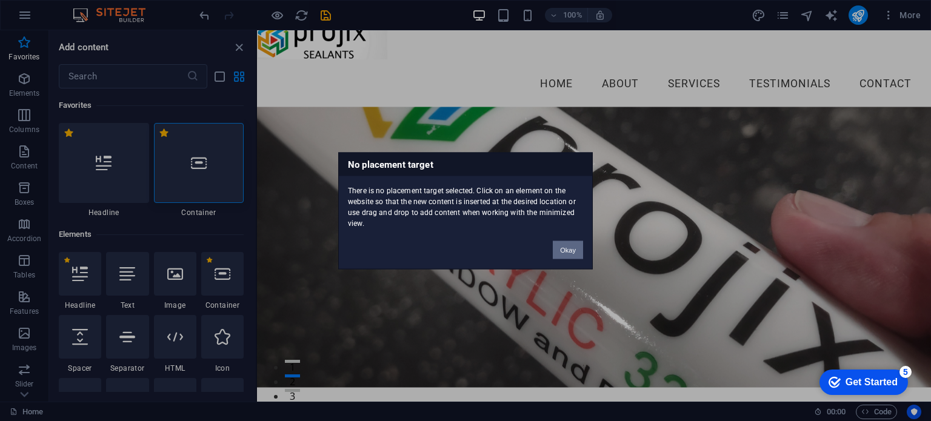
drag, startPoint x: 570, startPoint y: 251, endPoint x: 296, endPoint y: 216, distance: 276.7
click at [570, 251] on button "Okay" at bounding box center [568, 250] width 30 height 18
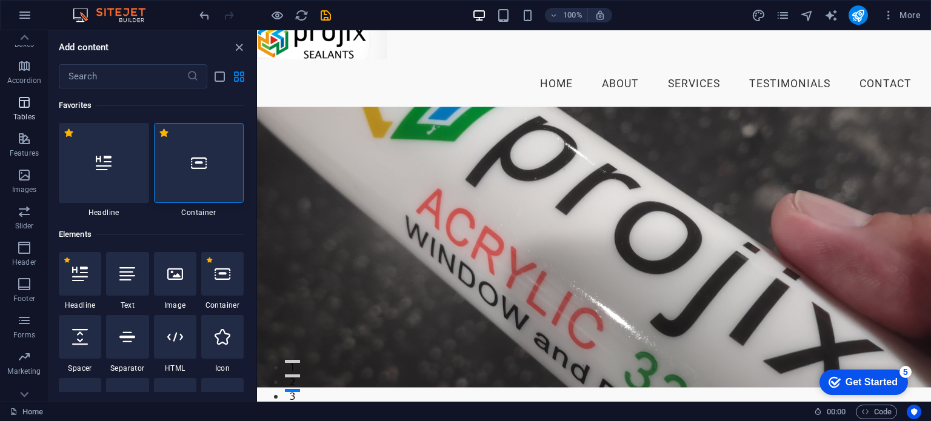
scroll to position [173, 0]
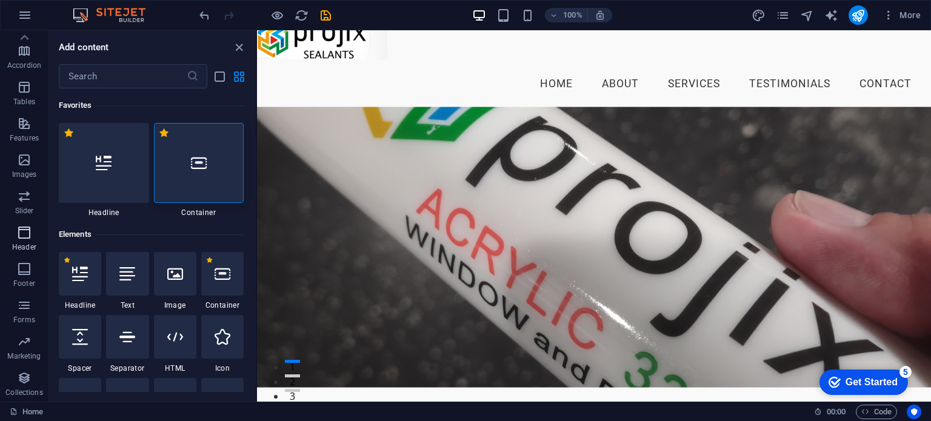
click at [26, 239] on icon "button" at bounding box center [24, 232] width 15 height 15
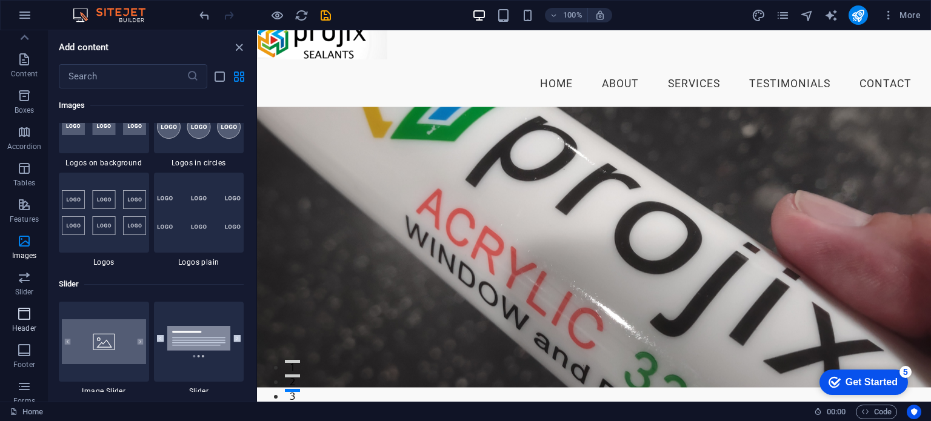
scroll to position [0, 0]
click at [23, 148] on icon "button" at bounding box center [24, 151] width 15 height 15
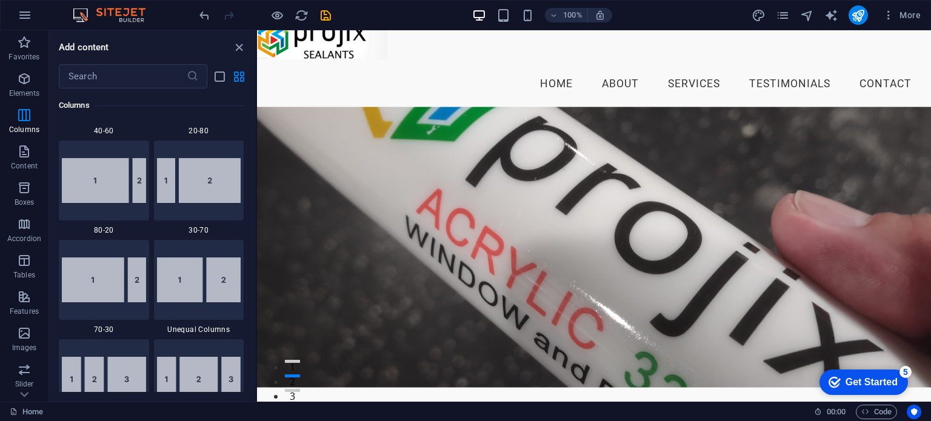
scroll to position [908, 0]
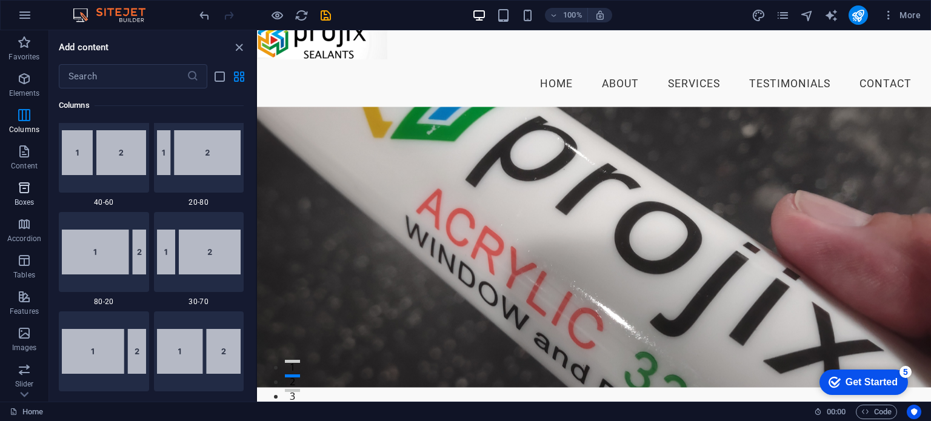
click at [31, 198] on p "Boxes" at bounding box center [25, 203] width 20 height 10
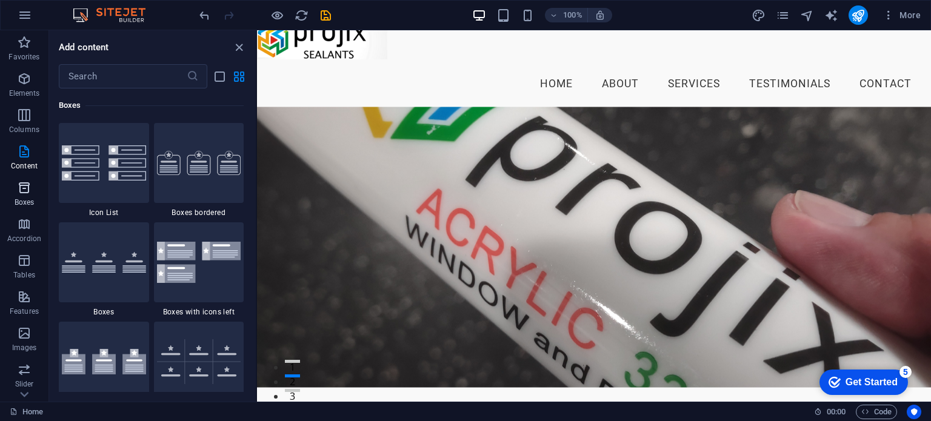
scroll to position [3342, 0]
click at [17, 235] on p "Accordion" at bounding box center [24, 239] width 34 height 10
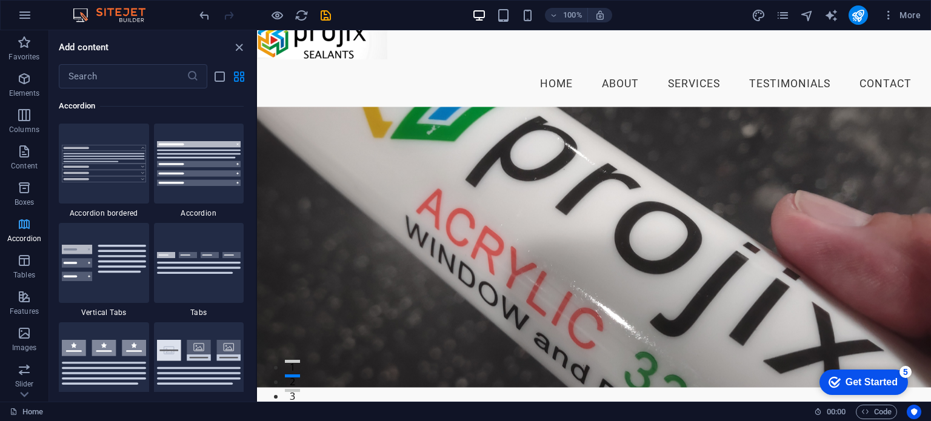
scroll to position [3868, 0]
click at [17, 265] on icon "button" at bounding box center [24, 260] width 15 height 15
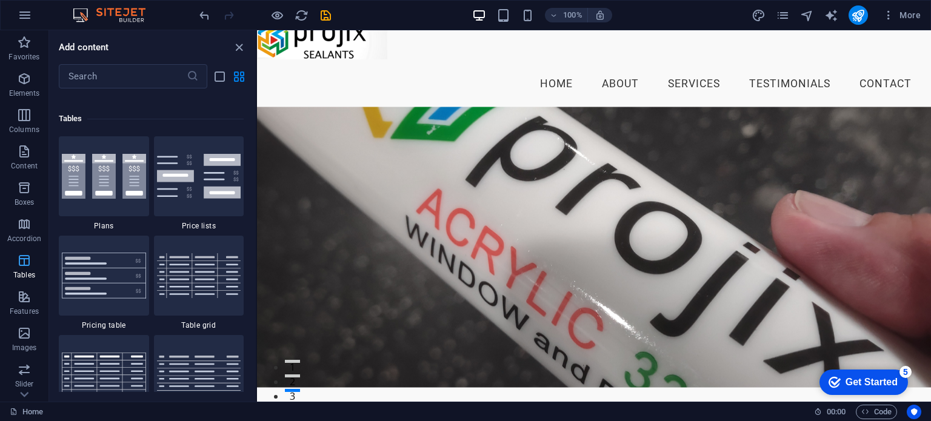
scroll to position [4196, 0]
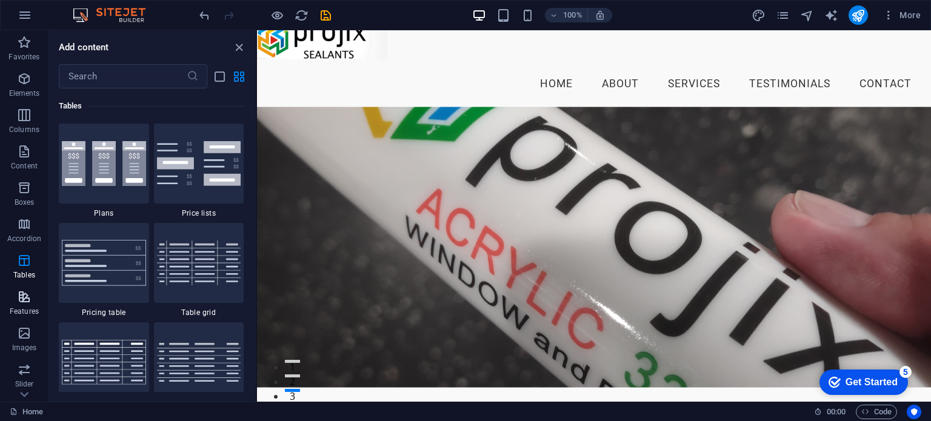
click at [17, 303] on icon "button" at bounding box center [24, 297] width 15 height 15
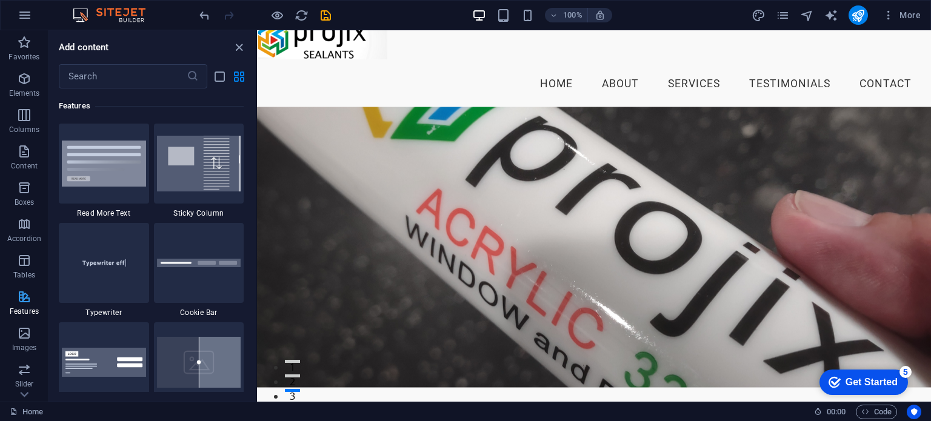
scroll to position [4723, 0]
click at [21, 334] on icon "button" at bounding box center [24, 333] width 15 height 15
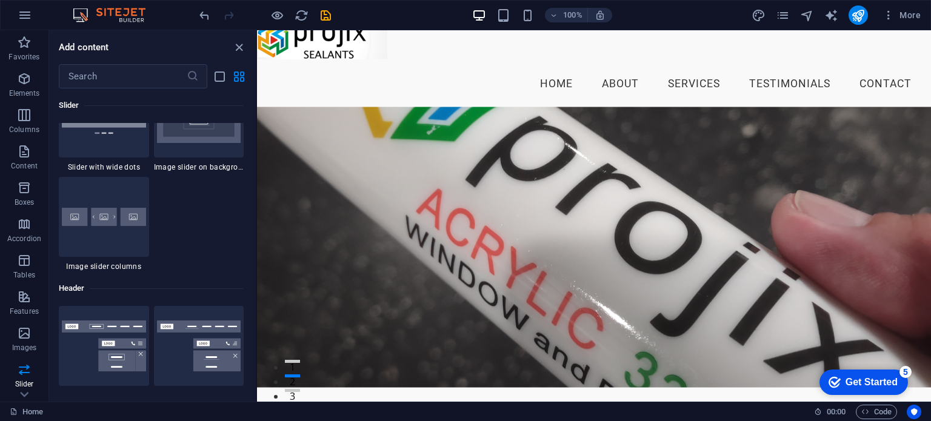
scroll to position [7235, 0]
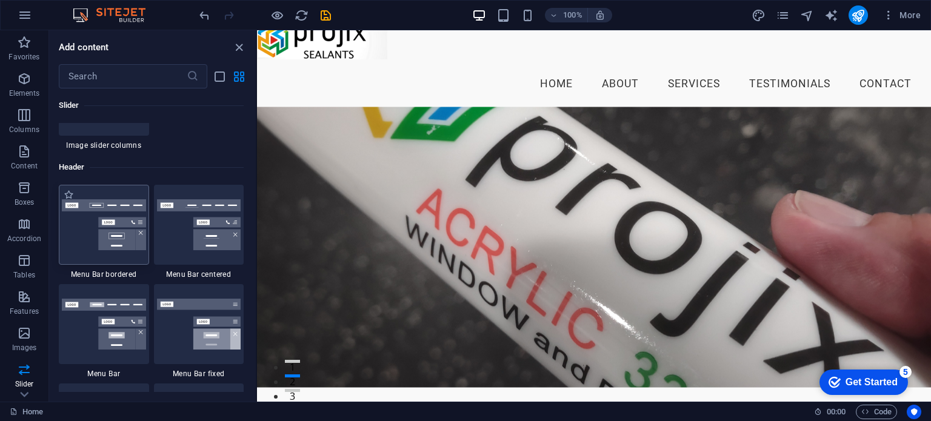
click at [115, 228] on img at bounding box center [104, 224] width 84 height 51
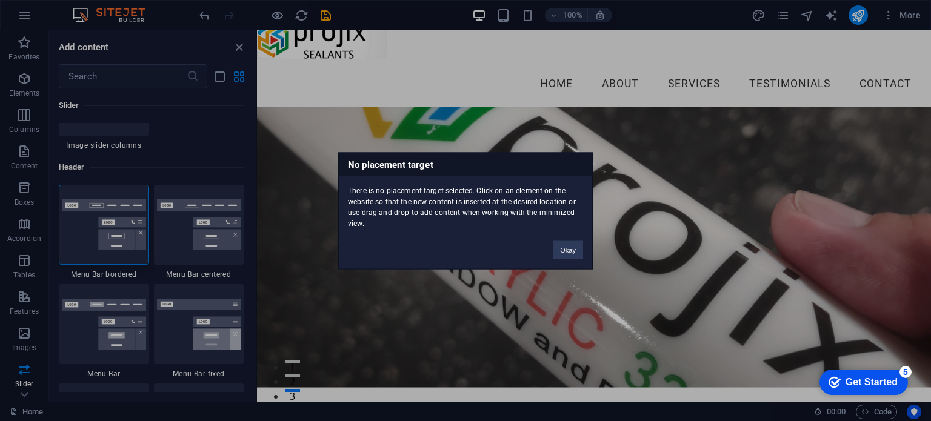
click at [573, 96] on div "No placement target There is no placement target selected. Click on an element …" at bounding box center [465, 210] width 931 height 421
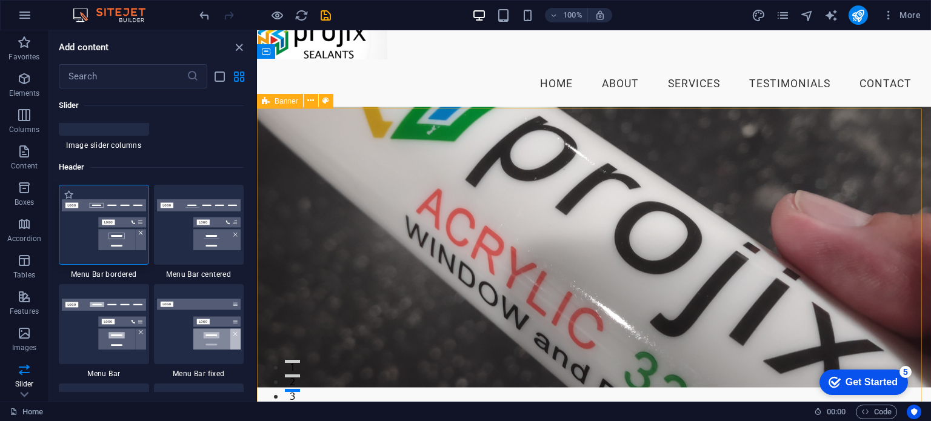
click at [107, 236] on img at bounding box center [104, 224] width 84 height 51
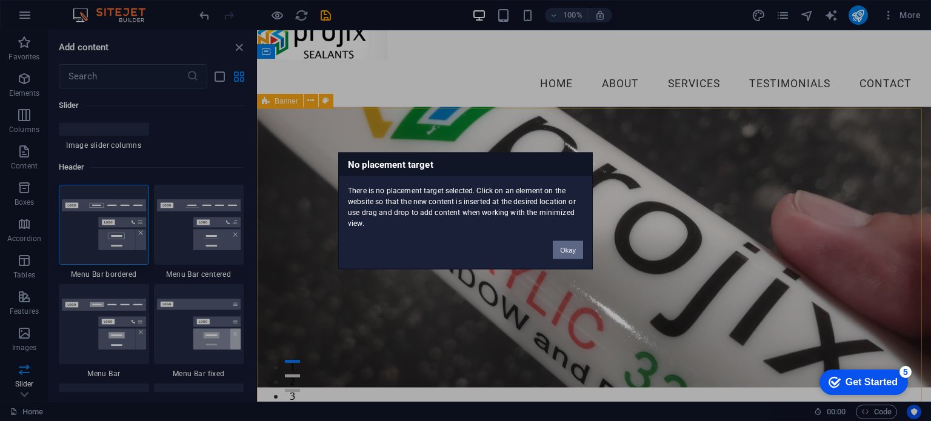
click at [561, 254] on button "Okay" at bounding box center [568, 250] width 30 height 18
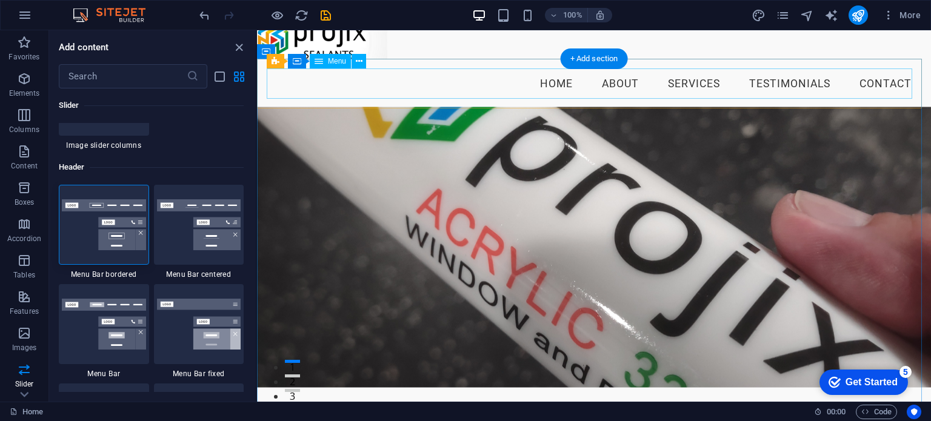
click at [570, 78] on nav "Home About Services Testimonials Contact" at bounding box center [594, 84] width 654 height 30
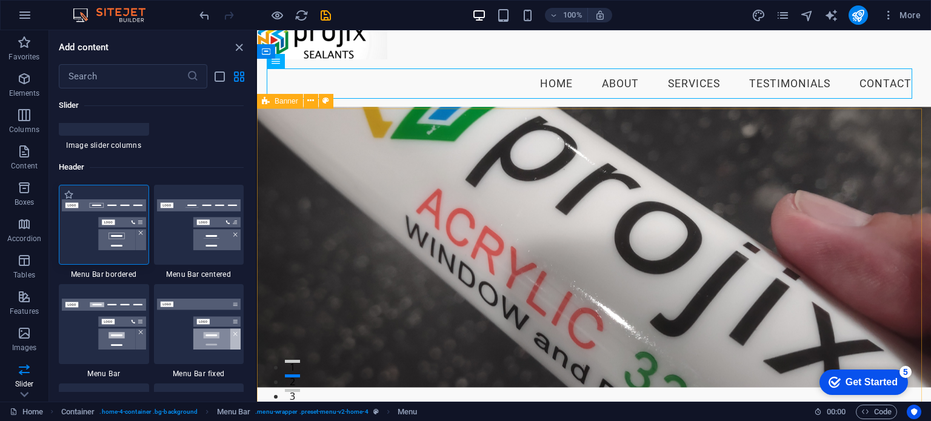
click at [115, 239] on img at bounding box center [104, 224] width 84 height 51
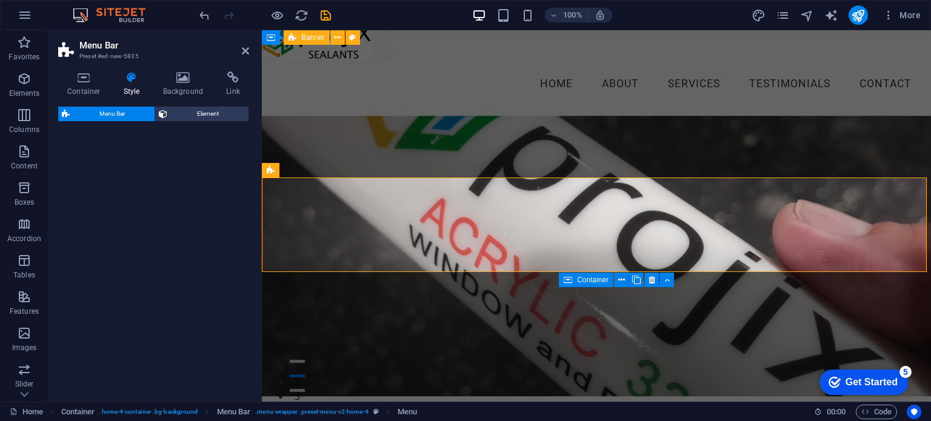
select select "rem"
select select "preset-menu-v2-border"
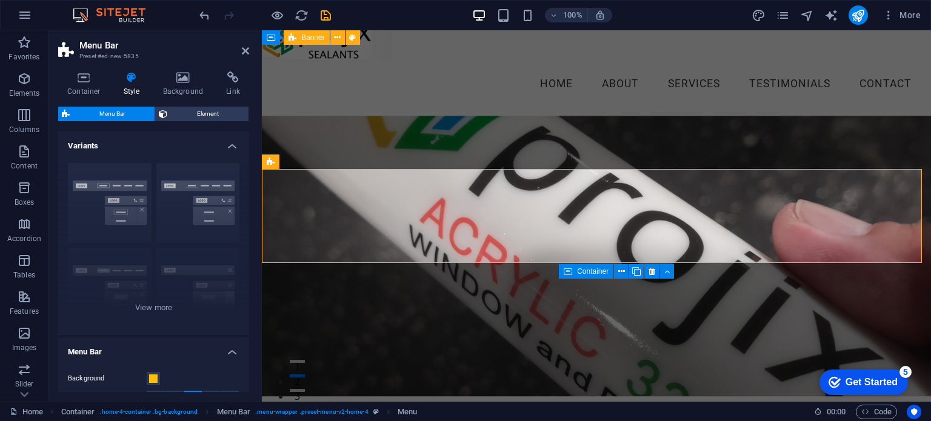
scroll to position [267, 0]
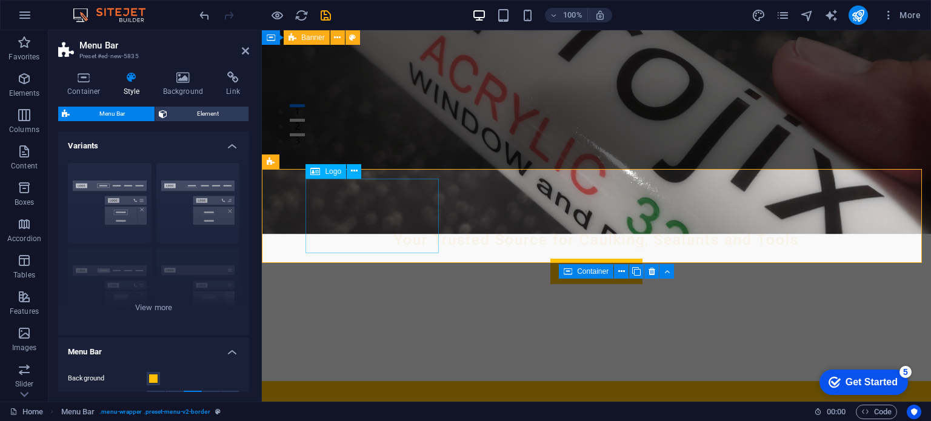
click at [374, 391] on div at bounding box center [596, 428] width 572 height 75
select select "px"
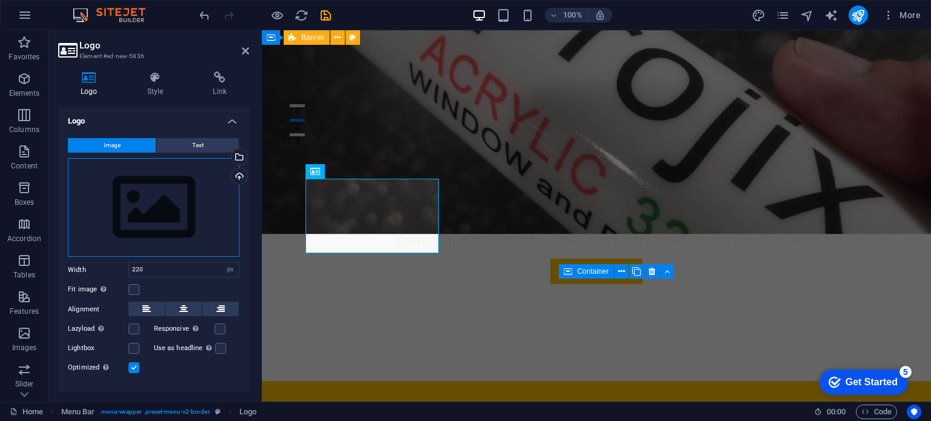
click at [155, 201] on div "Drag files here, click to choose files or select files from Files or our free s…" at bounding box center [153, 207] width 171 height 99
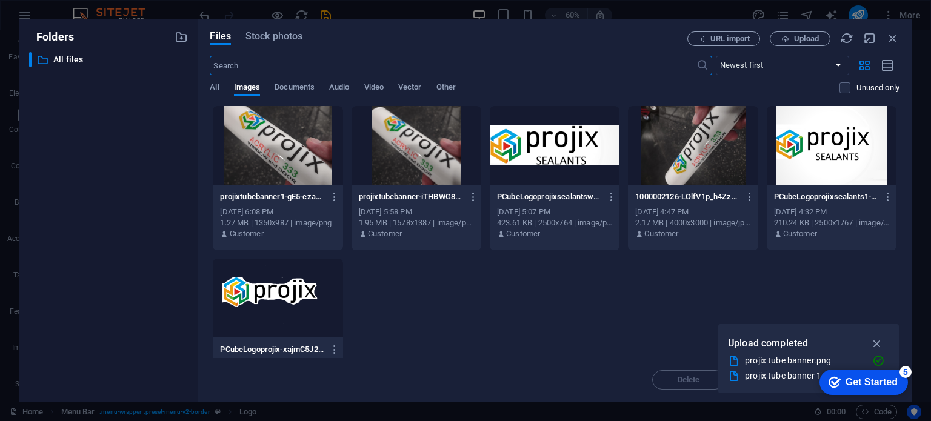
click at [536, 173] on div at bounding box center [555, 145] width 130 height 79
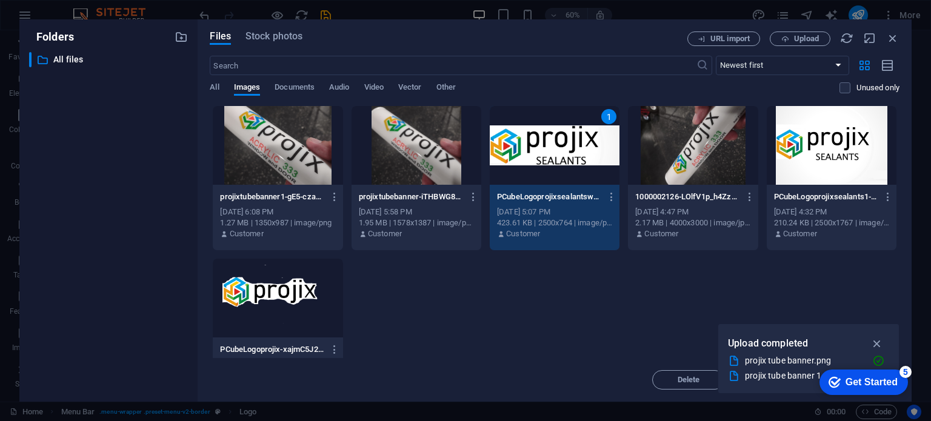
click at [551, 138] on div "1" at bounding box center [555, 145] width 130 height 79
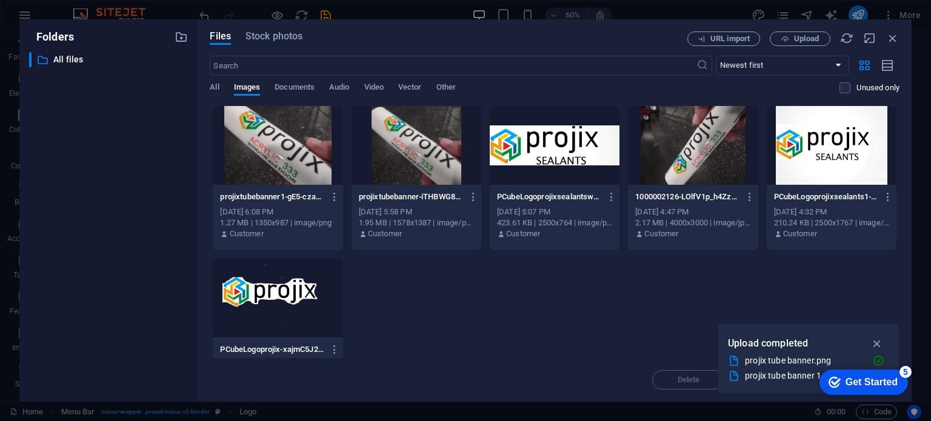
click at [551, 138] on div at bounding box center [555, 145] width 130 height 79
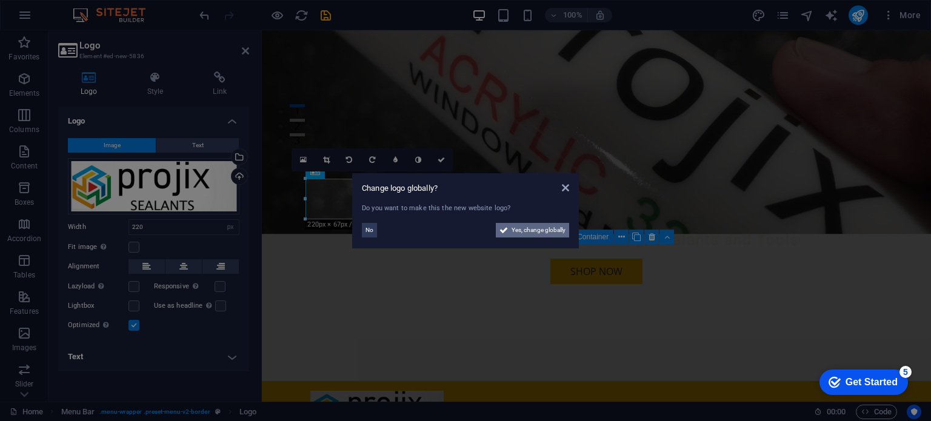
click at [519, 230] on span "Yes, change globally" at bounding box center [538, 230] width 54 height 15
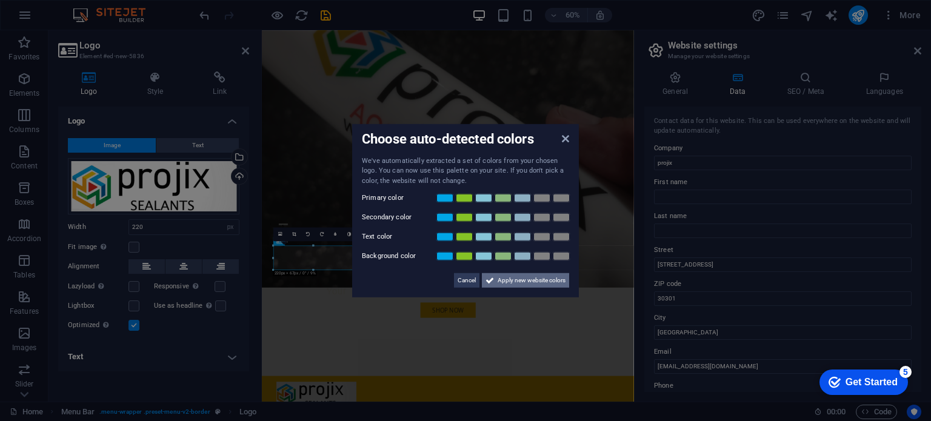
click at [505, 280] on span "Apply new website colors" at bounding box center [531, 280] width 68 height 15
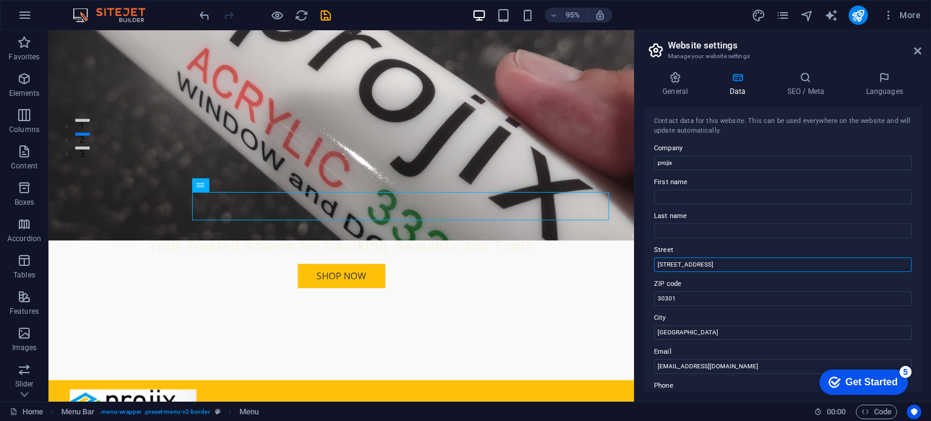
click at [702, 267] on input "[STREET_ADDRESS]" at bounding box center [783, 265] width 258 height 15
type input "1"
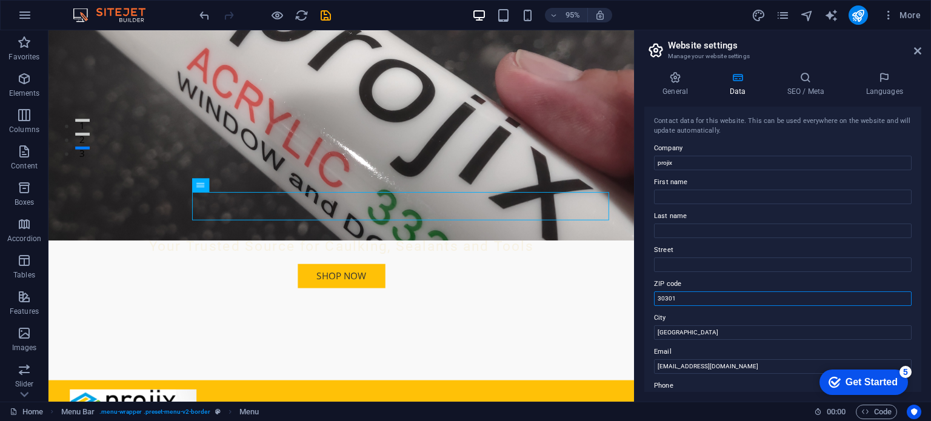
click at [681, 298] on input "30301" at bounding box center [783, 298] width 258 height 15
type input "30067"
click at [680, 329] on input "[GEOGRAPHIC_DATA]" at bounding box center [783, 332] width 258 height 15
type input "A"
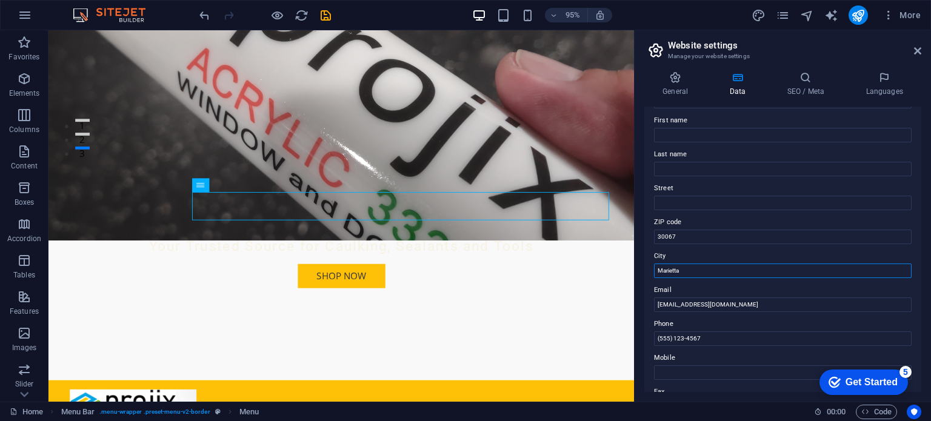
scroll to position [121, 0]
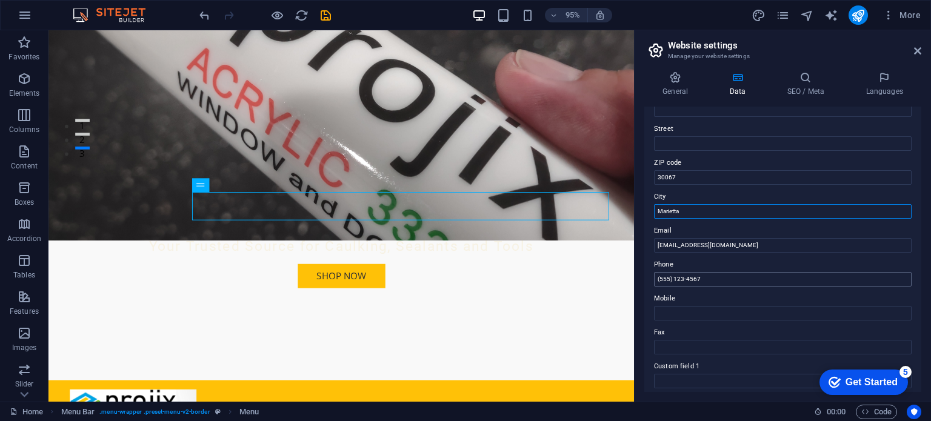
type input "Marietta"
click at [710, 275] on input "(555) 123-4567" at bounding box center [783, 279] width 258 height 15
type input "("
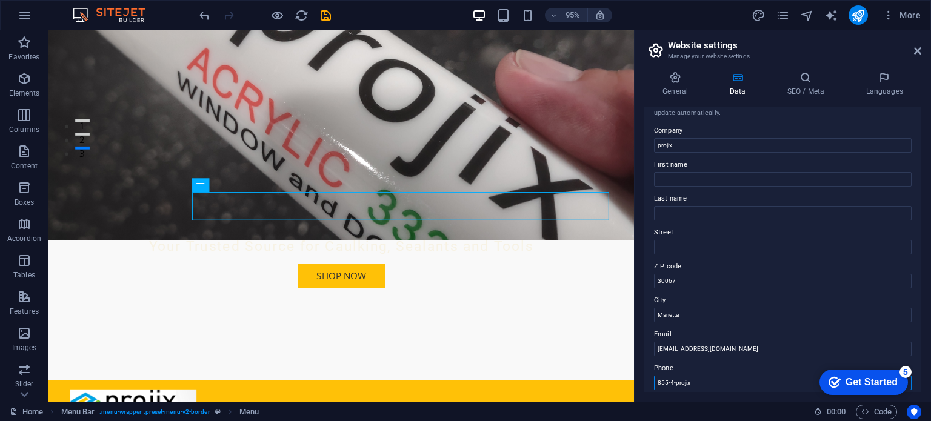
scroll to position [0, 0]
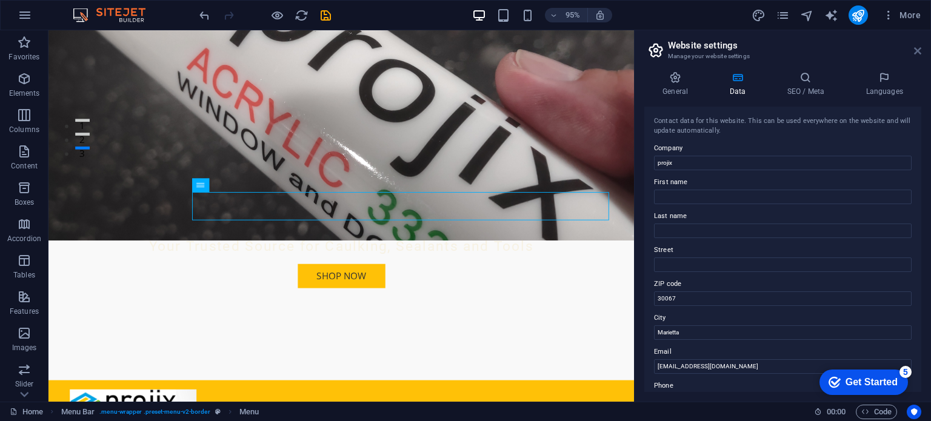
type input "855-4-projix"
click at [919, 50] on icon at bounding box center [917, 51] width 7 height 10
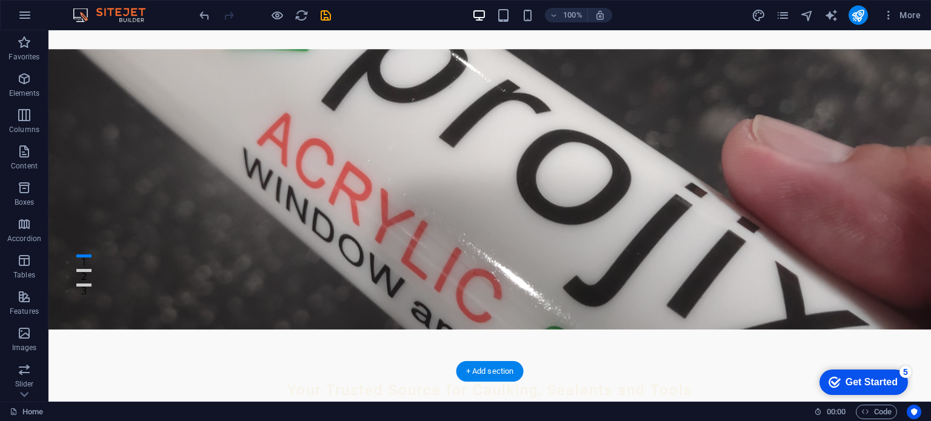
scroll to position [182, 0]
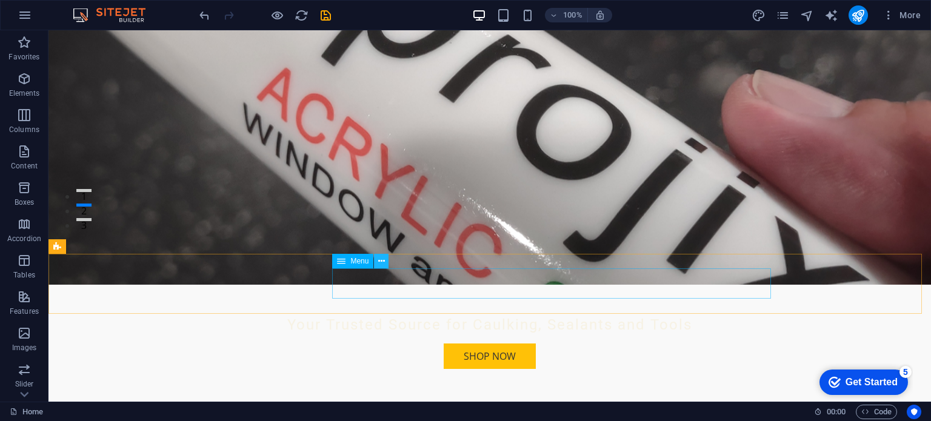
click at [384, 257] on icon at bounding box center [381, 261] width 7 height 13
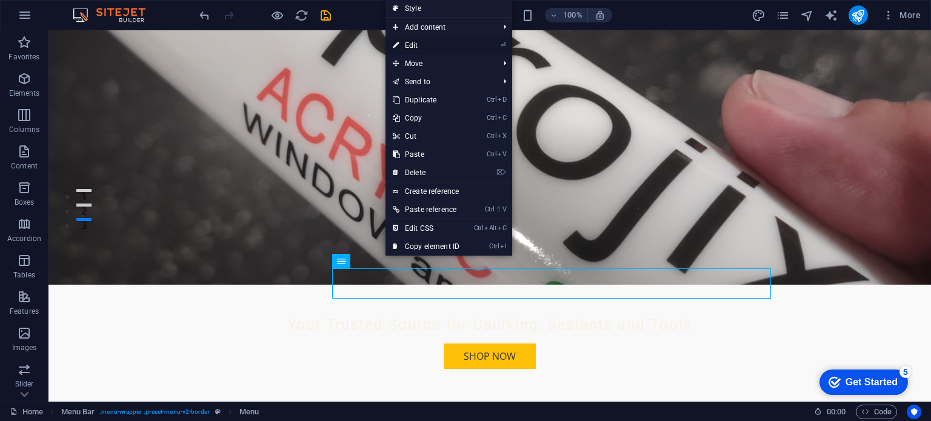
click at [417, 45] on link "⏎ Edit" at bounding box center [425, 45] width 81 height 18
select select
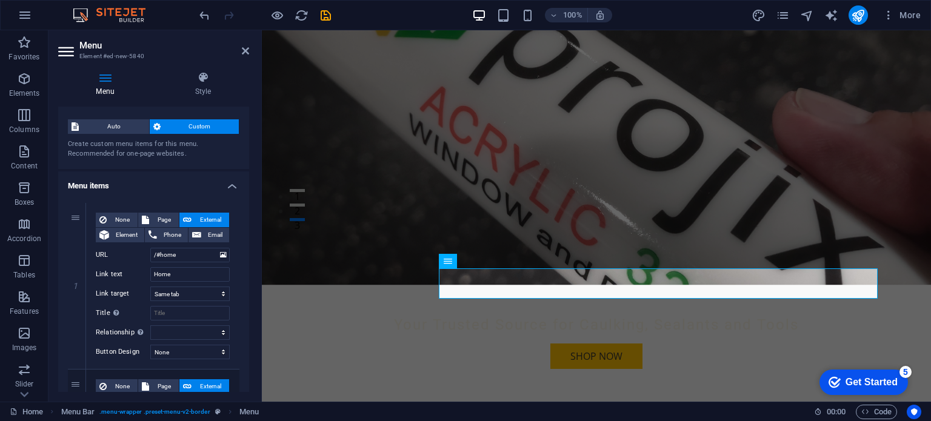
scroll to position [0, 0]
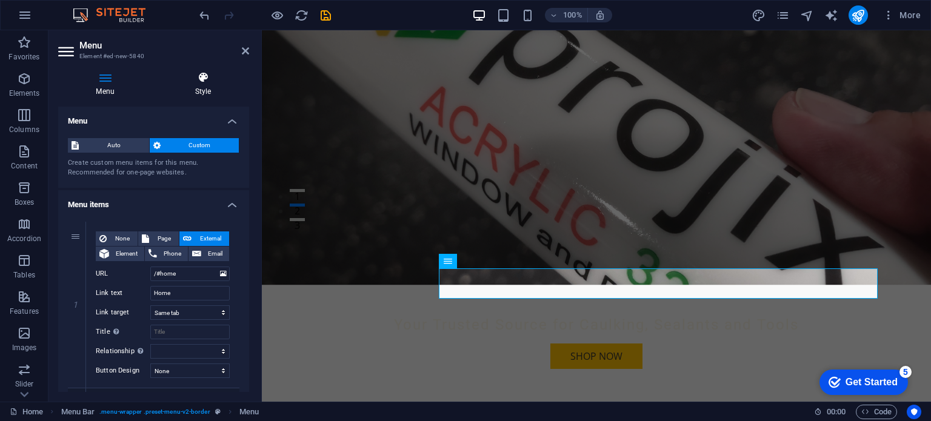
click at [201, 83] on icon at bounding box center [203, 78] width 92 height 12
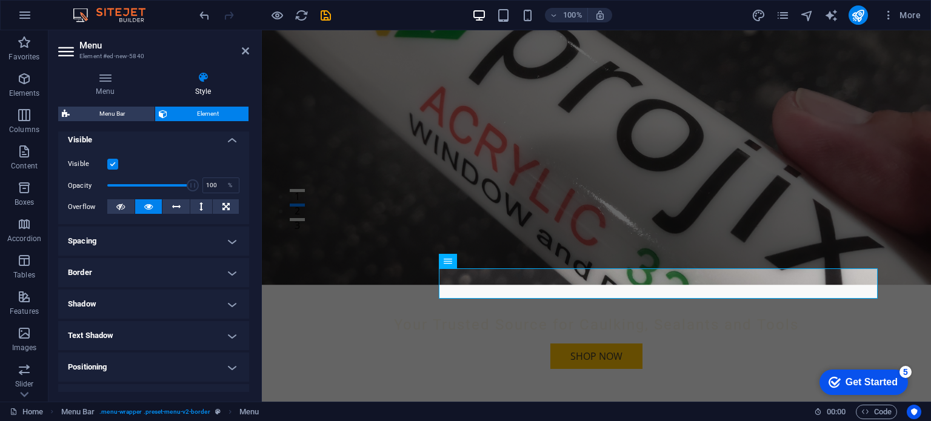
scroll to position [130, 0]
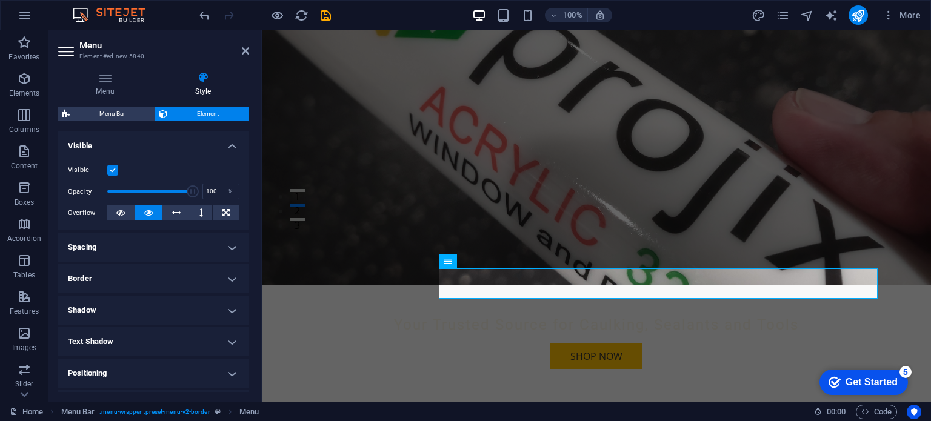
click at [83, 278] on h4 "Border" at bounding box center [153, 278] width 191 height 29
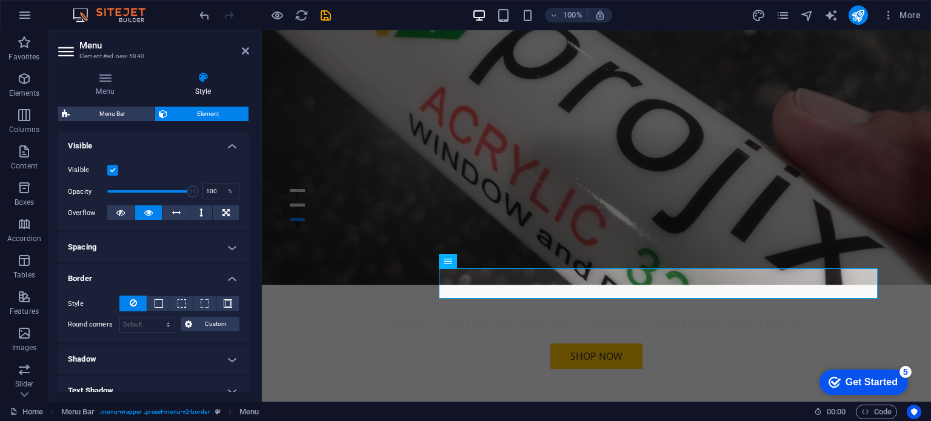
click at [225, 281] on h4 "Border" at bounding box center [153, 275] width 191 height 22
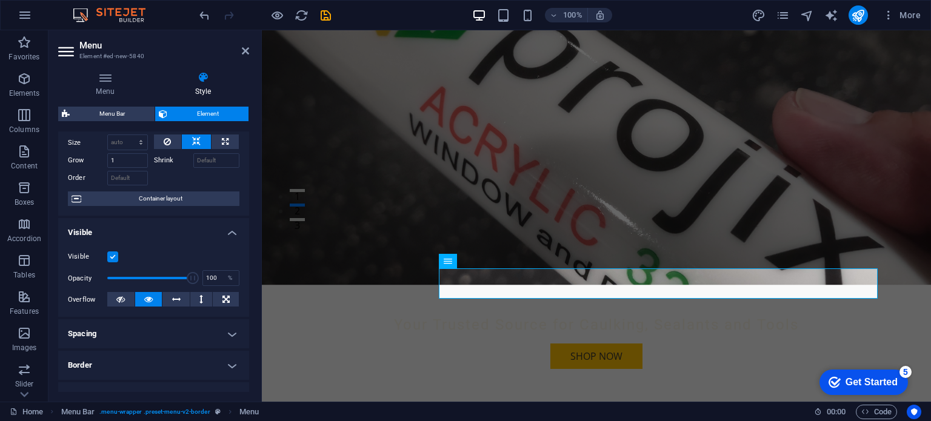
scroll to position [61, 0]
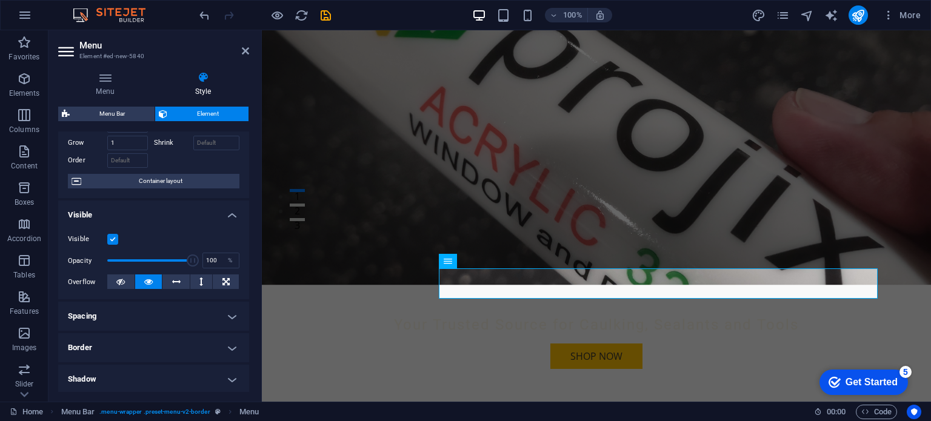
click at [231, 215] on h4 "Visible" at bounding box center [153, 212] width 191 height 22
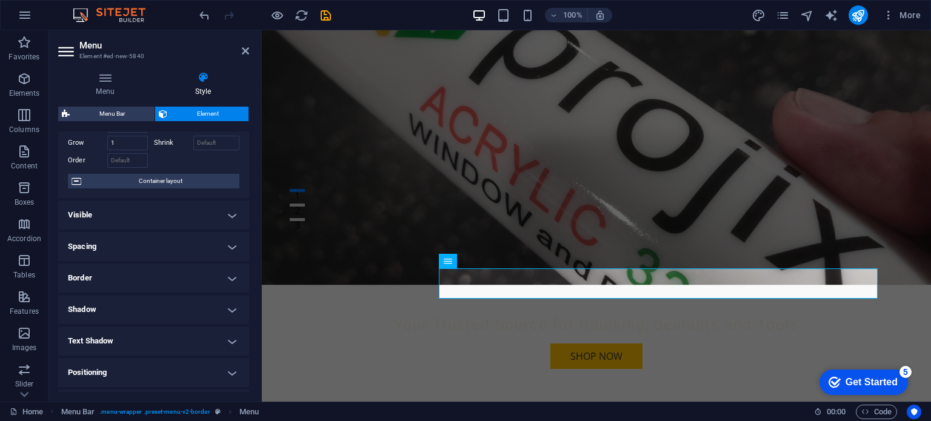
click at [96, 311] on h4 "Shadow" at bounding box center [153, 309] width 191 height 29
click at [227, 309] on h4 "Shadow" at bounding box center [153, 306] width 191 height 22
click at [98, 371] on h4 "Positioning" at bounding box center [153, 372] width 191 height 29
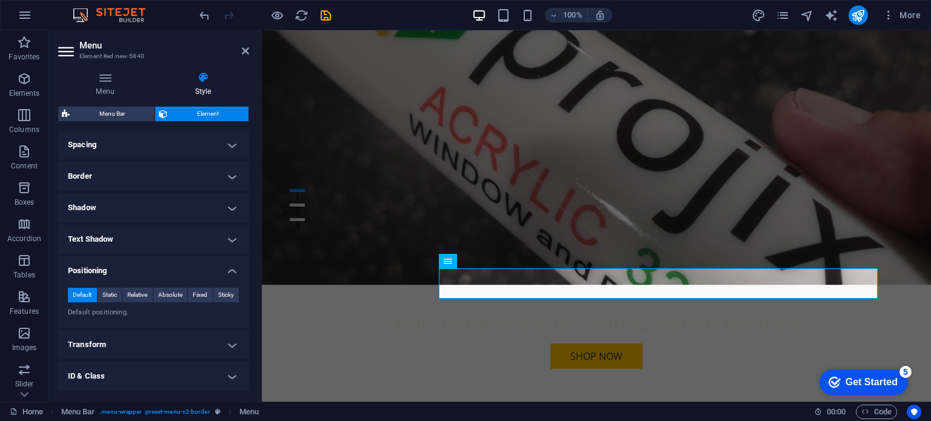
scroll to position [223, 0]
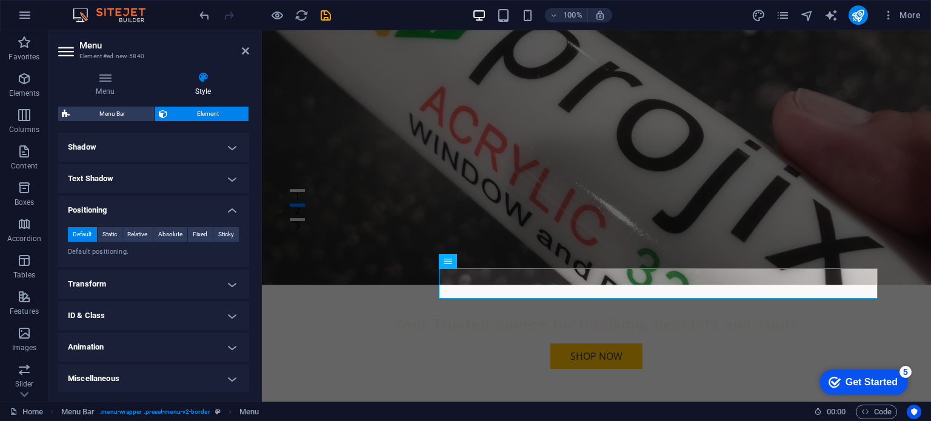
click at [228, 209] on h4 "Positioning" at bounding box center [153, 207] width 191 height 22
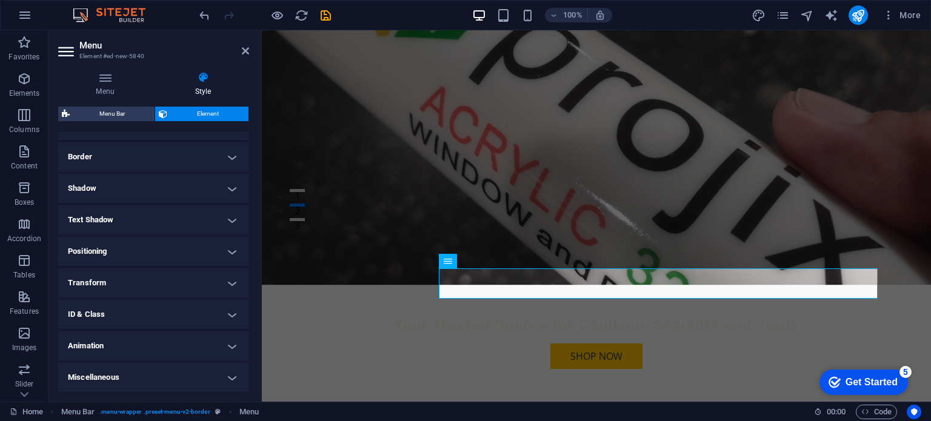
click at [111, 376] on h4 "Miscellaneous" at bounding box center [153, 377] width 191 height 29
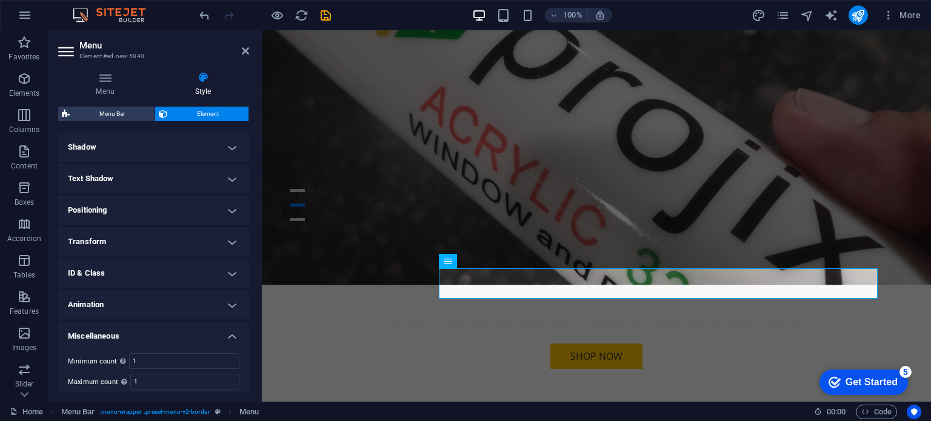
scroll to position [256, 0]
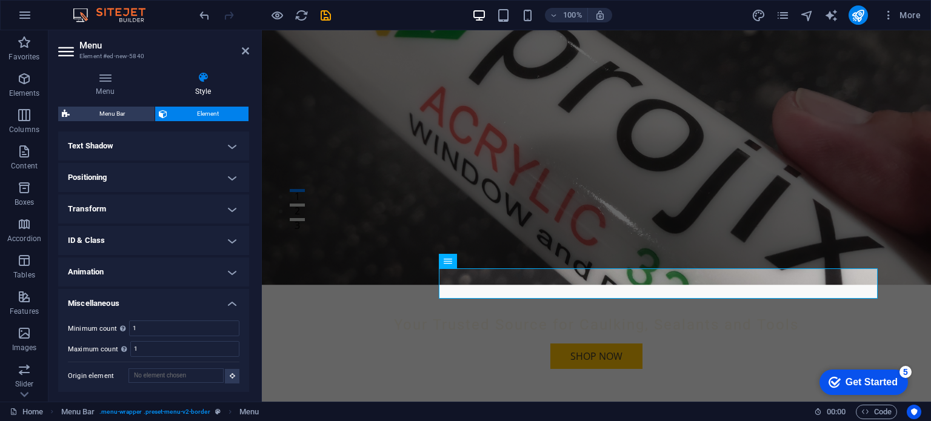
click at [230, 301] on h4 "Miscellaneous" at bounding box center [153, 300] width 191 height 22
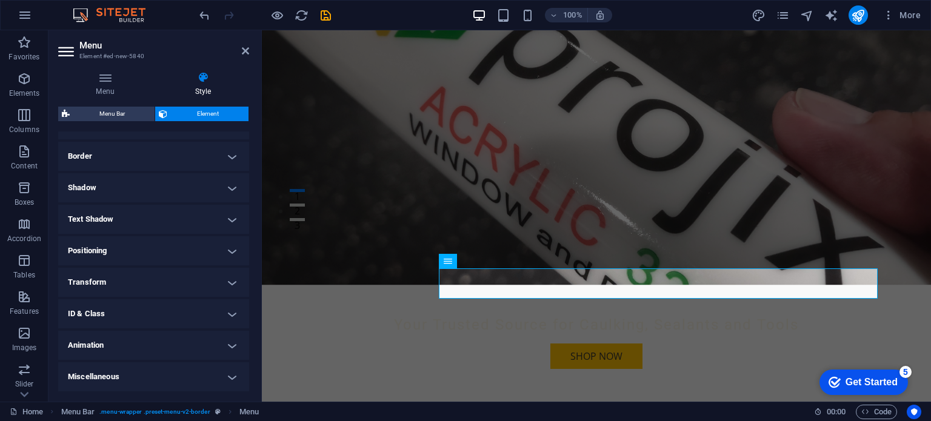
scroll to position [182, 0]
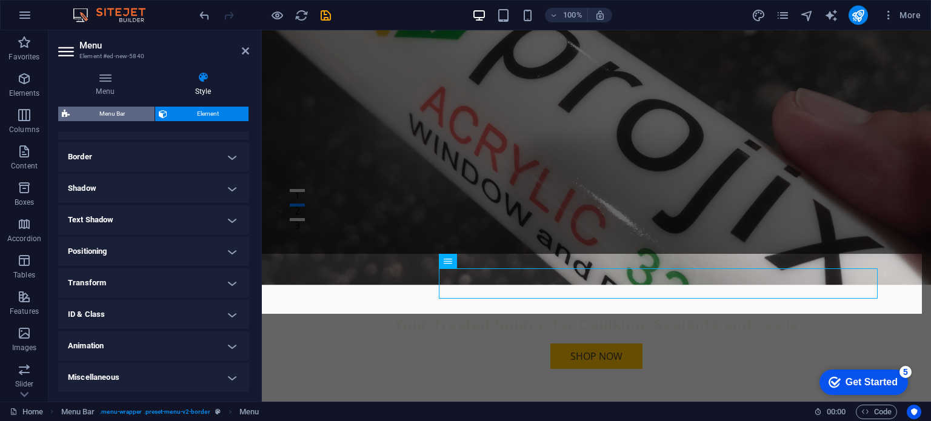
click at [99, 111] on span "Menu Bar" at bounding box center [112, 114] width 78 height 15
select select "rem"
select select "preset-menu-v2-border"
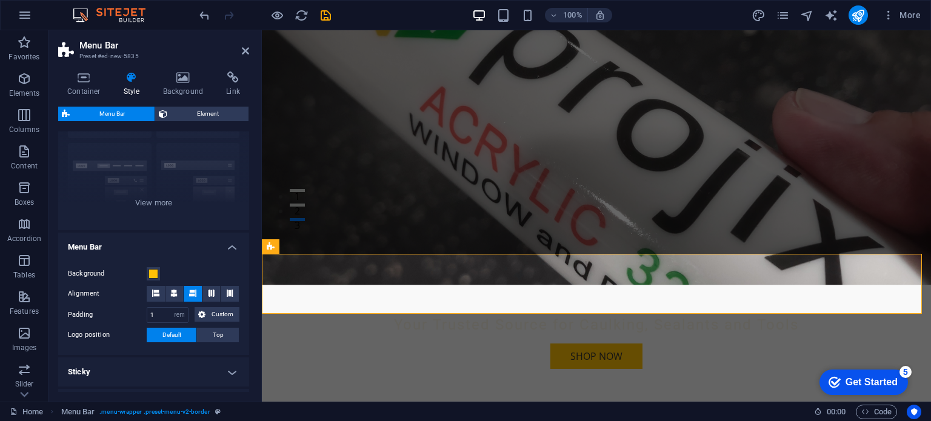
scroll to position [121, 0]
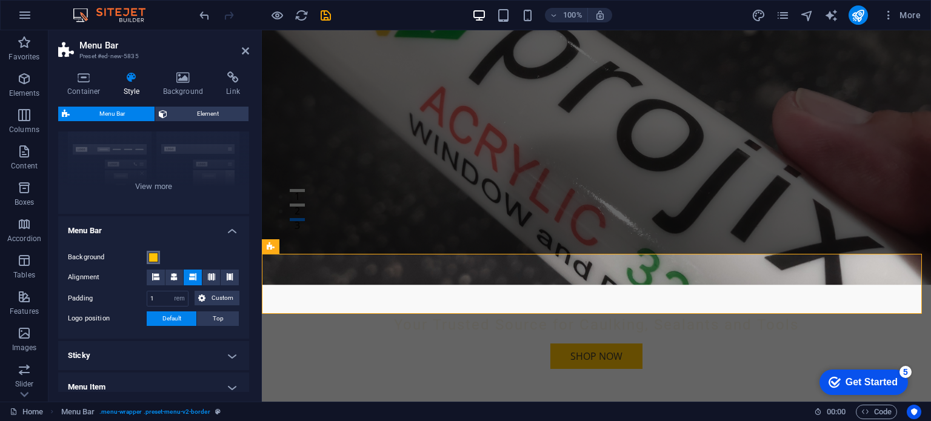
click at [152, 256] on span at bounding box center [153, 258] width 10 height 10
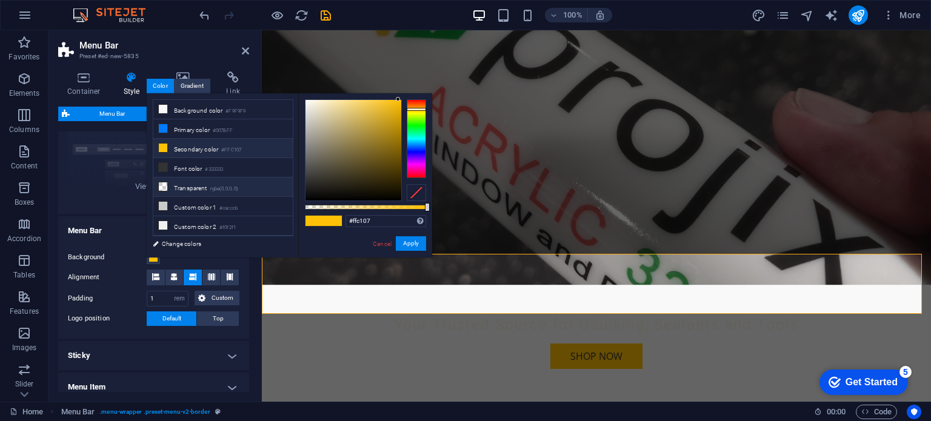
click at [165, 182] on icon at bounding box center [163, 186] width 8 height 8
type input "rgba(0, 0, 0, 0)"
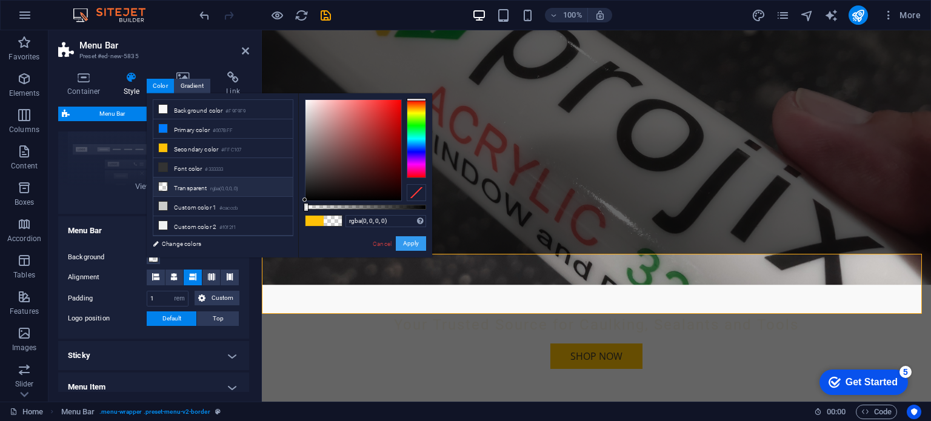
click at [410, 239] on button "Apply" at bounding box center [411, 243] width 30 height 15
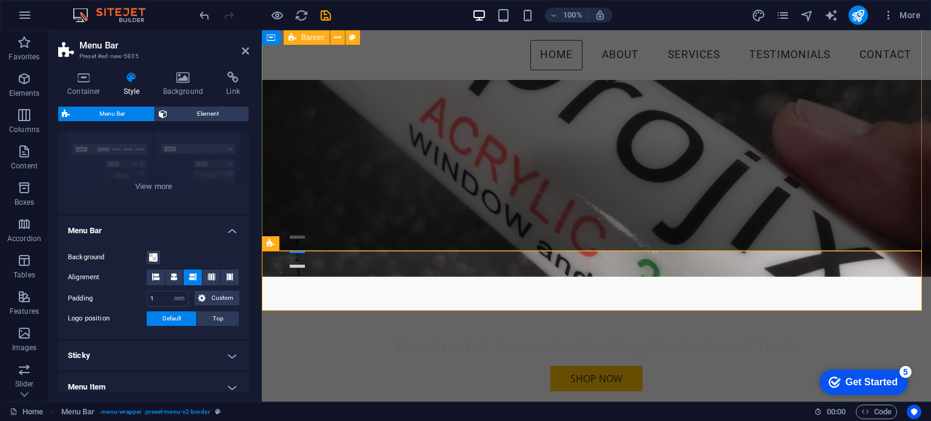
scroll to position [0, 0]
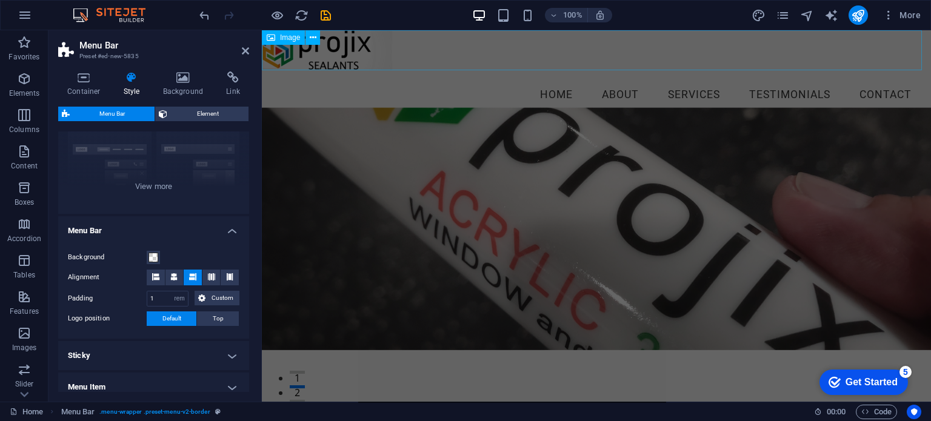
click at [359, 45] on figure at bounding box center [596, 50] width 669 height 40
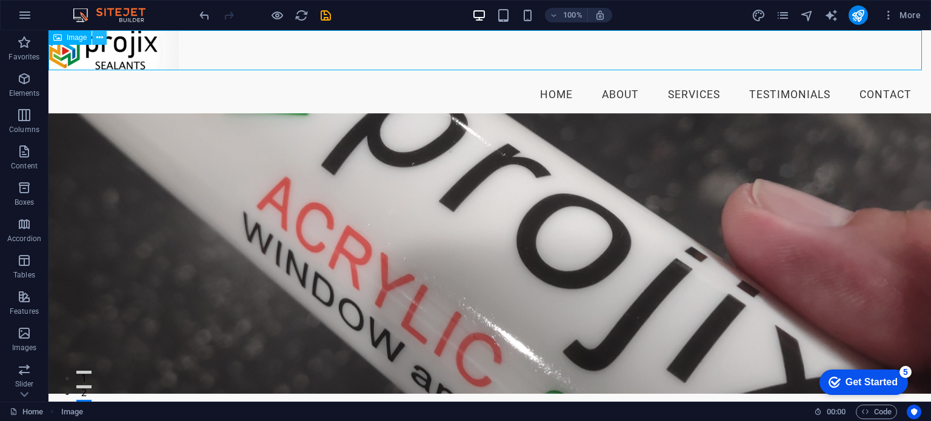
click at [100, 41] on icon at bounding box center [99, 38] width 7 height 13
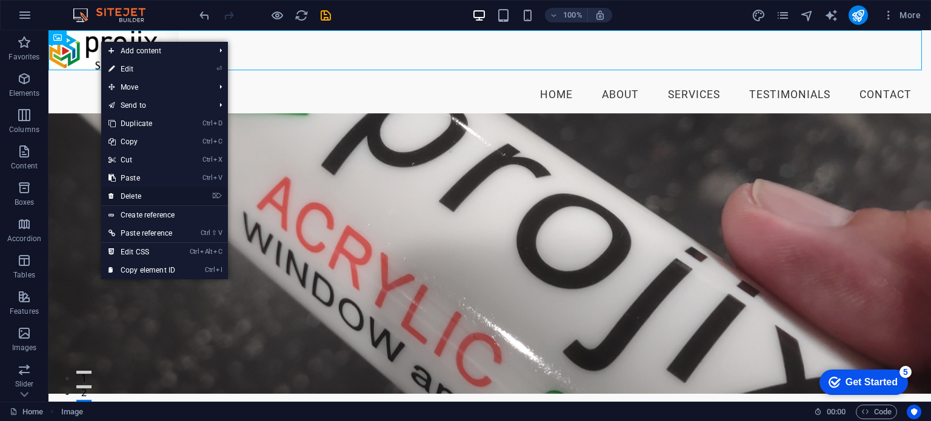
click at [125, 195] on link "⌦ Delete" at bounding box center [141, 196] width 81 height 18
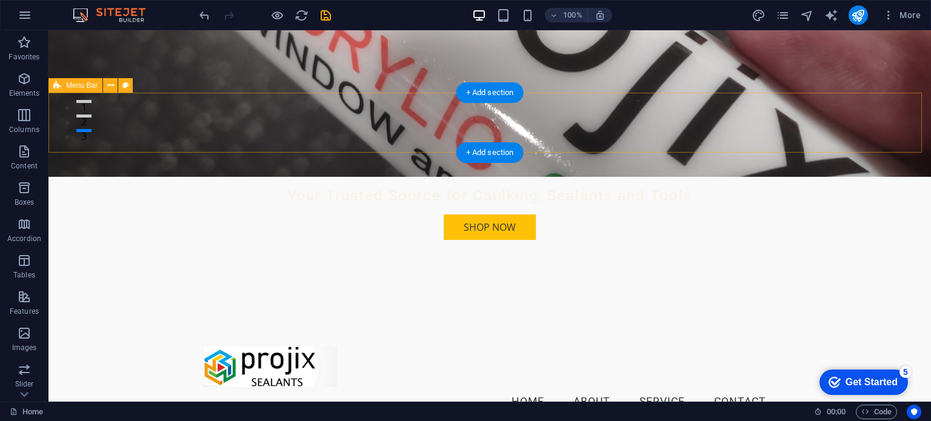
scroll to position [303, 0]
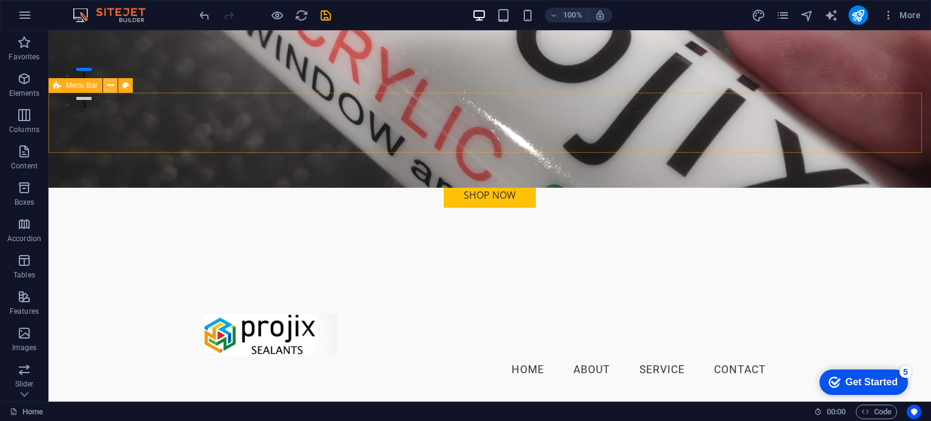
click at [113, 84] on icon at bounding box center [110, 85] width 7 height 13
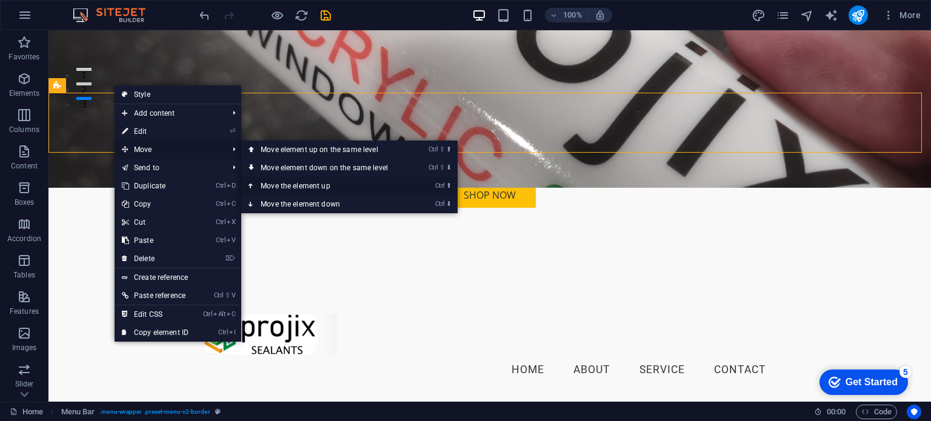
click at [273, 188] on link "Ctrl ⬆ Move the element up" at bounding box center [326, 186] width 171 height 18
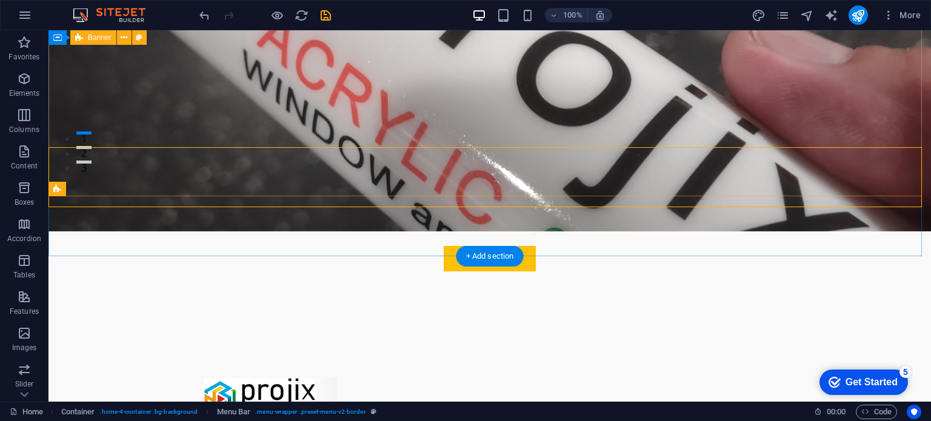
scroll to position [256, 0]
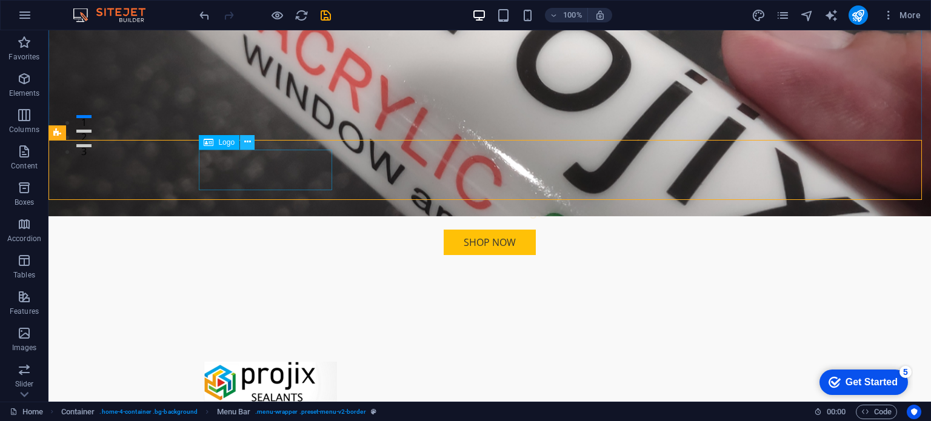
click at [248, 140] on icon at bounding box center [247, 142] width 7 height 13
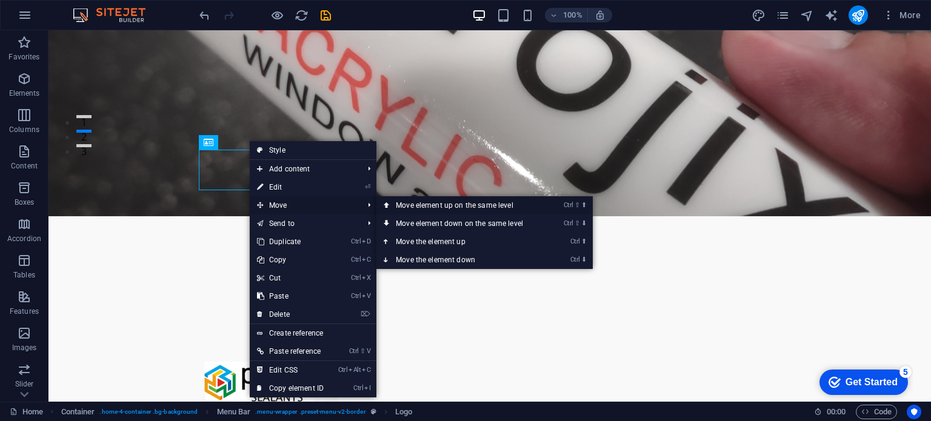
click at [411, 205] on link "Ctrl ⇧ ⬆ Move element up on the same level" at bounding box center [461, 205] width 171 height 18
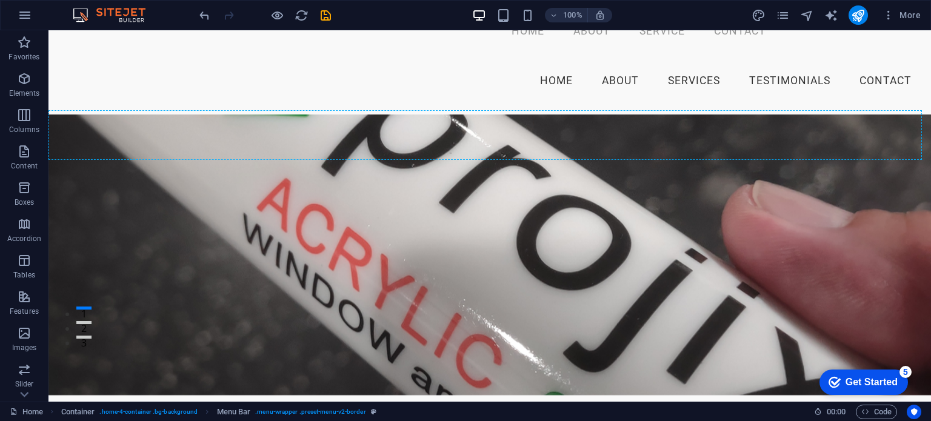
scroll to position [0, 0]
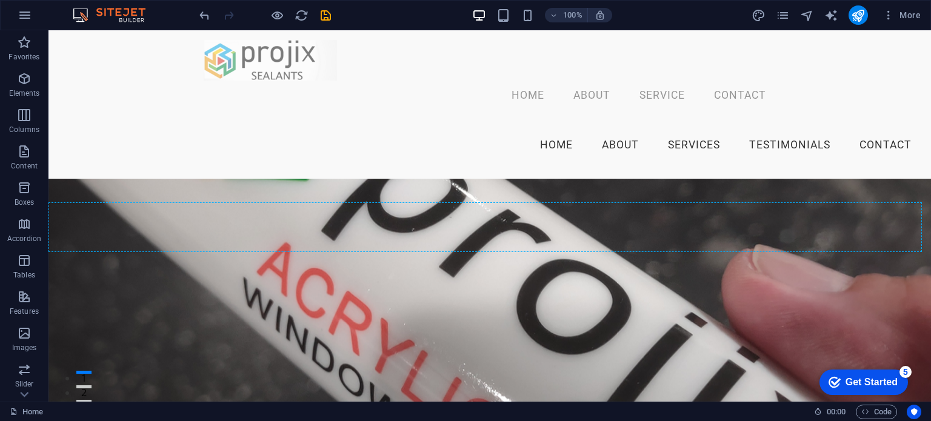
drag, startPoint x: 410, startPoint y: 148, endPoint x: 437, endPoint y: 48, distance: 103.6
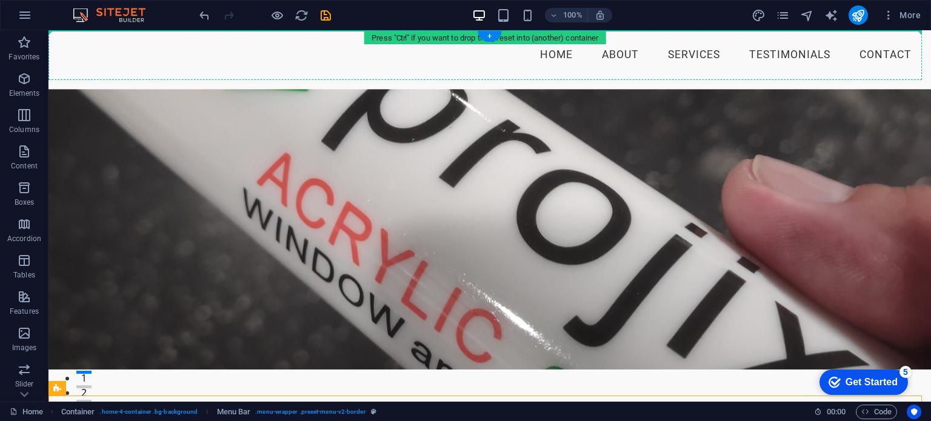
drag, startPoint x: 335, startPoint y: 207, endPoint x: 337, endPoint y: 39, distance: 167.3
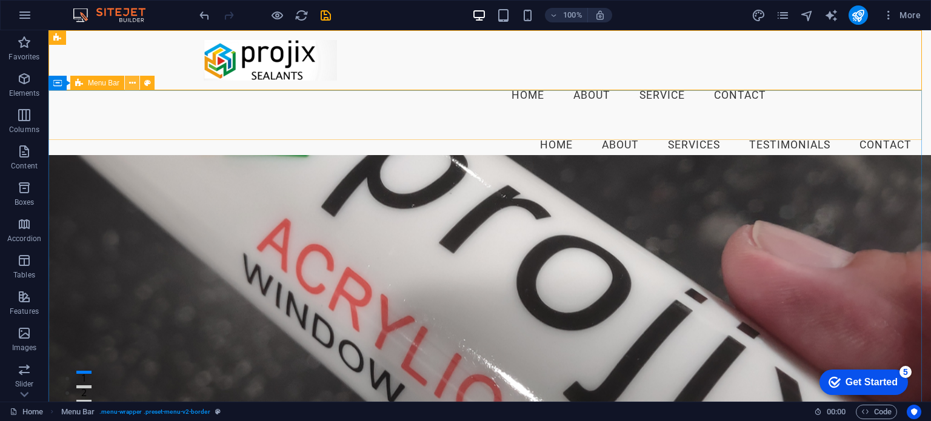
click at [136, 84] on button at bounding box center [132, 83] width 15 height 15
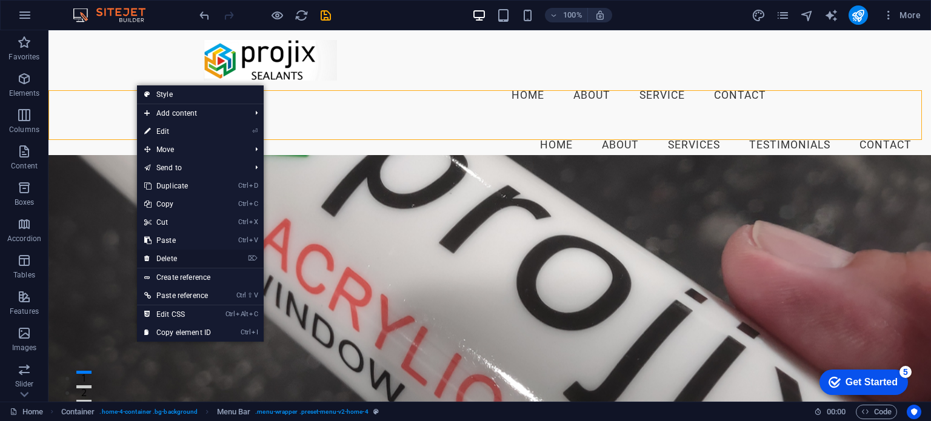
click at [171, 254] on link "⌦ Delete" at bounding box center [177, 259] width 81 height 18
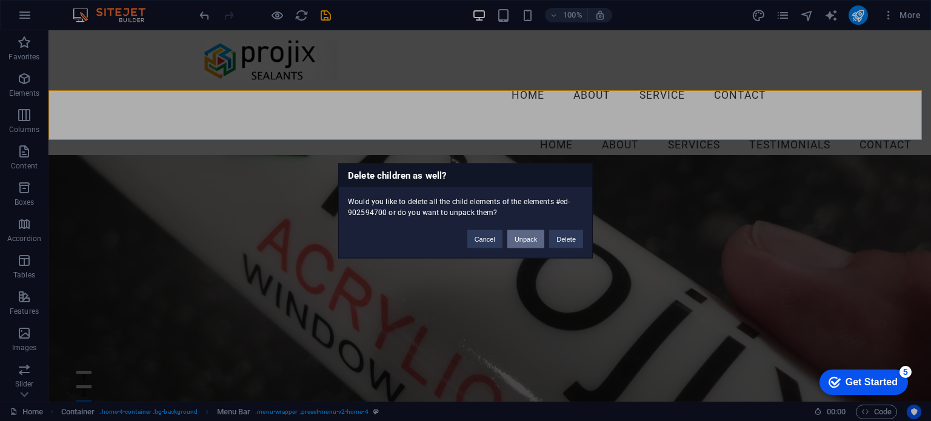
click at [521, 240] on button "Unpack" at bounding box center [525, 239] width 37 height 18
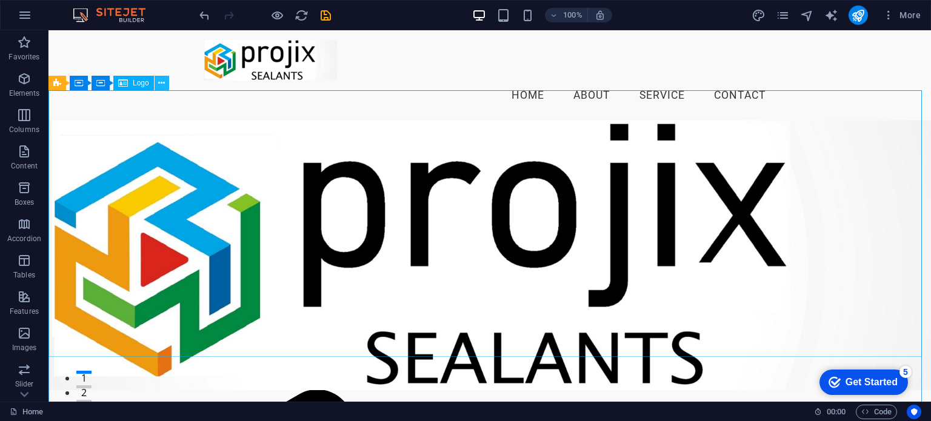
click at [161, 84] on icon at bounding box center [161, 83] width 7 height 13
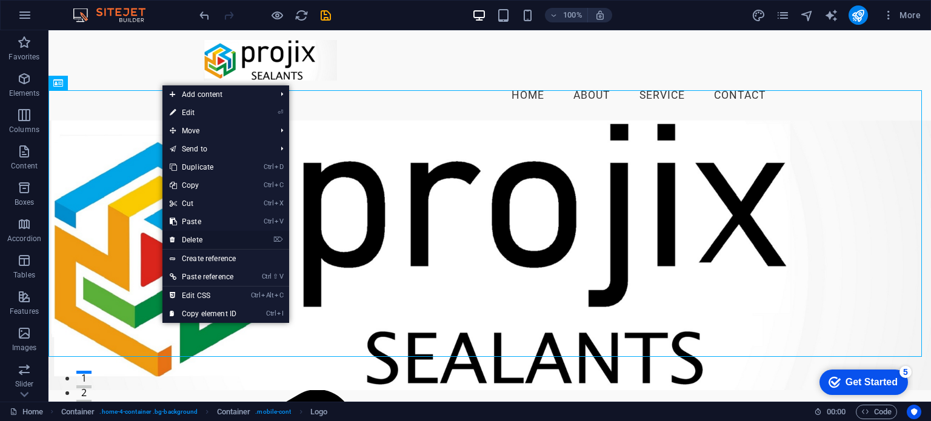
click at [199, 239] on link "⌦ Delete" at bounding box center [202, 240] width 81 height 18
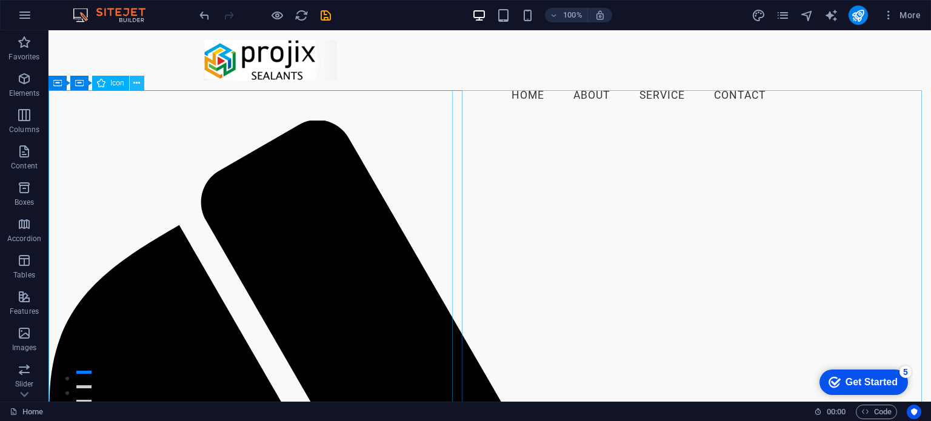
click at [140, 87] on button at bounding box center [137, 83] width 15 height 15
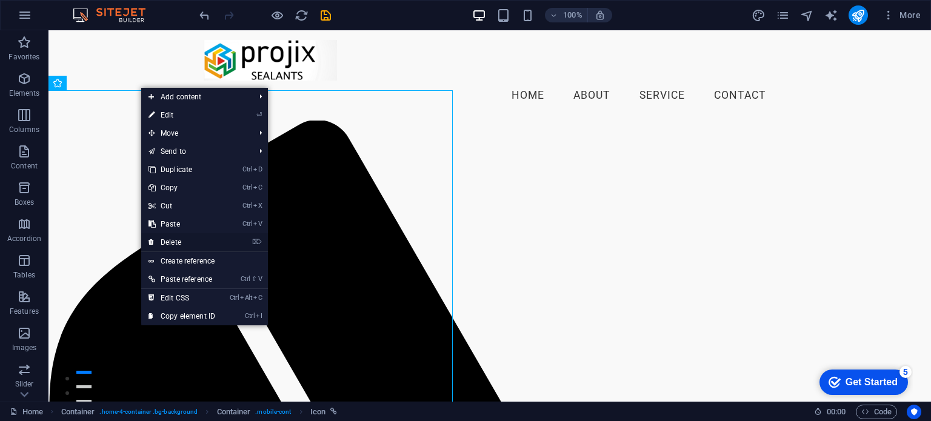
click at [168, 239] on link "⌦ Delete" at bounding box center [181, 242] width 81 height 18
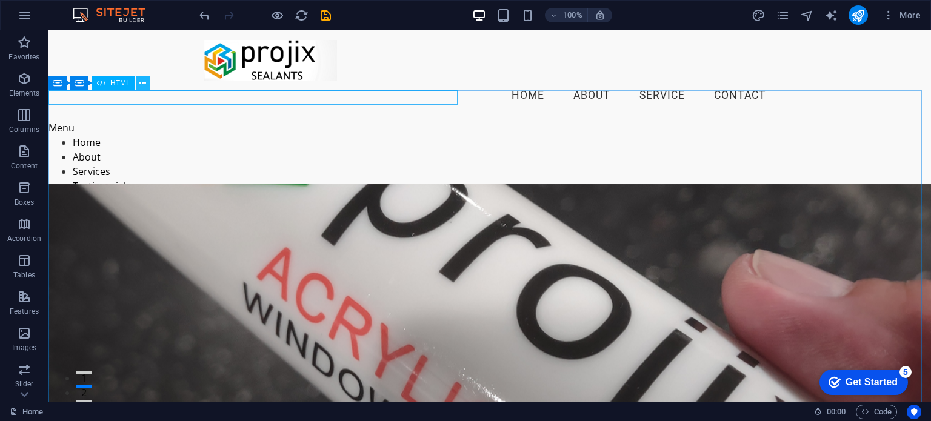
click at [141, 85] on icon at bounding box center [142, 83] width 7 height 13
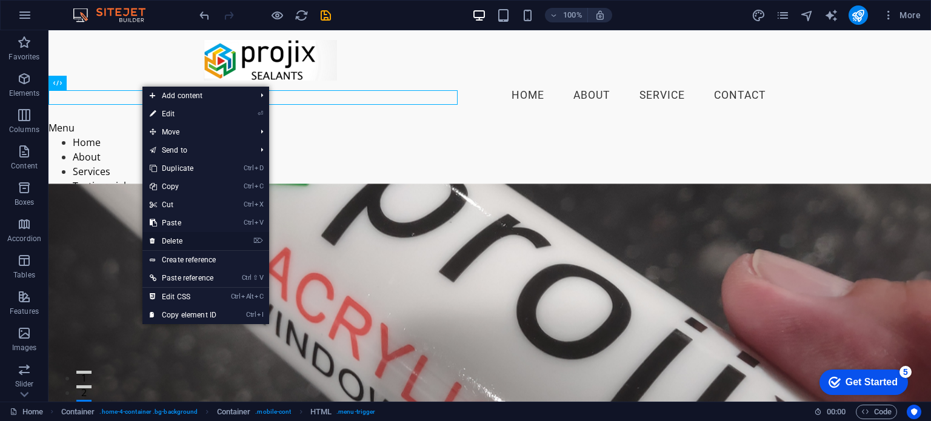
click at [167, 239] on link "⌦ Delete" at bounding box center [182, 241] width 81 height 18
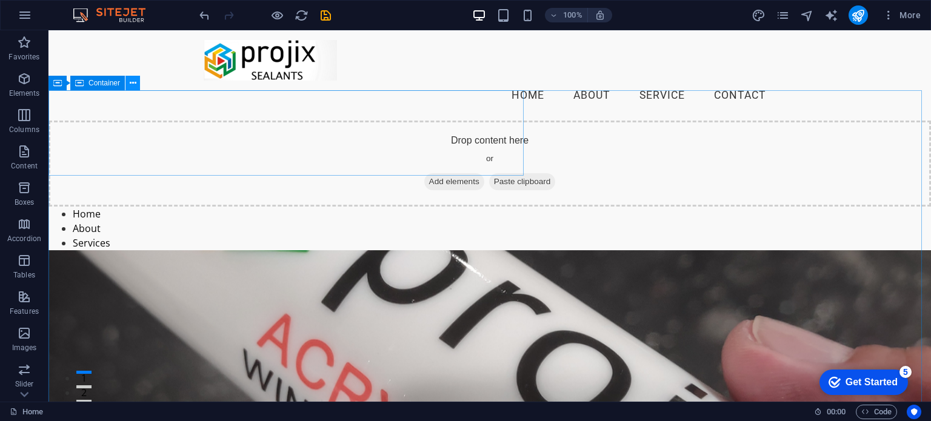
click at [131, 80] on icon at bounding box center [133, 83] width 7 height 13
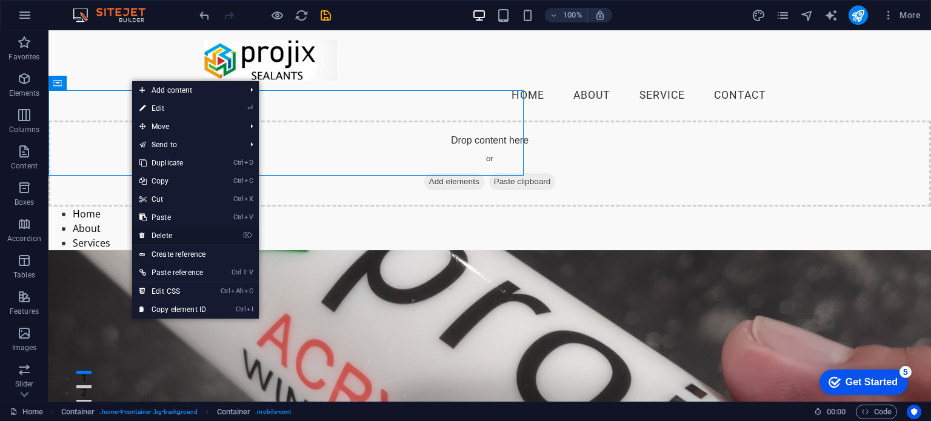
click at [159, 236] on link "⌦ Delete" at bounding box center [172, 236] width 81 height 18
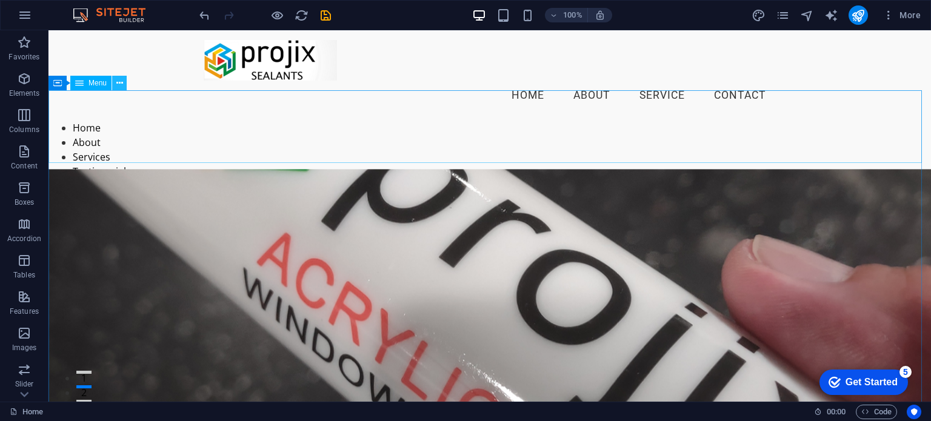
click at [123, 82] on button at bounding box center [119, 83] width 15 height 15
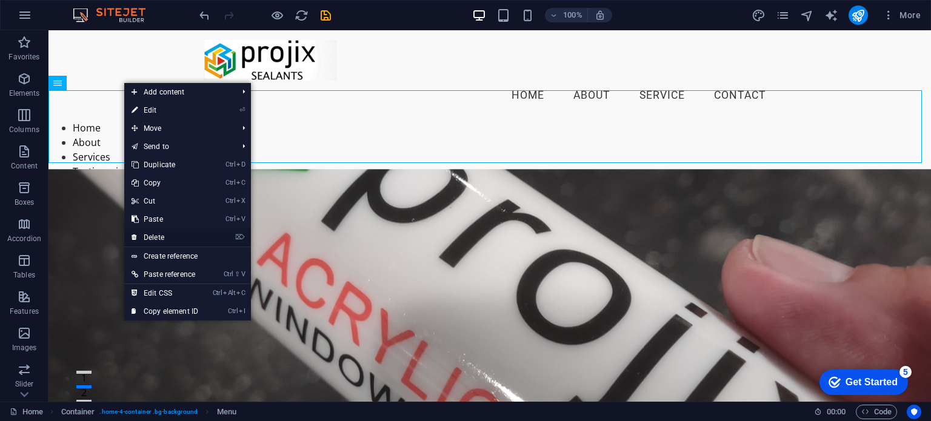
click at [162, 235] on link "⌦ Delete" at bounding box center [164, 237] width 81 height 18
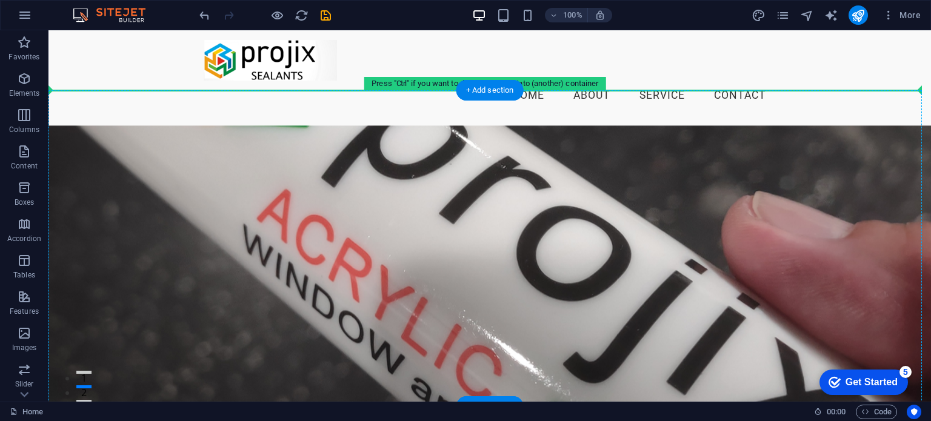
drag, startPoint x: 398, startPoint y: 301, endPoint x: 345, endPoint y: 108, distance: 199.2
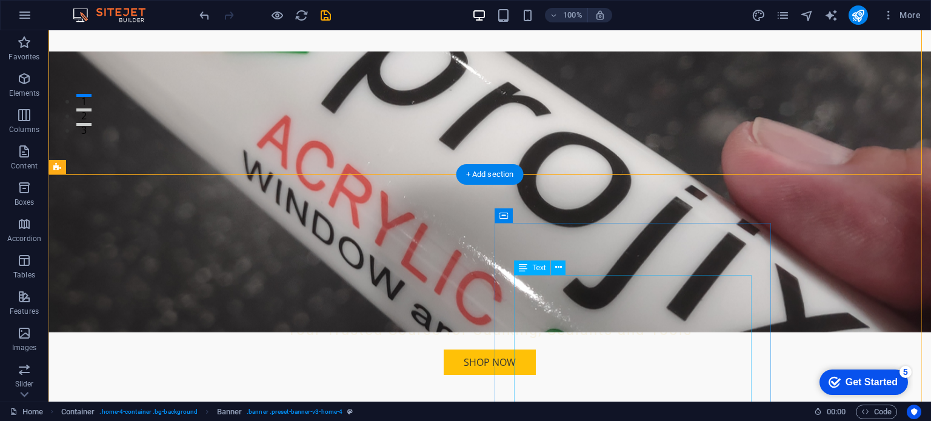
scroll to position [303, 0]
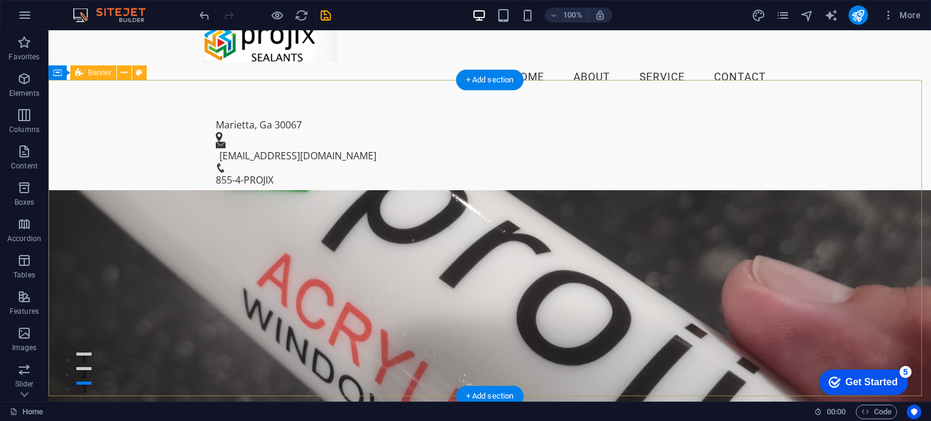
scroll to position [0, 0]
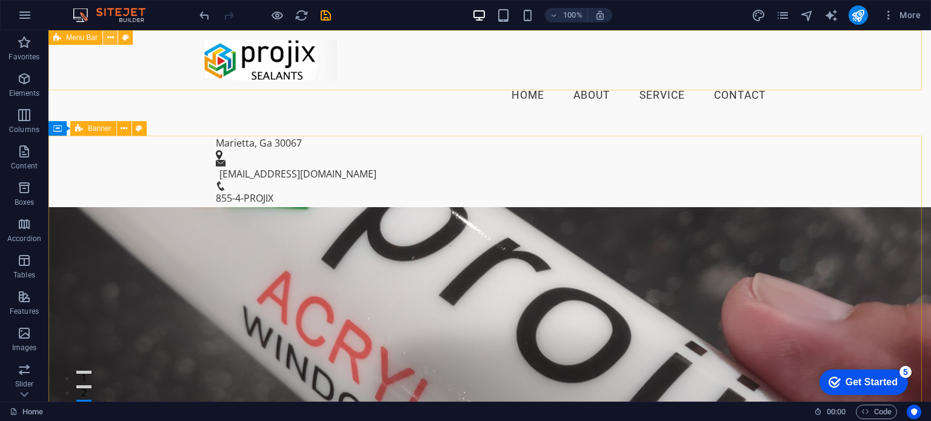
click at [112, 38] on icon at bounding box center [110, 38] width 7 height 13
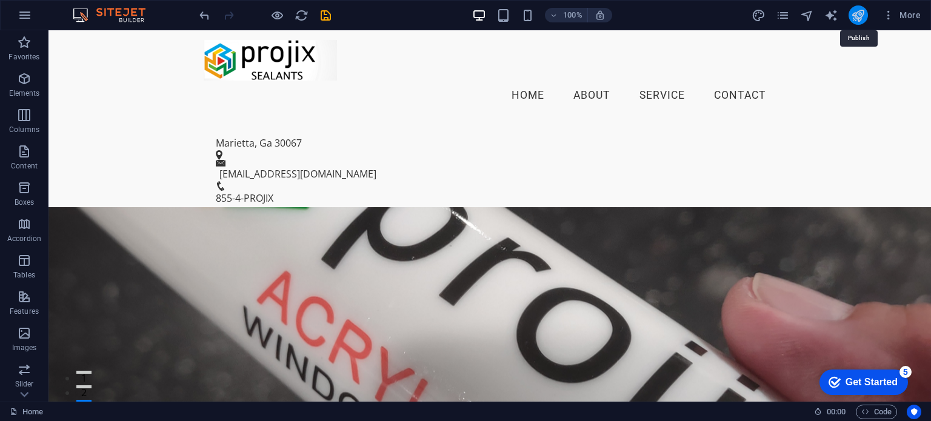
click at [860, 15] on icon "publish" at bounding box center [858, 15] width 14 height 14
